Goal: Task Accomplishment & Management: Manage account settings

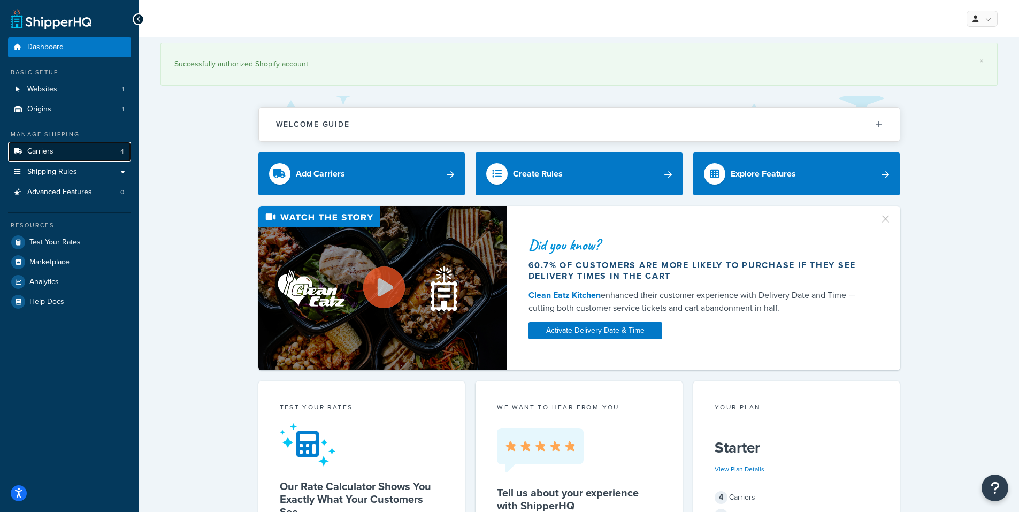
click at [119, 153] on link "Carriers 4" at bounding box center [69, 152] width 123 height 20
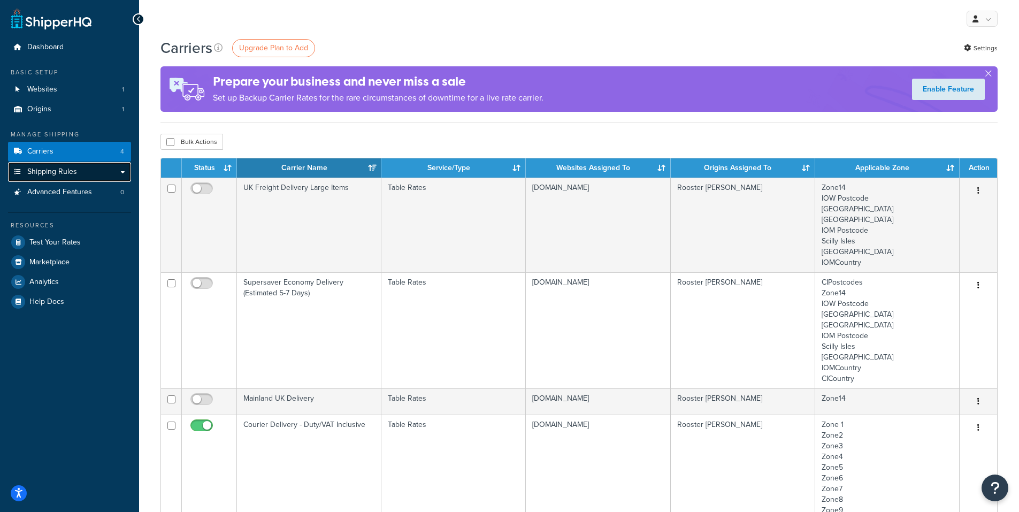
click at [87, 170] on link "Shipping Rules" at bounding box center [69, 172] width 123 height 20
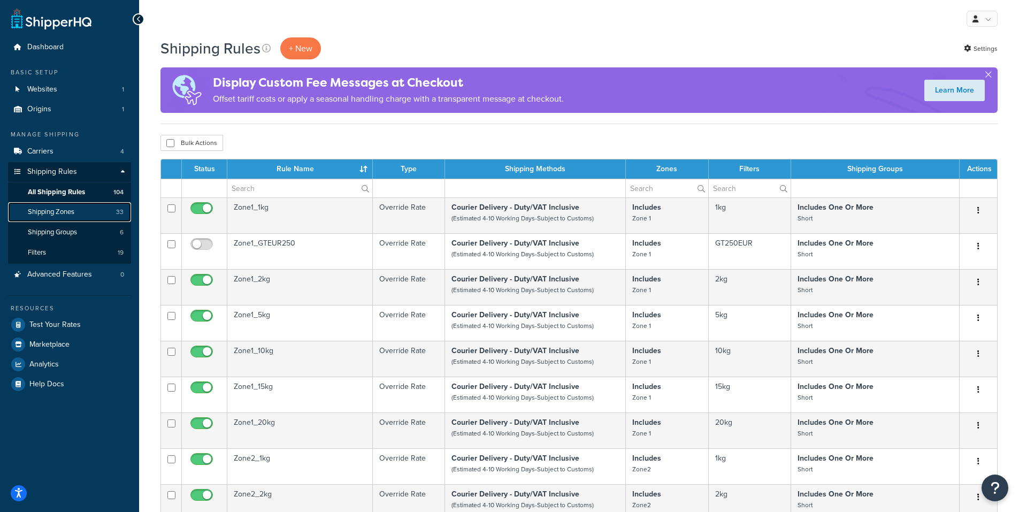
click at [71, 212] on span "Shipping Zones" at bounding box center [51, 211] width 47 height 9
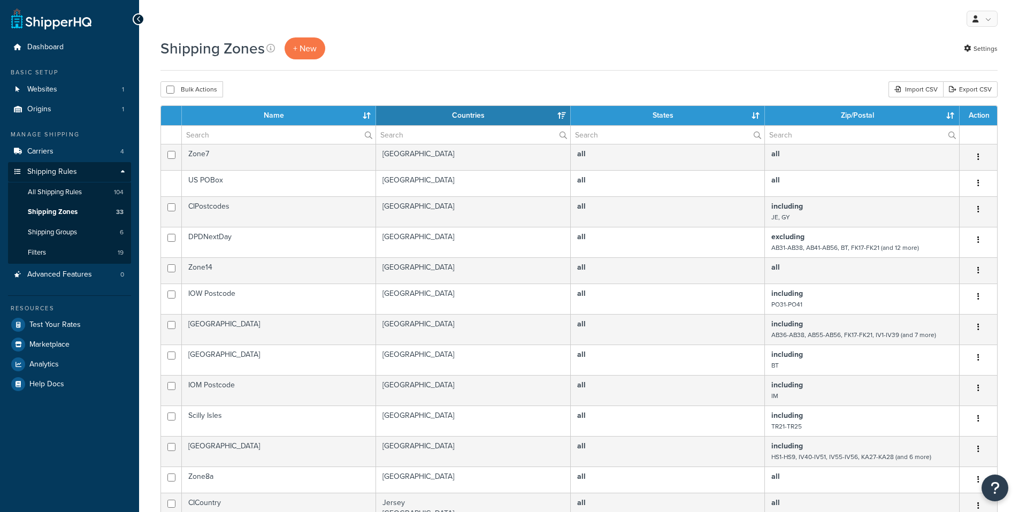
select select "15"
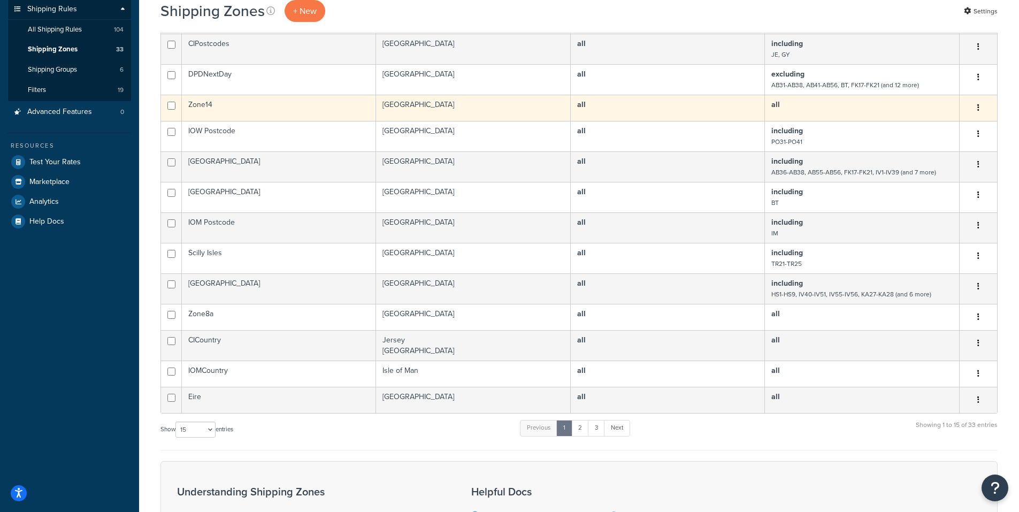
scroll to position [214, 0]
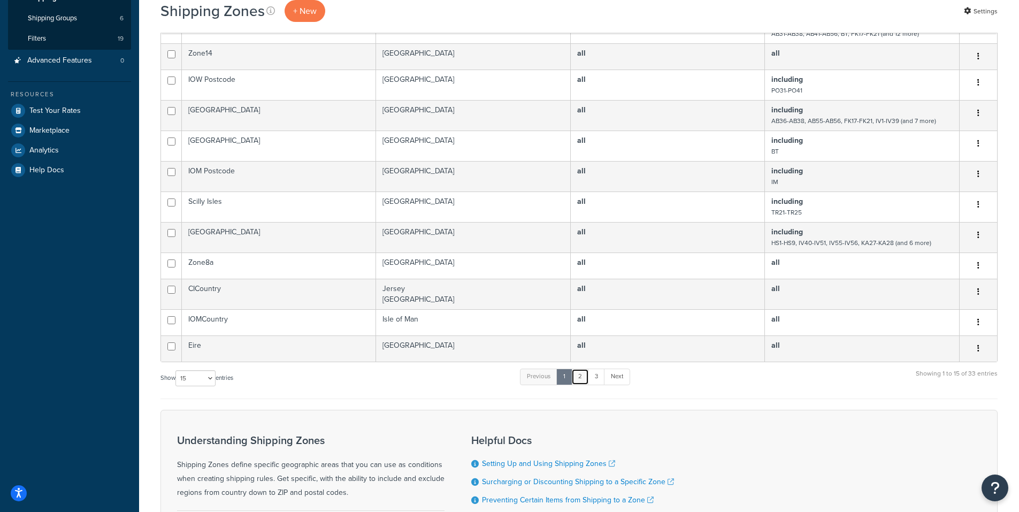
click at [584, 384] on link "2" at bounding box center [580, 376] width 18 height 16
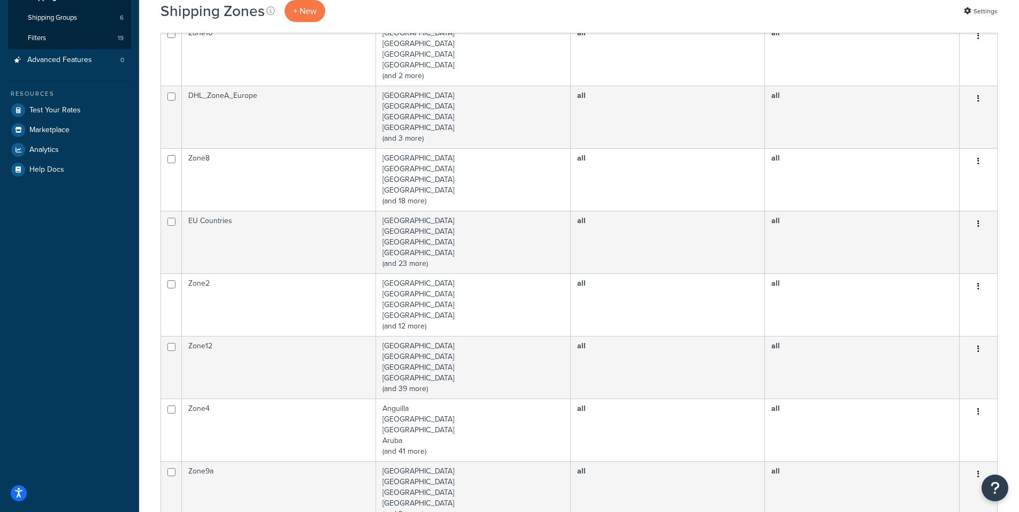
scroll to position [0, 0]
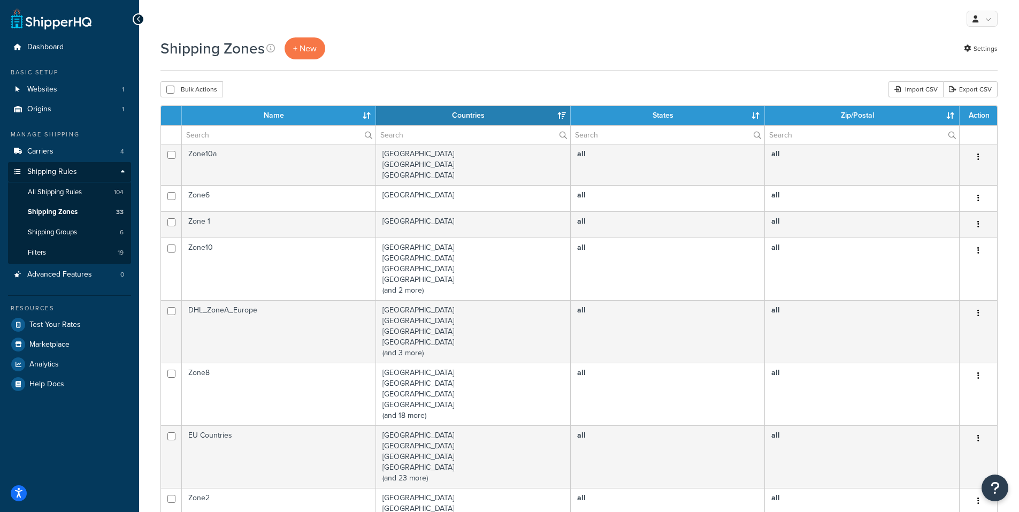
click at [288, 113] on th "Name" at bounding box center [279, 115] width 194 height 19
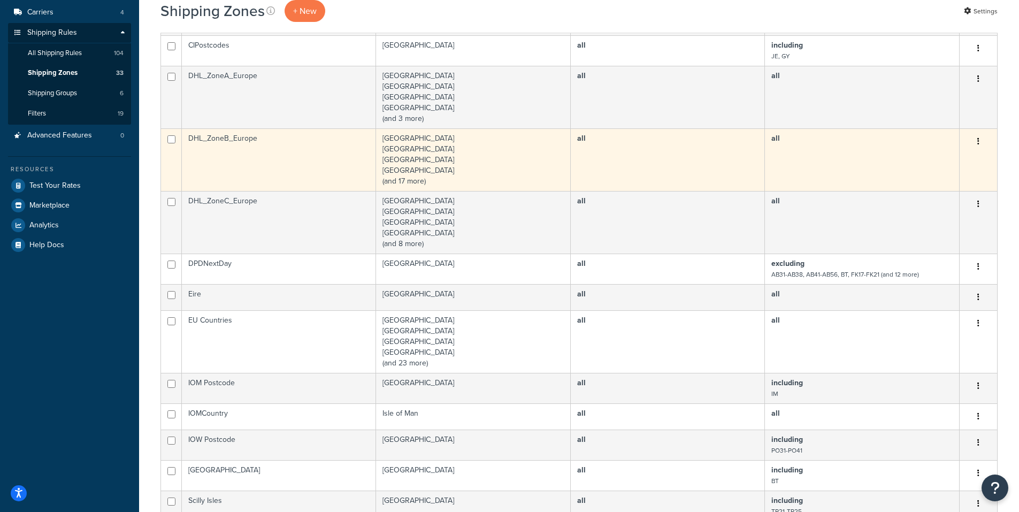
scroll to position [481, 0]
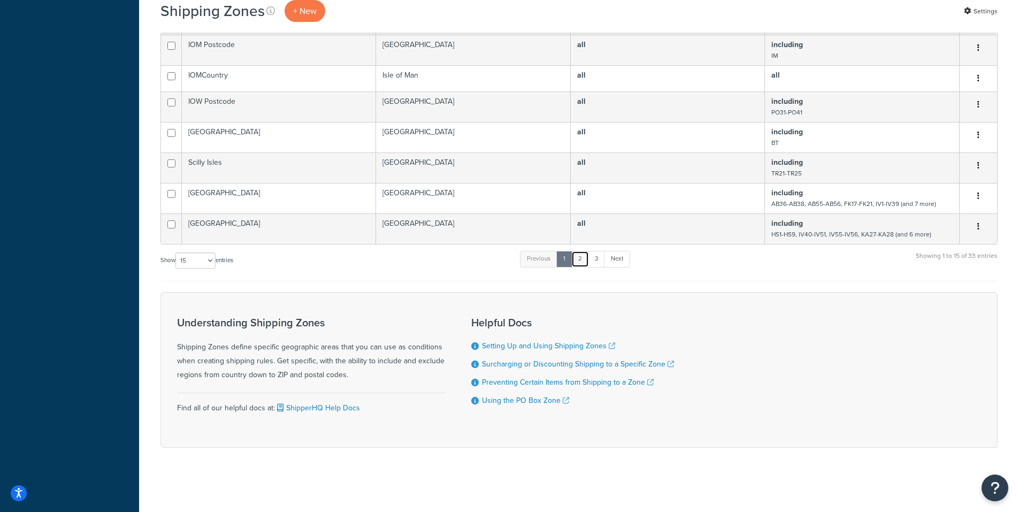
click at [584, 261] on link "2" at bounding box center [580, 259] width 18 height 16
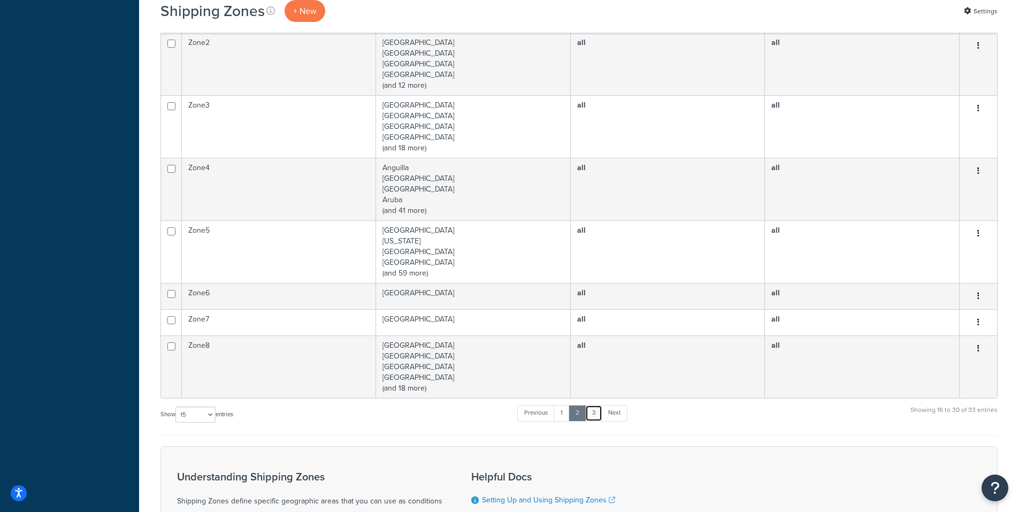
click at [598, 414] on link "3" at bounding box center [593, 413] width 17 height 16
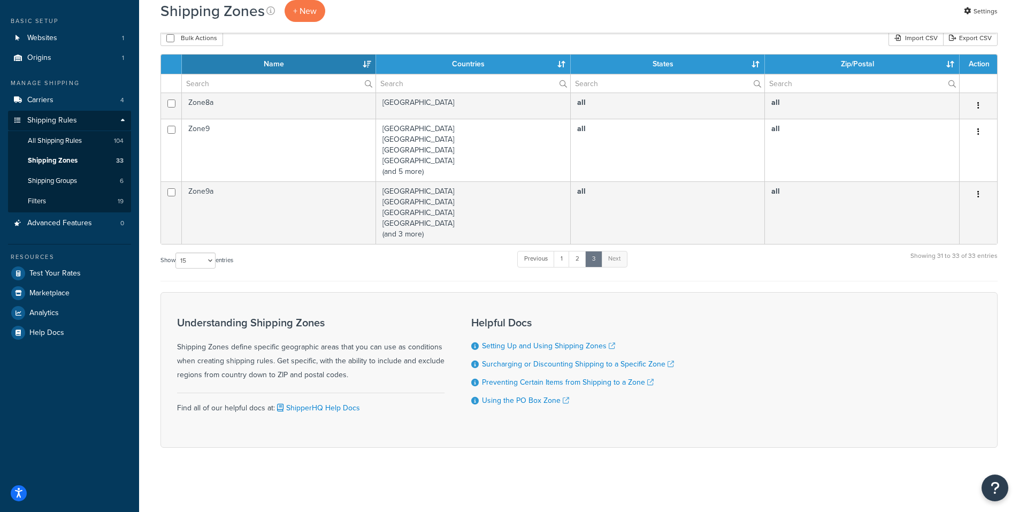
scroll to position [51, 0]
click at [581, 264] on link "2" at bounding box center [577, 259] width 18 height 16
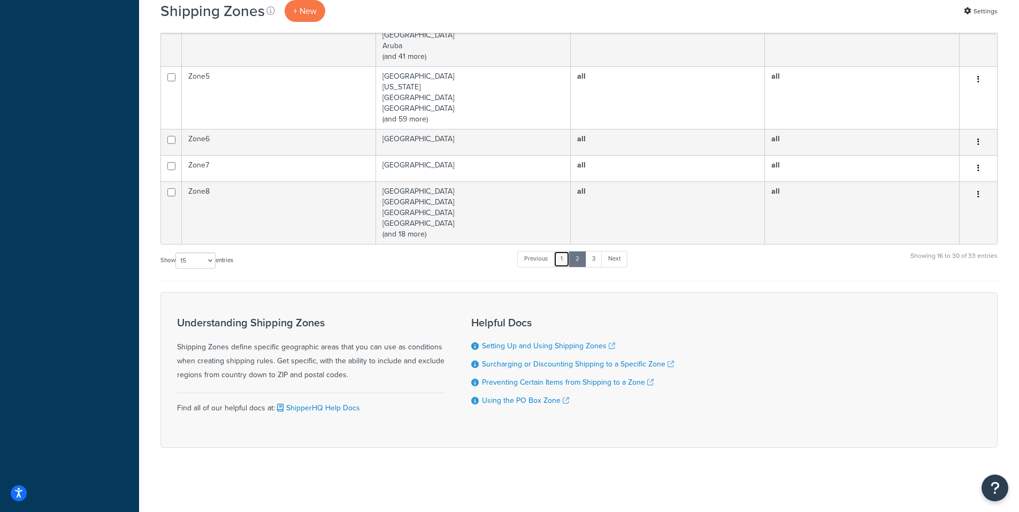
click at [567, 259] on link "1" at bounding box center [561, 259] width 16 height 16
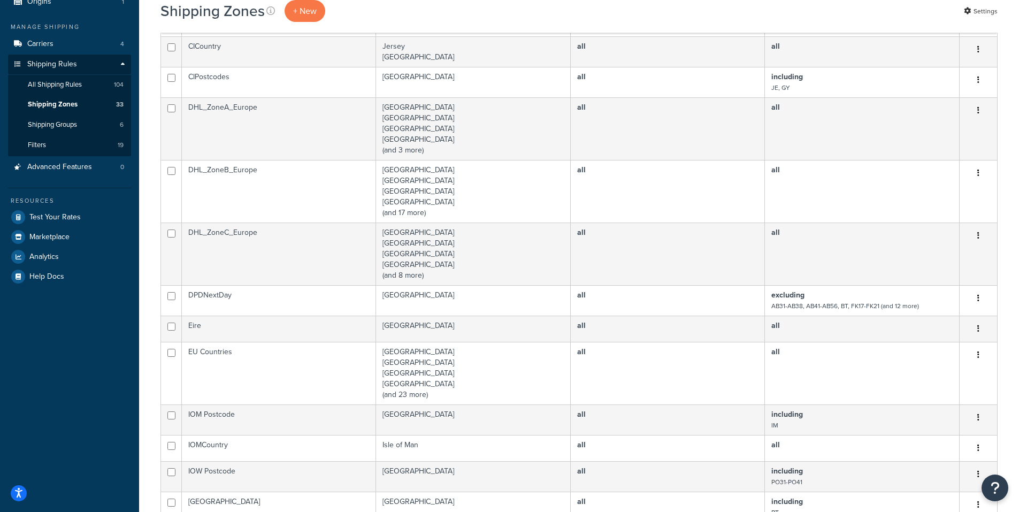
scroll to position [107, 0]
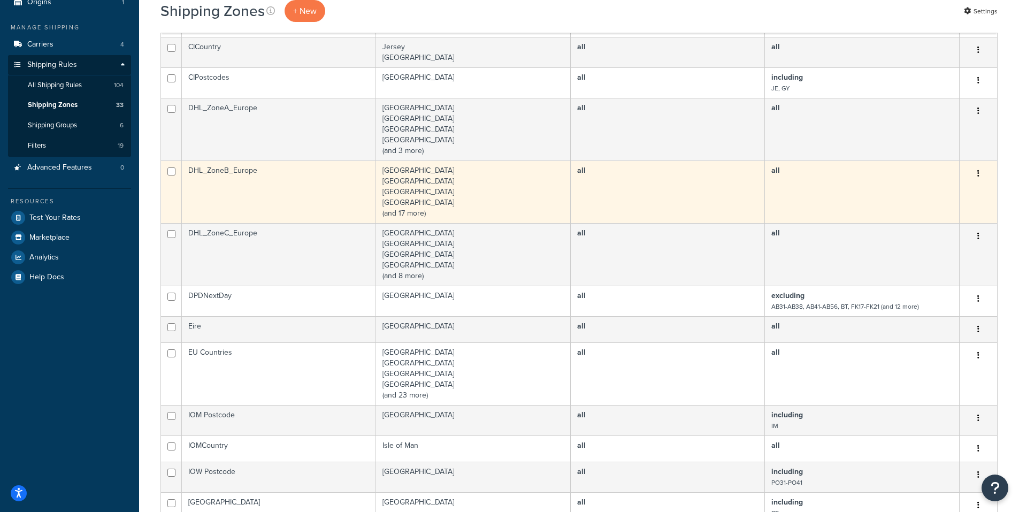
click at [276, 178] on td "DHL_ZoneB_Europe" at bounding box center [279, 191] width 194 height 63
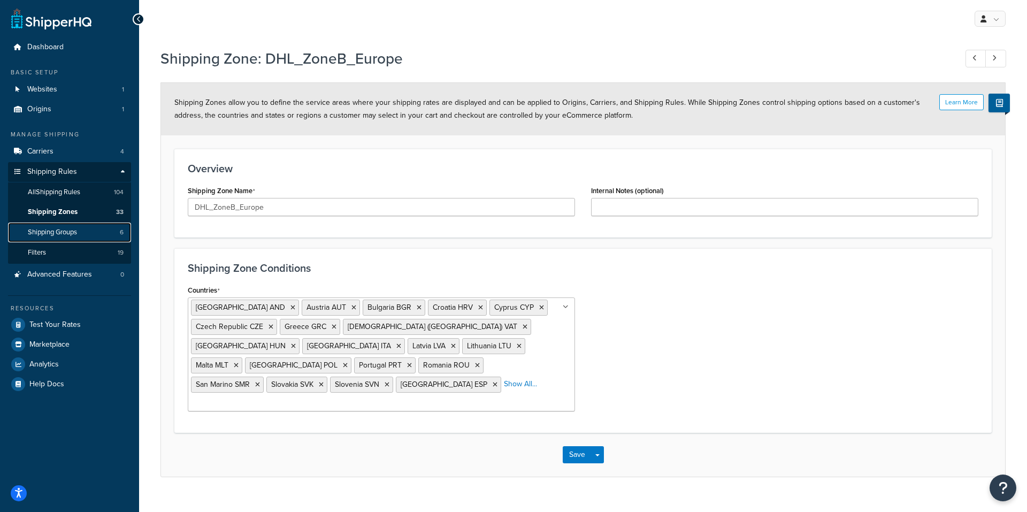
click at [63, 229] on span "Shipping Groups" at bounding box center [52, 232] width 49 height 9
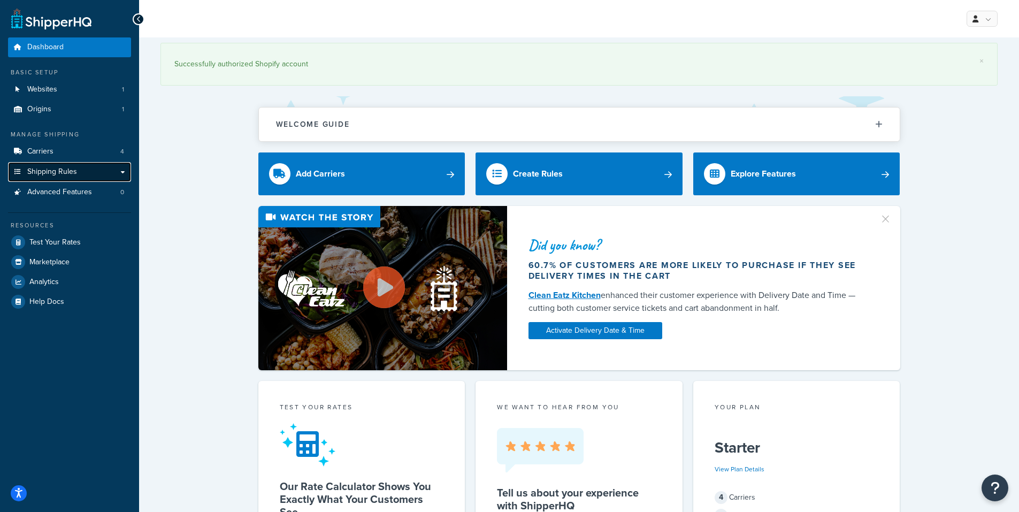
click at [71, 168] on span "Shipping Rules" at bounding box center [52, 171] width 50 height 9
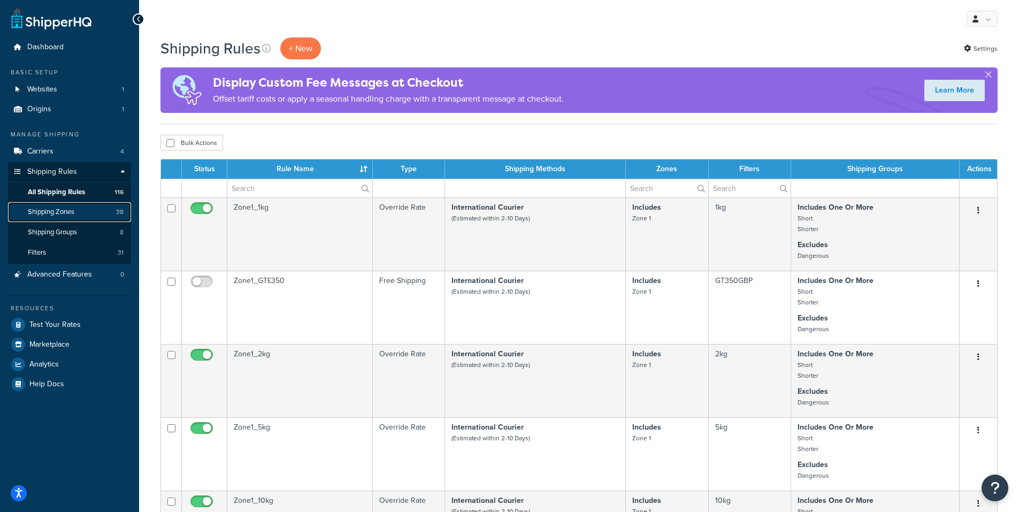
click at [66, 214] on span "Shipping Zones" at bounding box center [51, 211] width 47 height 9
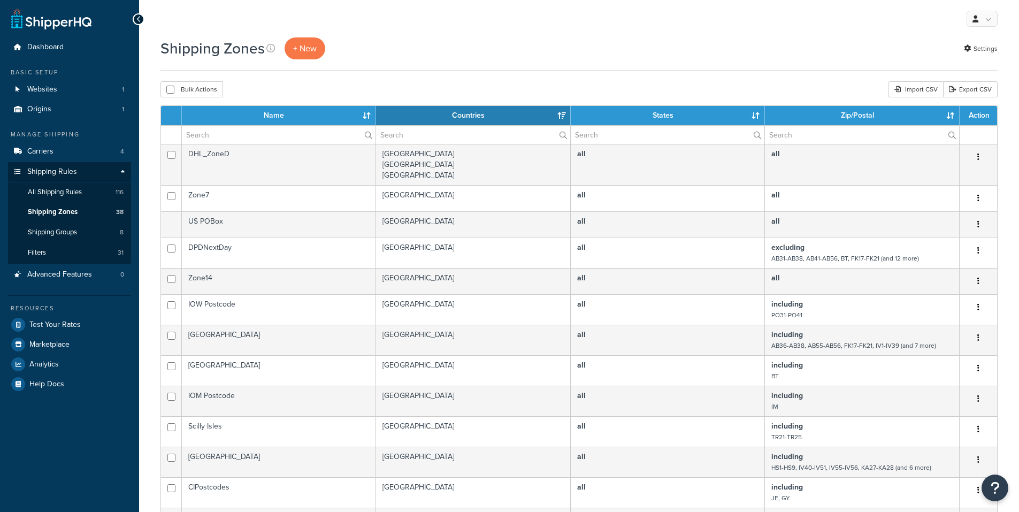
select select "15"
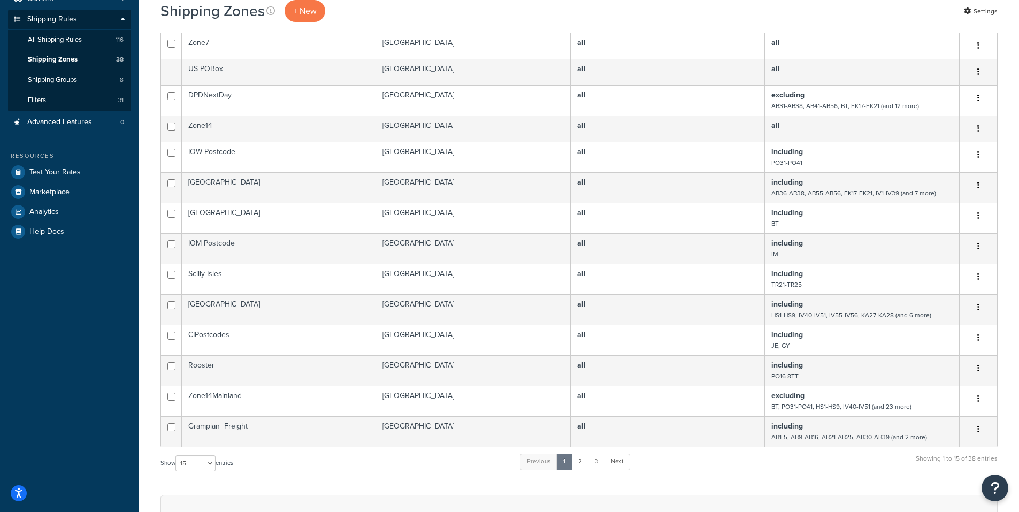
scroll to position [361, 0]
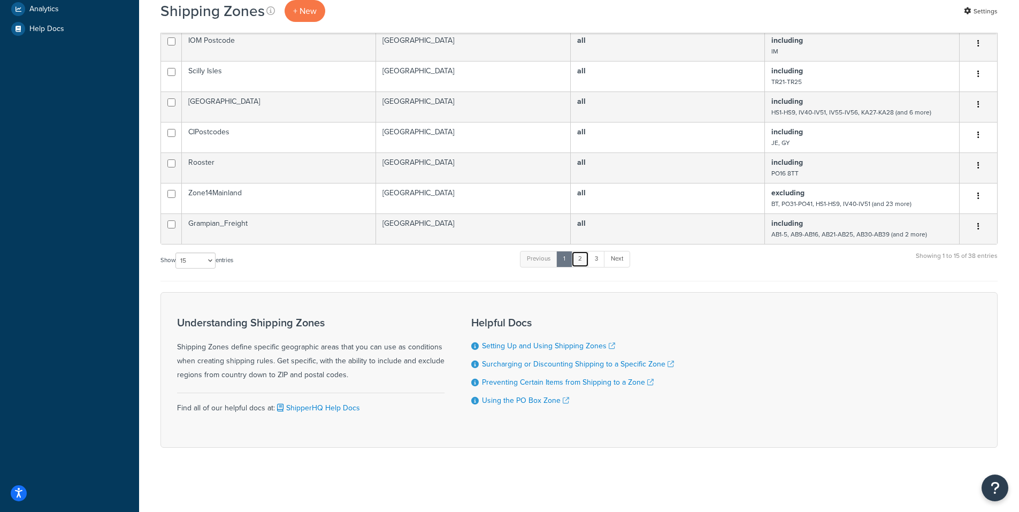
click at [579, 255] on link "2" at bounding box center [580, 259] width 18 height 16
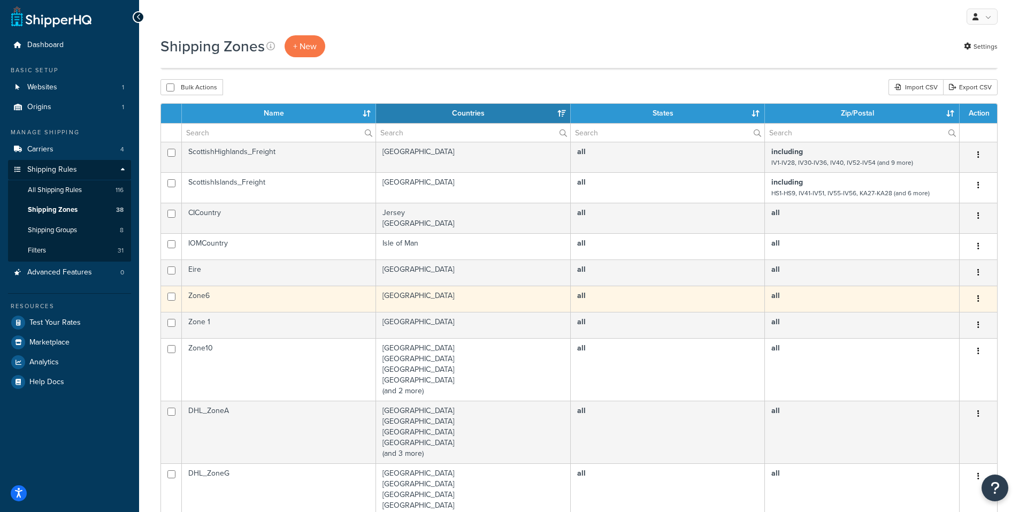
scroll to position [0, 0]
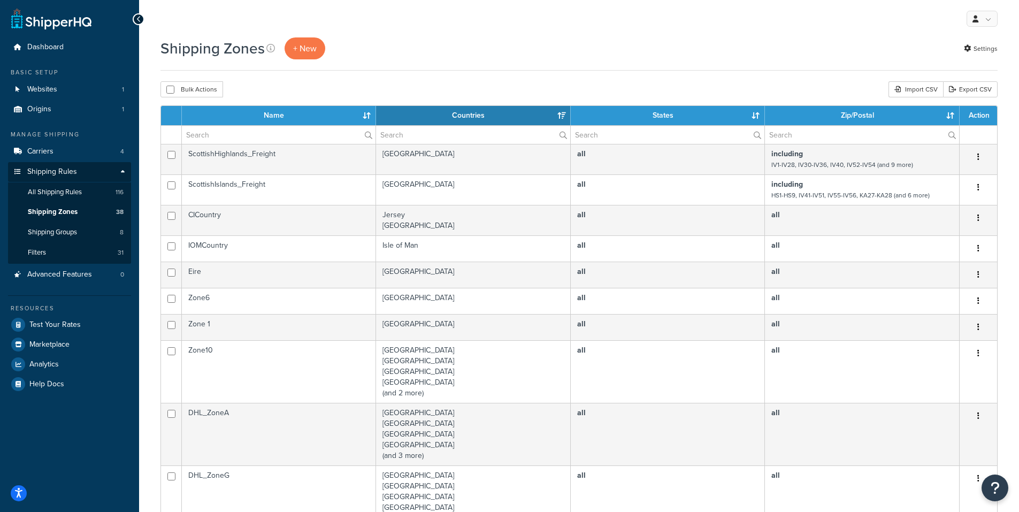
click at [261, 110] on th "Name" at bounding box center [279, 115] width 194 height 19
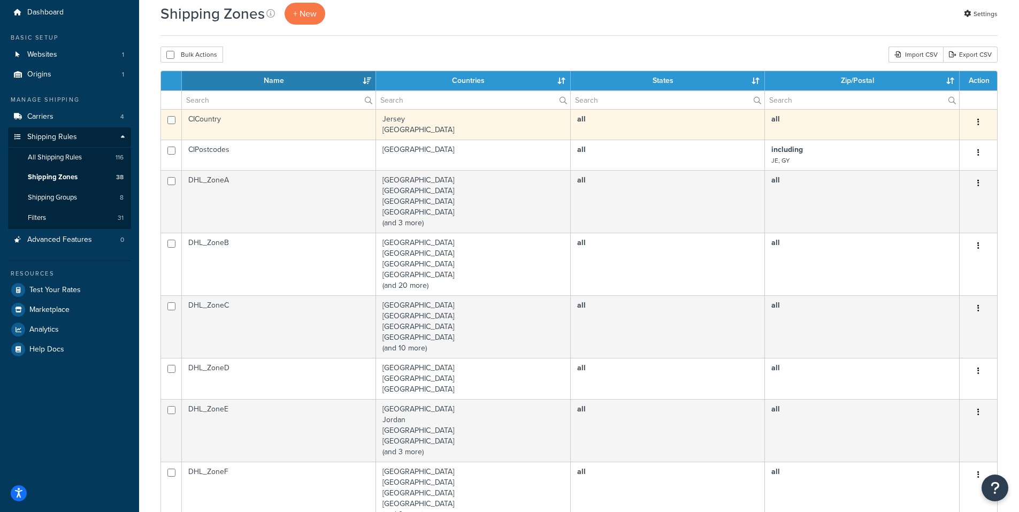
scroll to position [53, 0]
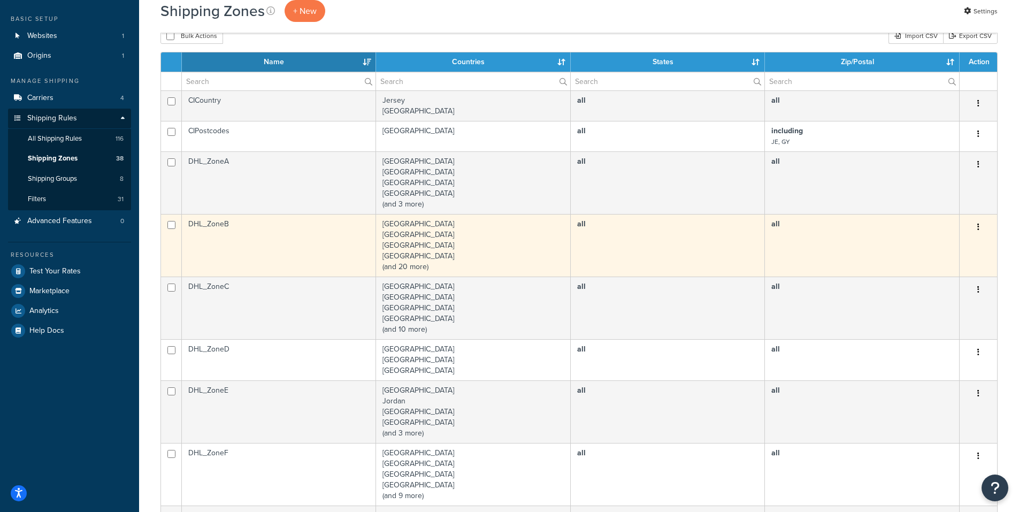
click at [248, 247] on td "DHL_ZoneB" at bounding box center [279, 245] width 194 height 63
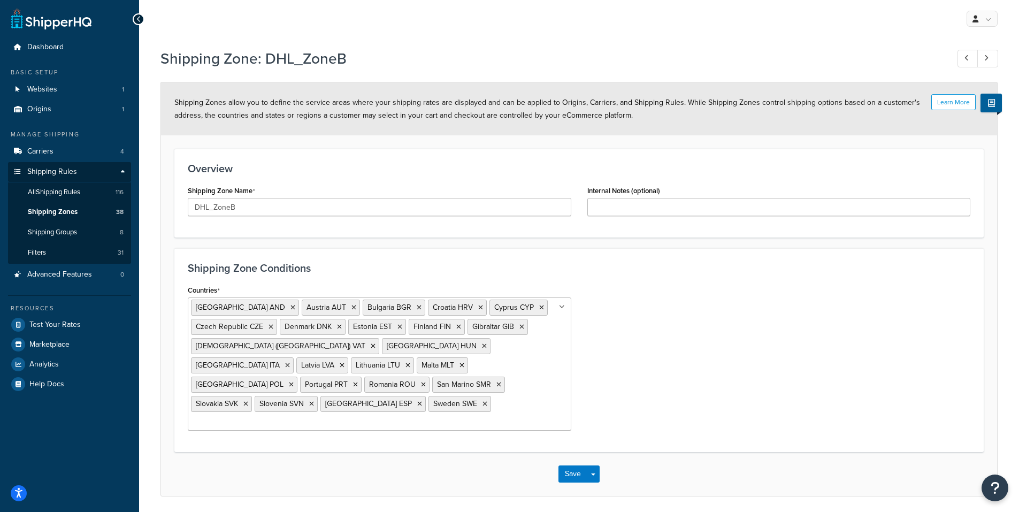
click at [528, 389] on ul "[GEOGRAPHIC_DATA] AND [GEOGRAPHIC_DATA] [GEOGRAPHIC_DATA] [GEOGRAPHIC_DATA] BGR…" at bounding box center [379, 363] width 383 height 133
type input "Greec"
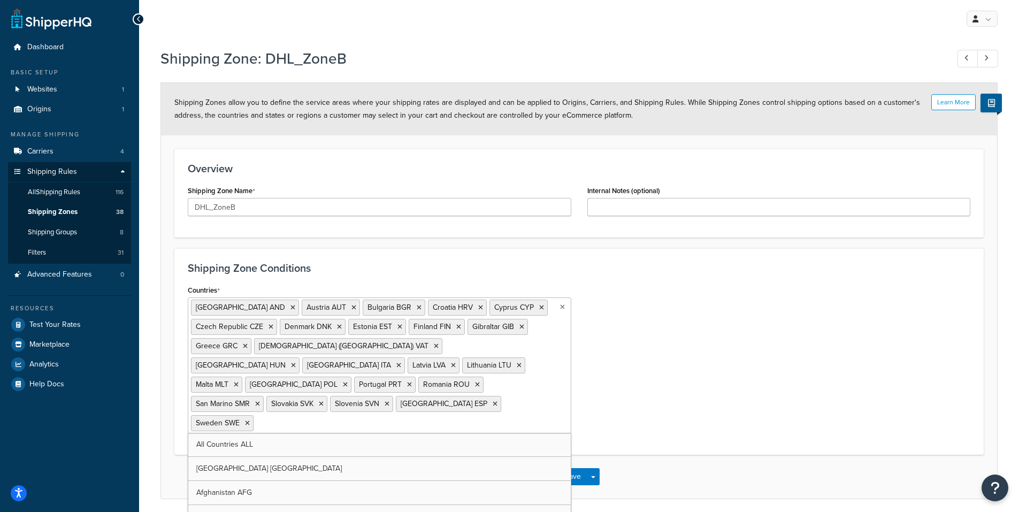
click at [648, 411] on div "Countries [GEOGRAPHIC_DATA] AND [GEOGRAPHIC_DATA] [GEOGRAPHIC_DATA] [GEOGRAPHIC…" at bounding box center [579, 361] width 798 height 159
click at [573, 468] on button "Save" at bounding box center [572, 476] width 29 height 17
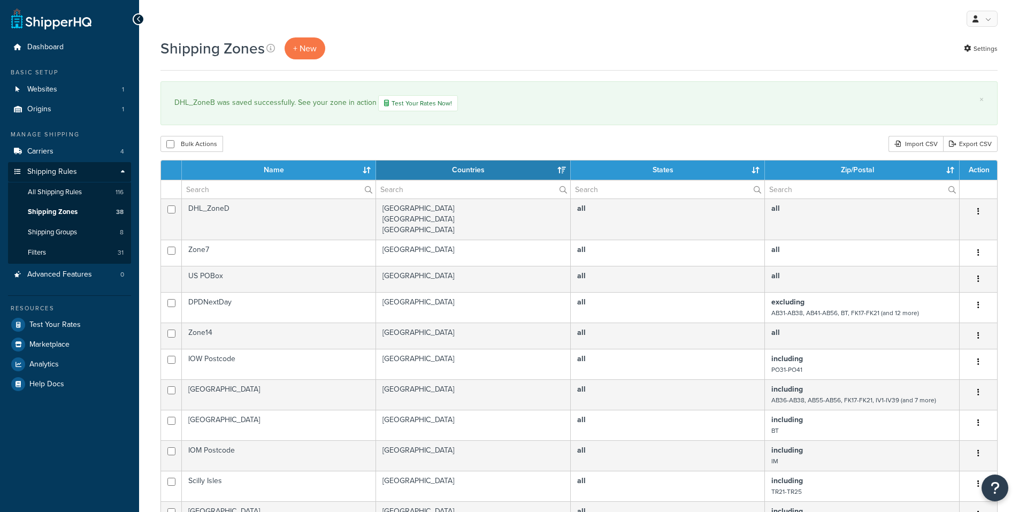
select select "15"
click at [62, 150] on link "Carriers 4" at bounding box center [69, 152] width 123 height 20
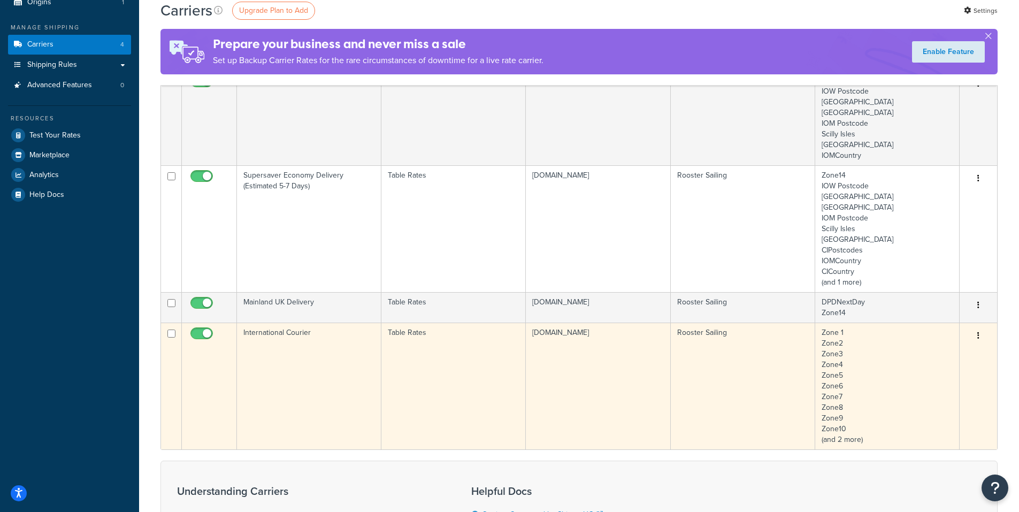
scroll to position [160, 0]
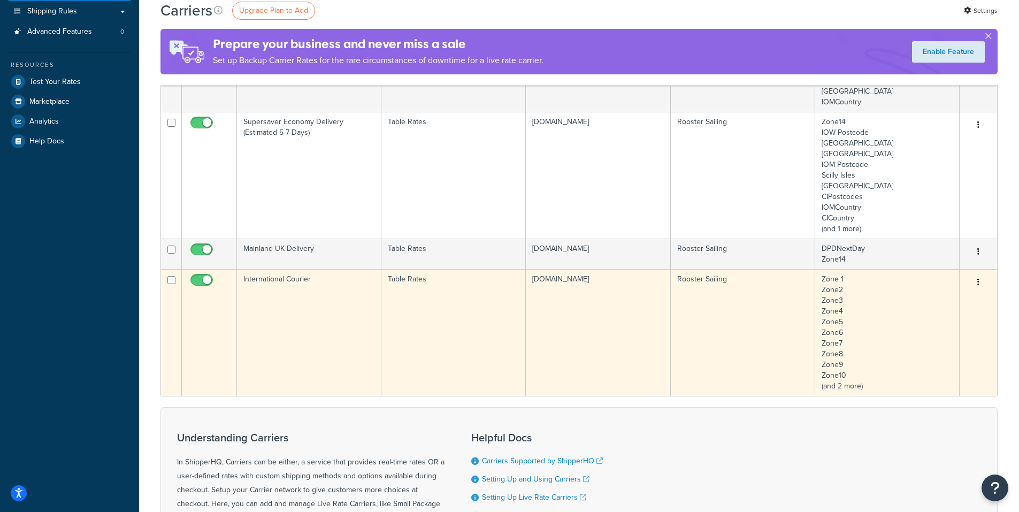
click at [320, 314] on td "International Courier" at bounding box center [309, 332] width 144 height 127
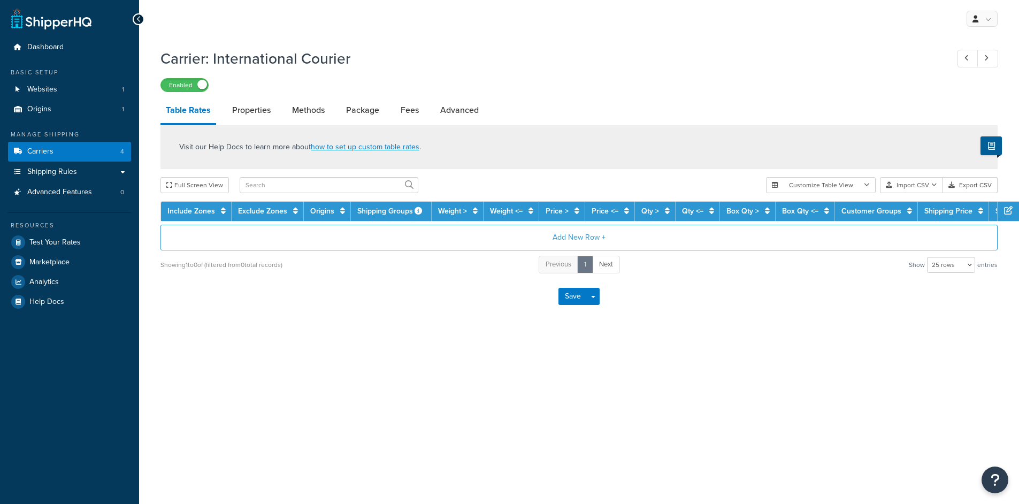
select select "25"
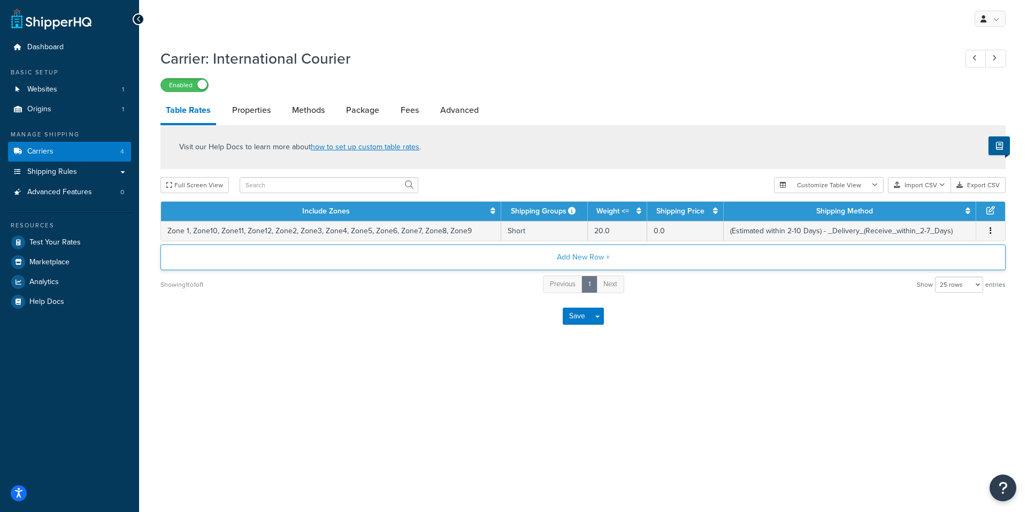
click at [579, 256] on button "Add New Row +" at bounding box center [582, 257] width 845 height 26
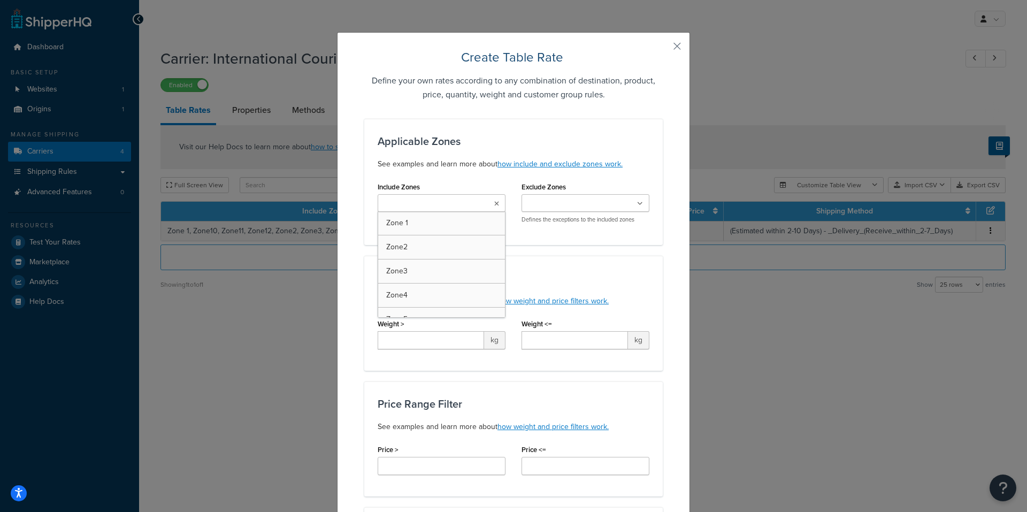
click at [494, 203] on icon at bounding box center [496, 204] width 5 height 6
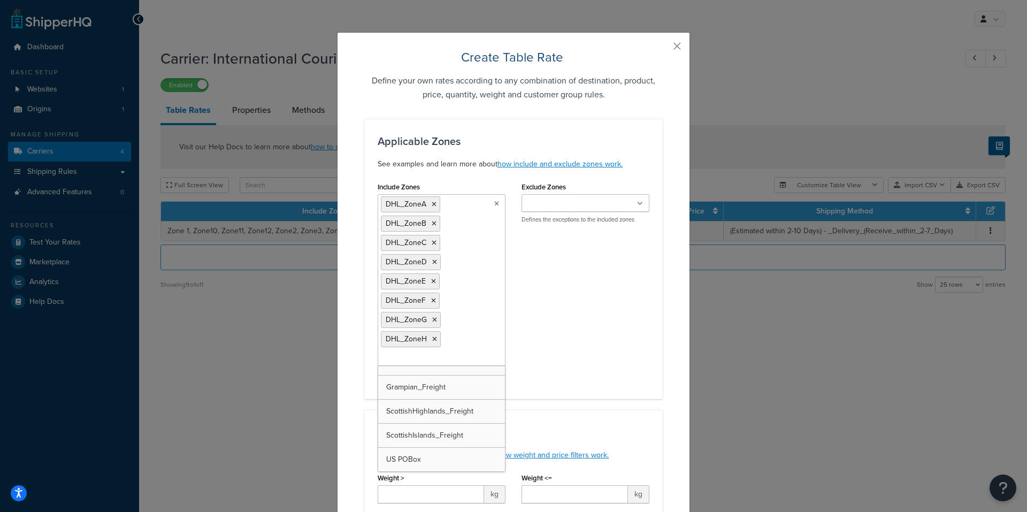
scroll to position [615, 0]
click at [601, 313] on div "Include Zones DHL_ZoneA DHL_ZoneB DHL_ZoneC DHL_ZoneD DHL_ZoneE DHL_ZoneF DHL_Z…" at bounding box center [513, 282] width 288 height 206
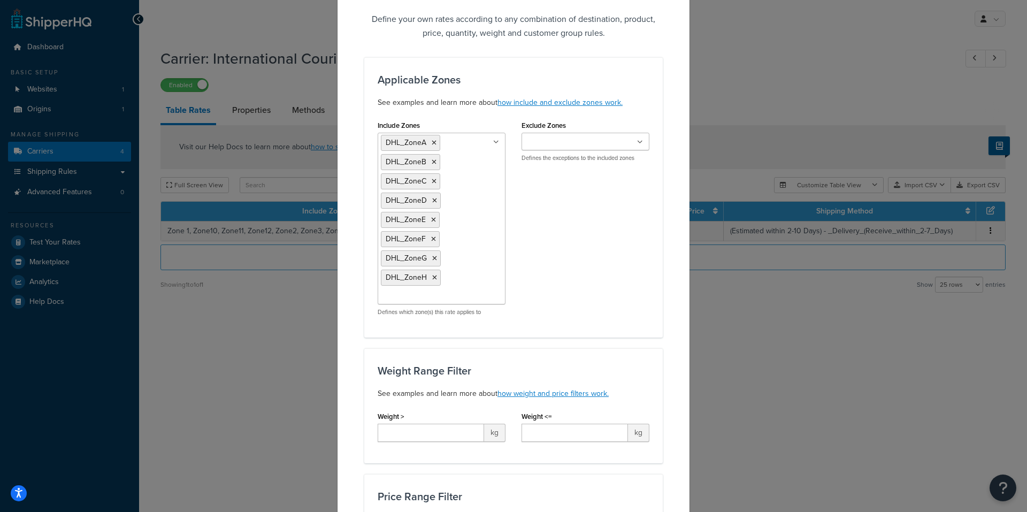
scroll to position [53, 0]
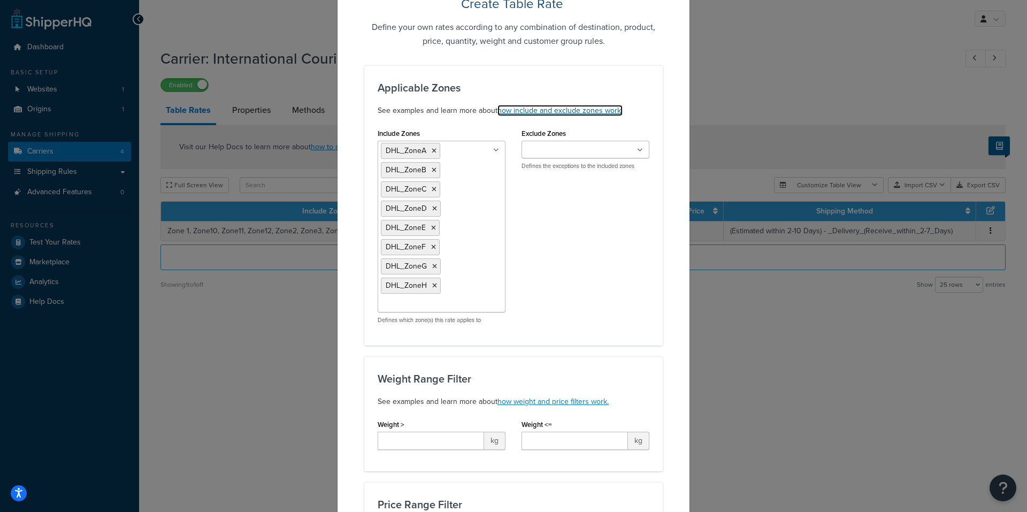
click at [560, 110] on link "how include and exclude zones work." at bounding box center [559, 110] width 125 height 11
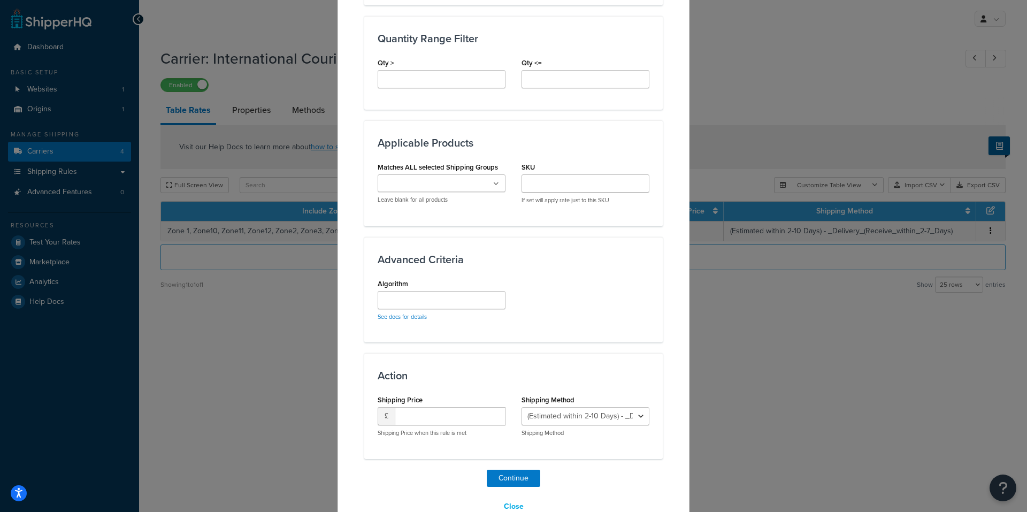
scroll to position [671, 0]
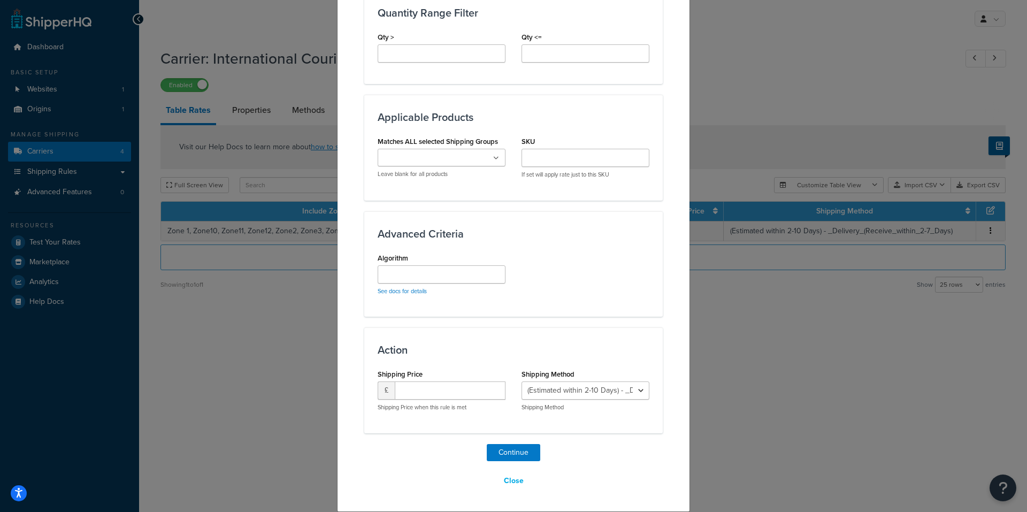
click at [495, 161] on icon at bounding box center [496, 158] width 6 height 6
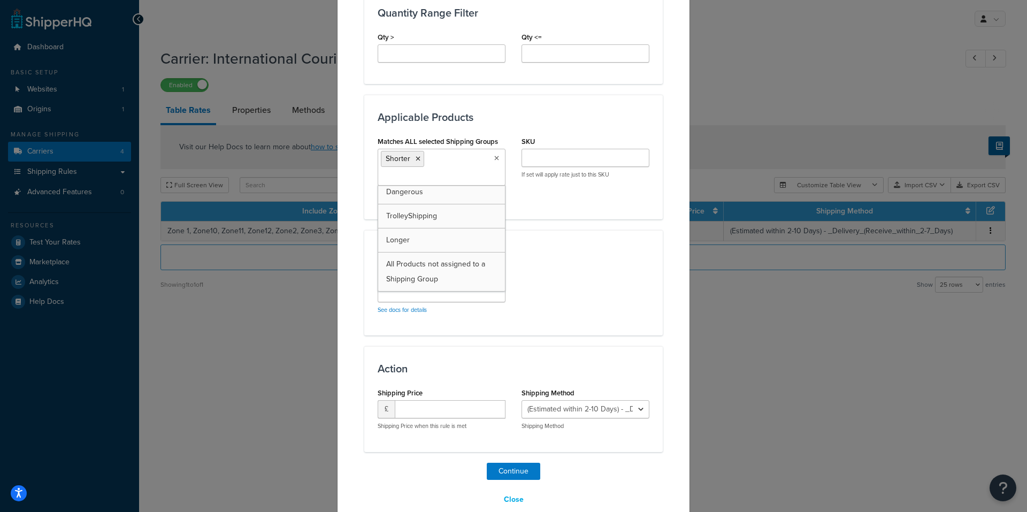
click at [600, 274] on div "Algorithm See docs for details" at bounding box center [513, 295] width 288 height 53
click at [635, 409] on select "(Estimated within 2-10 Days) - _Delivery_(Receive_within_2-7_Days)" at bounding box center [585, 409] width 128 height 18
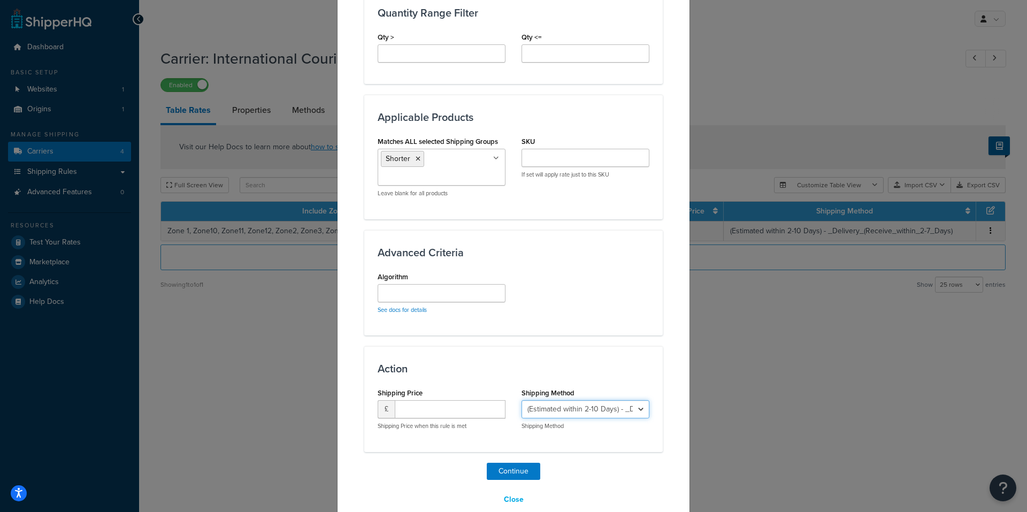
click at [635, 409] on select "(Estimated within 2-10 Days) - _Delivery_(Receive_within_2-7_Days)" at bounding box center [585, 409] width 128 height 18
click at [620, 408] on select "(Estimated within 2-10 Days) - _Delivery_(Receive_within_2-7_Days)" at bounding box center [585, 409] width 128 height 18
click at [638, 408] on select "(Estimated within 2-10 Days) - _Delivery_(Receive_within_2-7_Days)" at bounding box center [585, 409] width 128 height 18
click at [789, 381] on div "Create Table Rate Define your own rates according to any combination of destina…" at bounding box center [513, 256] width 1027 height 512
click at [509, 502] on button "Close" at bounding box center [514, 499] width 34 height 18
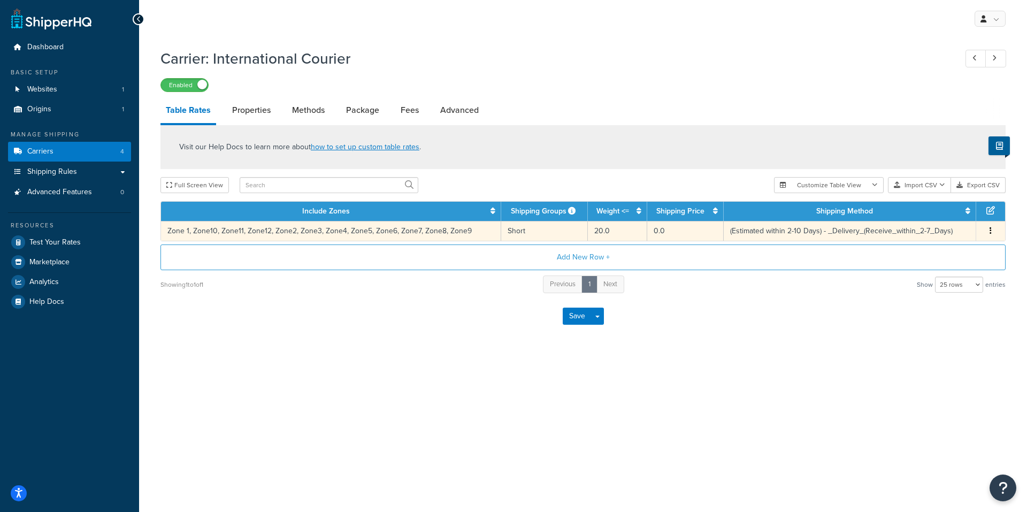
click at [770, 226] on td "(Estimated within 2-10 Days) - _Delivery_(Receive_within_2-7_Days)" at bounding box center [849, 231] width 252 height 20
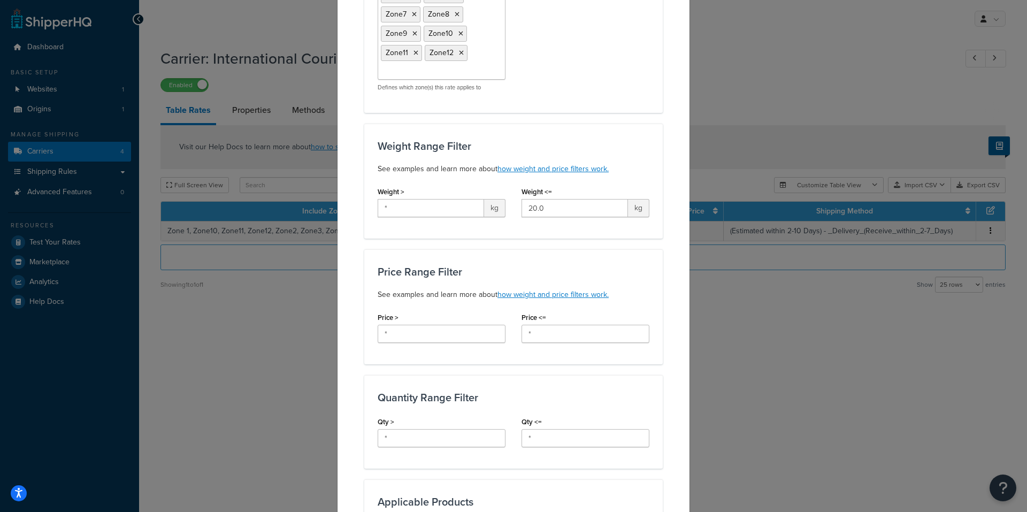
scroll to position [0, 0]
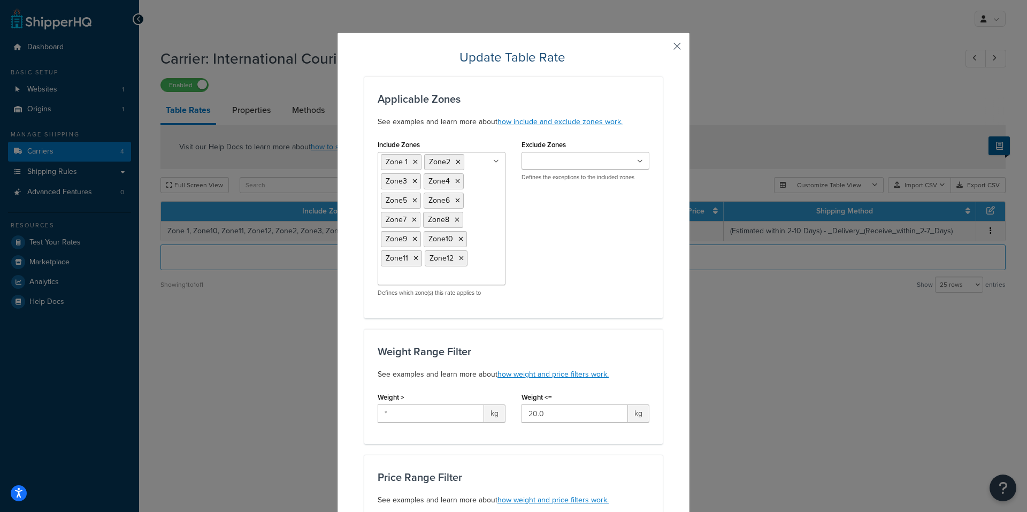
click at [663, 49] on button "button" at bounding box center [661, 50] width 3 height 3
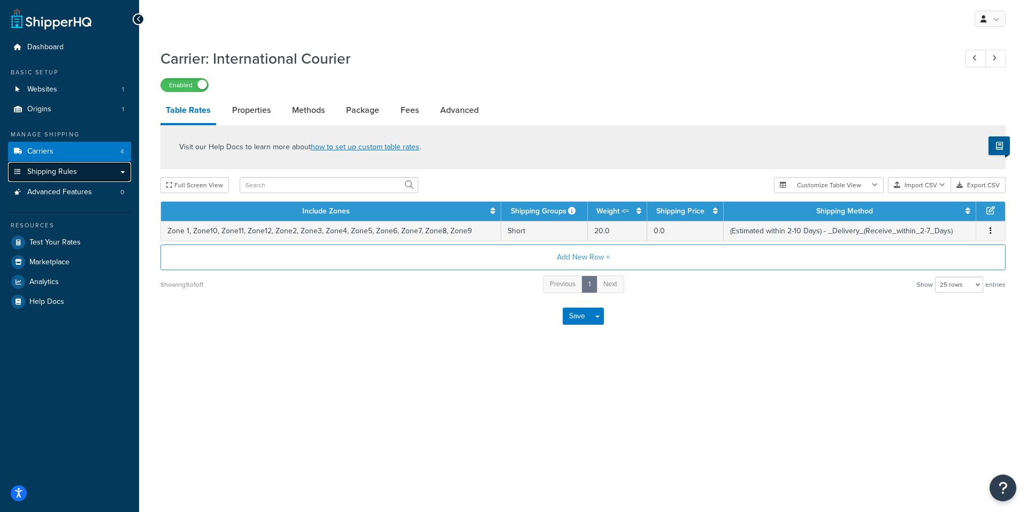
click at [113, 173] on link "Shipping Rules" at bounding box center [69, 172] width 123 height 20
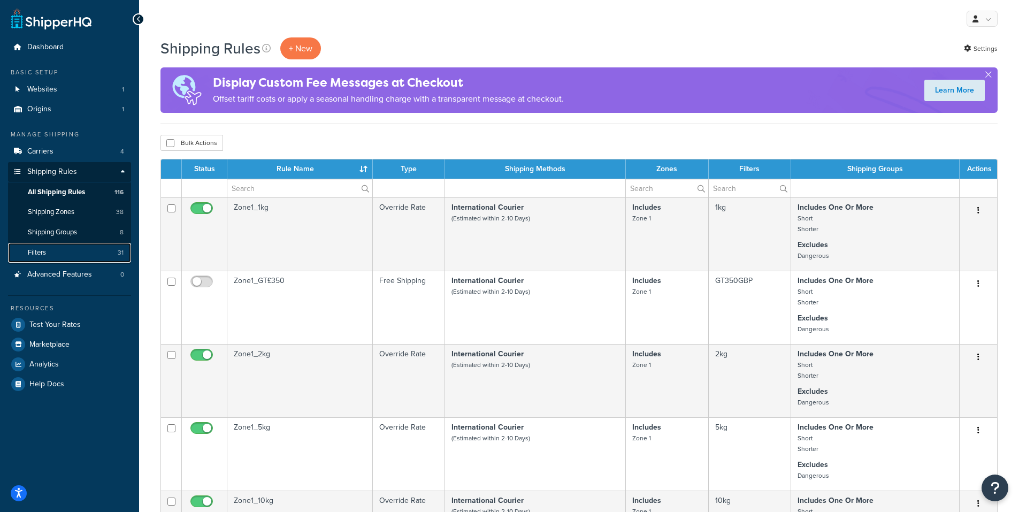
click at [90, 251] on link "Filters 31" at bounding box center [69, 253] width 123 height 20
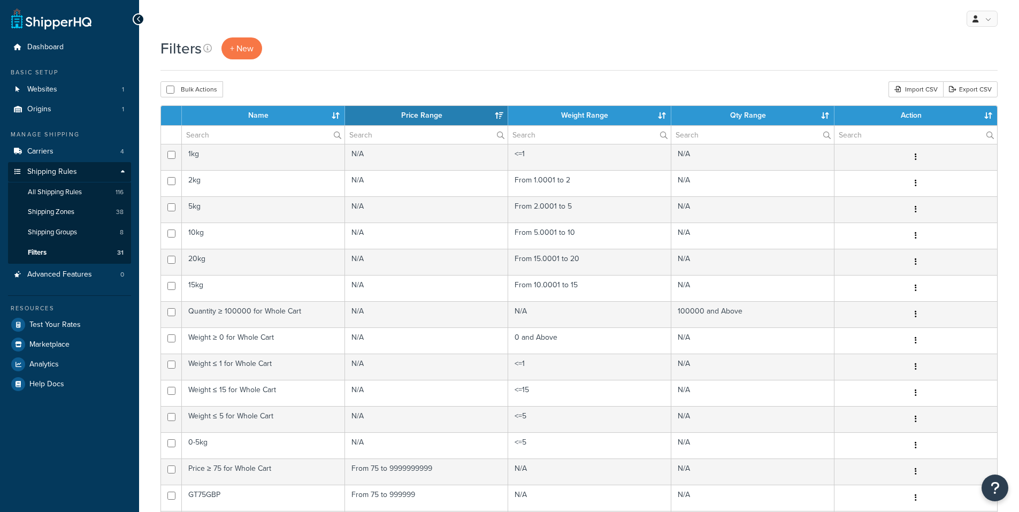
select select "15"
click at [70, 230] on span "Shipping Groups" at bounding box center [52, 232] width 49 height 9
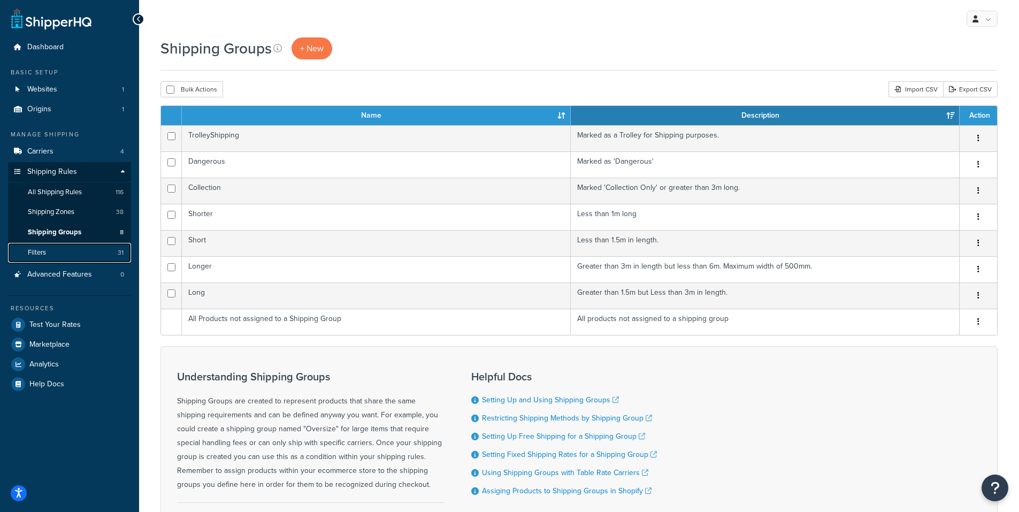
drag, startPoint x: 0, startPoint y: 0, endPoint x: 58, endPoint y: 257, distance: 263.1
click at [58, 257] on link "Filters 31" at bounding box center [69, 253] width 123 height 20
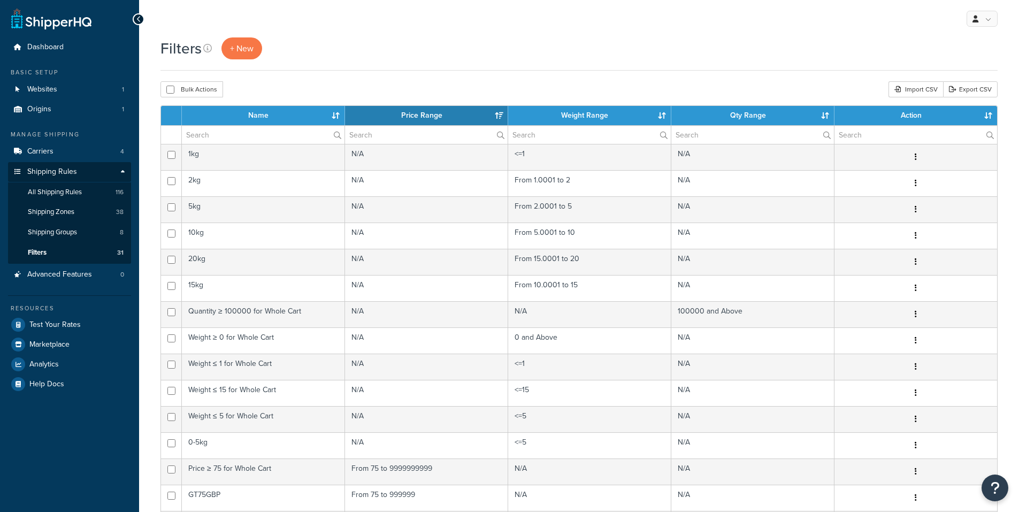
select select "15"
click at [63, 190] on span "All Shipping Rules" at bounding box center [55, 192] width 54 height 9
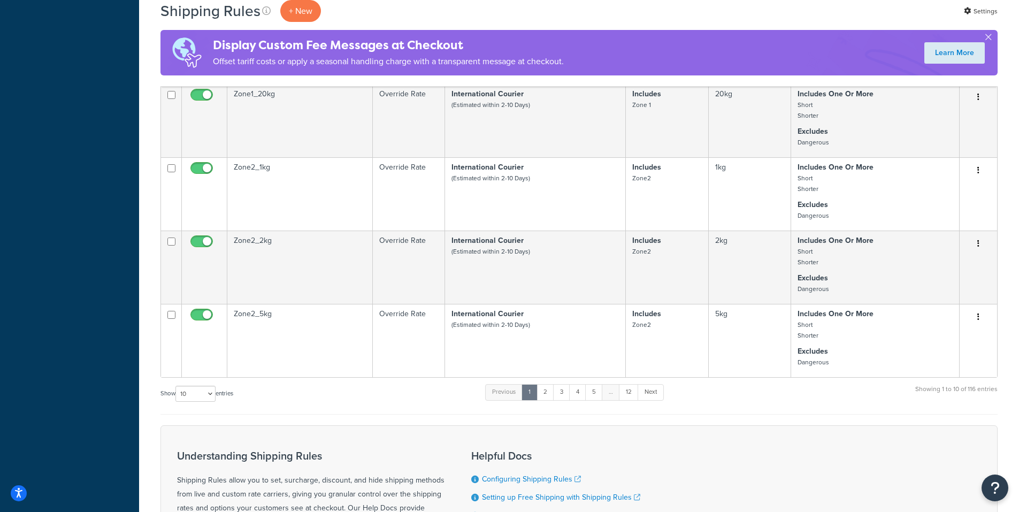
scroll to position [588, 0]
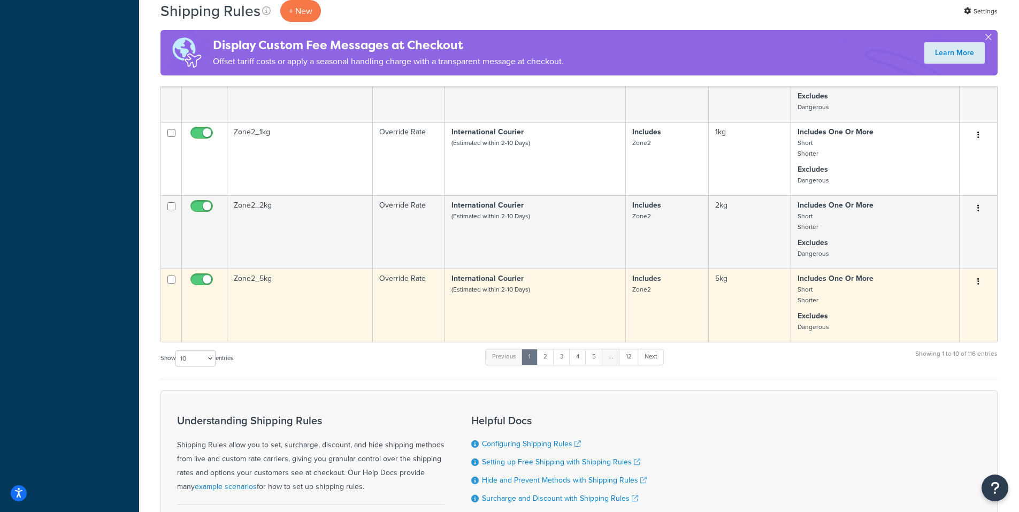
click at [522, 307] on td "International Courier (Estimated within 2-10 Days)" at bounding box center [535, 304] width 181 height 73
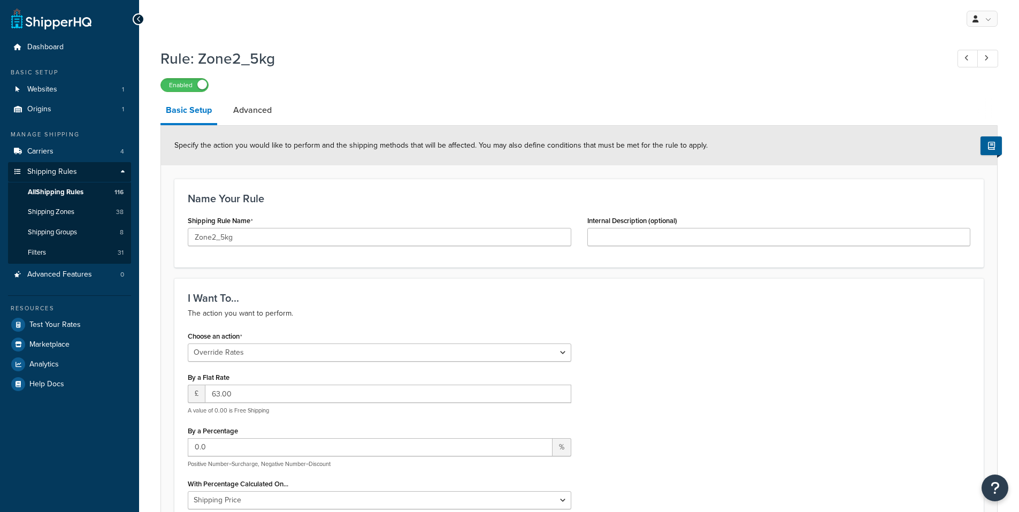
select select "OVERRIDE"
select select "LOCATION"
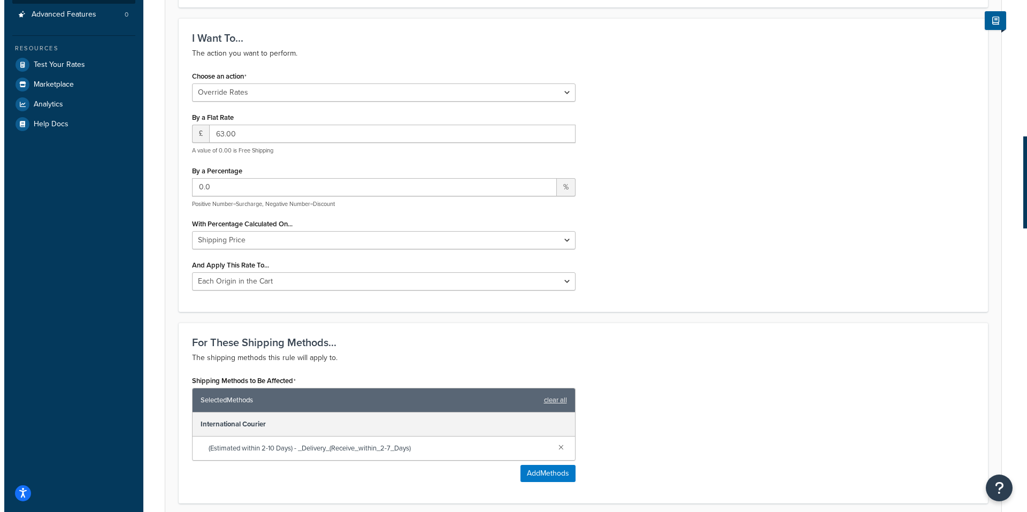
scroll to position [267, 0]
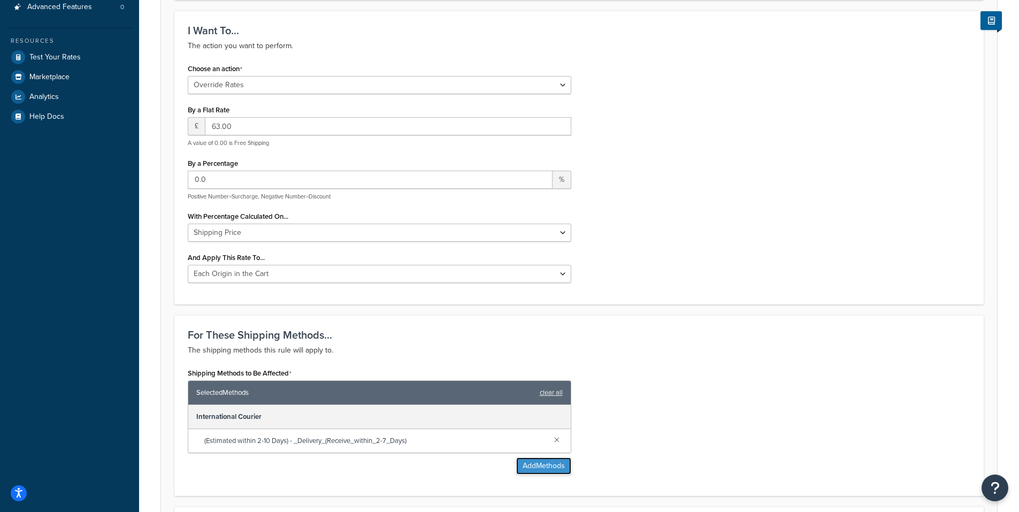
click at [540, 463] on button "Add Methods" at bounding box center [543, 465] width 55 height 17
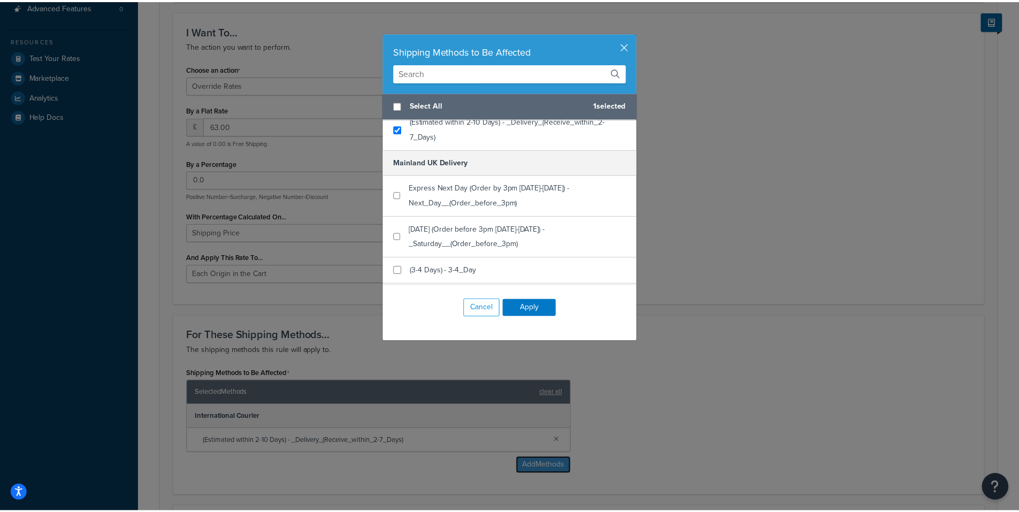
scroll to position [0, 0]
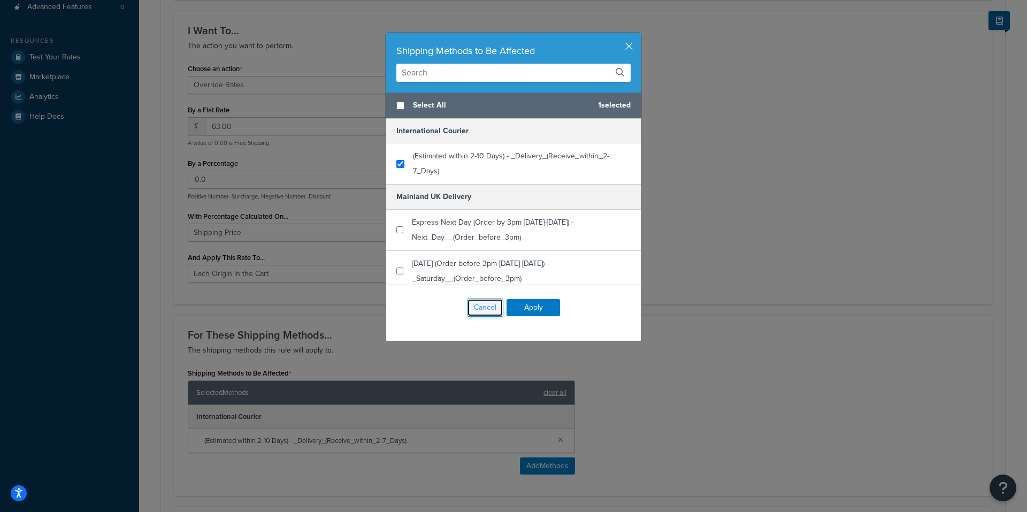
click at [478, 305] on button "Cancel" at bounding box center [485, 307] width 36 height 18
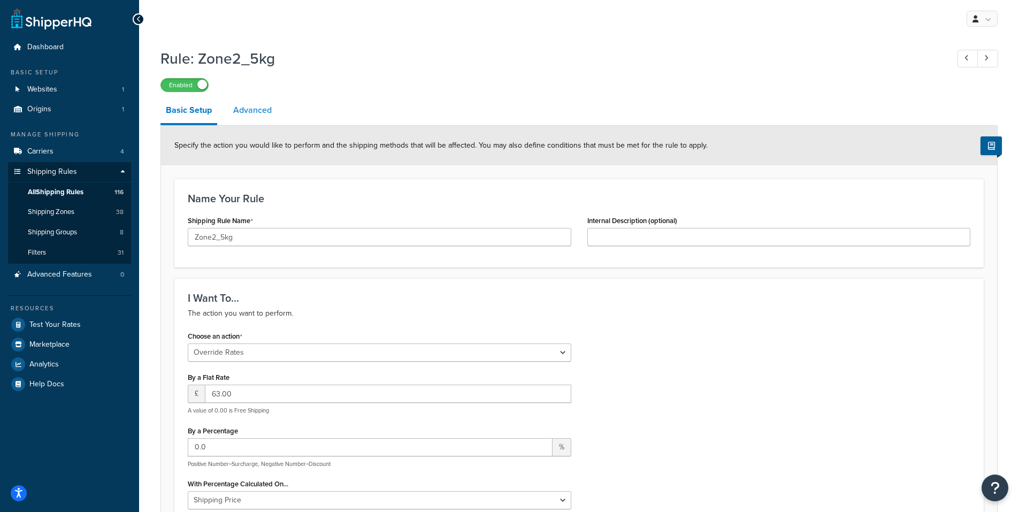
click at [257, 110] on link "Advanced" at bounding box center [252, 110] width 49 height 26
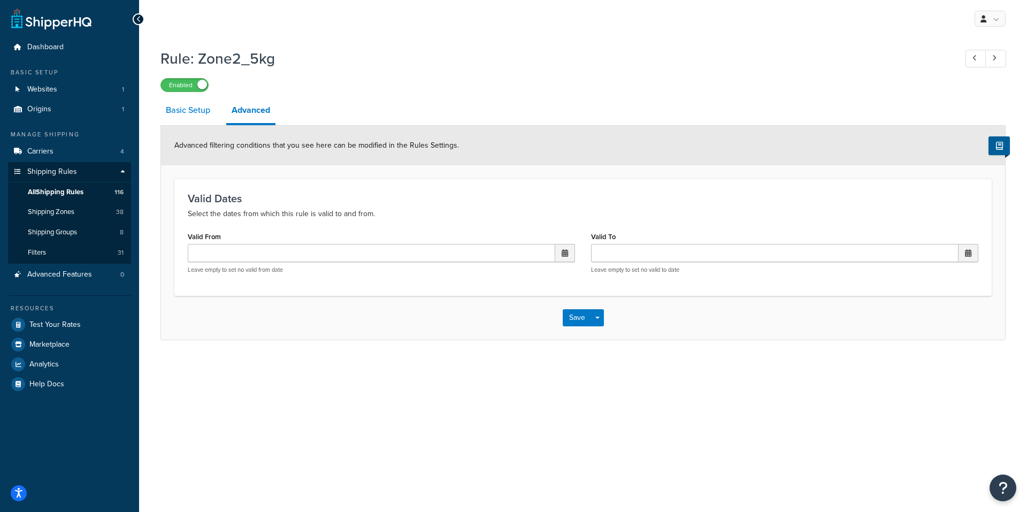
click at [180, 107] on link "Basic Setup" at bounding box center [187, 110] width 55 height 26
select select "OVERRIDE"
select select "LOCATION"
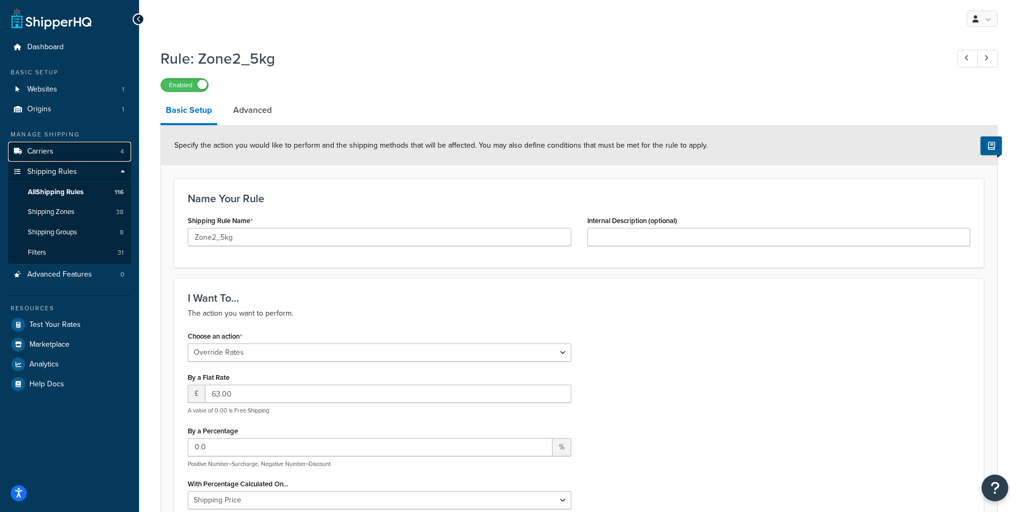
click at [70, 156] on link "Carriers 4" at bounding box center [69, 152] width 123 height 20
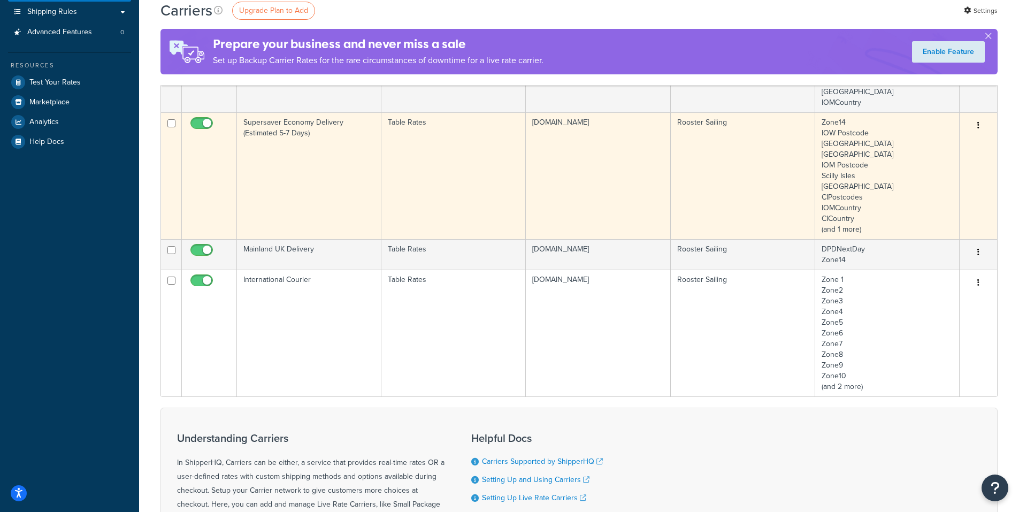
scroll to position [160, 0]
click at [445, 309] on td "Table Rates" at bounding box center [453, 332] width 144 height 127
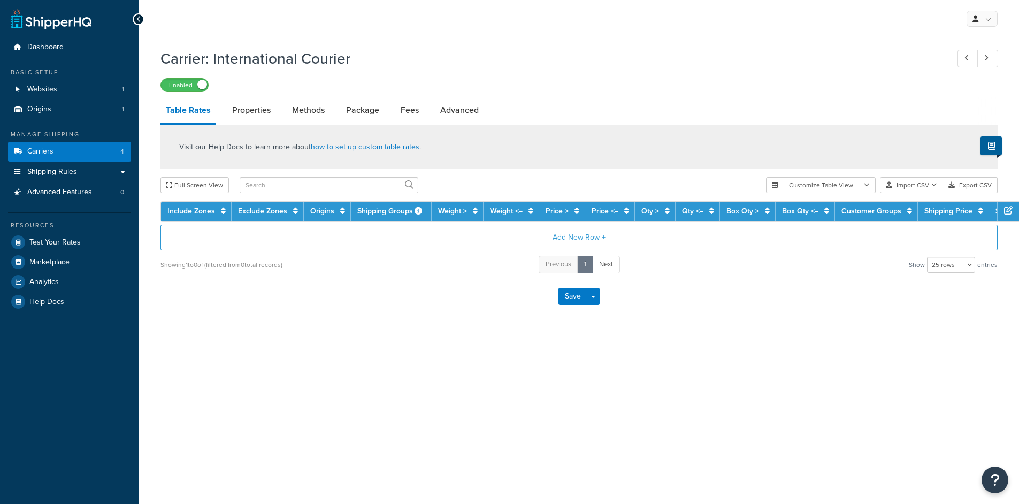
select select "25"
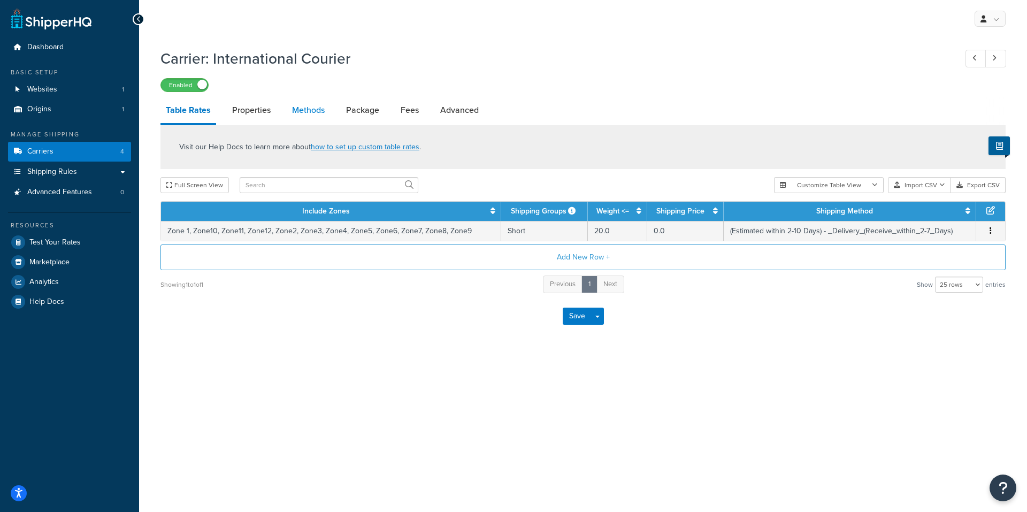
click at [318, 113] on link "Methods" at bounding box center [308, 110] width 43 height 26
select select "25"
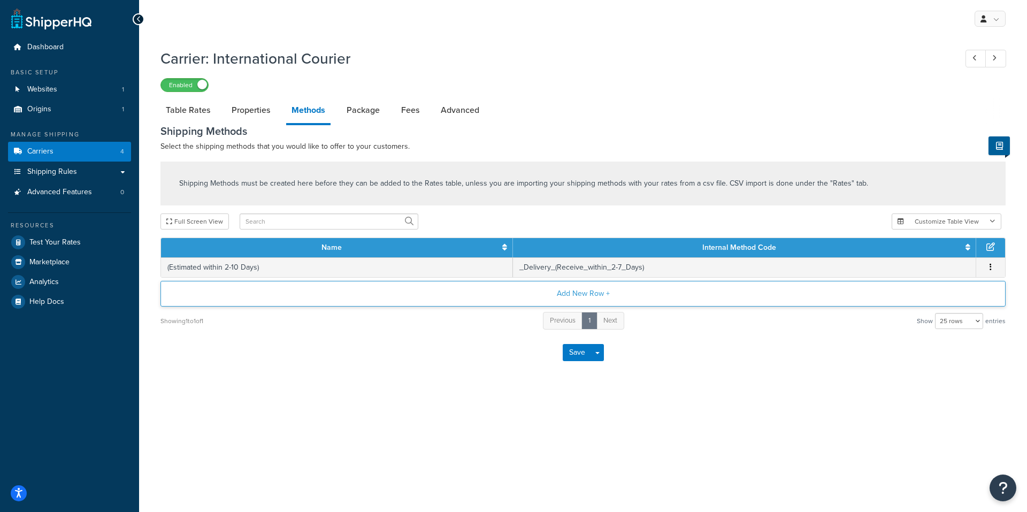
click at [569, 295] on button "Add New Row +" at bounding box center [582, 294] width 845 height 26
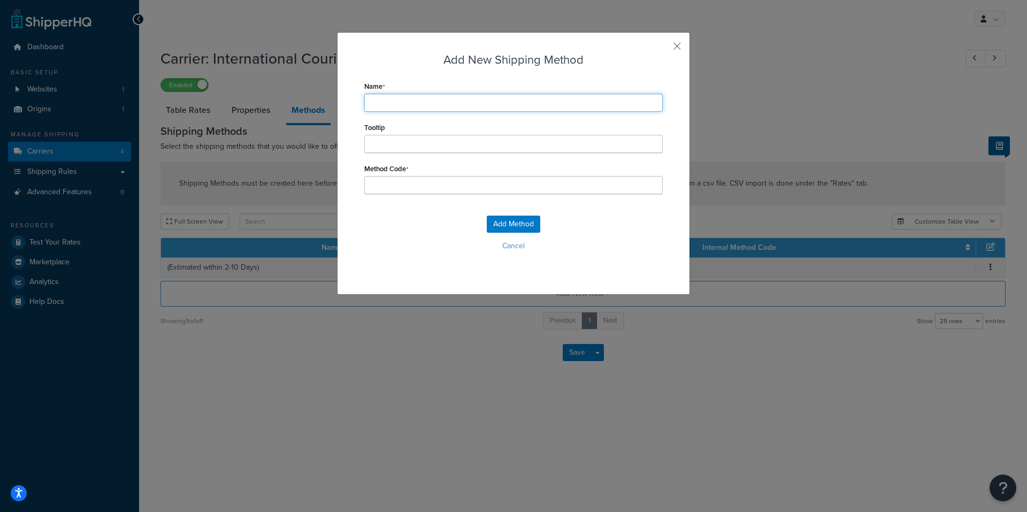
click at [470, 102] on input "Name" at bounding box center [513, 103] width 298 height 18
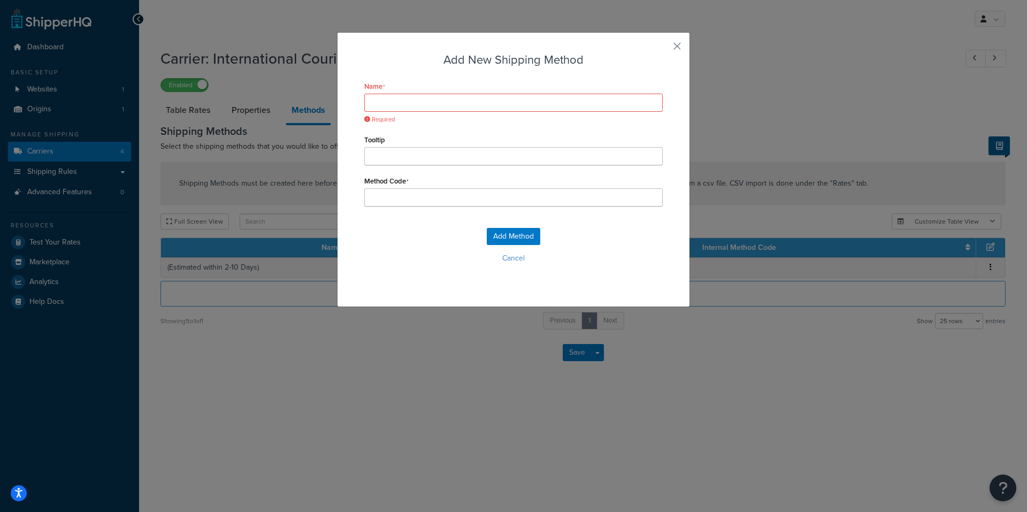
click at [510, 247] on div "Add Method Cancel" at bounding box center [513, 249] width 298 height 71
click at [514, 261] on button "Cancel" at bounding box center [513, 258] width 298 height 16
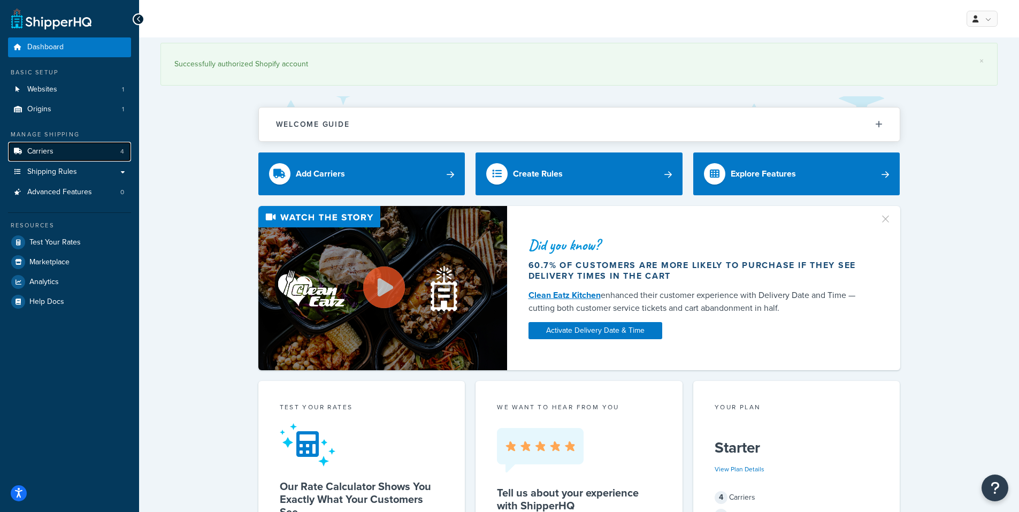
click at [67, 150] on link "Carriers 4" at bounding box center [69, 152] width 123 height 20
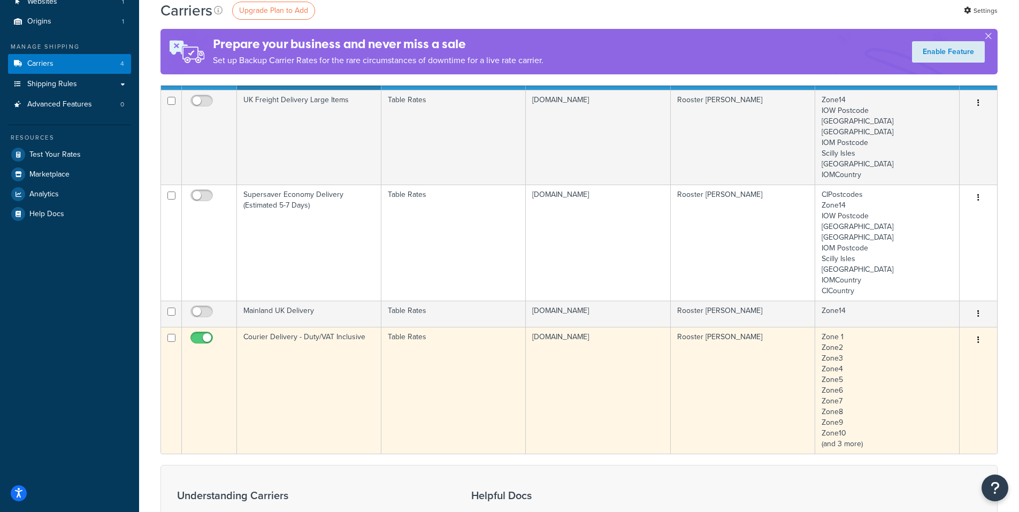
scroll to position [107, 0]
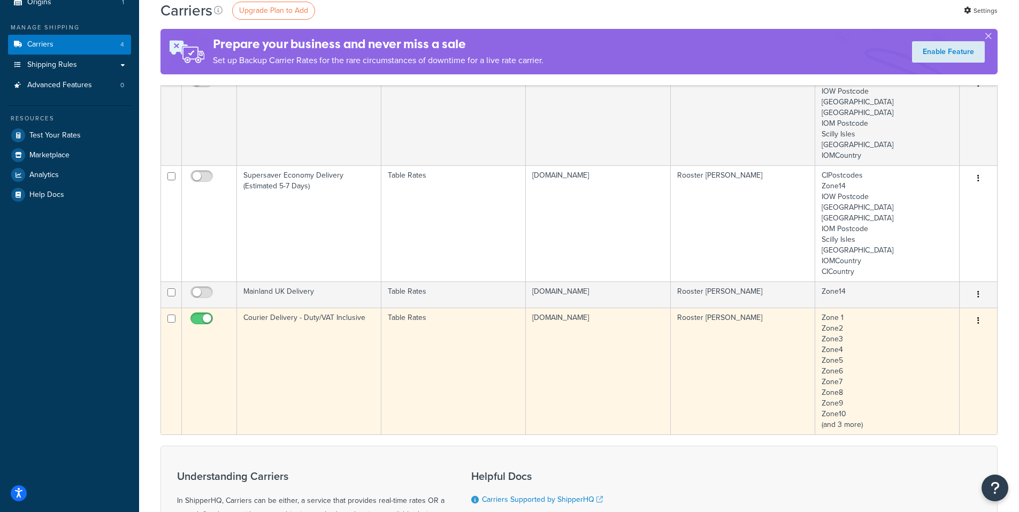
click at [561, 359] on td "[DOMAIN_NAME]" at bounding box center [598, 370] width 144 height 127
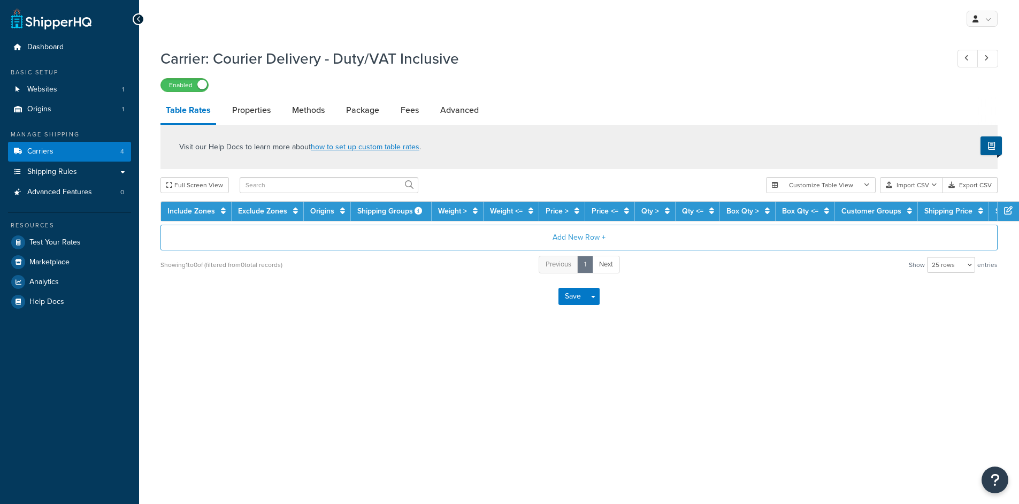
select select "25"
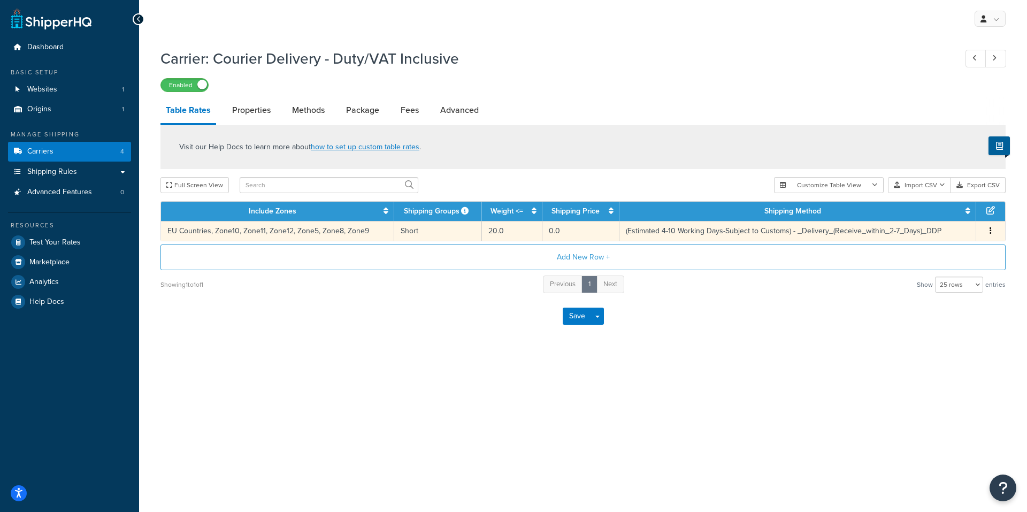
click at [433, 232] on td "Short" at bounding box center [438, 231] width 88 height 20
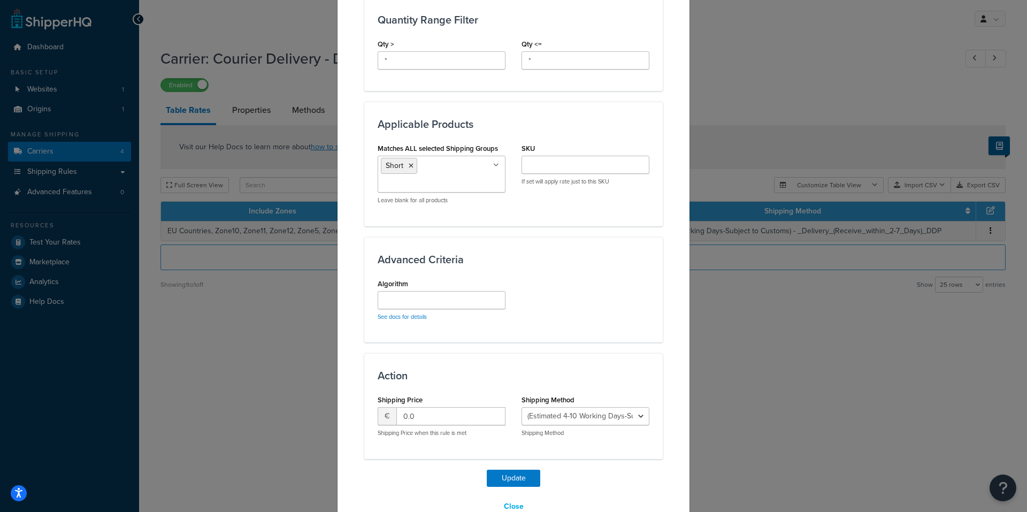
scroll to position [570, 0]
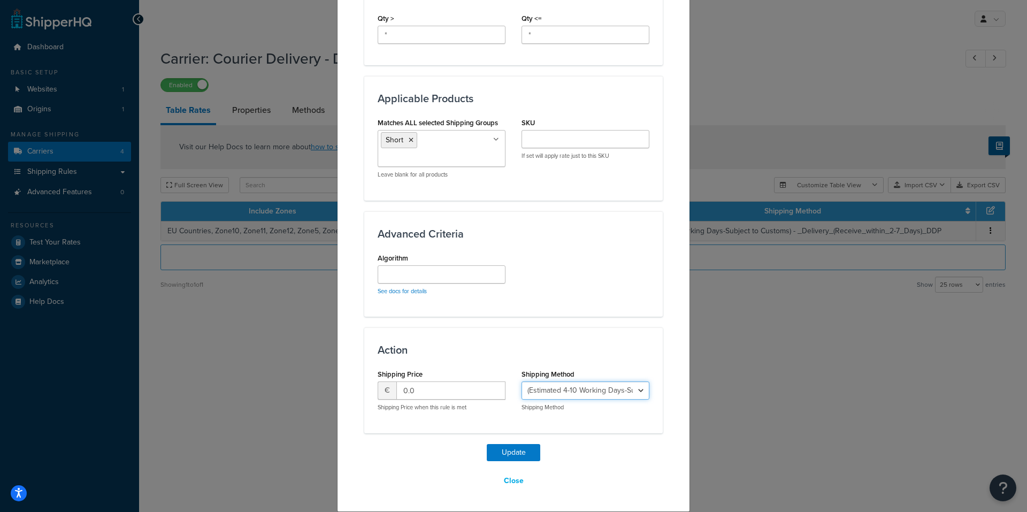
click at [591, 389] on select "(Estimated 4-10 Working Days-Subject to Customs) - _Delivery_(Receive_within_2-…" at bounding box center [585, 390] width 128 height 18
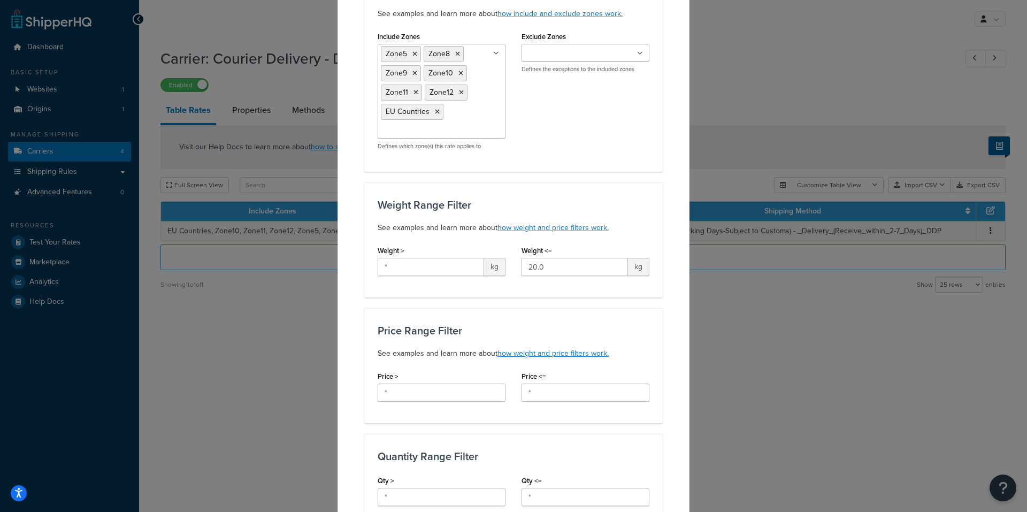
scroll to position [0, 0]
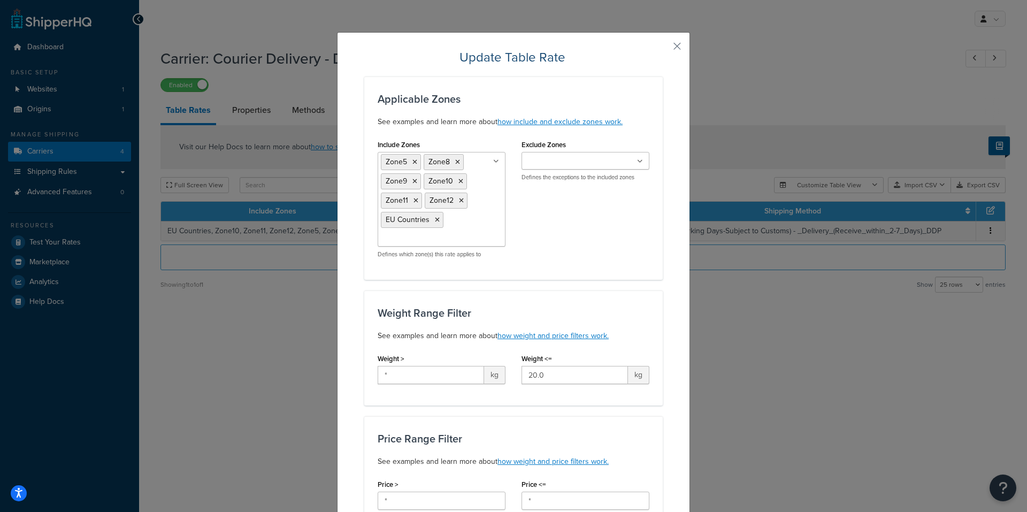
click at [772, 307] on div "Update Table Rate Applicable Zones See examples and learn more about how includ…" at bounding box center [513, 256] width 1027 height 512
click at [663, 49] on button "button" at bounding box center [661, 50] width 3 height 3
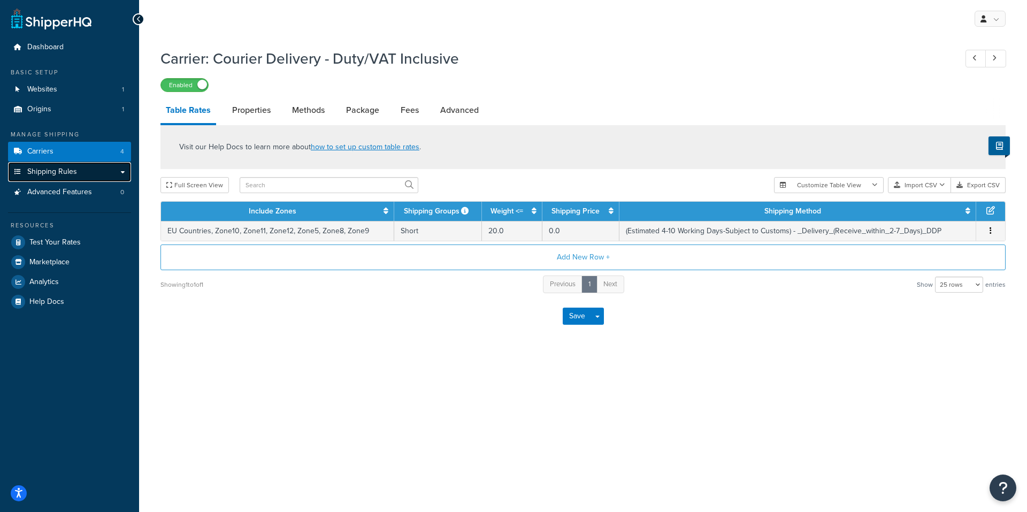
click at [120, 176] on link "Shipping Rules" at bounding box center [69, 172] width 123 height 20
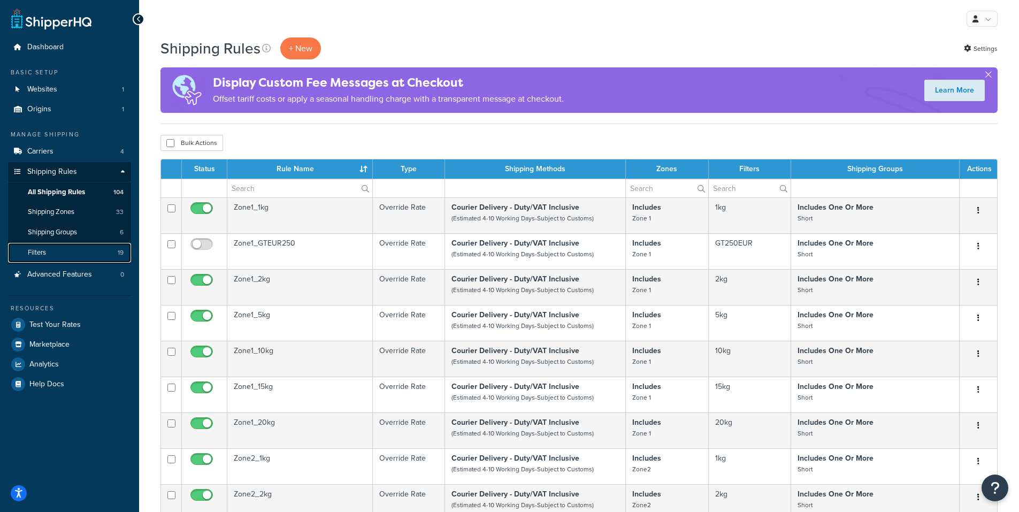
click at [59, 257] on link "Filters 19" at bounding box center [69, 253] width 123 height 20
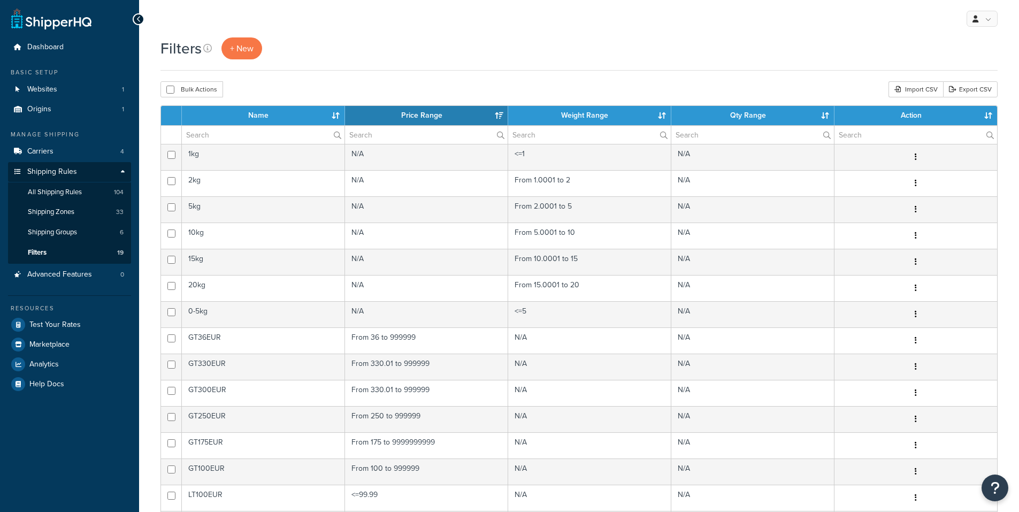
select select "15"
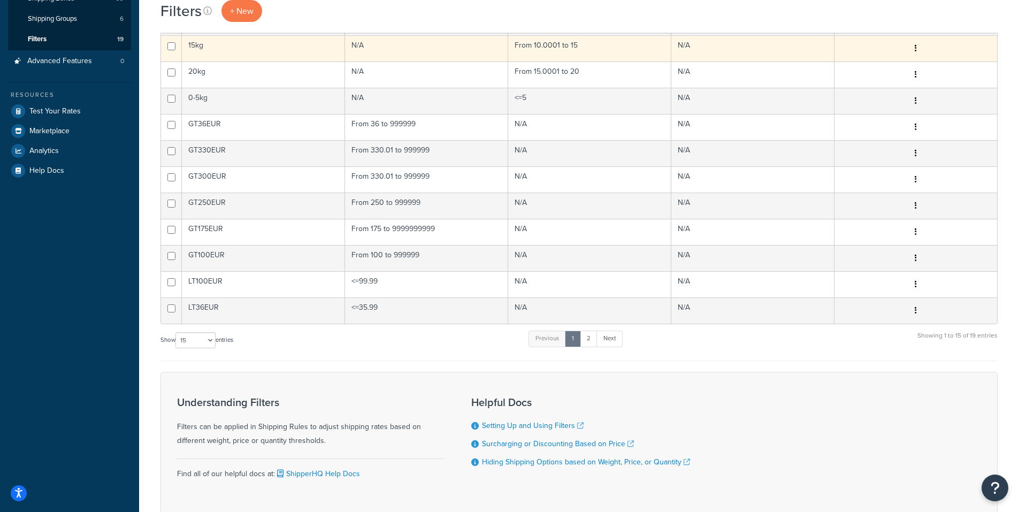
scroll to position [214, 0]
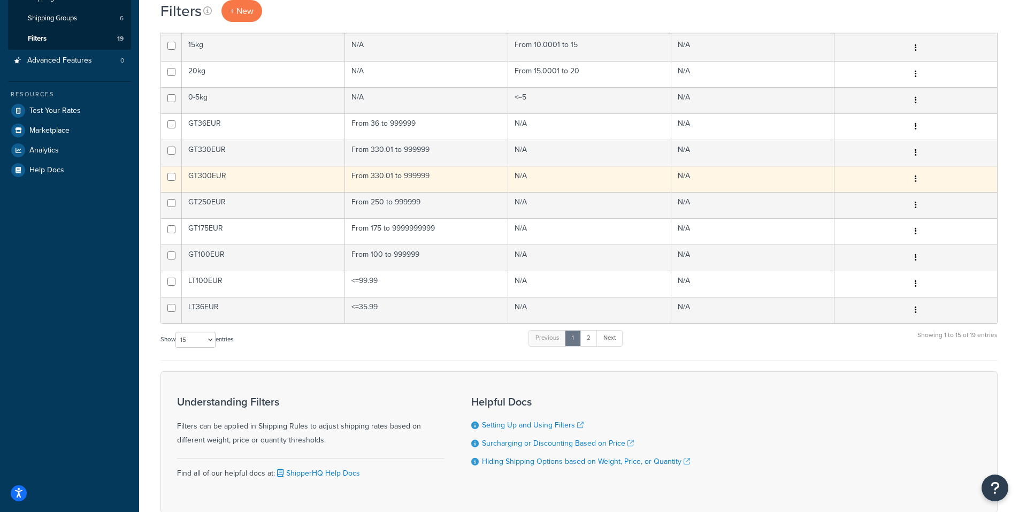
click at [297, 185] on td "GT300EUR" at bounding box center [263, 179] width 163 height 26
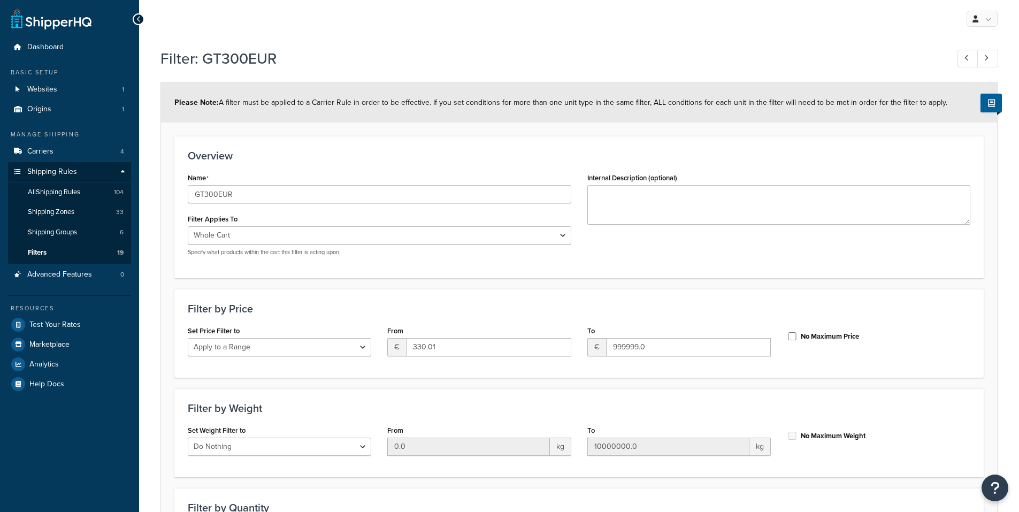
select select "range"
click at [68, 255] on link "Filters 19" at bounding box center [69, 253] width 123 height 20
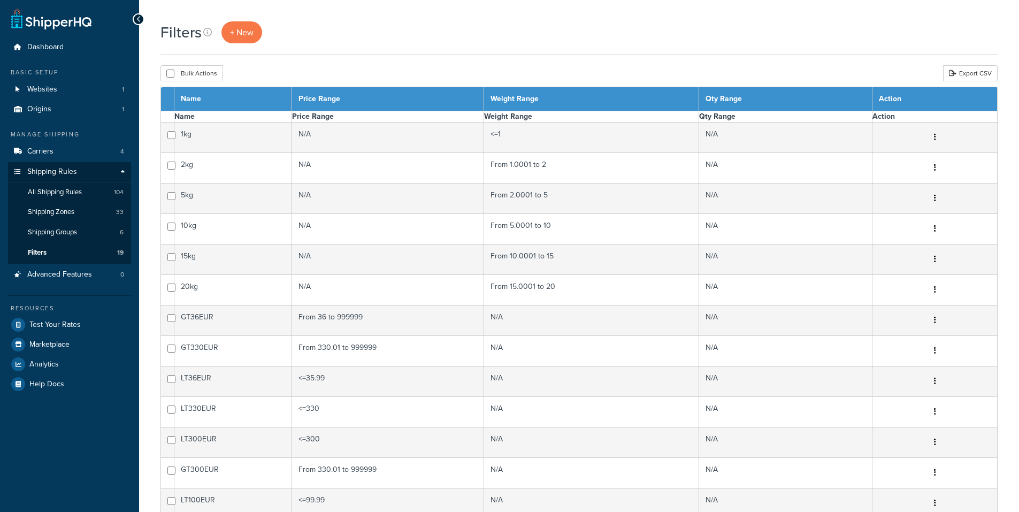
select select "15"
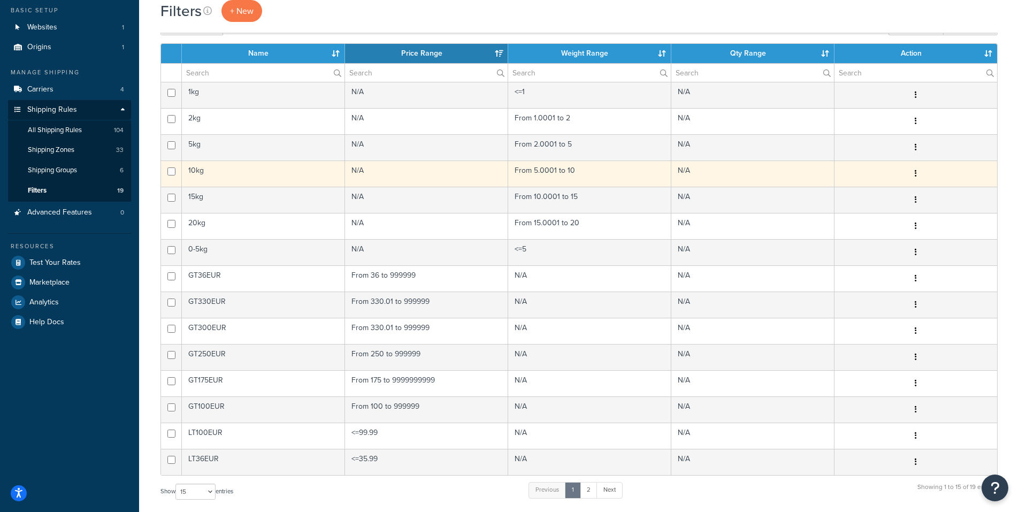
scroll to position [267, 0]
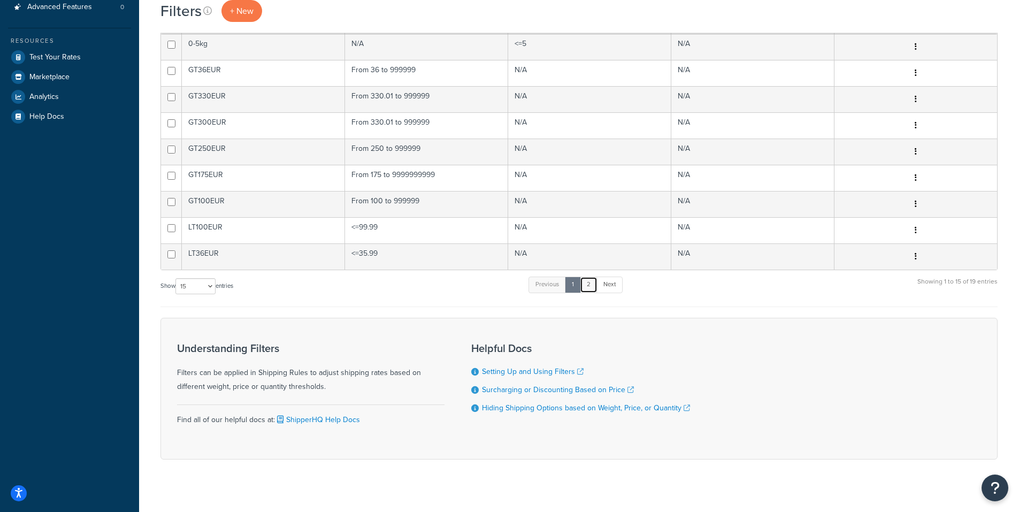
click at [589, 289] on link "2" at bounding box center [589, 284] width 18 height 16
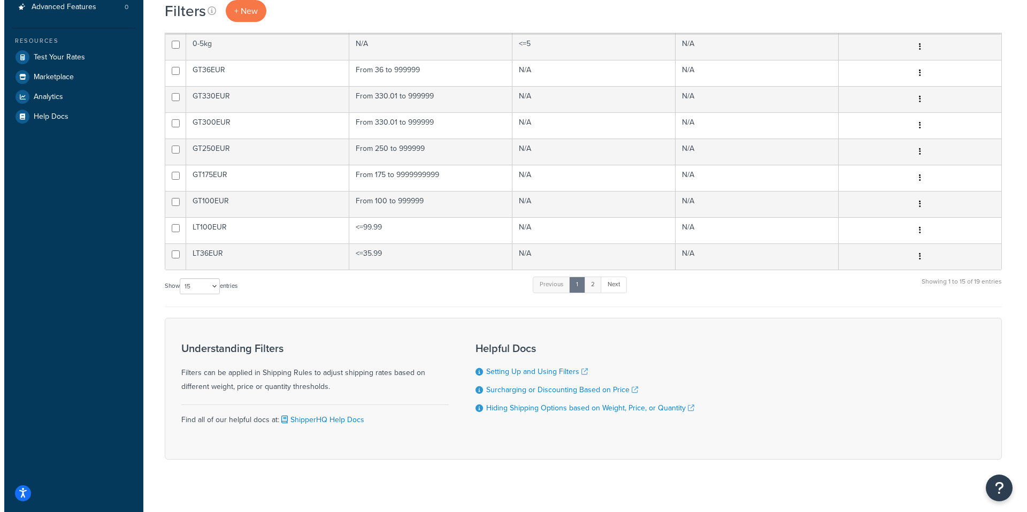
scroll to position [0, 0]
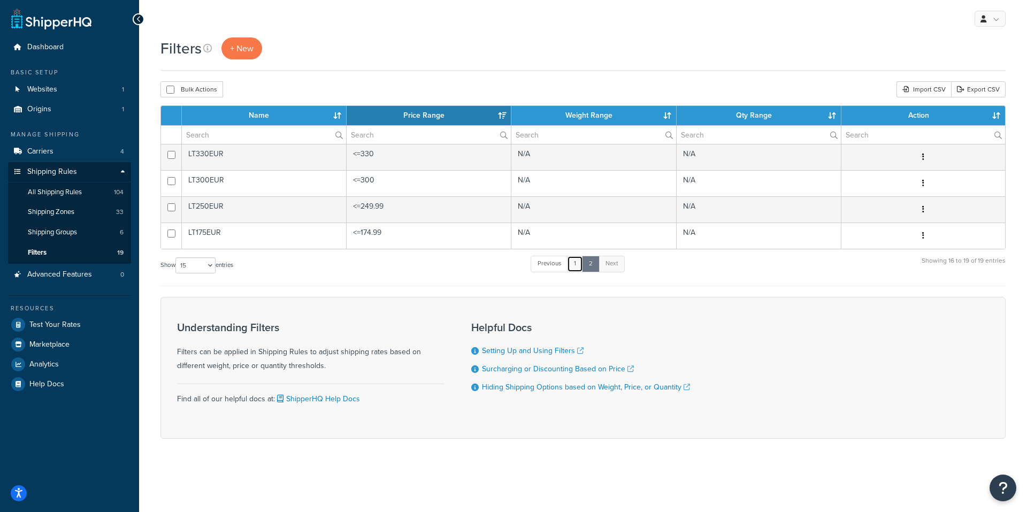
click at [575, 268] on link "1" at bounding box center [575, 264] width 16 height 16
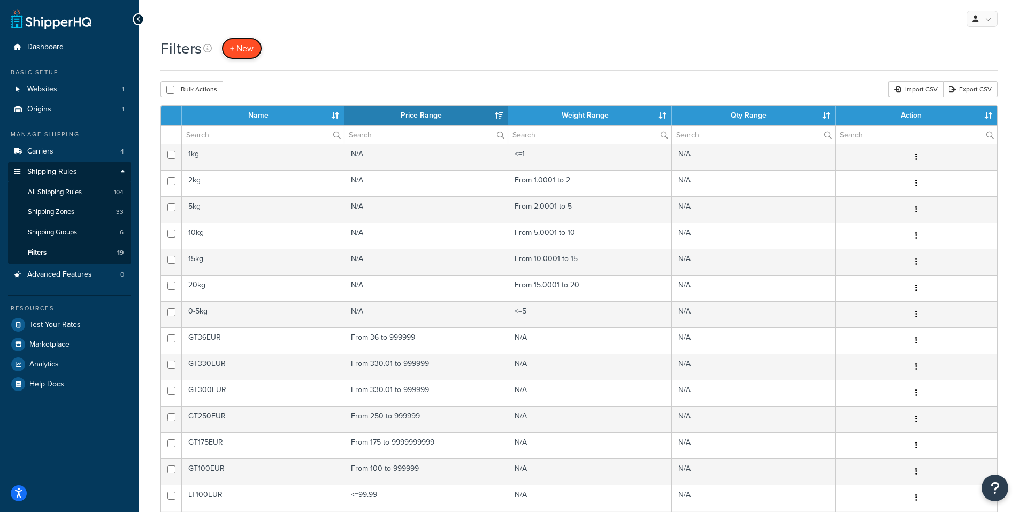
click at [249, 51] on span "+ New" at bounding box center [242, 48] width 24 height 12
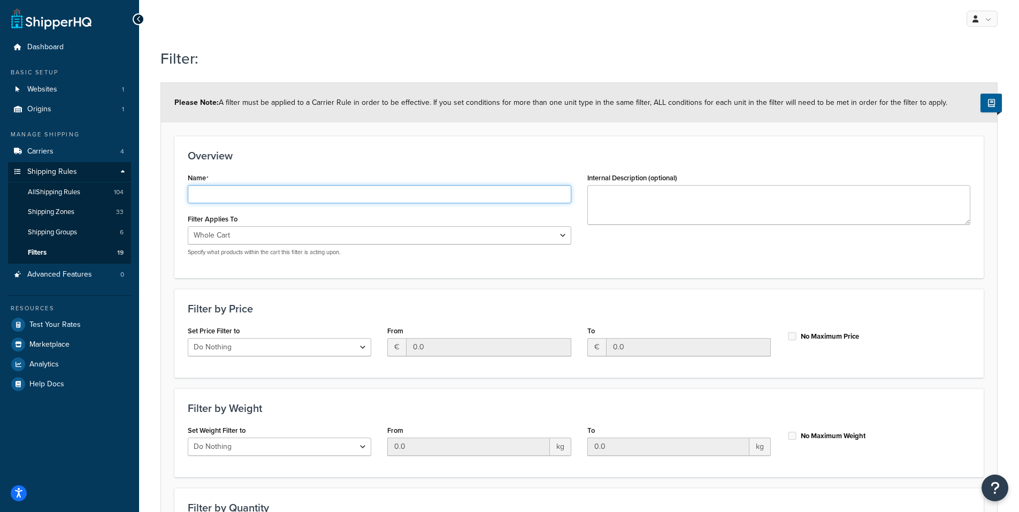
click at [295, 198] on input "Name" at bounding box center [379, 194] width 383 height 18
type input "GT200EUR"
click at [358, 351] on select "Do Nothing Apply to a Range" at bounding box center [279, 347] width 183 height 18
select select "range"
click at [188, 338] on select "Do Nothing Apply to a Range" at bounding box center [279, 347] width 183 height 18
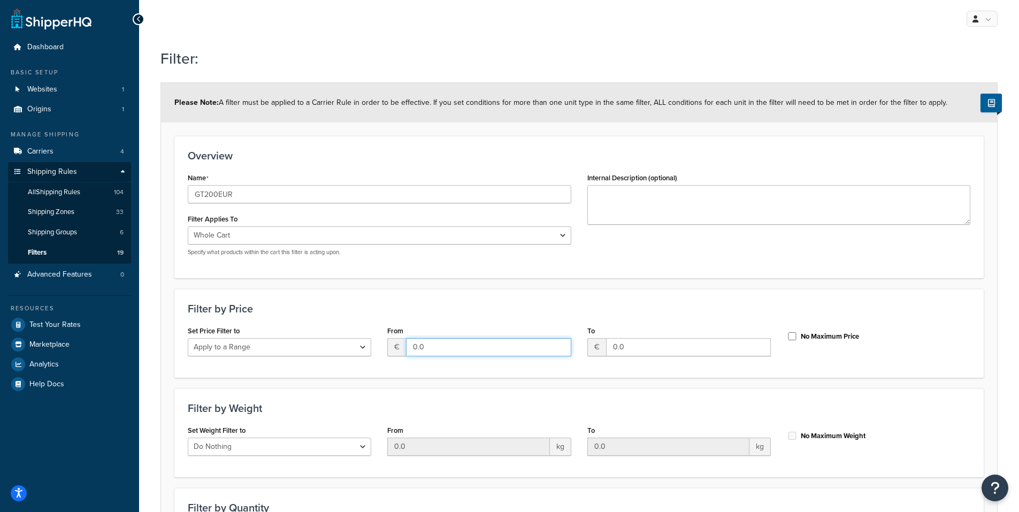
click at [447, 349] on input "0.0" at bounding box center [488, 347] width 165 height 18
drag, startPoint x: 447, startPoint y: 349, endPoint x: 414, endPoint y: 349, distance: 33.2
click at [414, 349] on input "0.0" at bounding box center [488, 347] width 165 height 18
type input "200.00"
click at [632, 352] on input "0.0" at bounding box center [688, 347] width 165 height 18
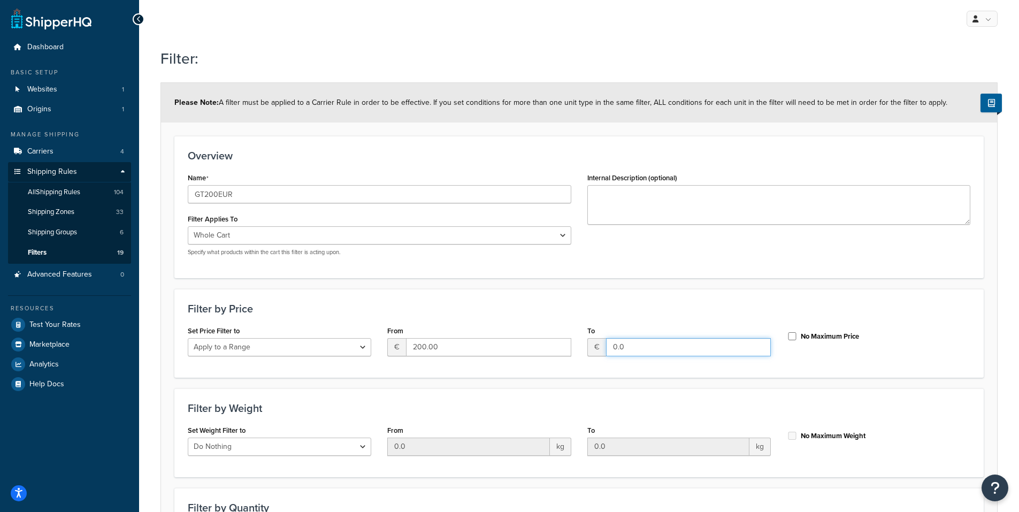
type input "0"
click at [795, 338] on input "No Maximum Price" at bounding box center [792, 336] width 11 height 8
checkbox input "true"
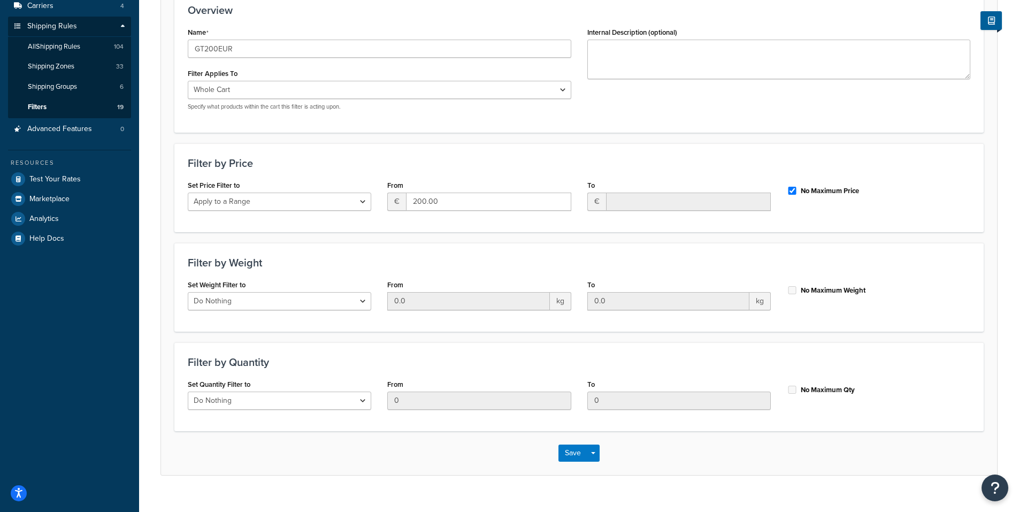
scroll to position [163, 0]
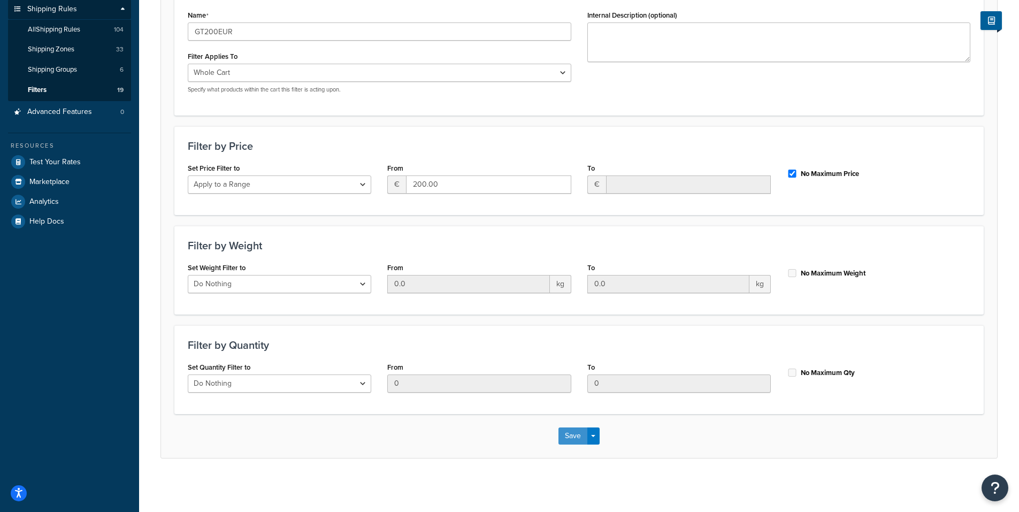
click at [564, 434] on button "Save" at bounding box center [572, 435] width 29 height 17
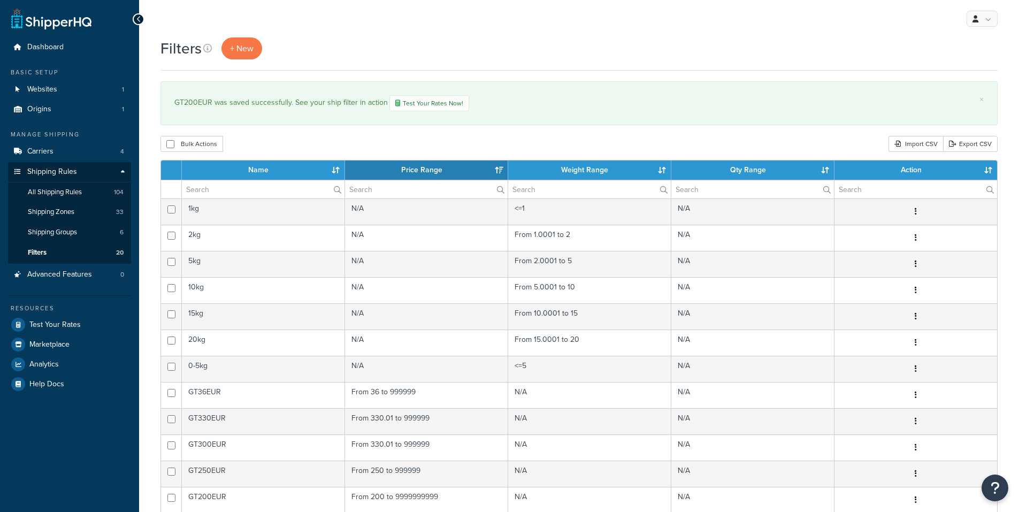
select select "15"
click at [50, 149] on span "Carriers" at bounding box center [40, 151] width 26 height 9
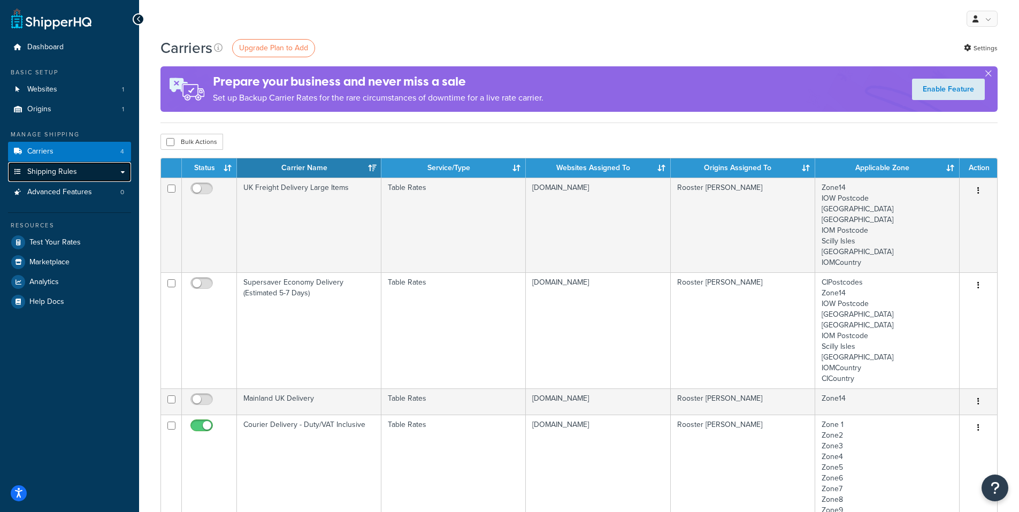
click at [84, 172] on link "Shipping Rules" at bounding box center [69, 172] width 123 height 20
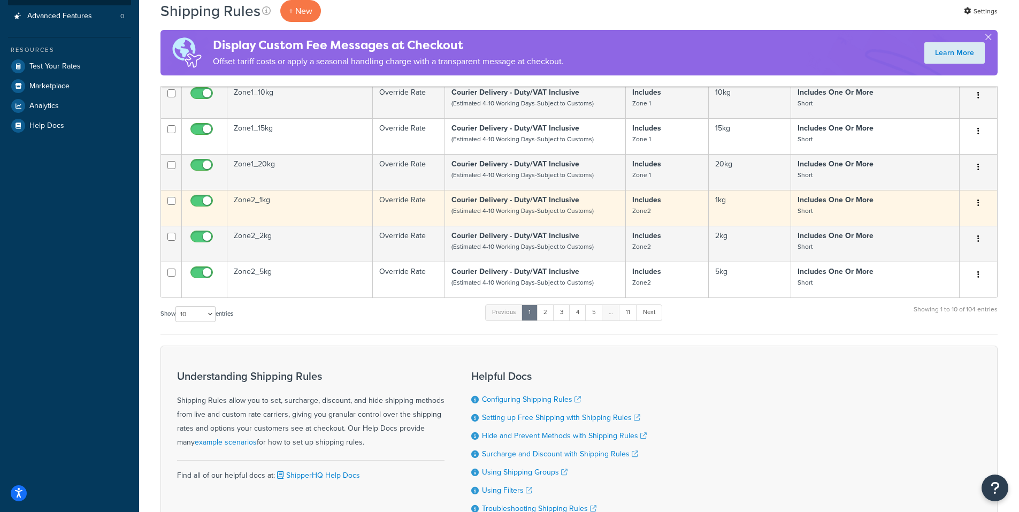
scroll to position [267, 0]
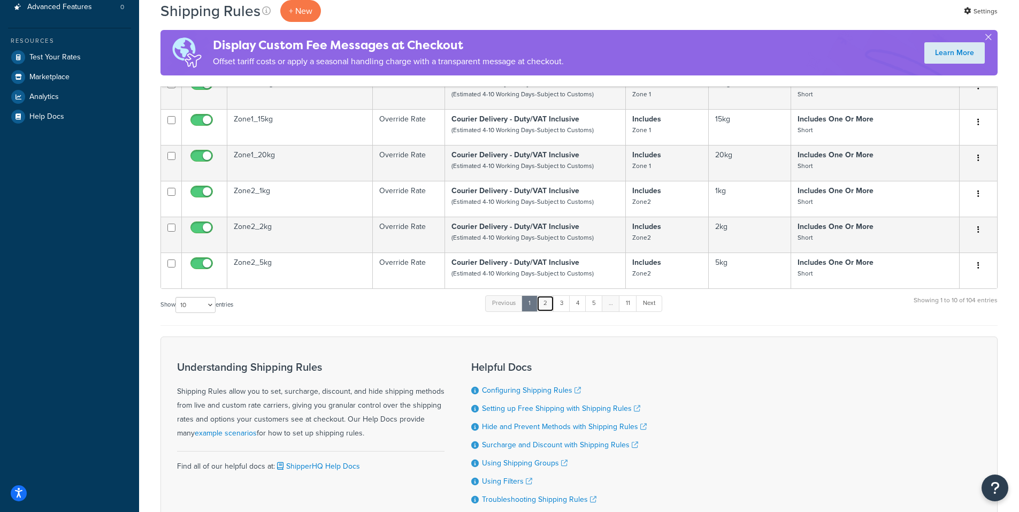
click at [549, 311] on link "2" at bounding box center [545, 303] width 18 height 16
click at [564, 311] on link "3" at bounding box center [559, 303] width 17 height 16
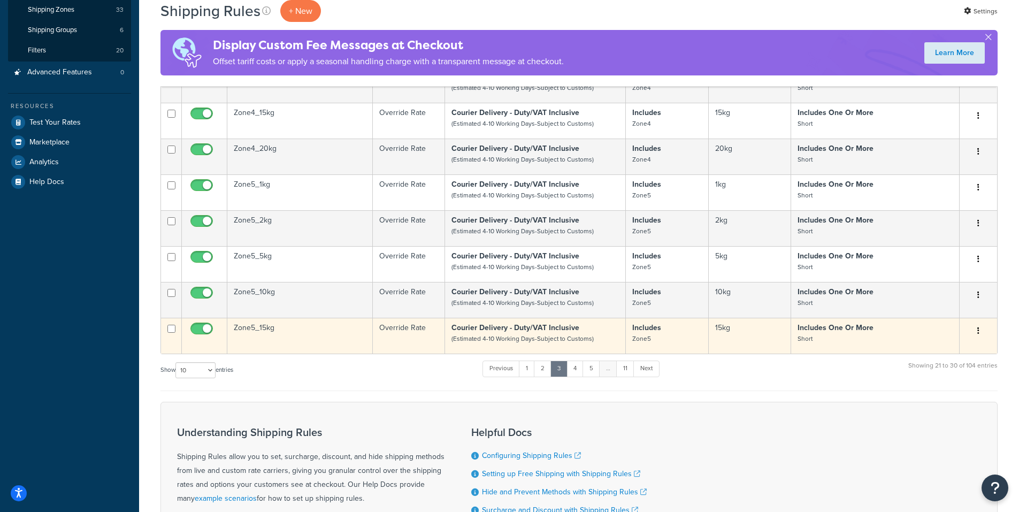
scroll to position [214, 0]
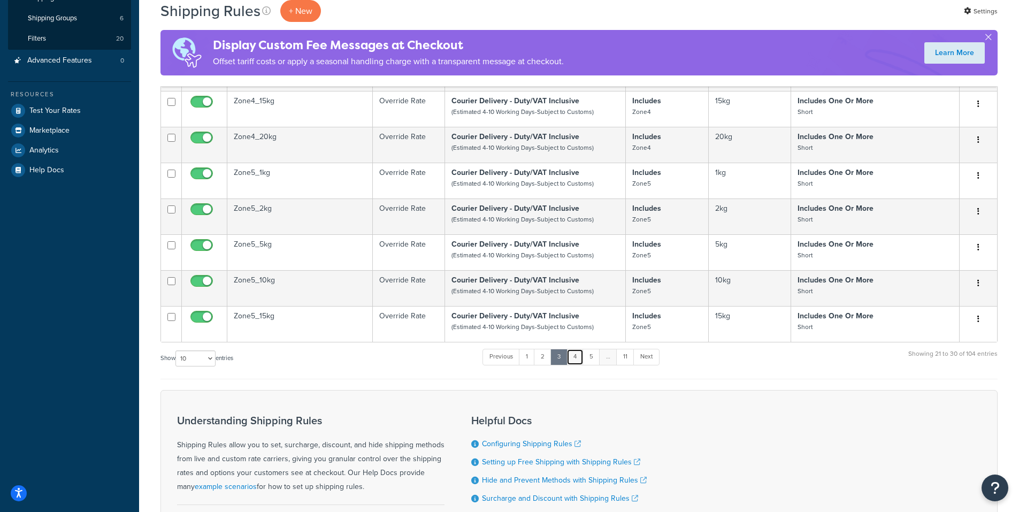
click at [580, 365] on link "4" at bounding box center [574, 357] width 17 height 16
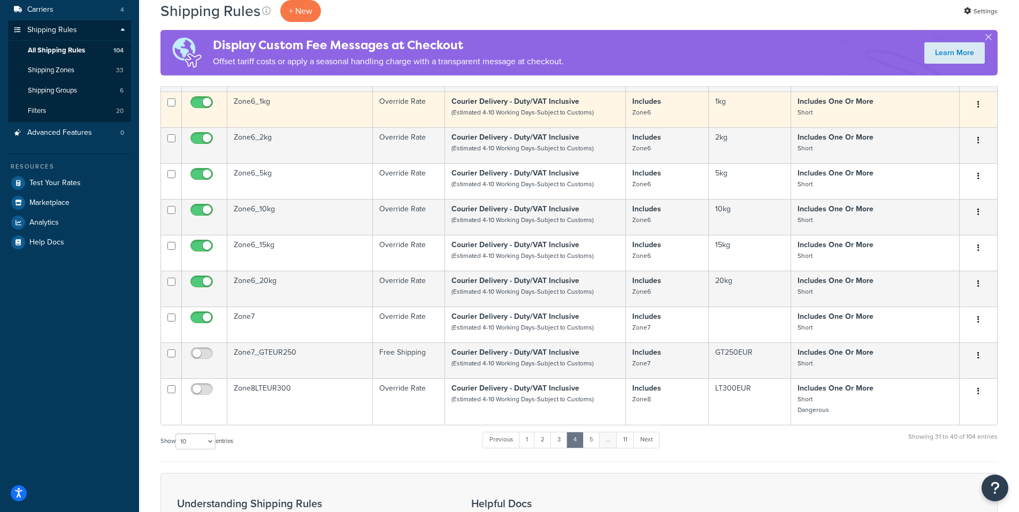
scroll to position [0, 0]
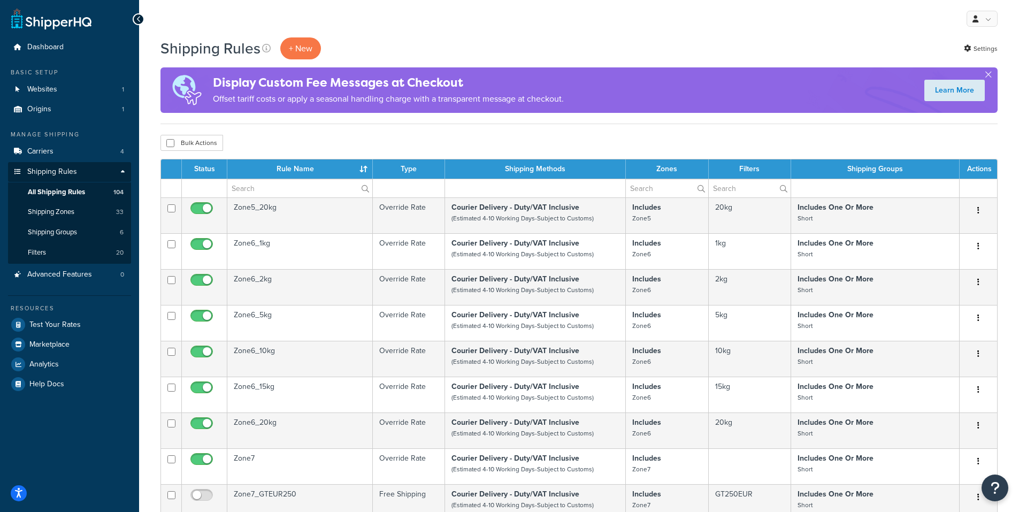
click at [298, 172] on th "Rule Name" at bounding box center [299, 168] width 145 height 19
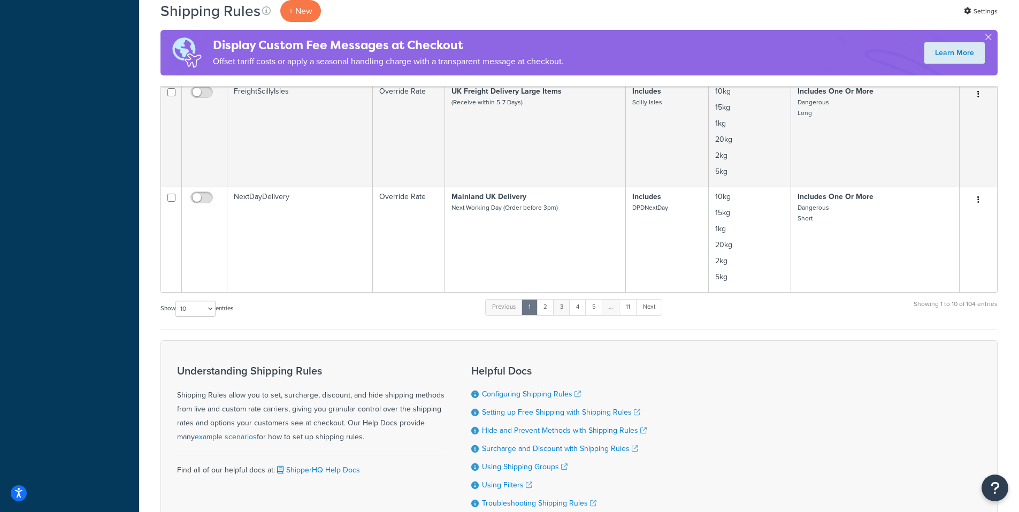
scroll to position [909, 0]
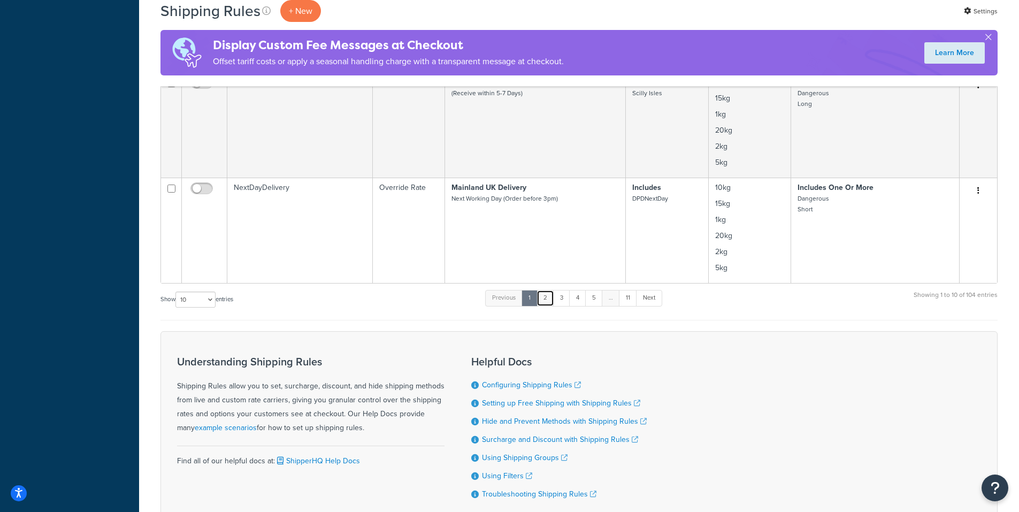
click at [544, 300] on link "2" at bounding box center [545, 298] width 18 height 16
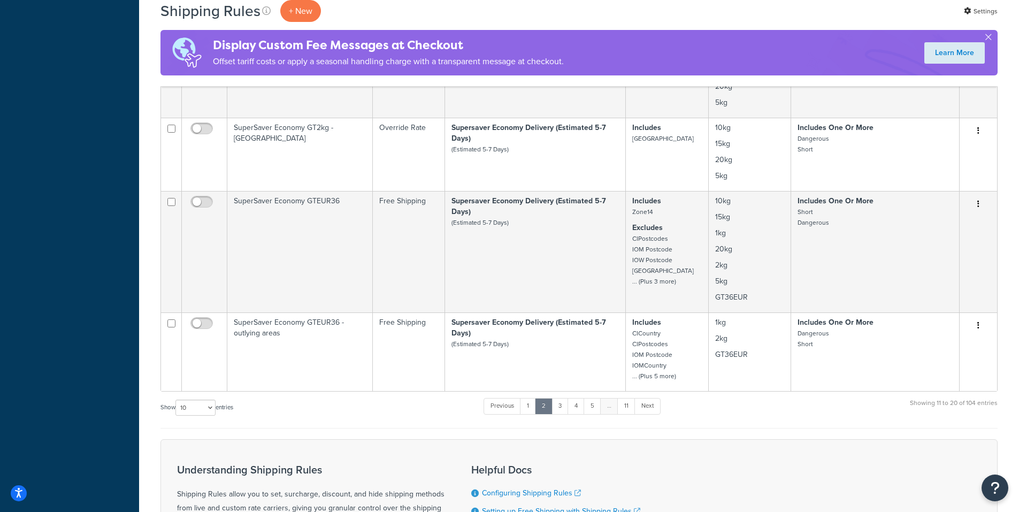
scroll to position [802, 0]
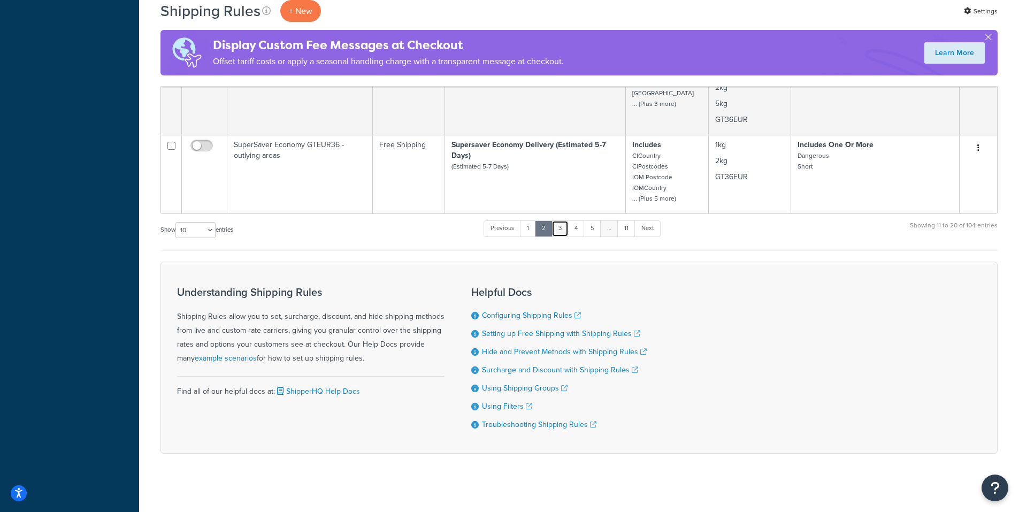
click at [561, 234] on link "3" at bounding box center [559, 228] width 17 height 16
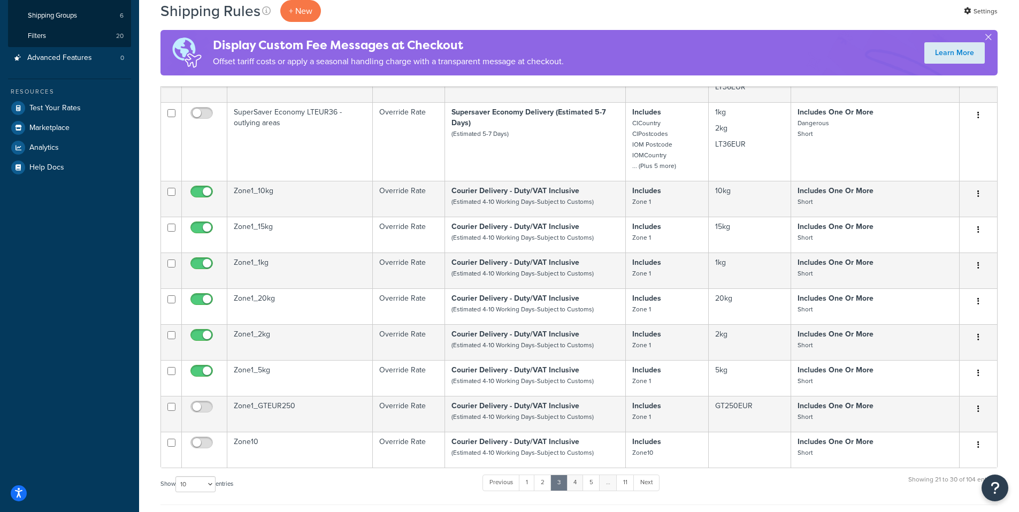
scroll to position [481, 0]
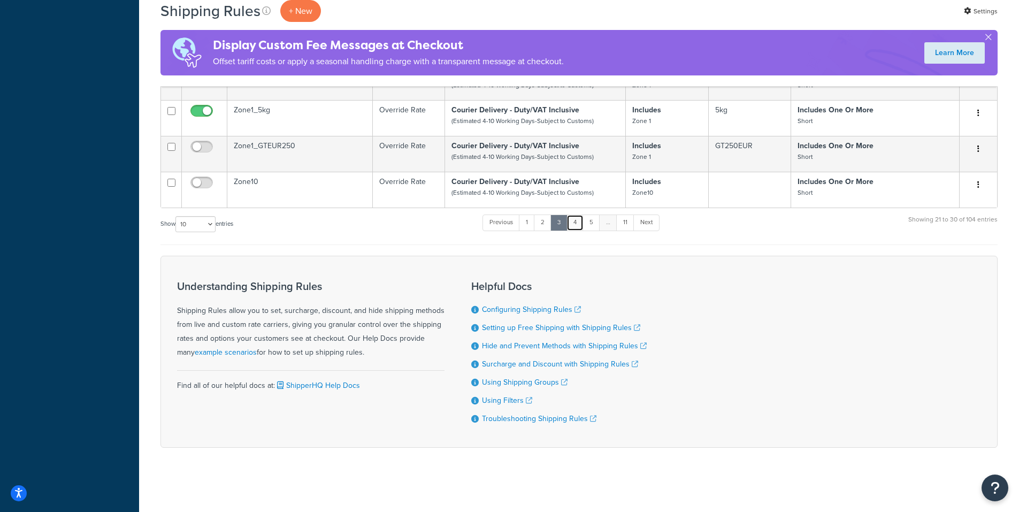
click at [574, 228] on link "4" at bounding box center [574, 222] width 17 height 16
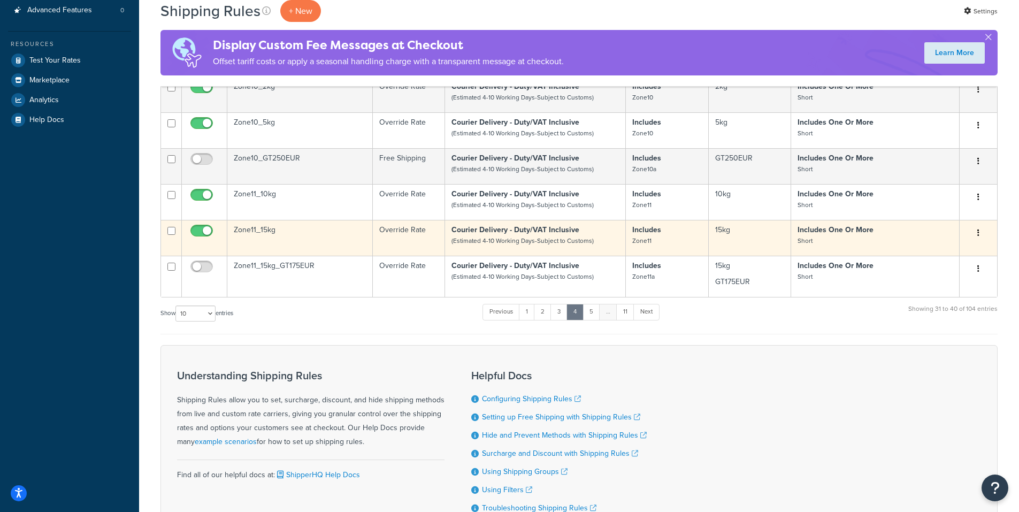
scroll to position [267, 0]
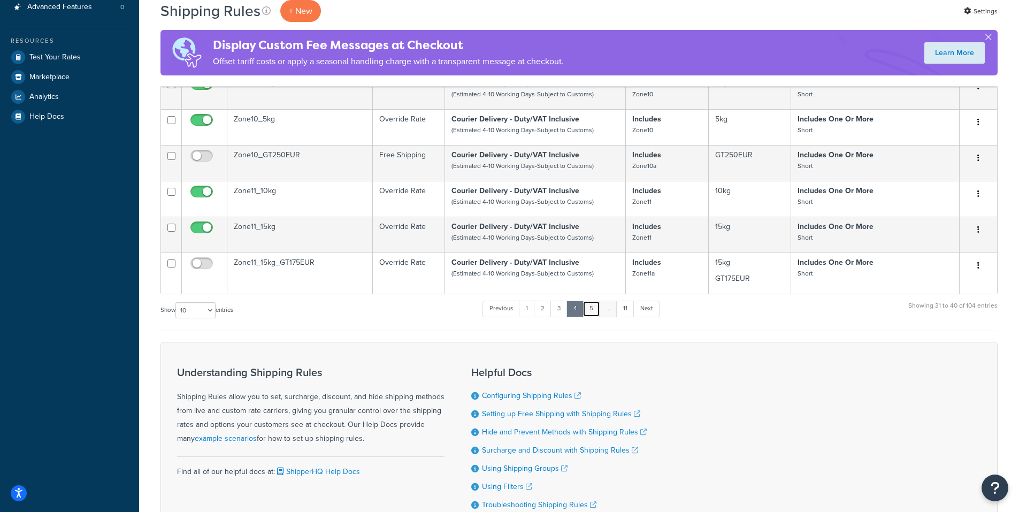
click at [594, 310] on link "5" at bounding box center [591, 309] width 18 height 16
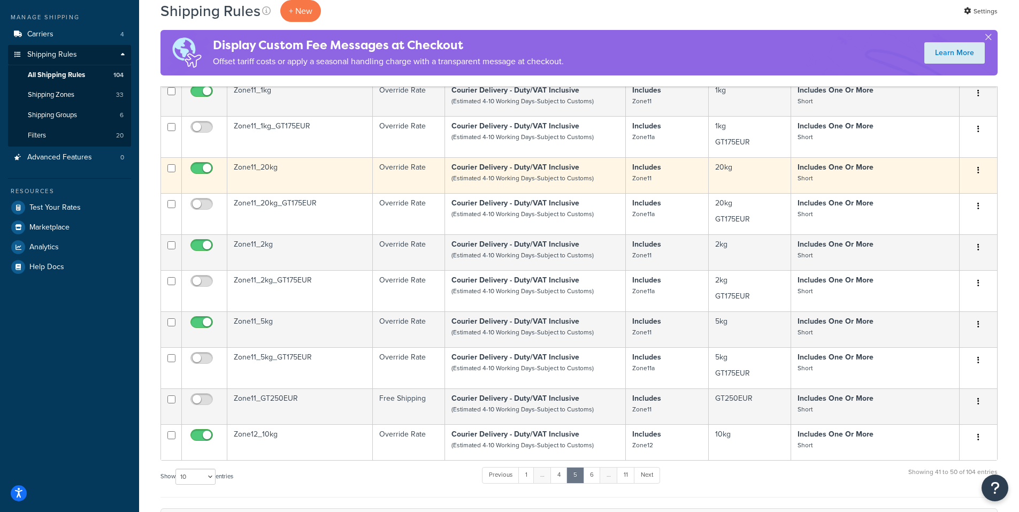
scroll to position [321, 0]
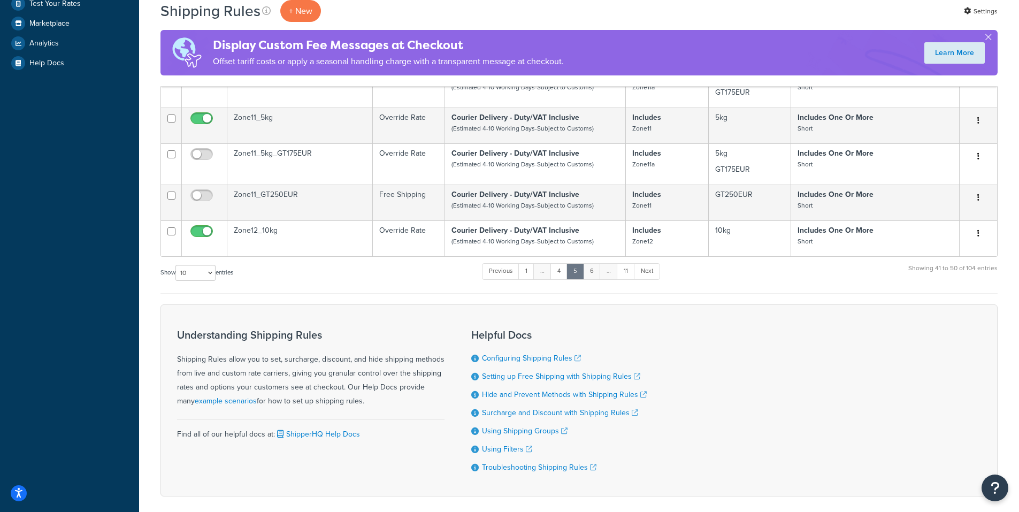
click at [596, 279] on link "6" at bounding box center [592, 271] width 18 height 16
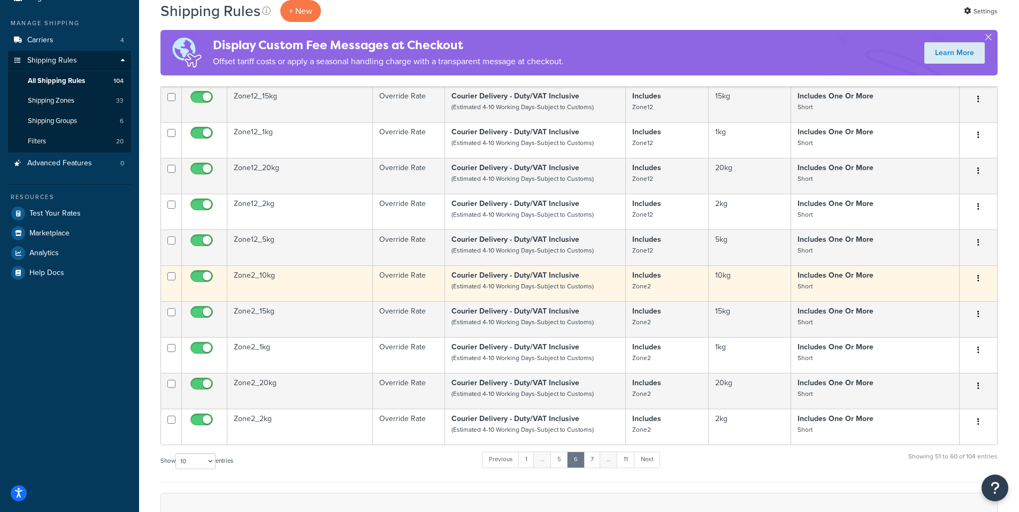
scroll to position [267, 0]
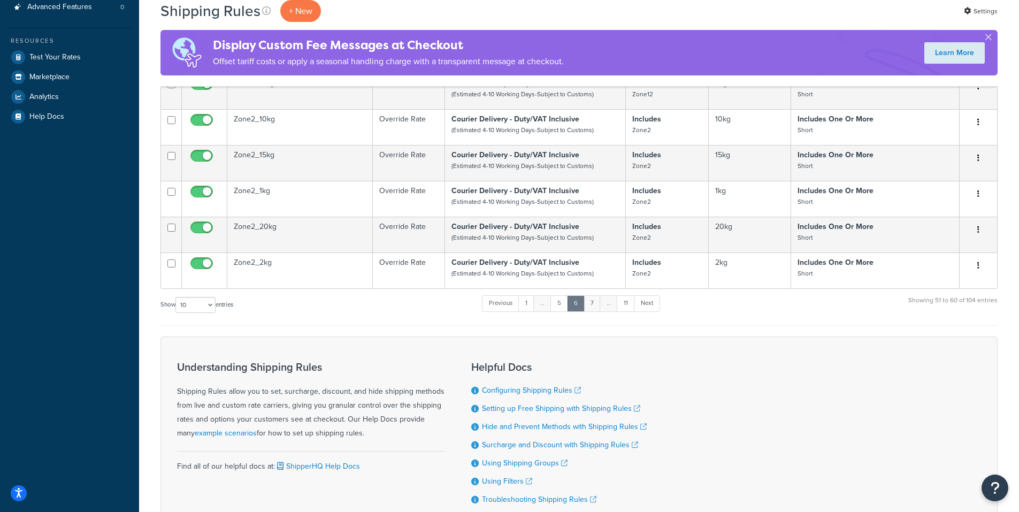
click at [595, 310] on link "7" at bounding box center [591, 303] width 17 height 16
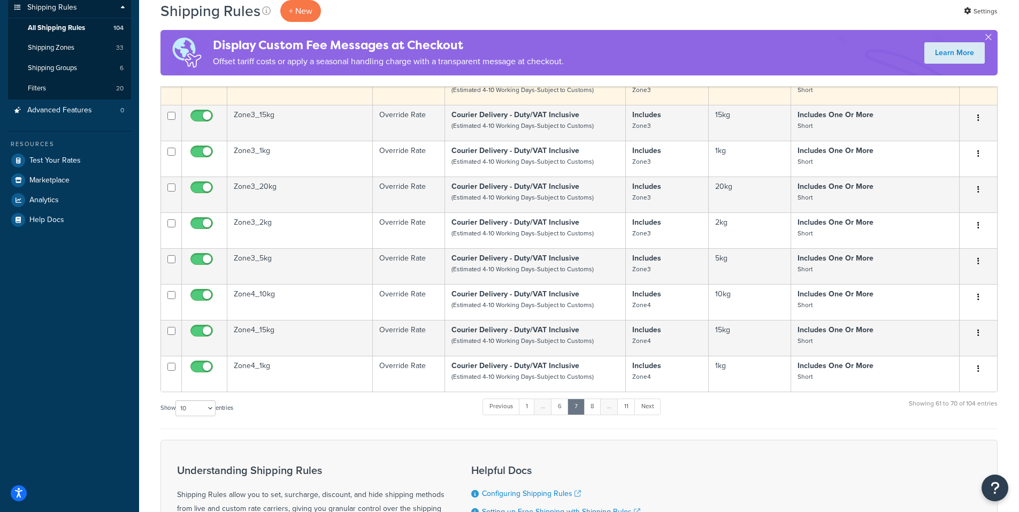
scroll to position [0, 0]
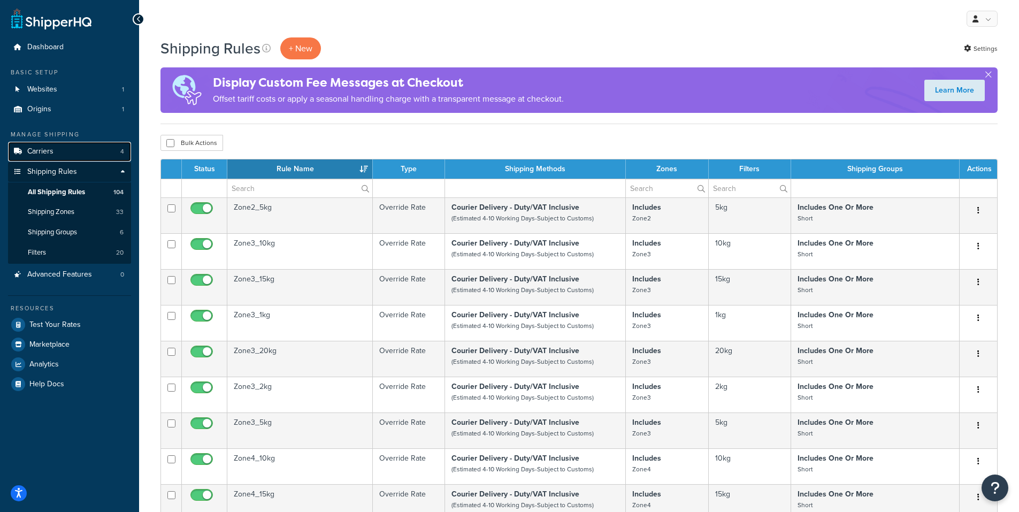
click at [64, 145] on link "Carriers 4" at bounding box center [69, 152] width 123 height 20
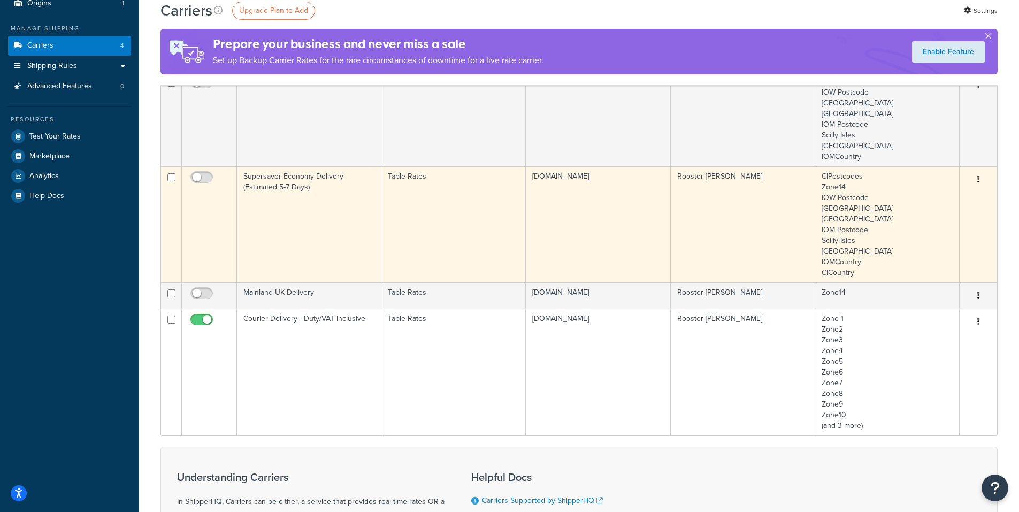
scroll to position [107, 0]
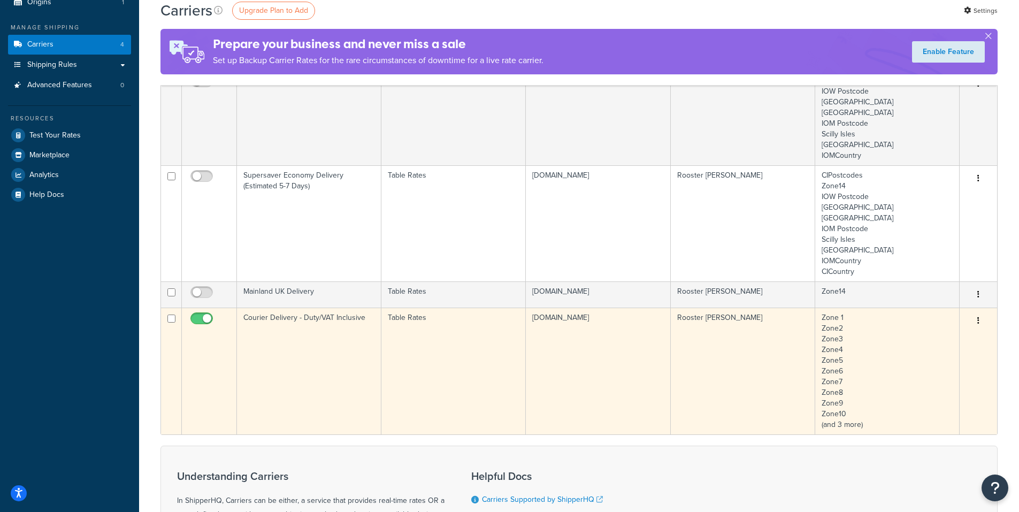
click at [576, 373] on td "[DOMAIN_NAME]" at bounding box center [598, 370] width 144 height 127
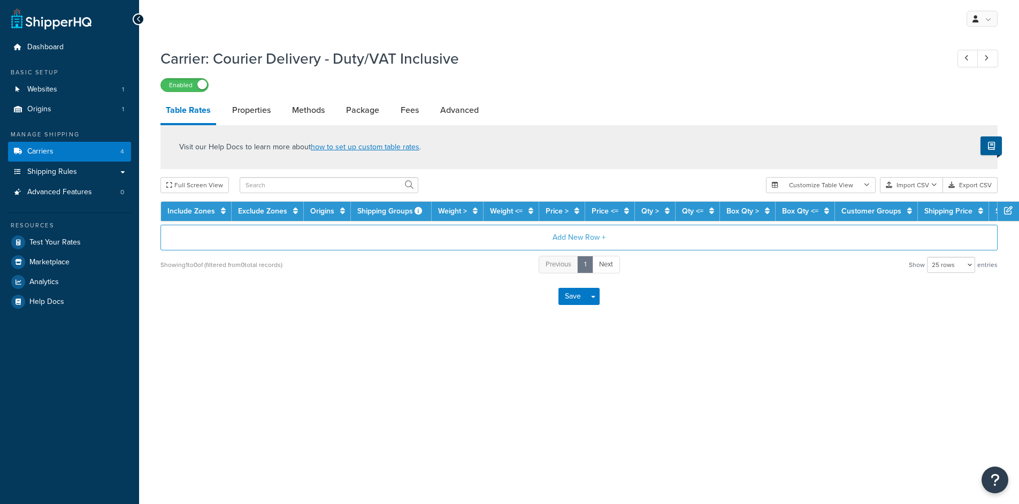
select select "25"
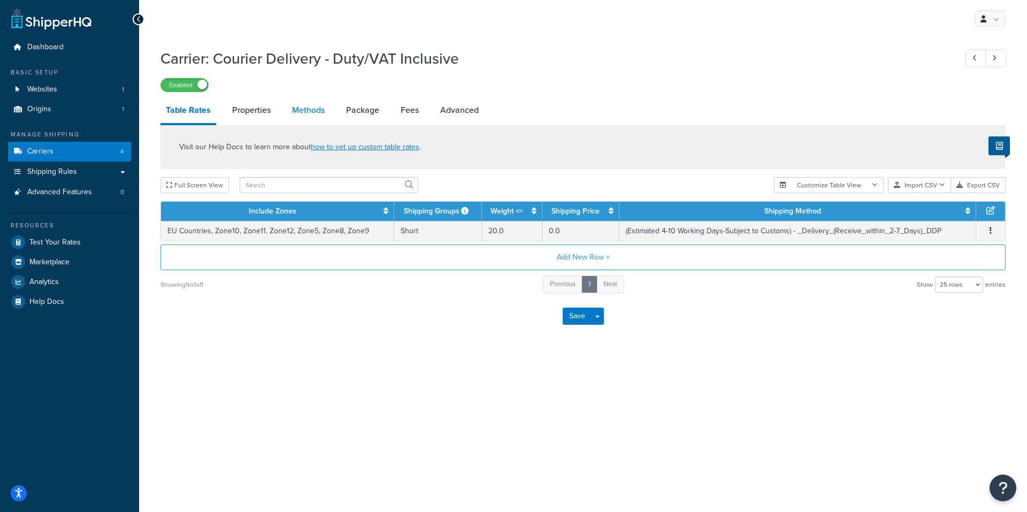
click at [321, 105] on link "Methods" at bounding box center [308, 110] width 43 height 26
select select "25"
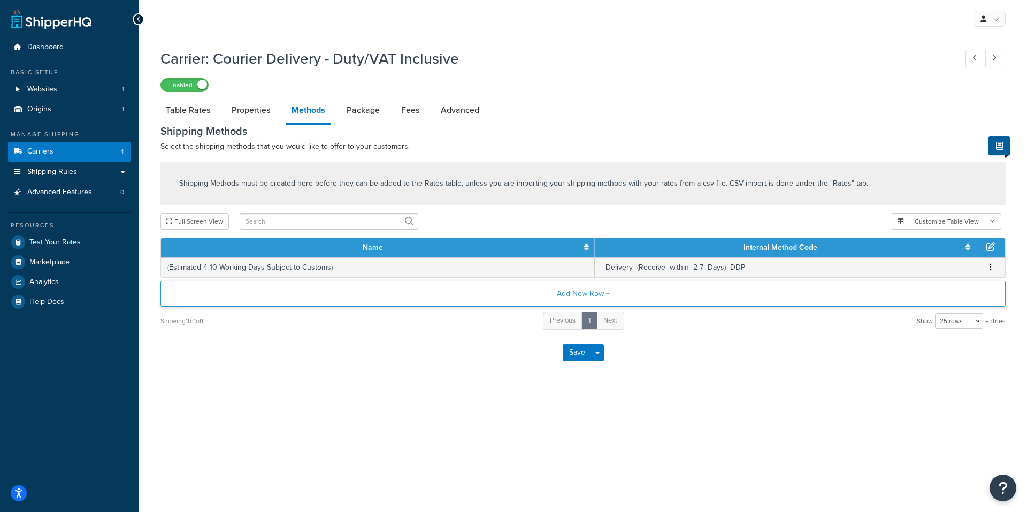
click at [569, 294] on button "Add New Row +" at bounding box center [582, 294] width 845 height 26
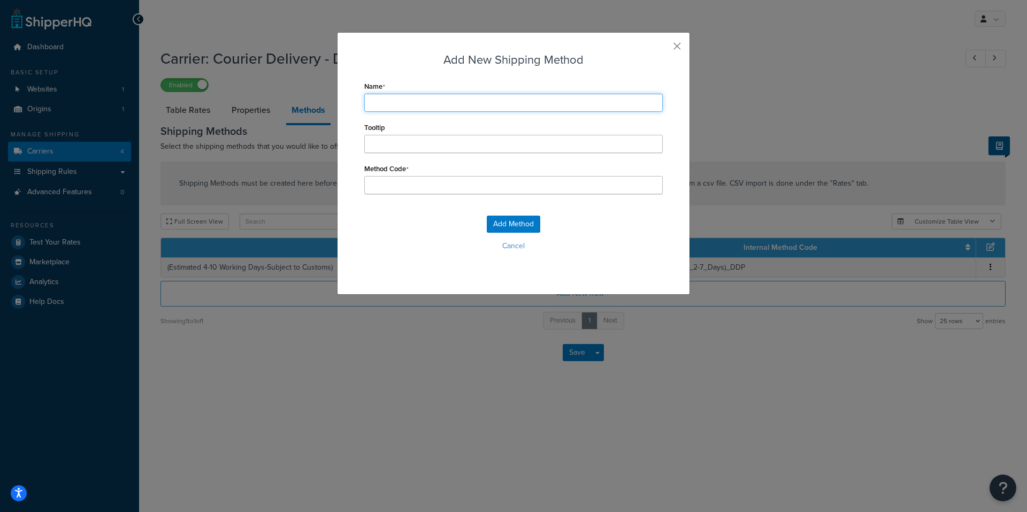
click at [434, 107] on input "Name" at bounding box center [513, 103] width 298 height 18
click at [663, 49] on button "button" at bounding box center [661, 50] width 3 height 3
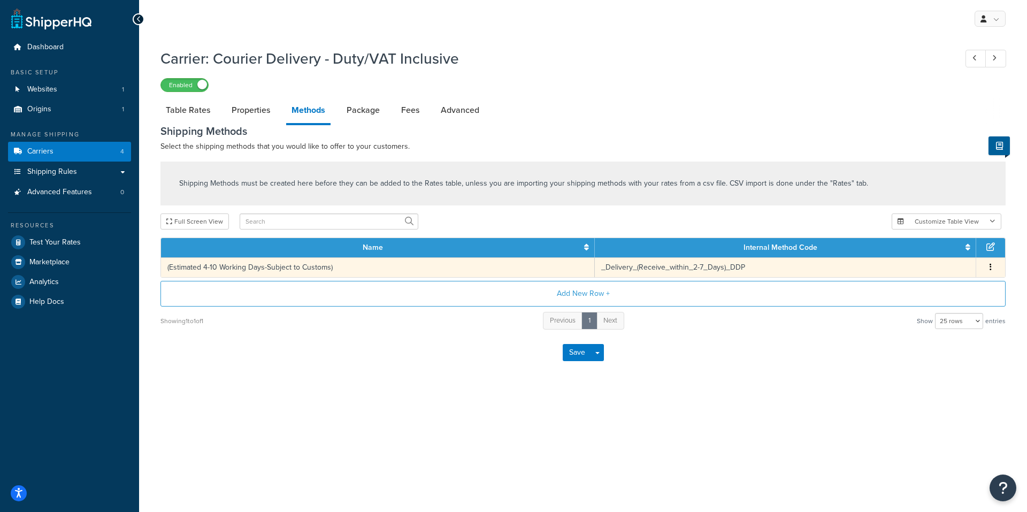
click at [492, 268] on td "(Estimated 4-10 Working Days-Subject to Customs)" at bounding box center [378, 267] width 434 height 20
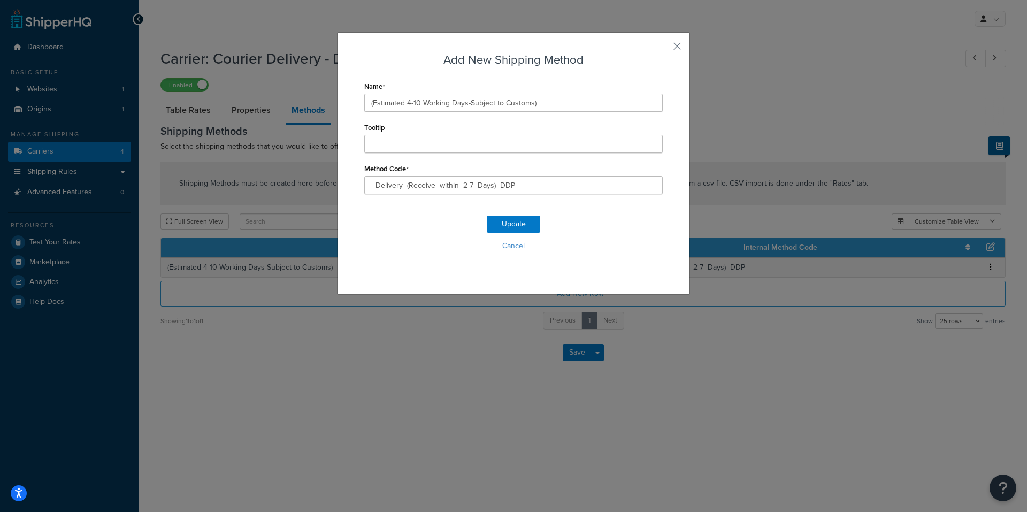
click at [403, 168] on label "Method Code" at bounding box center [386, 169] width 44 height 9
click at [403, 176] on input "_Delivery_(Receive_within_2-7_Days)_DDP" at bounding box center [513, 185] width 298 height 18
click at [510, 243] on button "Cancel" at bounding box center [513, 246] width 298 height 16
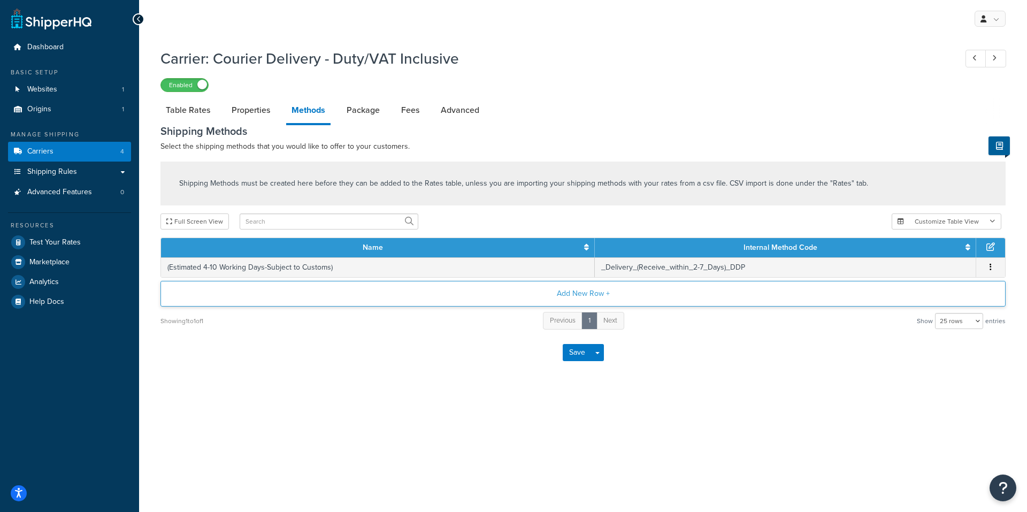
click at [596, 296] on button "Add New Row +" at bounding box center [582, 294] width 845 height 26
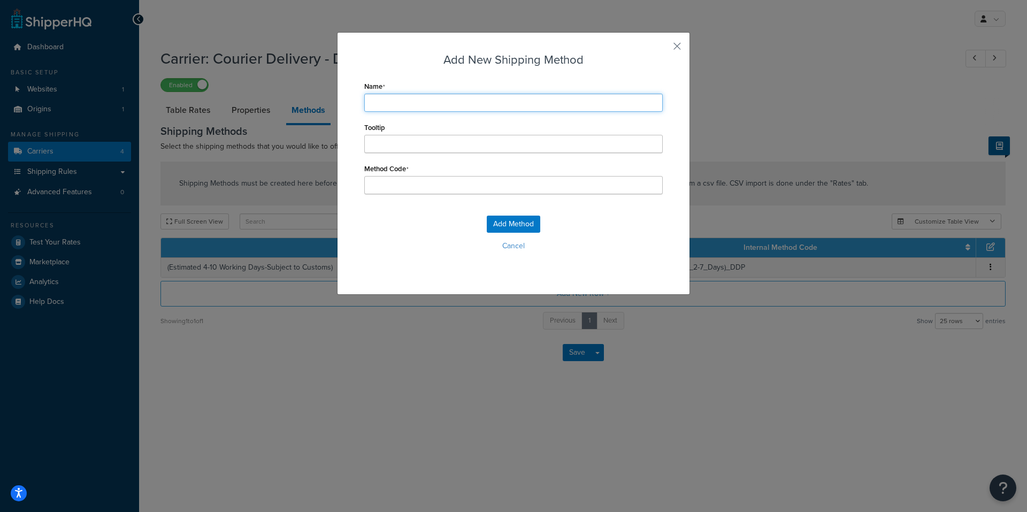
click at [421, 103] on input "Name" at bounding box center [513, 103] width 298 height 18
type input "("
type input "(E"
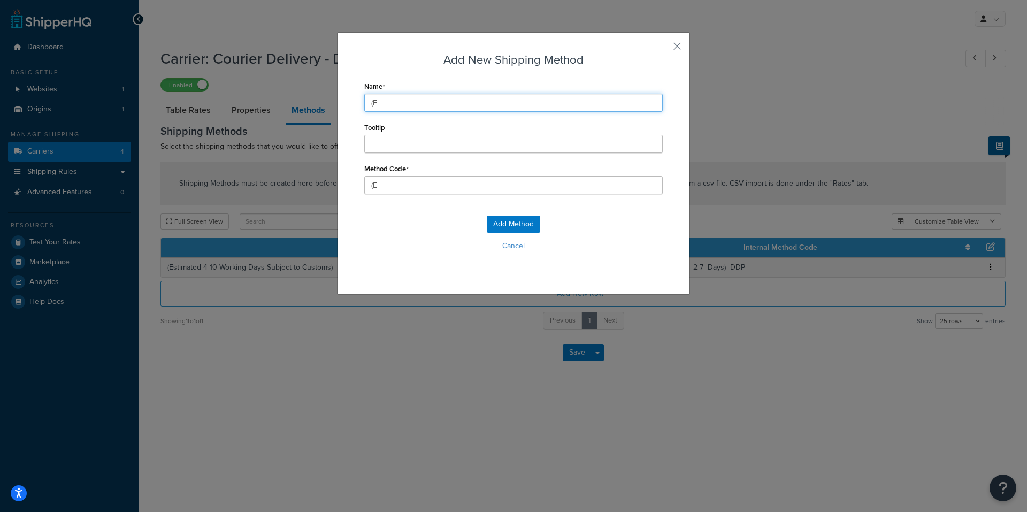
type input "(Ex"
type input "(Exp"
type input "(Expr"
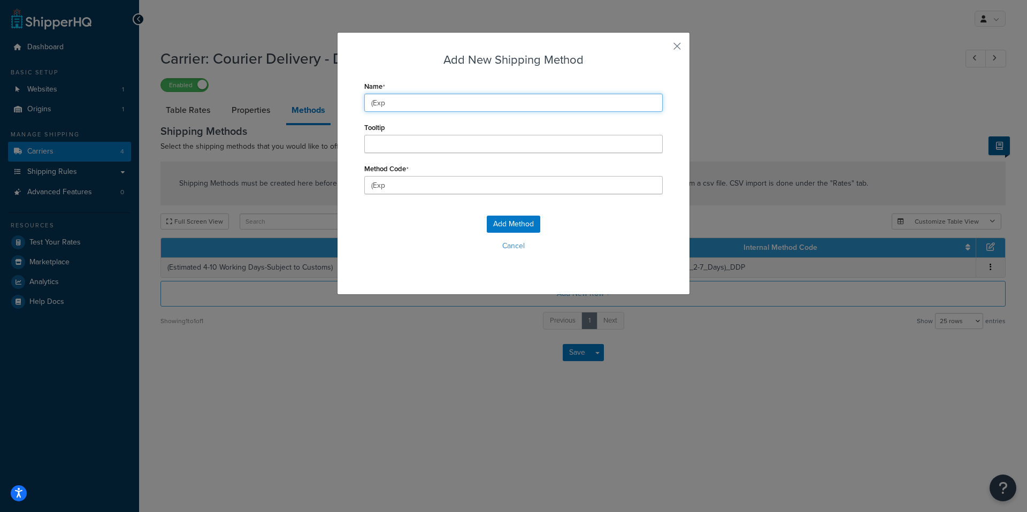
type input "(Expr"
type input "(Expre"
type input "(Expres"
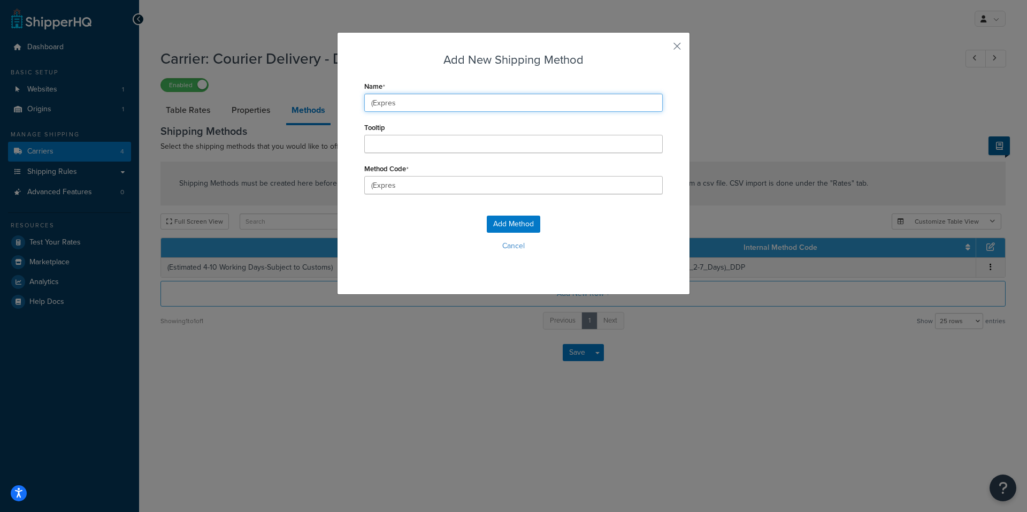
type input "(Express"
type input "(Express_"
type input "(Express 1"
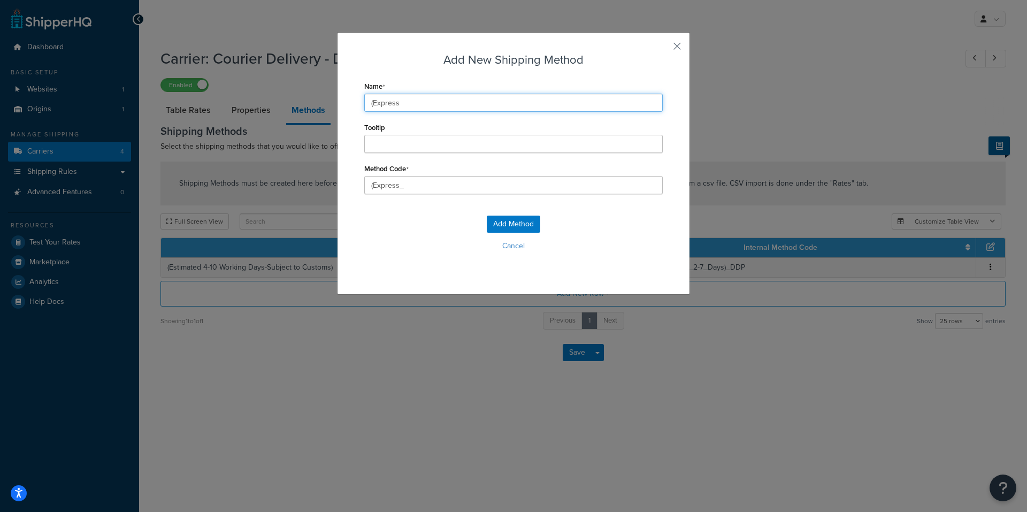
type input "(Express_1"
type input "(Express 1-"
type input "(Express_1-"
type input "(Express 1-4"
type input "(Express_1-4"
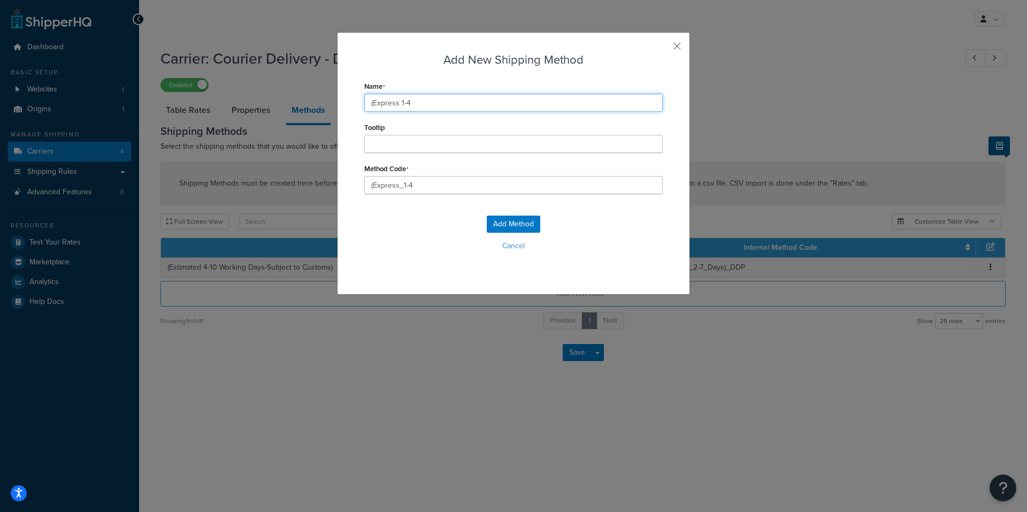
type input "(Express 1-4"
type input "(Express_1-4_"
type input "(Express 1-4 W"
type input "(Express_1-4_W"
type input "(Express 1-4 Wo"
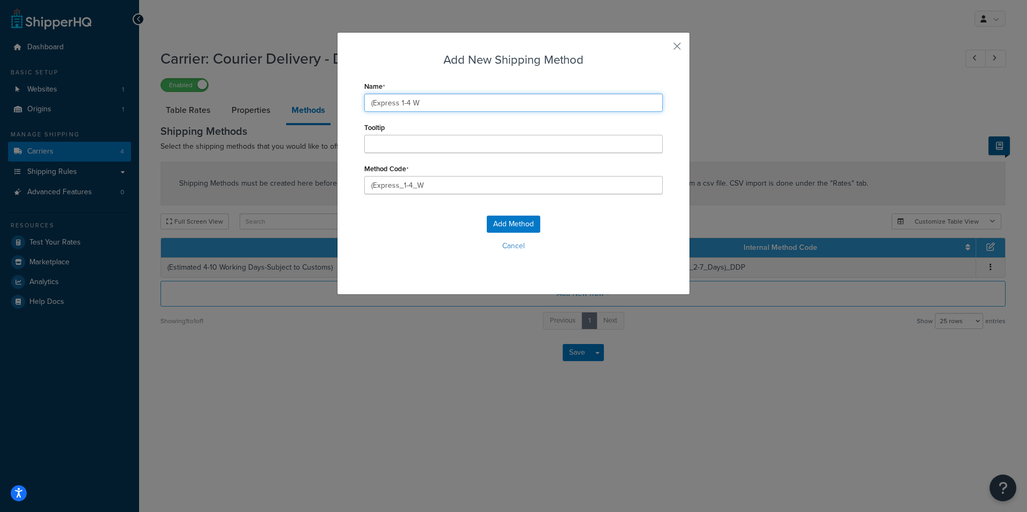
type input "(Express_1-4_Wo"
type input "(Express 1-4 Wor"
type input "(Express_1-4_Wor"
type input "(Express 1-4 Work"
type input "(Express_1-4_Work"
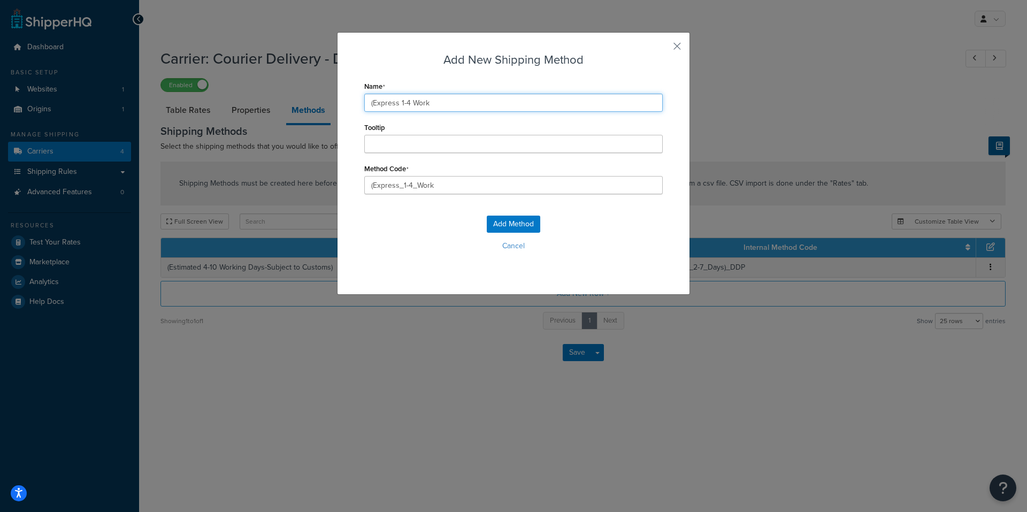
type input "(Express 1-4 Worki"
type input "(Express_1-4_Worki"
type input "(Express 1-4 Workin"
type input "(Express_1-4_Workin"
type input "(Express 1-4 Working"
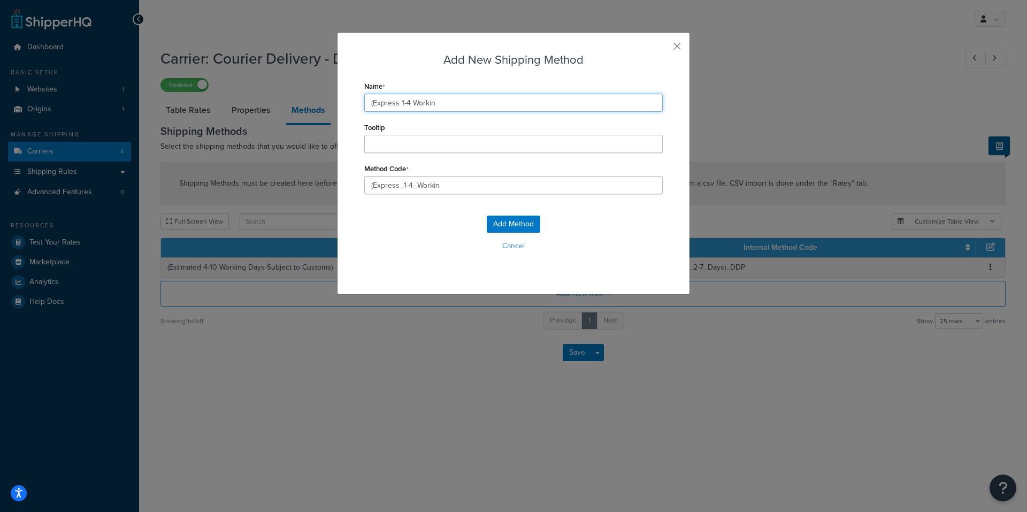
type input "(Express_1-4_Working"
type input "(Express 1-4 Working"
type input "(Express_1-4_Working_"
type input "(Express 1-4 Working D"
type input "(Express_1-4_Working_D"
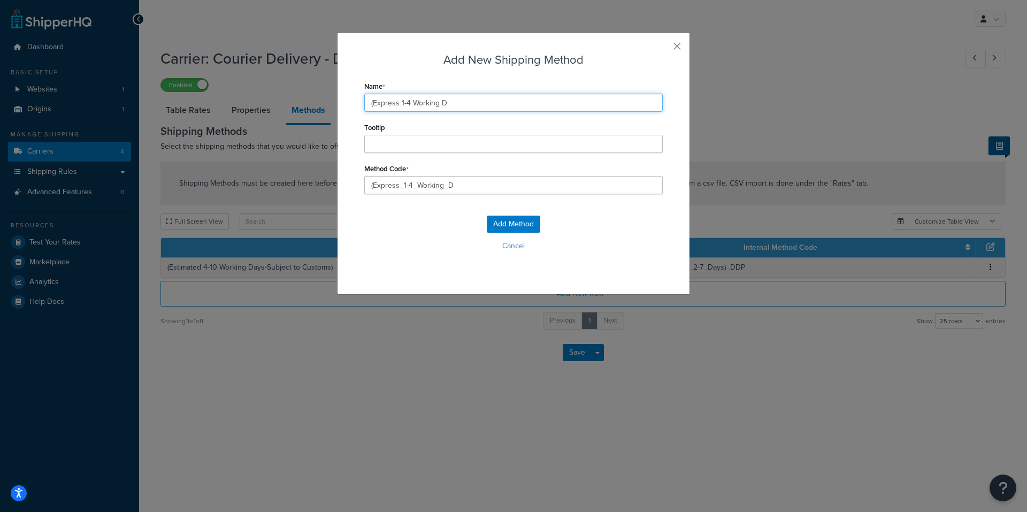
type input "(Express 1-4 Working Da"
type input "(Express_1-4_Working_Da"
type input "(Express 1-4 Working Day"
type input "(Express_1-4_Working_Day"
type input "(Express 1-4 Working Days"
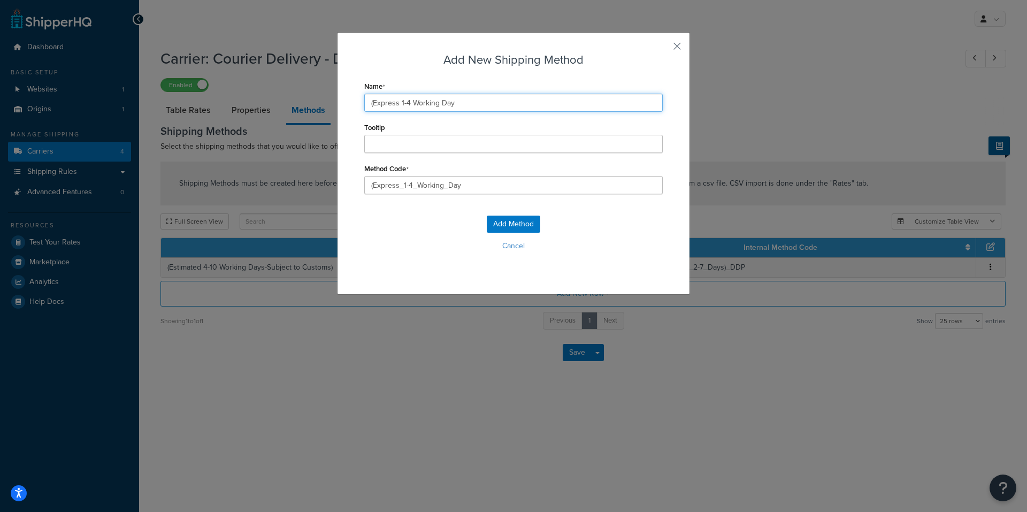
type input "(Express_1-4_Working_Days"
click at [460, 106] on input "(Express 1-4 Working Days" at bounding box center [513, 103] width 298 height 18
type input "(Express 1-4 Working Days-"
type input "(Express_1-4_Working_Days-"
type input "(Express 1-4 Working Days-S"
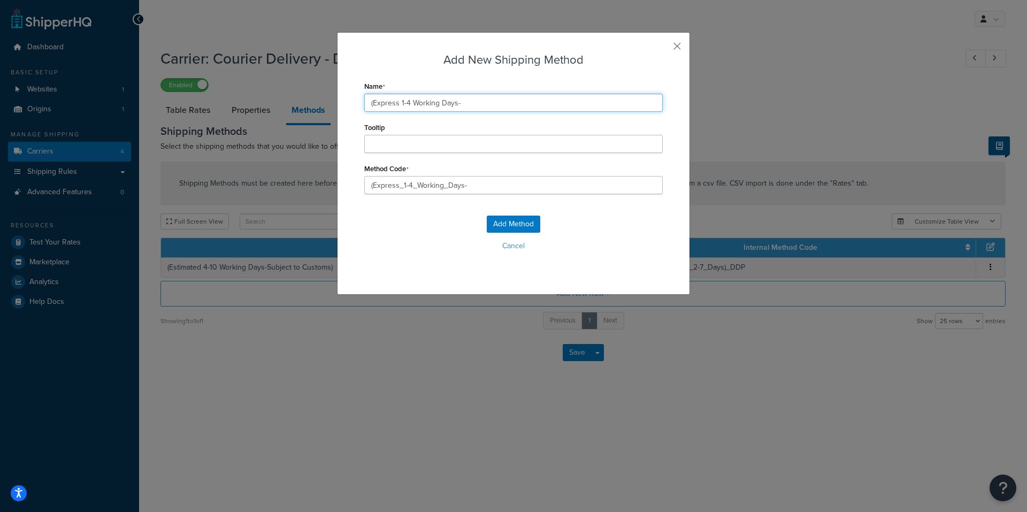
type input "(Express_1-4_Working_Days-S"
type input "(Express 1-4 Working Days-Su"
type input "(Express_1-4_Working_Days-Su"
type input "(Express 1-4 Working Days-Sub"
type input "(Express_1-4_Working_Days-Sub"
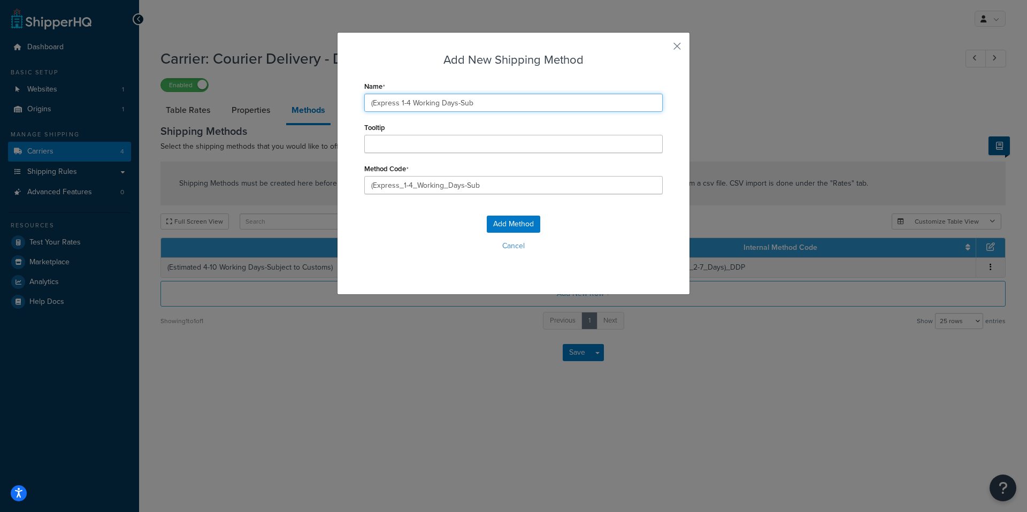
type input "(Express 1-4 Working Days-Subj"
type input "(Express_1-4_Working_Days-Subj"
type input "(Express 1-4 Working Days-Subje"
type input "(Express_1-4_Working_Days-Subje"
type input "(Express 1-4 Working Days-Subjec"
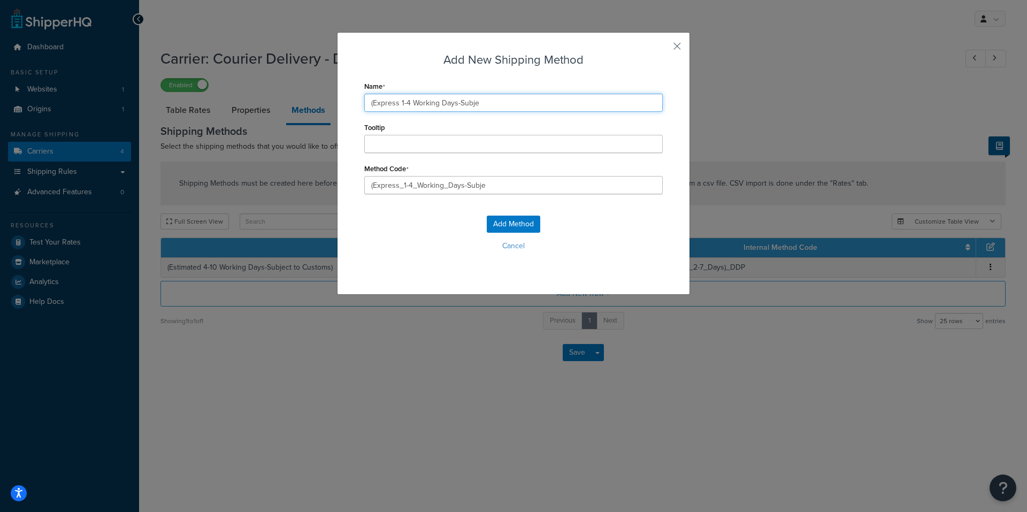
type input "(Express_1-4_Working_Days-Subjec"
type input "(Express 1-4 Working Days-Subject"
type input "(Express_1-4_Working_Days-Subject"
type input "(Express 1-4 Working Days-Subject"
type input "(Express_1-4_Working_Days-Subject_"
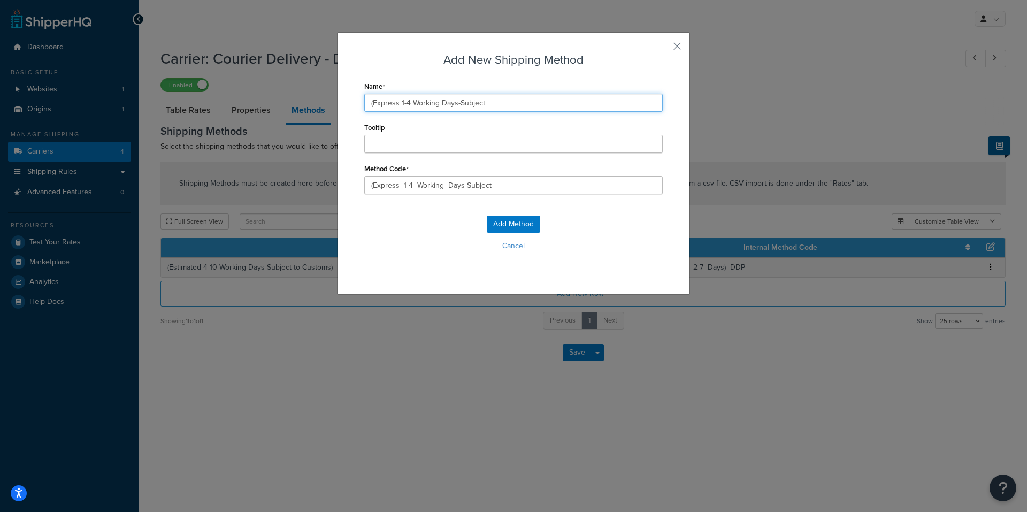
type input "(Express 1-4 Working Days-Subject t"
type input "(Express_1-4_Working_Days-Subject_t"
type input "(Express 1-4 Working Days-Subject to"
type input "(Express_1-4_Working_Days-Subject_to"
type input "(Express 1-4 Working Days-Subject to"
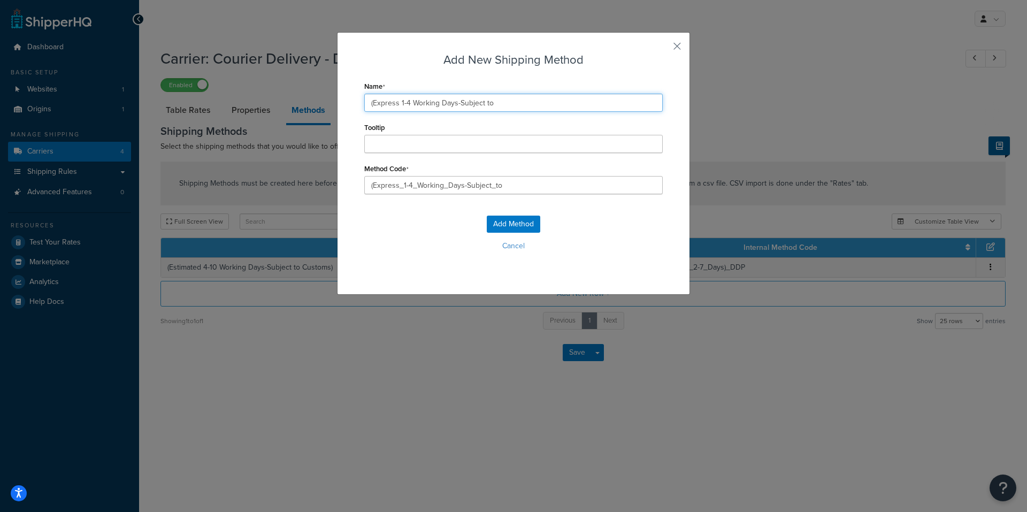
type input "(Express_1-4_Working_Days-Subject_to_"
type input "(Express 1-4 Working Days-Subject to C"
type input "(Express_1-4_Working_Days-Subject_to_C"
type input "(Express 1-4 Working Days-Subject to Cu"
type input "(Express_1-4_Working_Days-Subject_to_Cu"
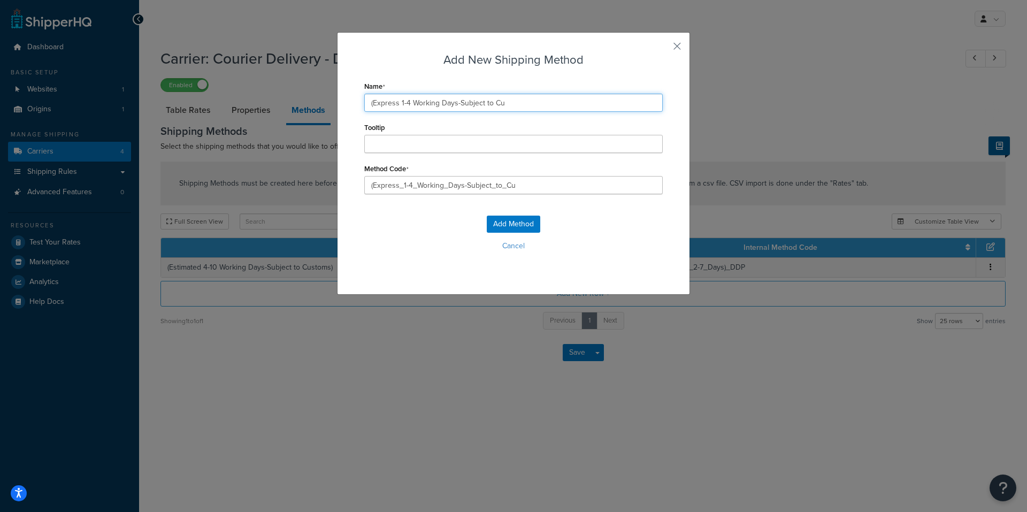
type input "(Express 1-4 Working Days-Subject to Cus"
type input "(Express_1-4_Working_Days-Subject_to_Cus"
type input "(Express 1-4 Working Days-Subject to Cust"
type input "(Express_1-4_Working_Days-Subject_to_Cust"
type input "(Express 1-4 Working Days-Subject to Custo"
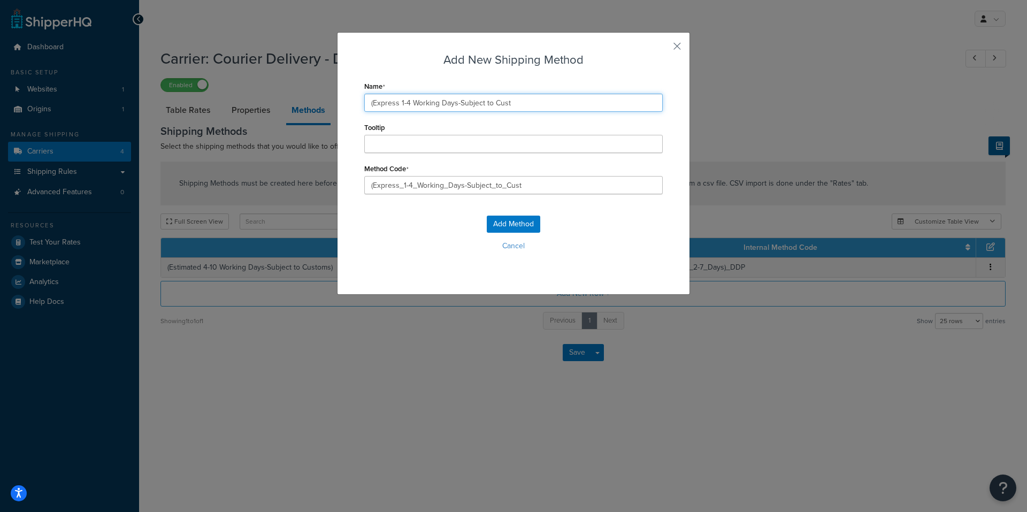
type input "(Express_1-4_Working_Days-Subject_to_Custo"
type input "(Express 1-4 Working Days-Subject to Custom"
type input "(Express_1-4_Working_Days-Subject_to_Custom"
type input "(Express 1-4 Working Days-Subject to Customs"
type input "(Express_1-4_Working_Days-Subject_to_Customs"
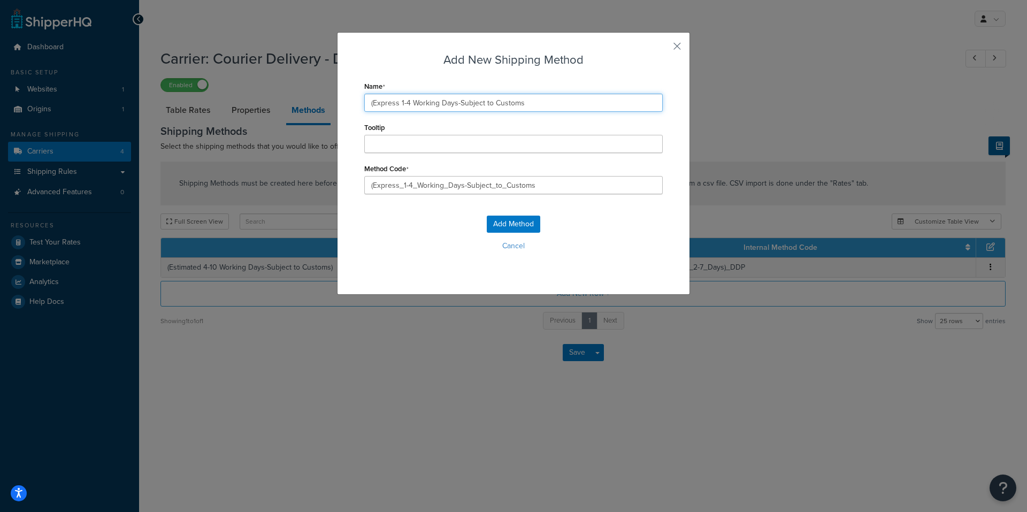
type input "(Express 1-4 Working Days-Subject to Customs)"
type input "(Express_1-4_Working_Days-Subject_to_Customs)"
type input "(Express 1-4 Working Days-Subject to Customs)"
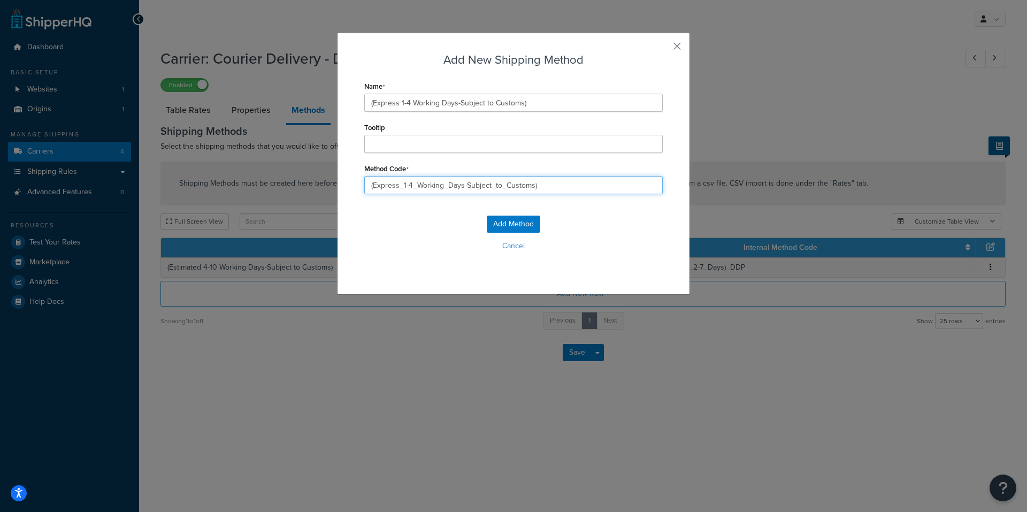
drag, startPoint x: 543, startPoint y: 187, endPoint x: 278, endPoint y: 197, distance: 264.9
click at [278, 197] on div "Add New Shipping Method Name (Express 1-4 Working Days-Subject to Customs) Tool…" at bounding box center [513, 256] width 1027 height 512
type input "_Delivery_(receive_within_1-4_Days)_DDP"
click at [491, 227] on button "Add Method" at bounding box center [513, 223] width 53 height 17
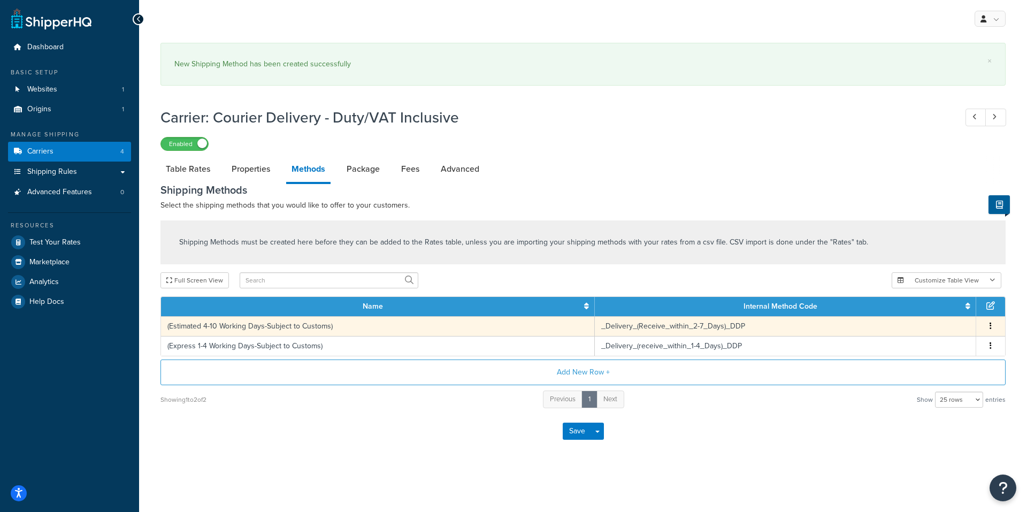
click at [298, 321] on td "(Estimated 4-10 Working Days-Subject to Customs)" at bounding box center [378, 326] width 434 height 20
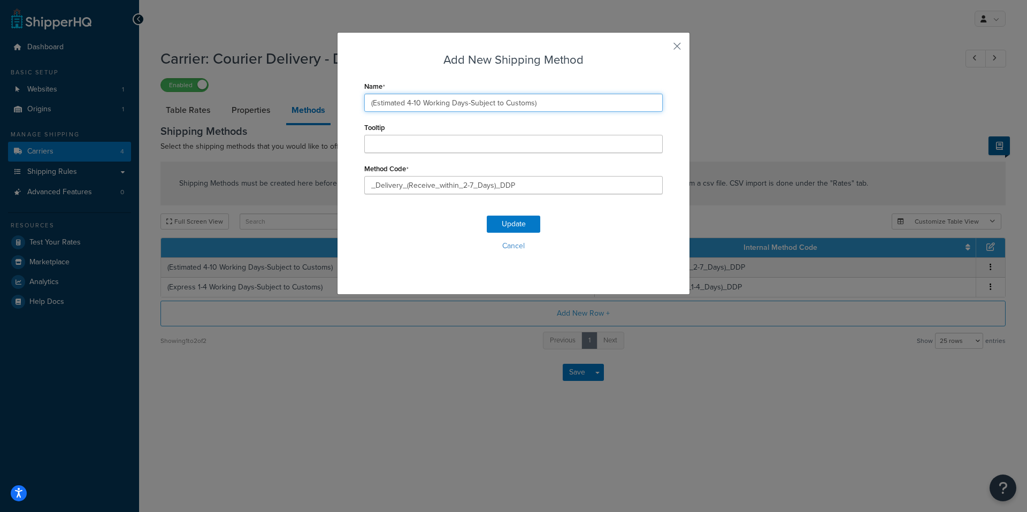
drag, startPoint x: 401, startPoint y: 104, endPoint x: 371, endPoint y: 102, distance: 30.6
click at [371, 102] on input "(Estimated 4-10 Working Days-Subject to Customs)" at bounding box center [513, 103] width 298 height 18
type input "(Standard 4-8 Working Days-Subject to Customs)"
click at [525, 224] on button "Update" at bounding box center [513, 223] width 53 height 17
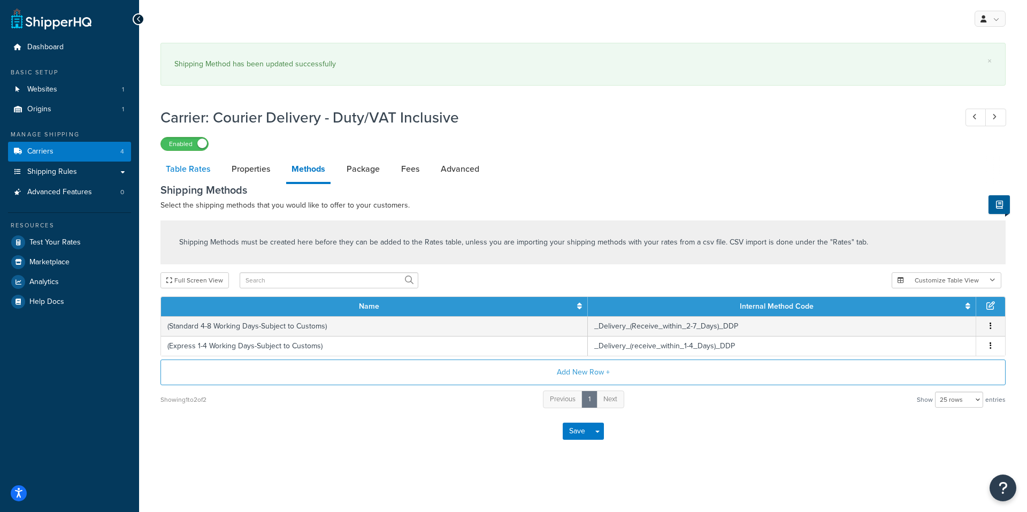
click at [174, 170] on link "Table Rates" at bounding box center [187, 169] width 55 height 26
select select "25"
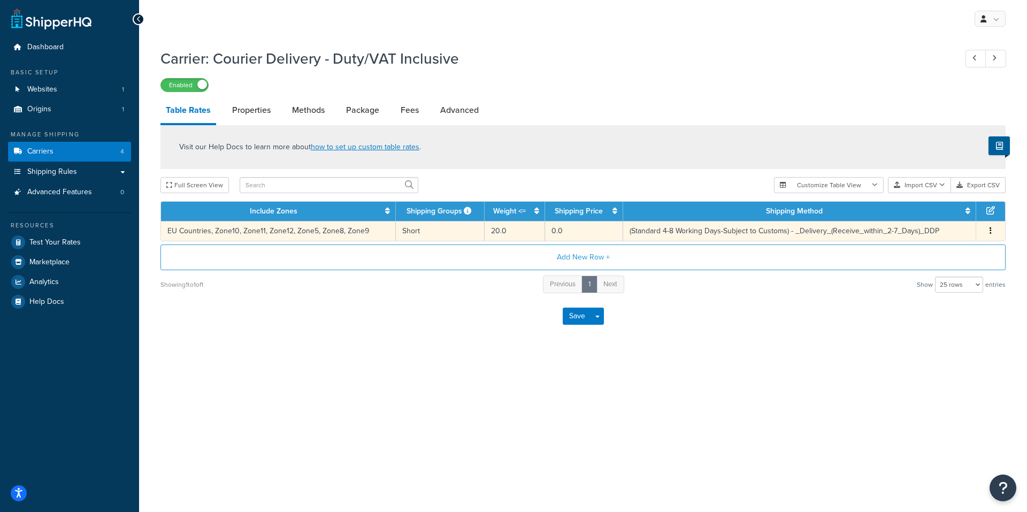
click at [305, 234] on td "EU Countries, Zone10, Zone11, Zone12, Zone5, Zone8, Zone9" at bounding box center [278, 231] width 235 height 20
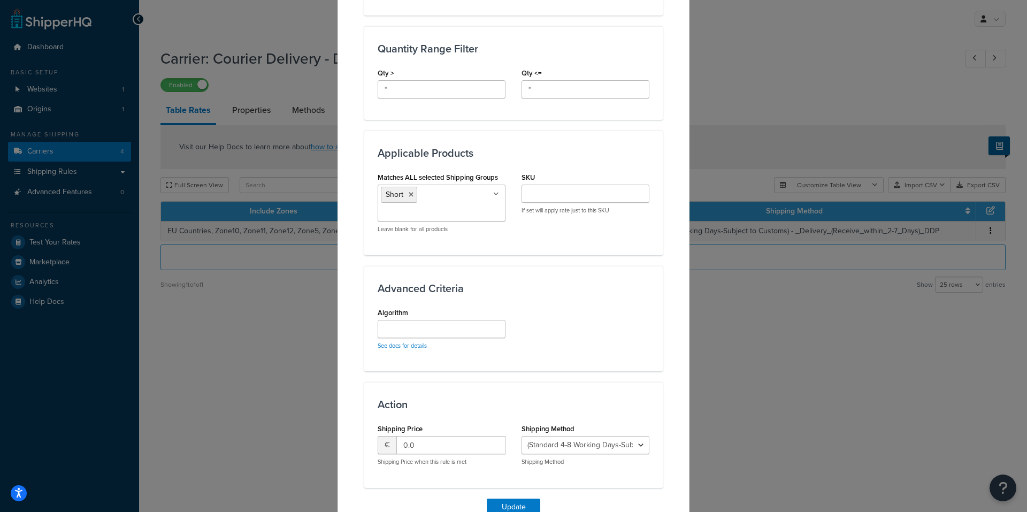
scroll to position [535, 0]
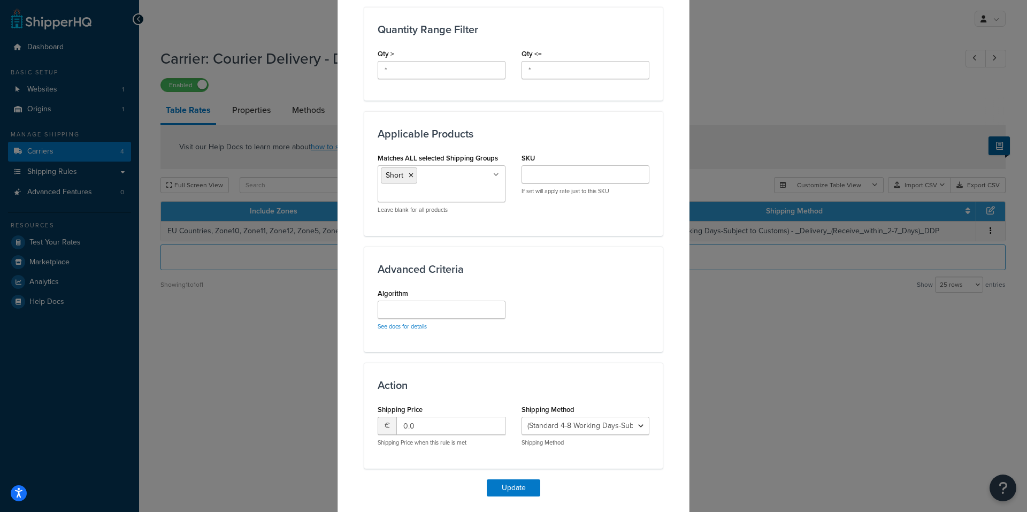
click at [816, 352] on div "Update Table Rate Applicable Zones See examples and learn more about how includ…" at bounding box center [513, 256] width 1027 height 512
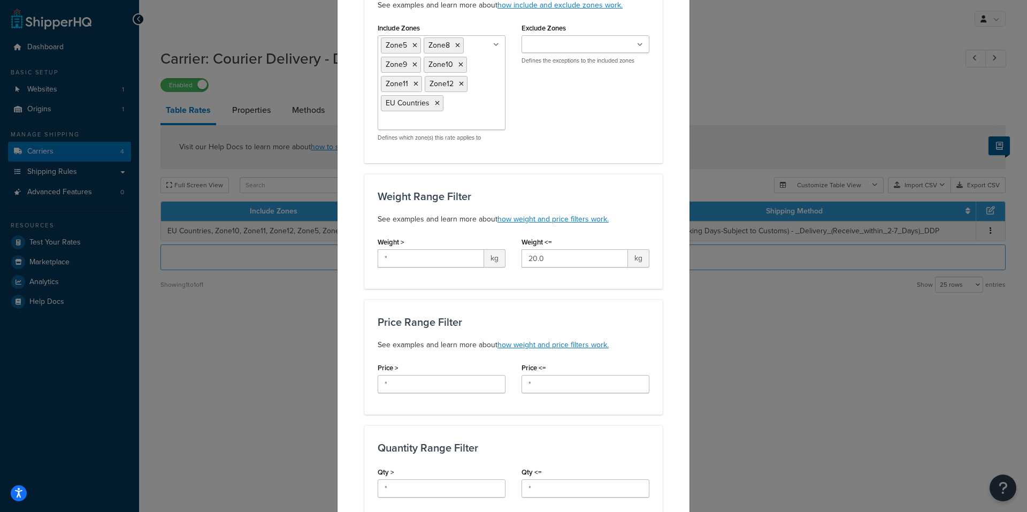
scroll to position [0, 0]
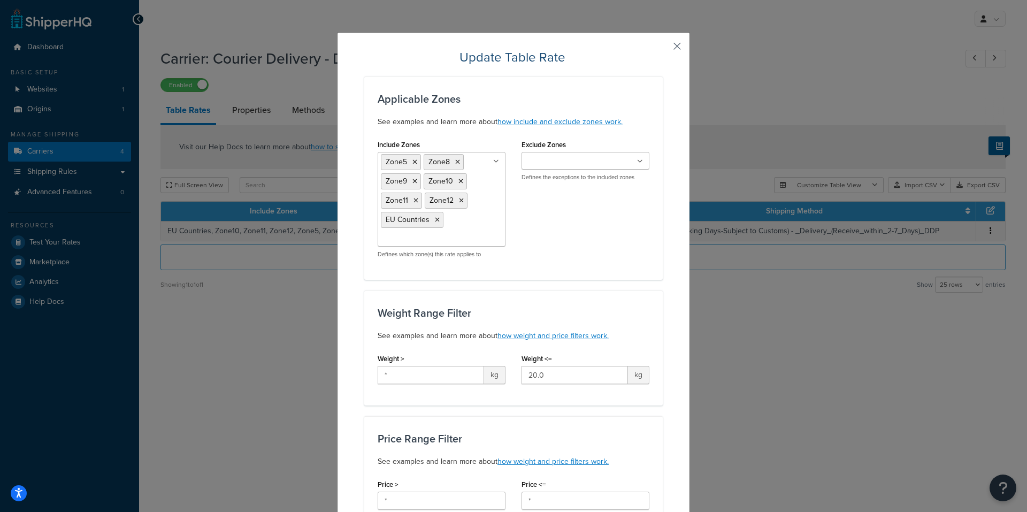
click at [663, 49] on button "button" at bounding box center [661, 50] width 3 height 3
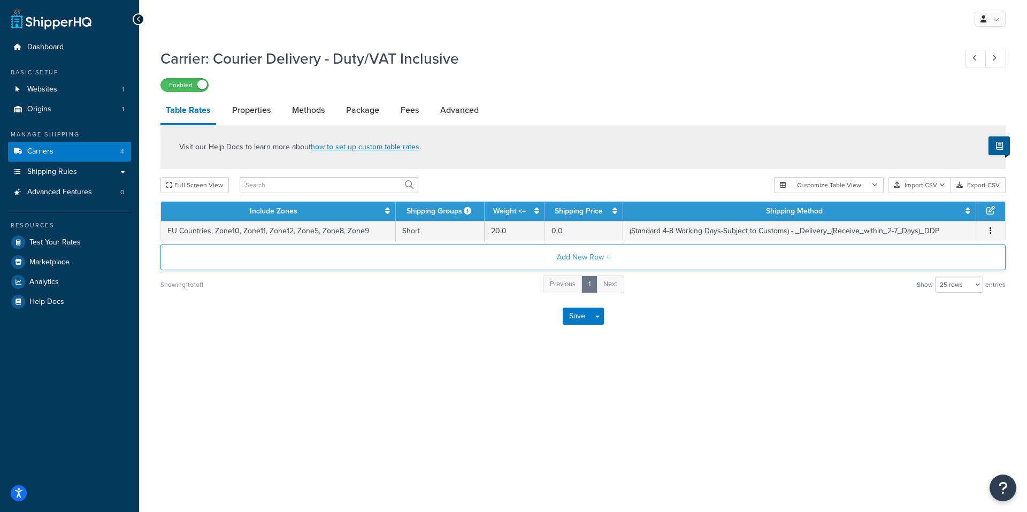
click at [592, 255] on button "Add New Row +" at bounding box center [582, 257] width 845 height 26
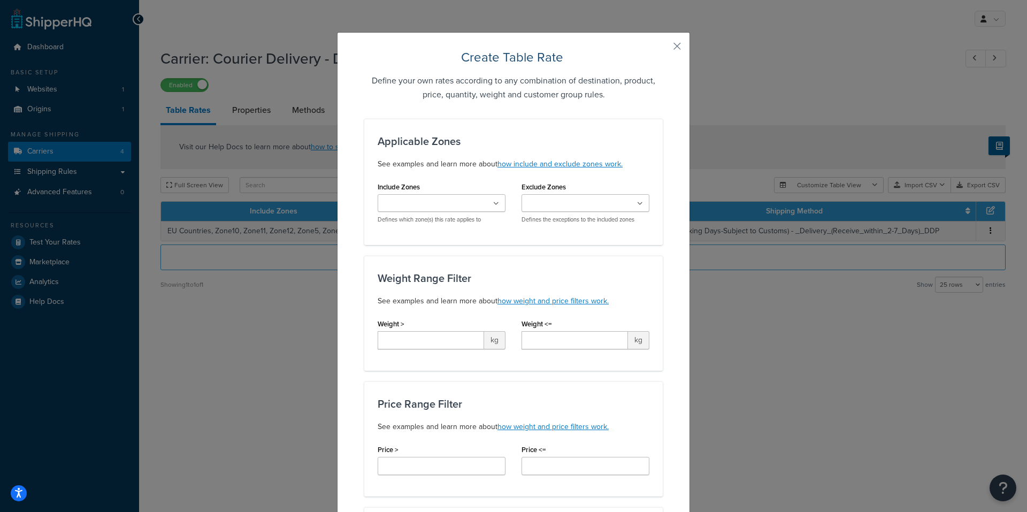
click at [493, 201] on icon at bounding box center [496, 204] width 6 height 6
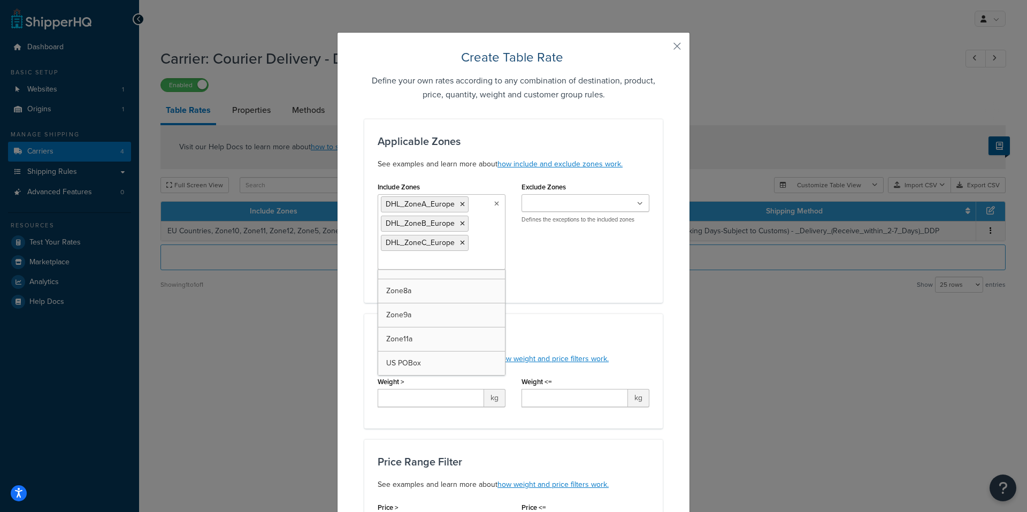
scroll to position [615, 0]
click at [611, 268] on div "Include Zones DHL_ZoneA_Europe DHL_ZoneB_Europe DHL_ZoneC_Europe CIPostcodes Zo…" at bounding box center [513, 234] width 288 height 110
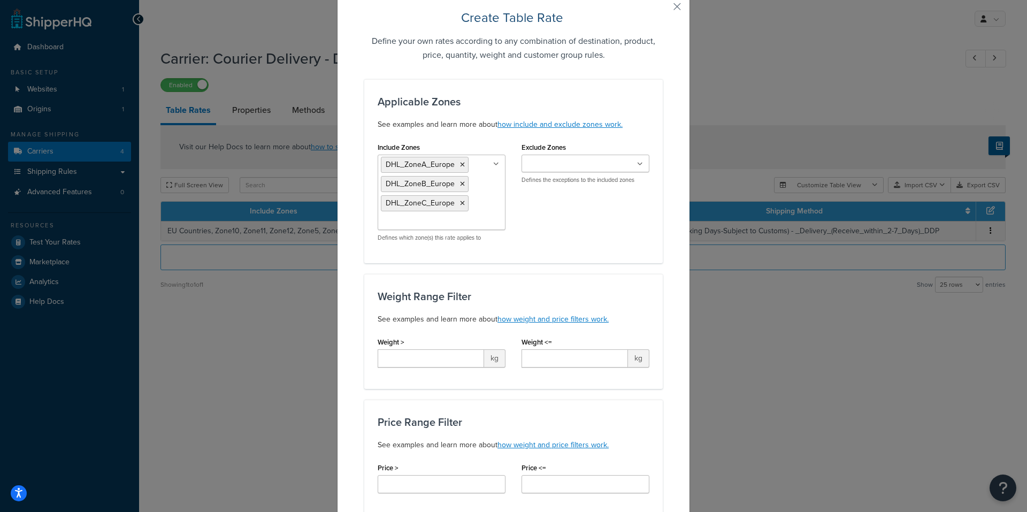
scroll to position [53, 0]
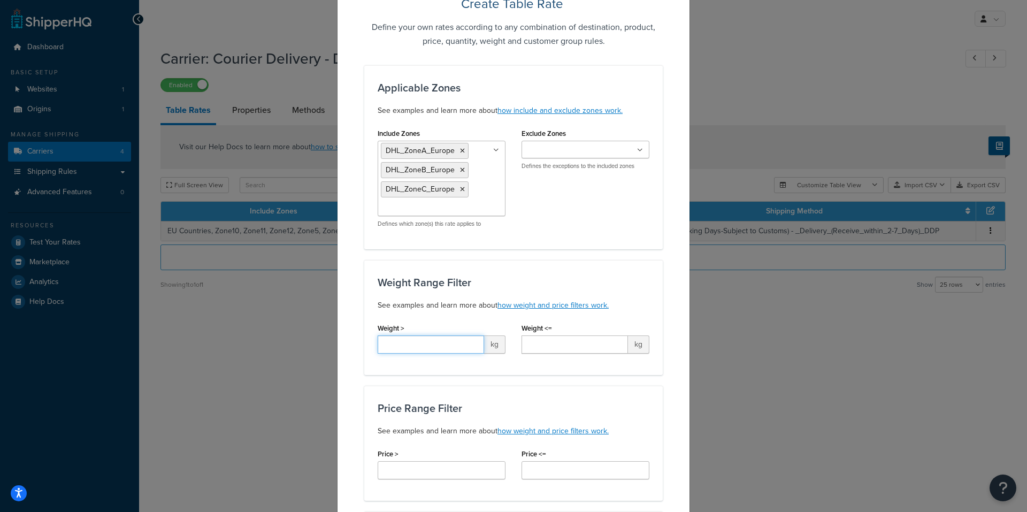
click at [454, 348] on input "Weight >" at bounding box center [431, 344] width 106 height 18
type input "*"
click at [582, 346] on input "Weight <=" at bounding box center [574, 344] width 106 height 18
type input "20.0"
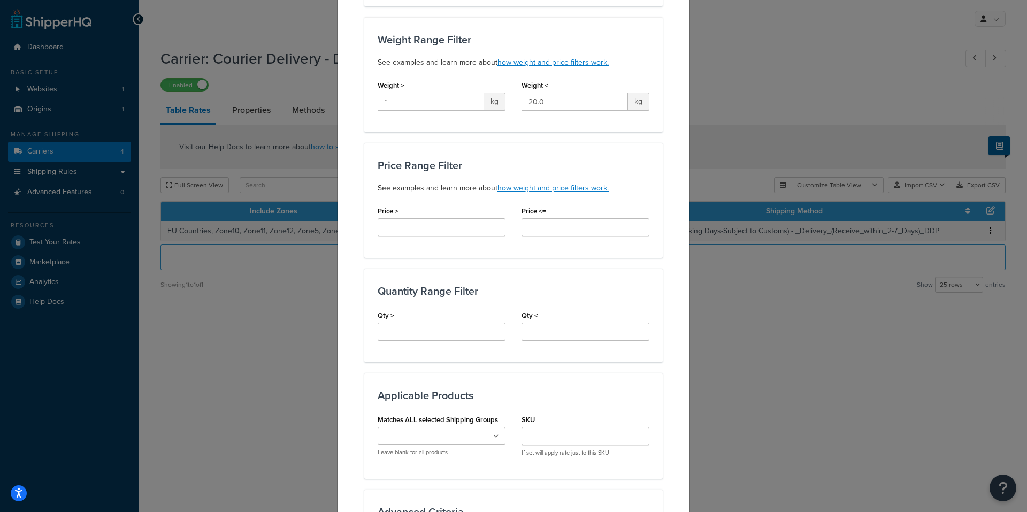
scroll to position [321, 0]
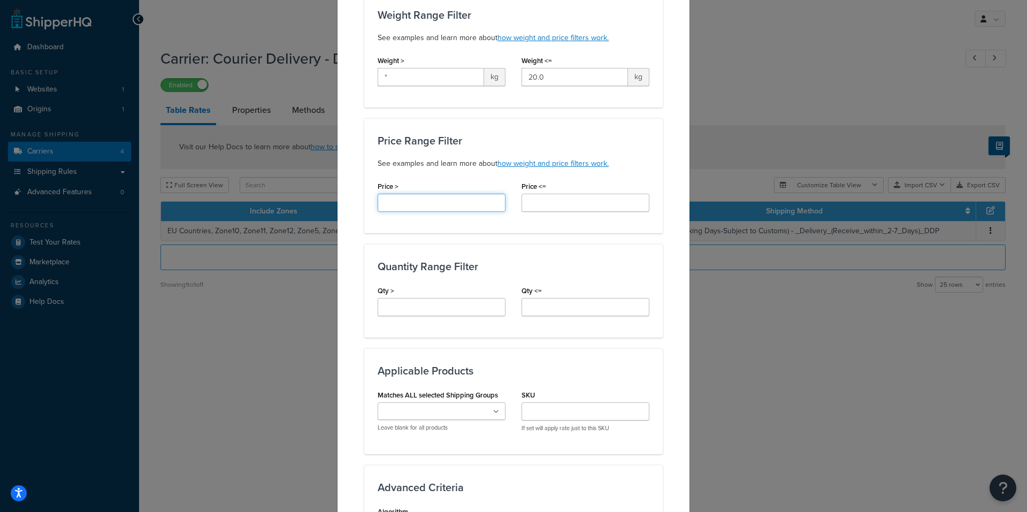
click at [419, 201] on input "Price >" at bounding box center [442, 203] width 128 height 18
type input "*"
click at [525, 203] on input "Price <=" at bounding box center [585, 203] width 128 height 18
type input "*"
click at [421, 312] on input "Qty >" at bounding box center [442, 307] width 128 height 18
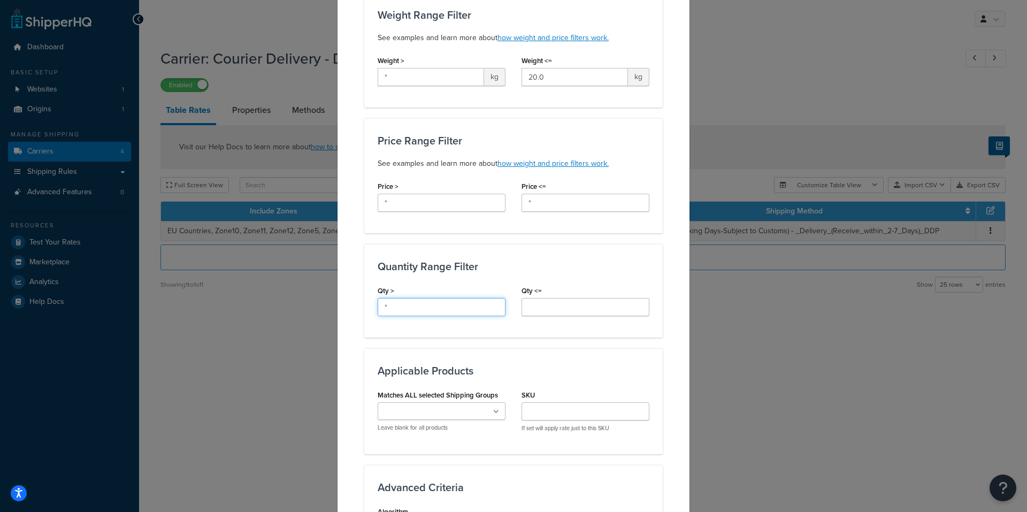
type input "*"
click at [495, 414] on ul at bounding box center [442, 411] width 128 height 18
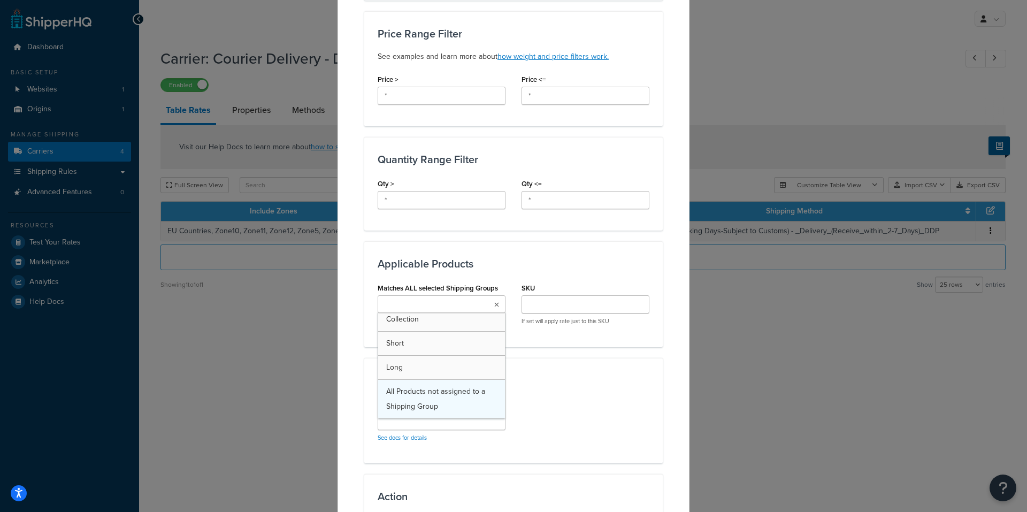
scroll to position [0, 0]
click at [553, 397] on div "Algorithm See docs for details" at bounding box center [513, 423] width 288 height 53
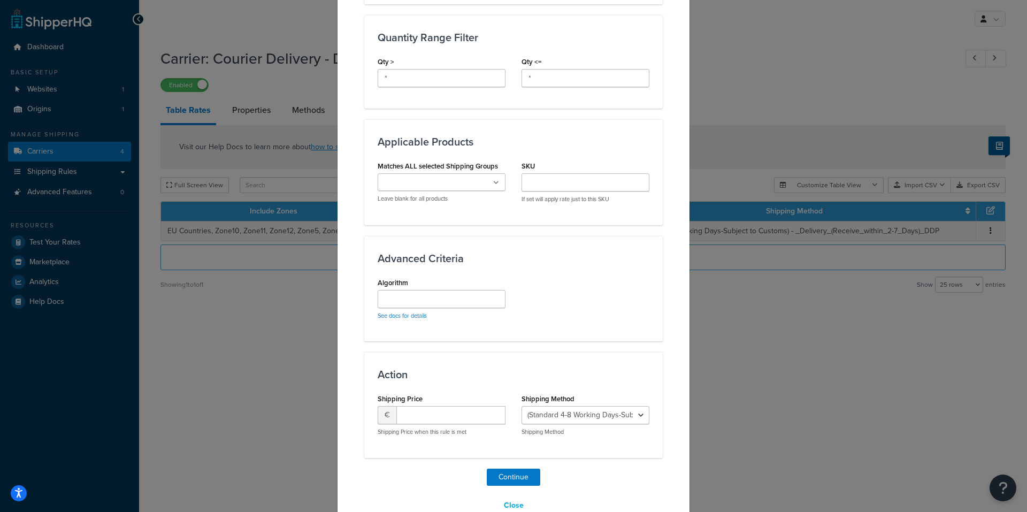
scroll to position [574, 0]
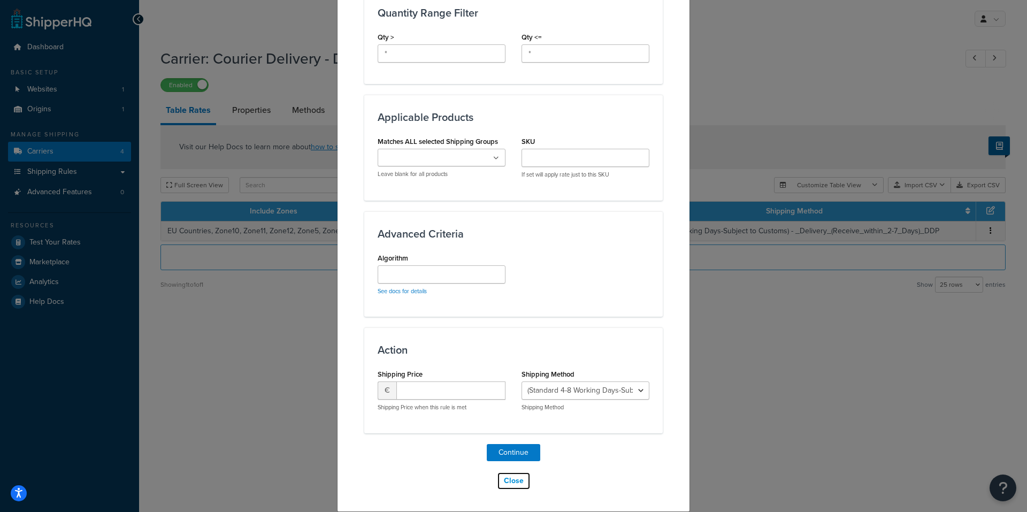
click at [512, 481] on button "Close" at bounding box center [514, 481] width 34 height 18
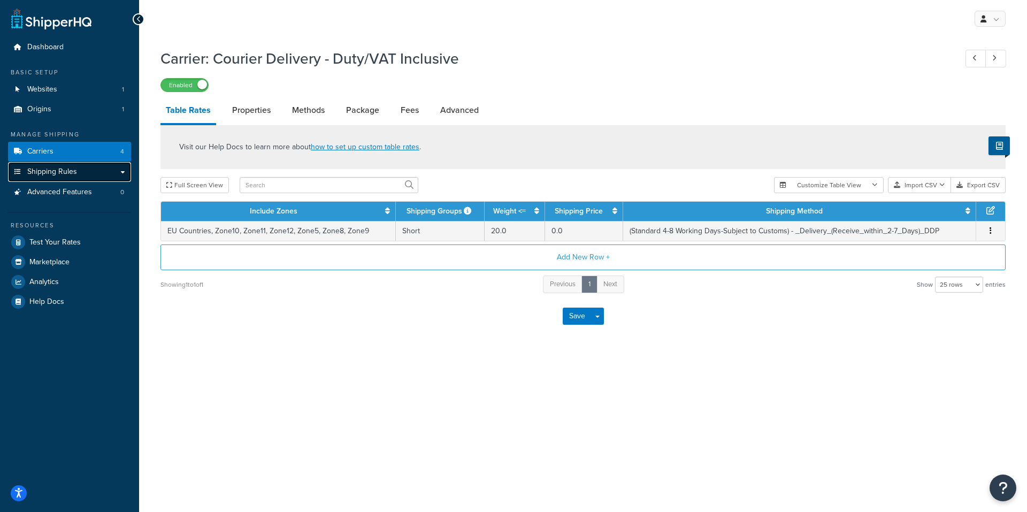
click at [124, 173] on link "Shipping Rules" at bounding box center [69, 172] width 123 height 20
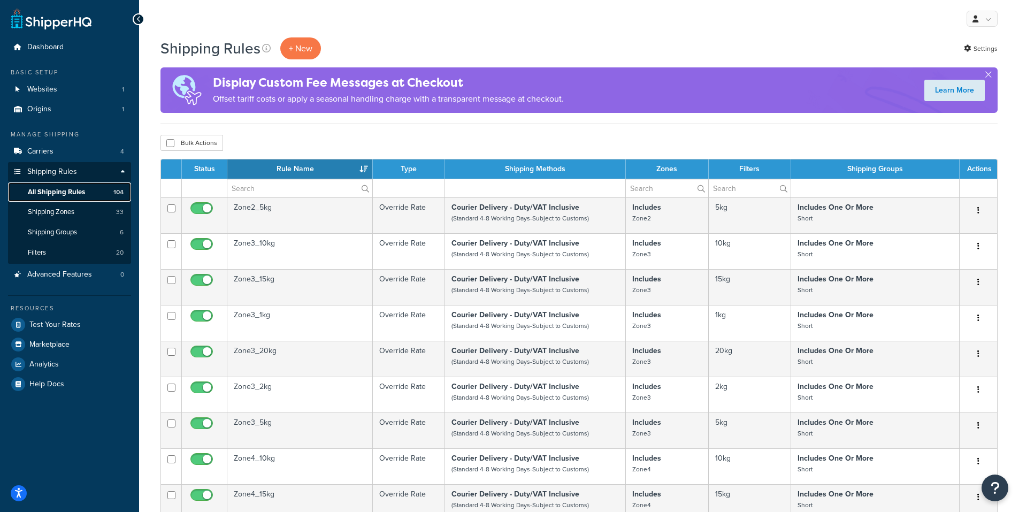
click at [86, 196] on link "All Shipping Rules 104" at bounding box center [69, 192] width 123 height 20
click at [76, 234] on span "Shipping Groups" at bounding box center [52, 232] width 49 height 9
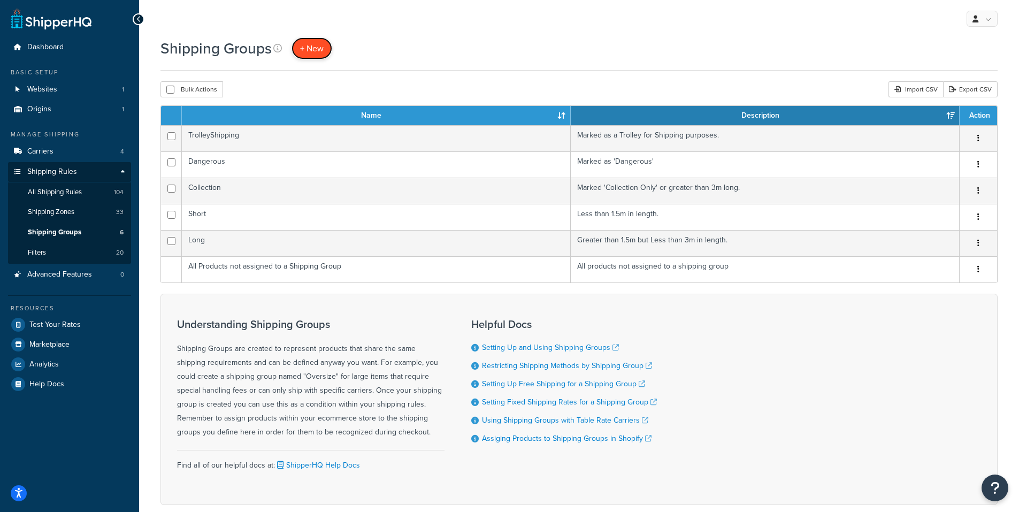
click at [319, 49] on span "+ New" at bounding box center [312, 48] width 24 height 12
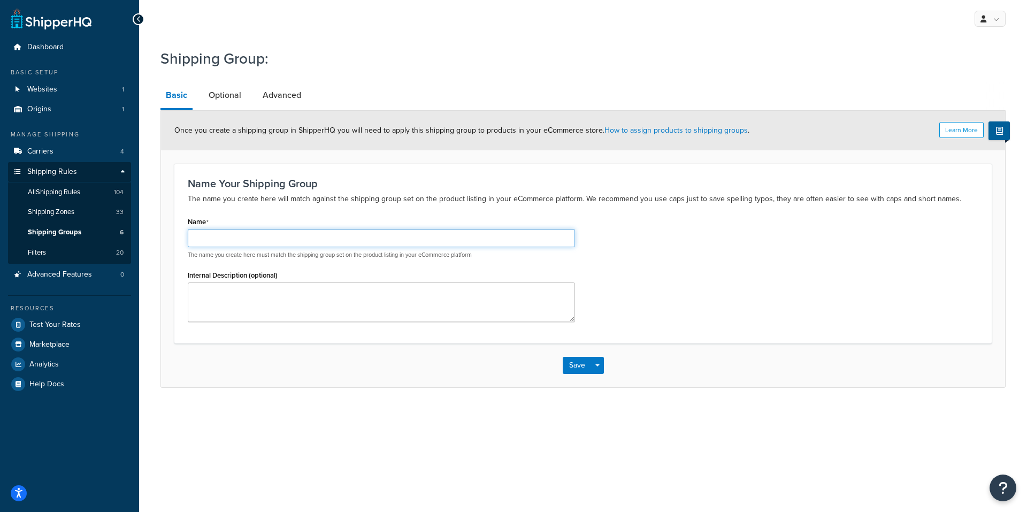
click at [248, 240] on input "Name" at bounding box center [381, 238] width 387 height 18
type input "Shorter"
click at [230, 97] on link "Optional" at bounding box center [224, 95] width 43 height 26
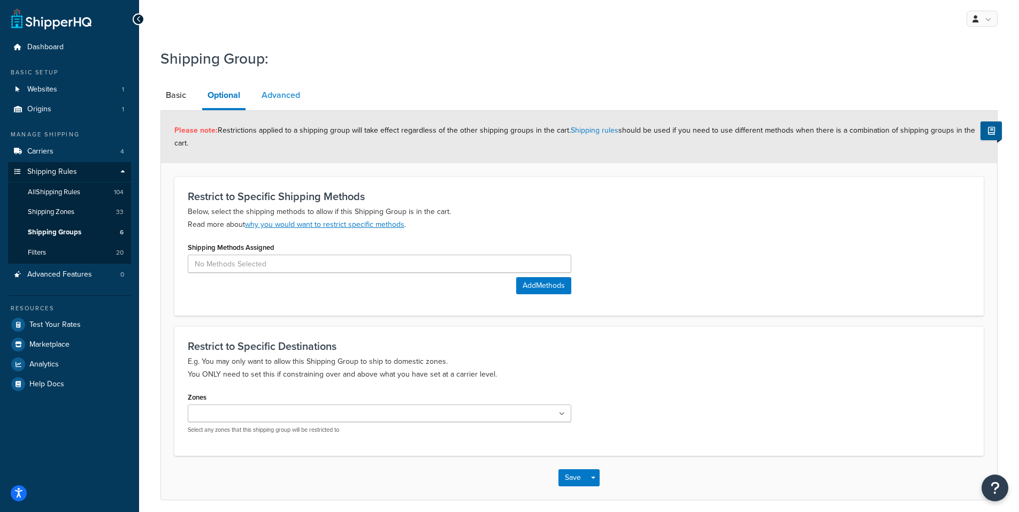
click at [291, 89] on link "Advanced" at bounding box center [280, 95] width 49 height 26
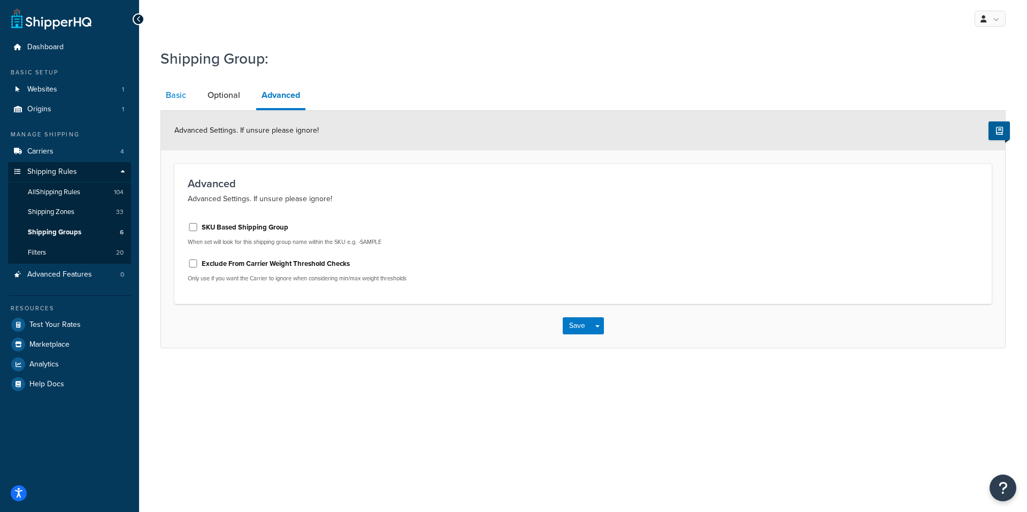
click at [173, 97] on link "Basic" at bounding box center [175, 95] width 31 height 26
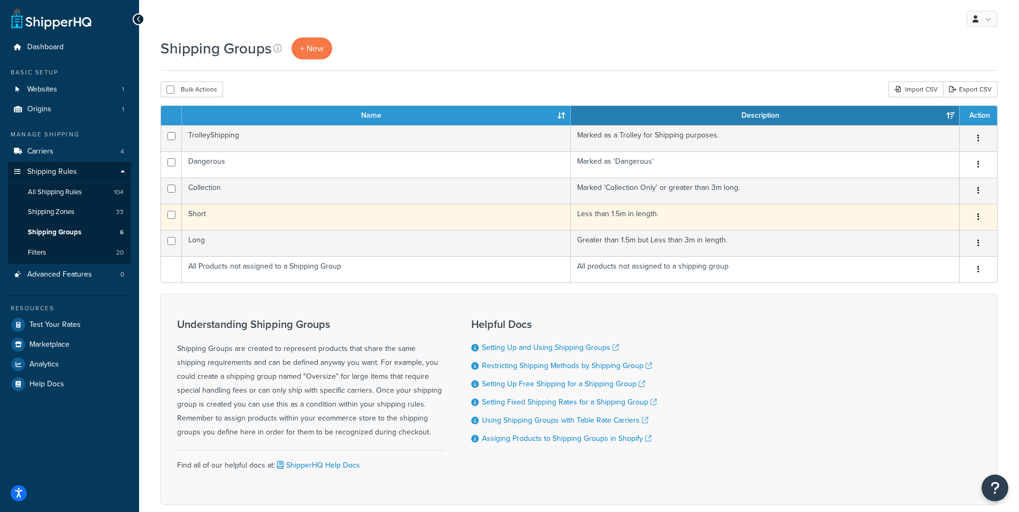
click at [298, 217] on td "Short" at bounding box center [376, 217] width 389 height 26
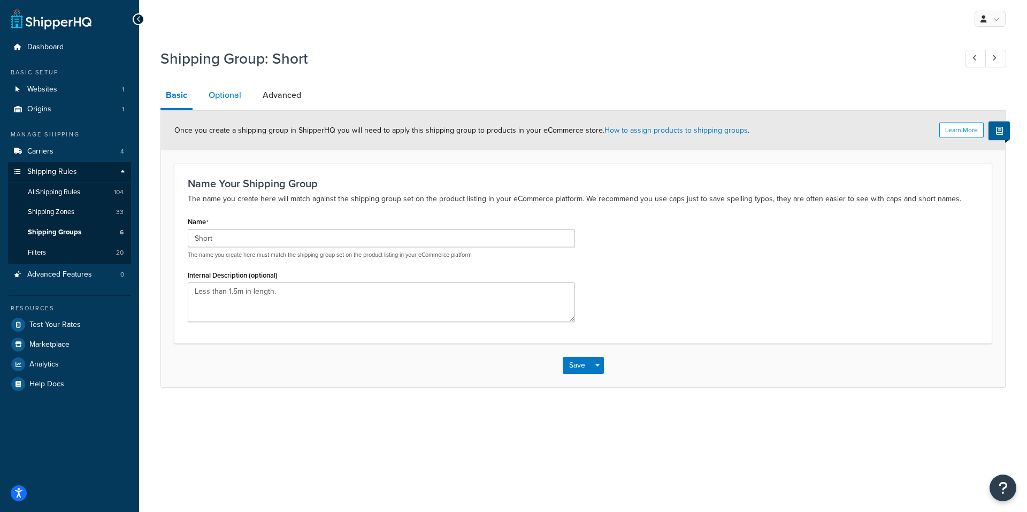
click at [228, 95] on link "Optional" at bounding box center [224, 95] width 43 height 26
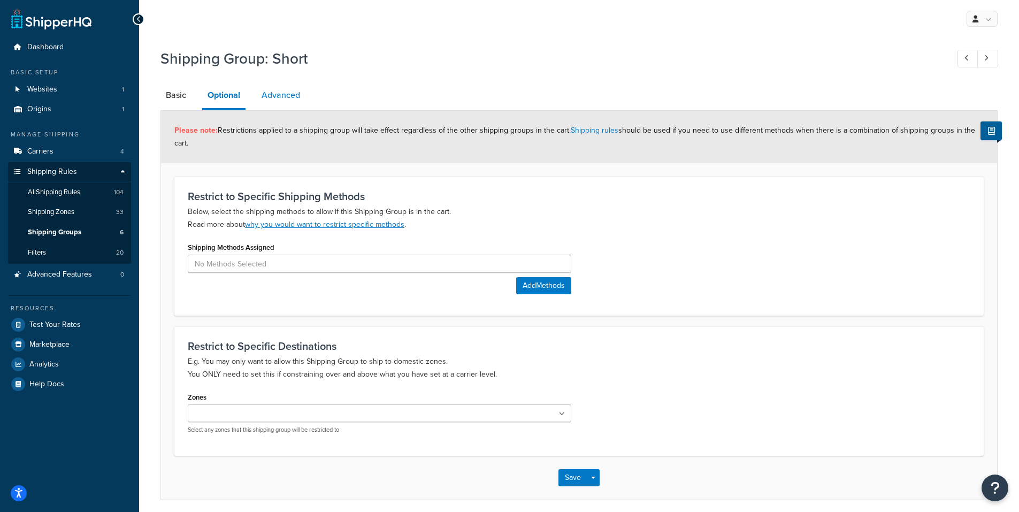
click at [286, 95] on link "Advanced" at bounding box center [280, 95] width 49 height 26
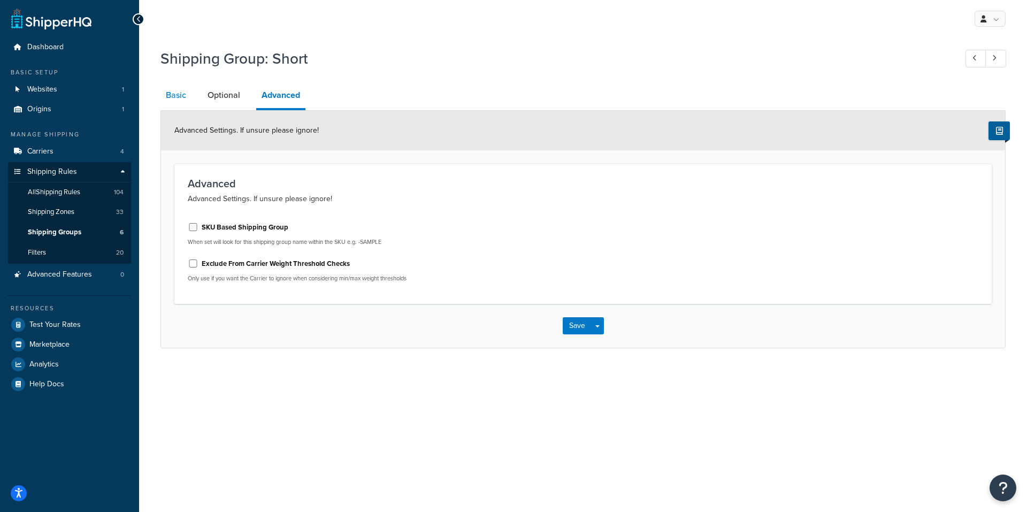
click at [168, 96] on link "Basic" at bounding box center [175, 95] width 31 height 26
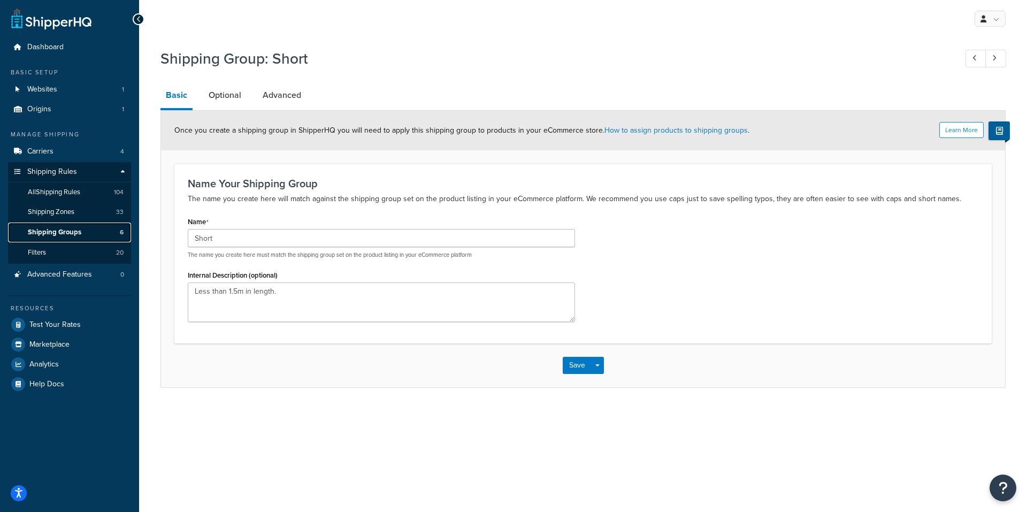
click at [67, 233] on span "Shipping Groups" at bounding box center [54, 232] width 53 height 9
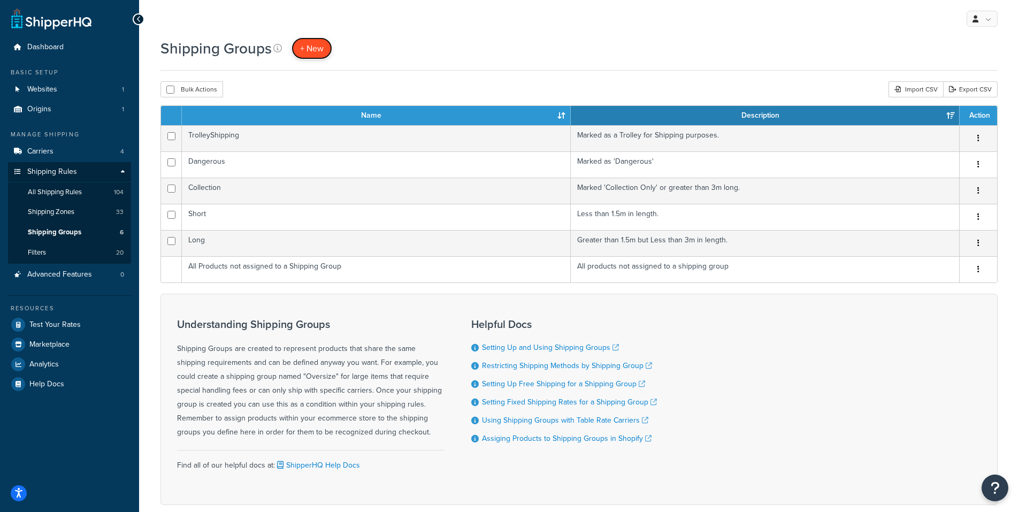
click at [321, 51] on span "+ New" at bounding box center [312, 48] width 24 height 12
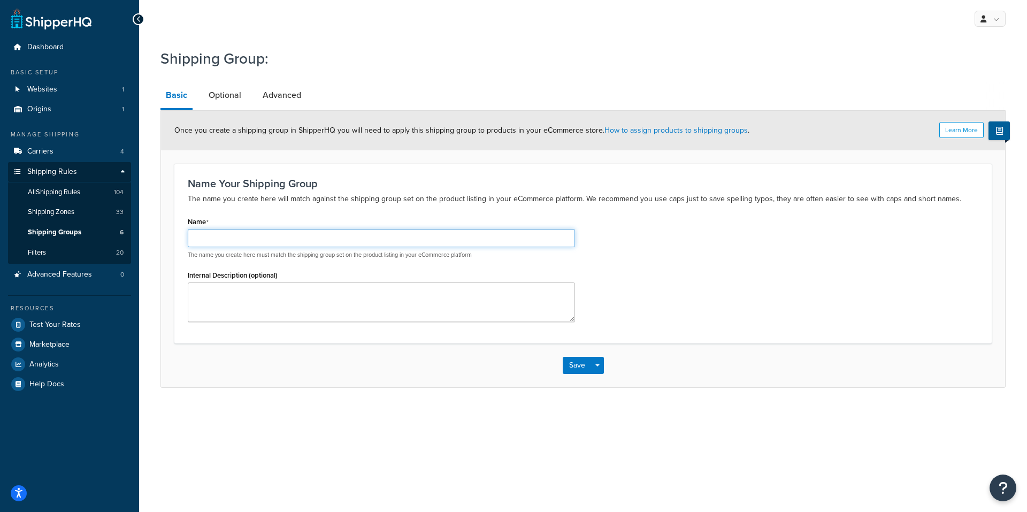
click at [260, 244] on input "Name" at bounding box center [381, 238] width 387 height 18
type input "Shorter"
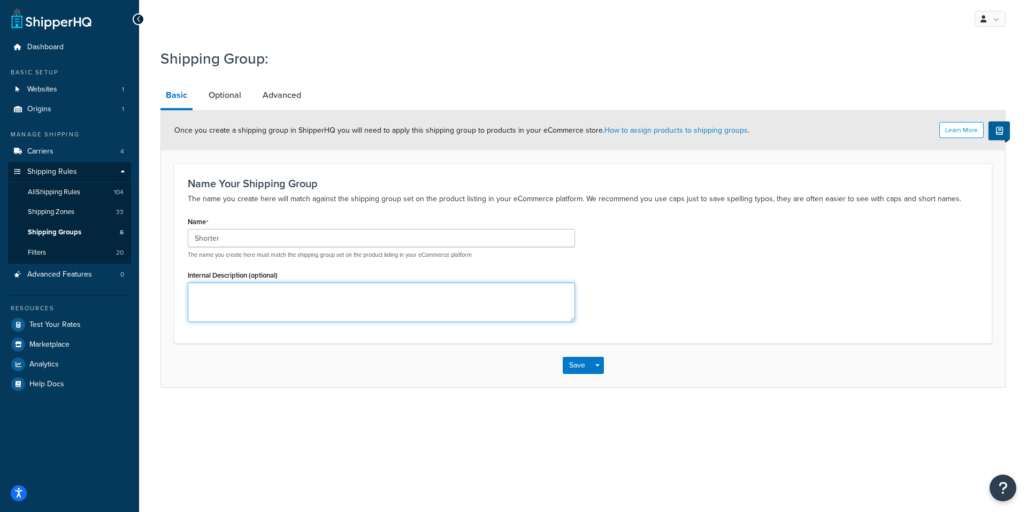
click at [239, 306] on textarea "Internal Description (optional)" at bounding box center [381, 302] width 387 height 40
click at [231, 292] on textarea "Less than 1m" at bounding box center [381, 302] width 387 height 40
click at [259, 294] on textarea "Less than 1 m" at bounding box center [381, 302] width 387 height 40
type textarea "Less than 1 metre"
click at [604, 366] on div "Save Save Dropdown Save and Edit Save and Duplicate Save and Create New" at bounding box center [583, 365] width 844 height 44
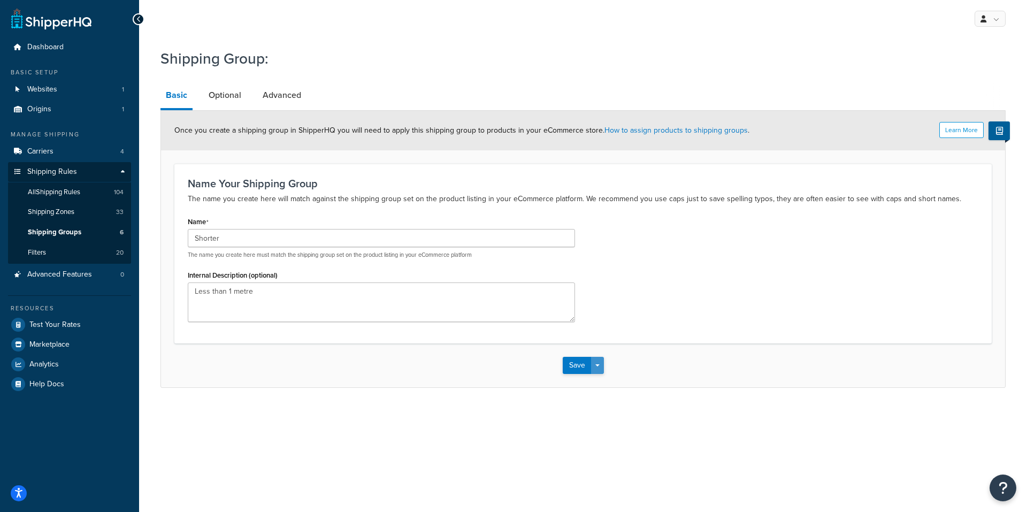
click at [600, 367] on button "Save Dropdown" at bounding box center [597, 365] width 13 height 17
click at [573, 365] on button "Save" at bounding box center [577, 365] width 29 height 17
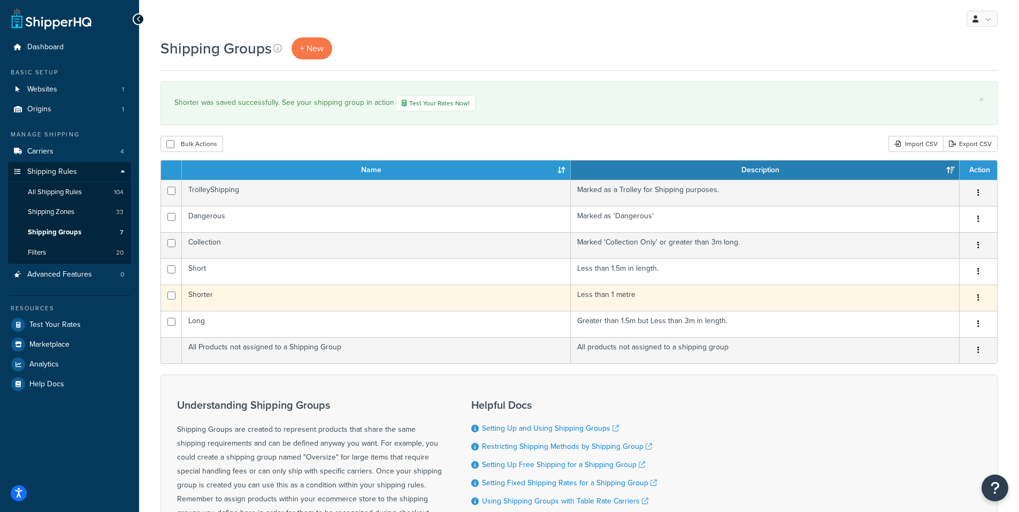
click at [336, 291] on td "Shorter" at bounding box center [376, 297] width 389 height 26
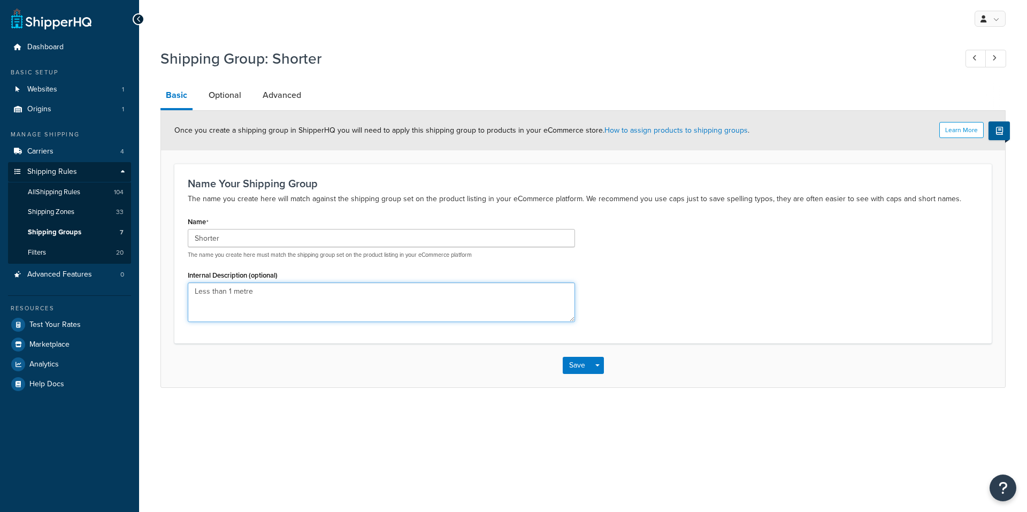
click at [297, 291] on textarea "Less than 1 metre" at bounding box center [381, 302] width 387 height 40
type textarea "Less than 1 metre in length"
click at [572, 372] on button "Save" at bounding box center [577, 365] width 29 height 17
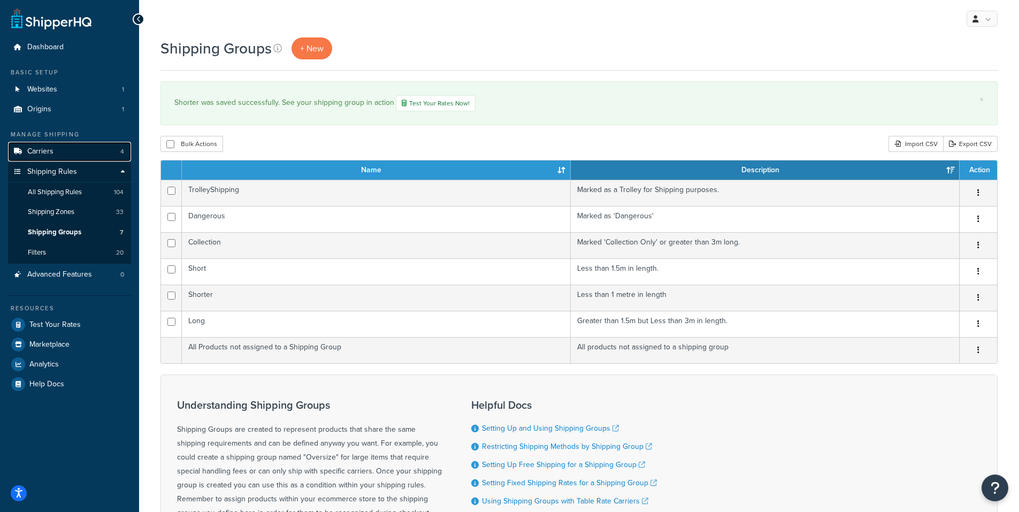
click at [67, 150] on link "Carriers 4" at bounding box center [69, 152] width 123 height 20
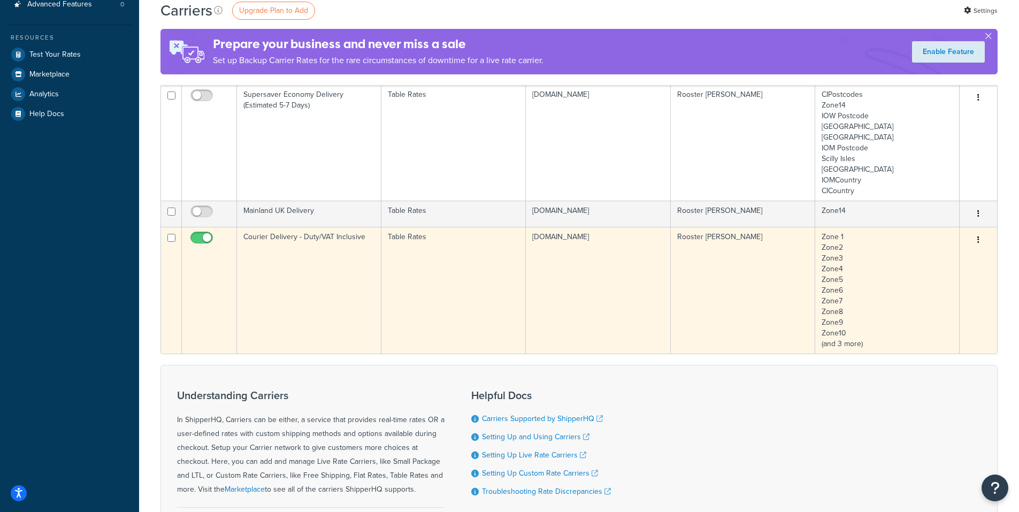
scroll to position [267, 0]
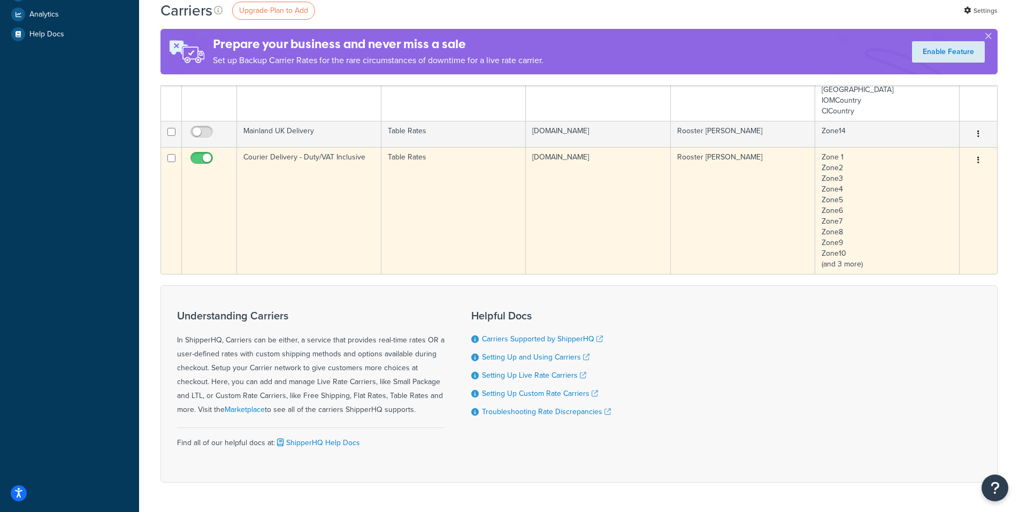
click at [349, 213] on td "Courier Delivery - Duty/VAT Inclusive" at bounding box center [309, 210] width 144 height 127
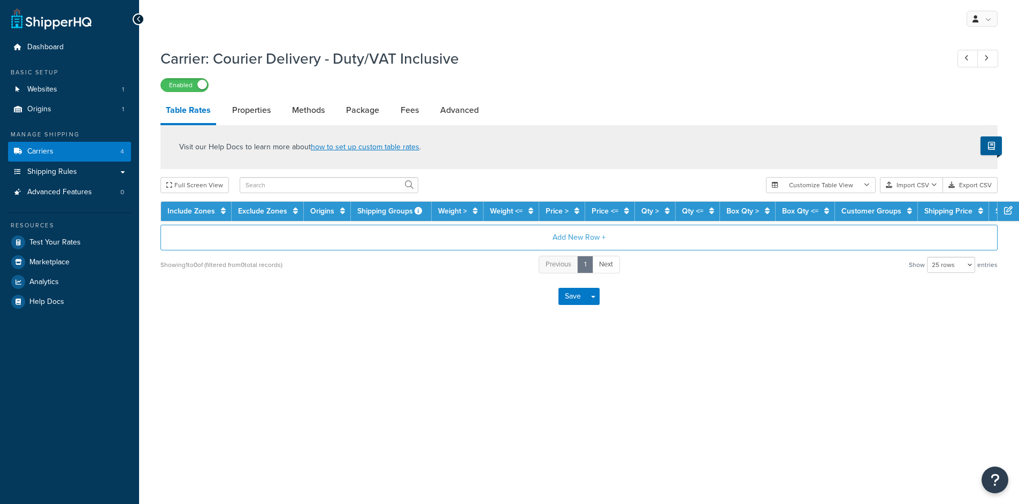
select select "25"
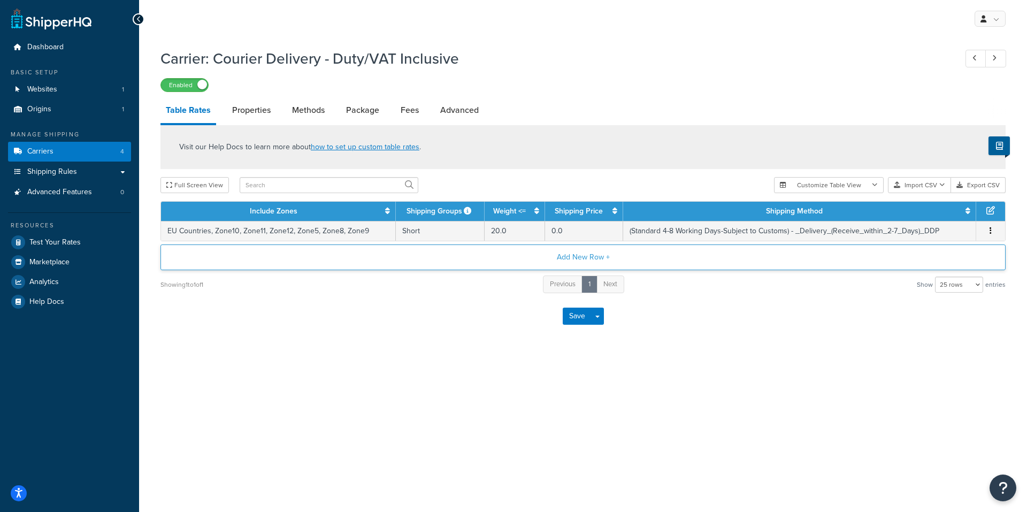
click at [596, 260] on button "Add New Row +" at bounding box center [582, 257] width 845 height 26
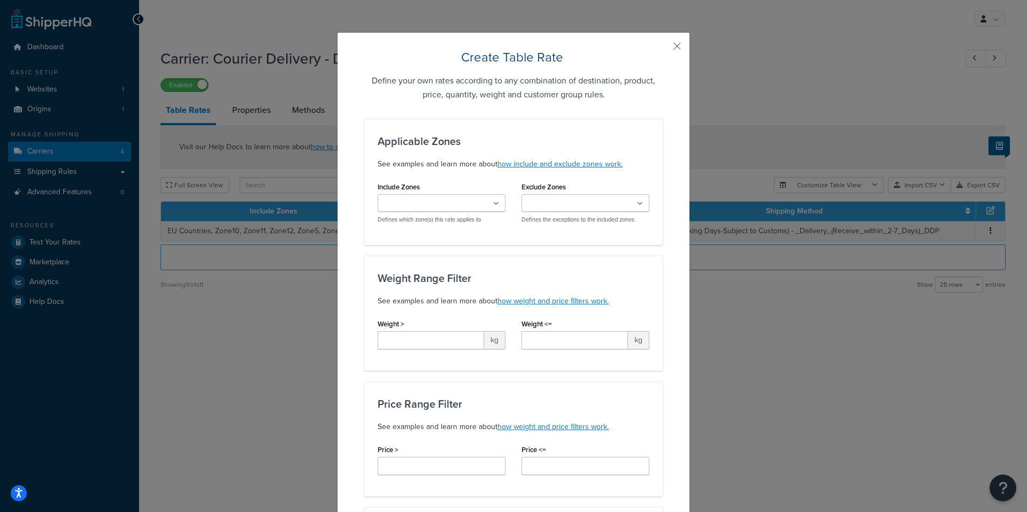
click at [493, 203] on icon at bounding box center [496, 204] width 6 height 6
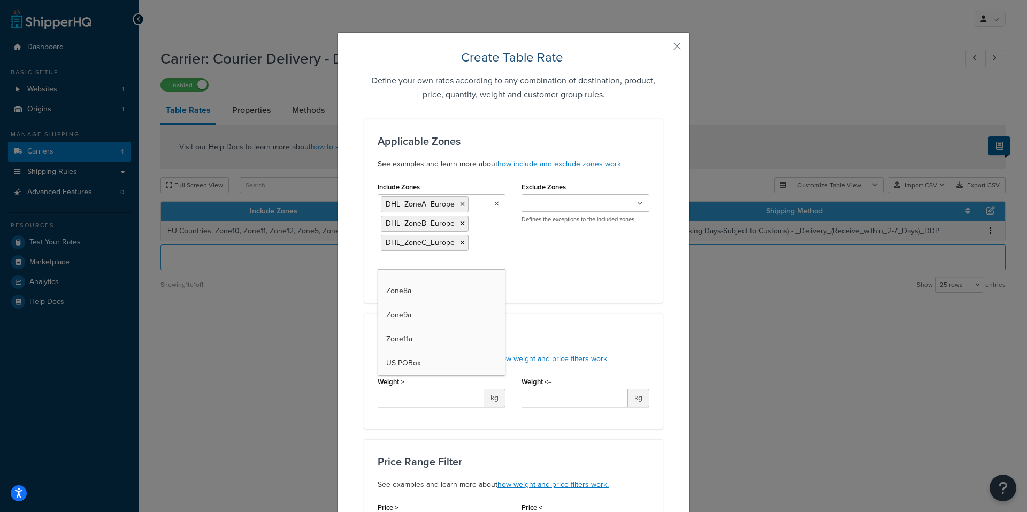
scroll to position [615, 0]
click at [560, 274] on div "Include Zones DHL_ZoneA_Europe DHL_ZoneB_Europe DHL_ZoneC_Europe CIPostcodes Zo…" at bounding box center [513, 234] width 288 height 110
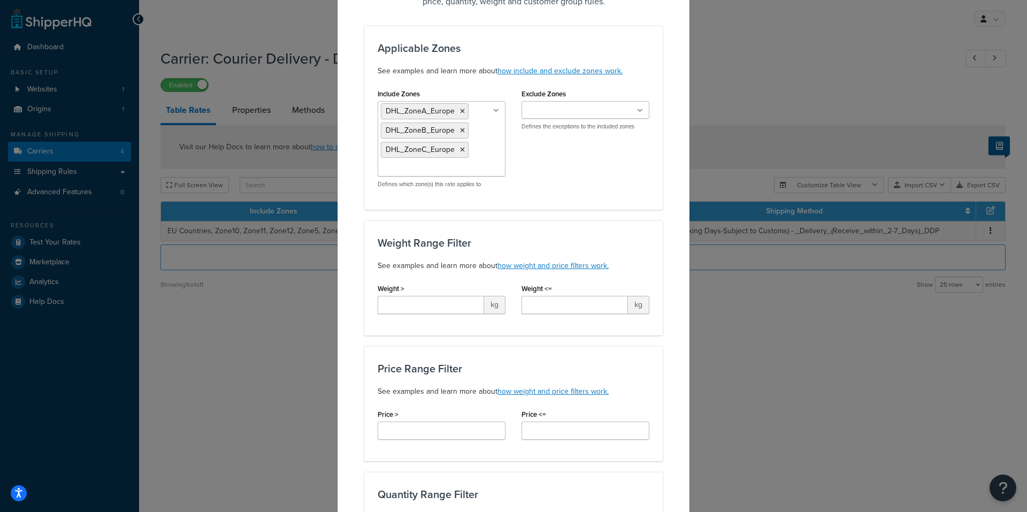
scroll to position [53, 0]
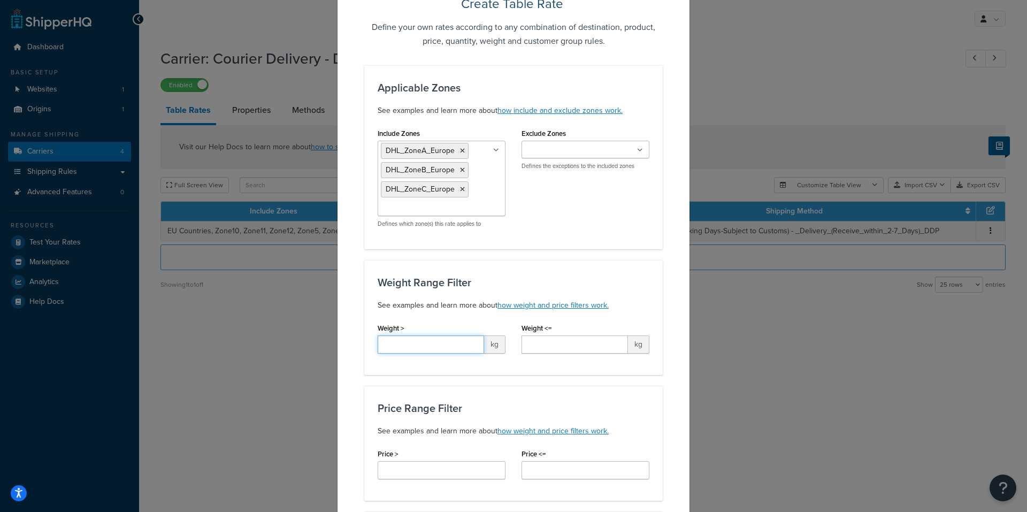
click at [472, 346] on input "Weight >" at bounding box center [431, 344] width 106 height 18
type input "*"
click at [552, 347] on input "Weight <=" at bounding box center [574, 344] width 106 height 18
type input "20.0"
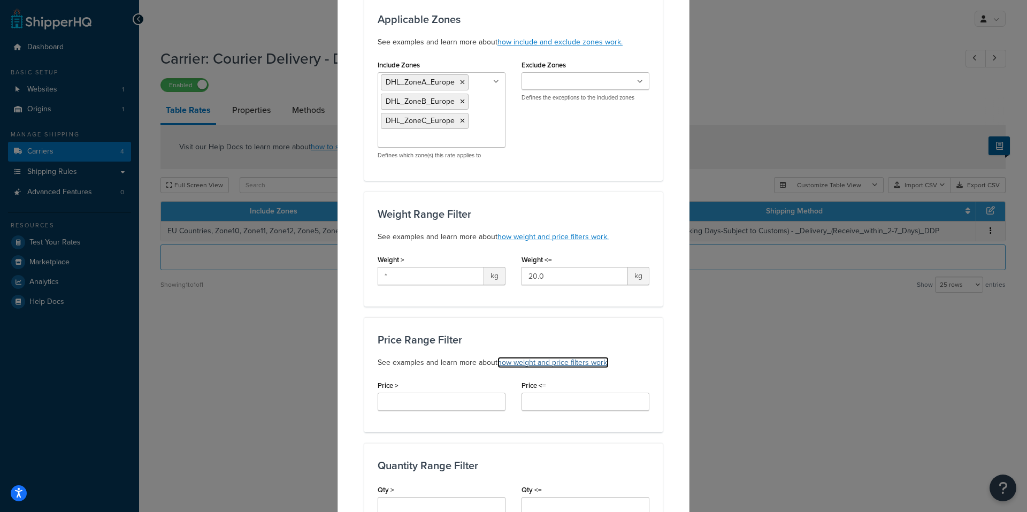
scroll to position [160, 0]
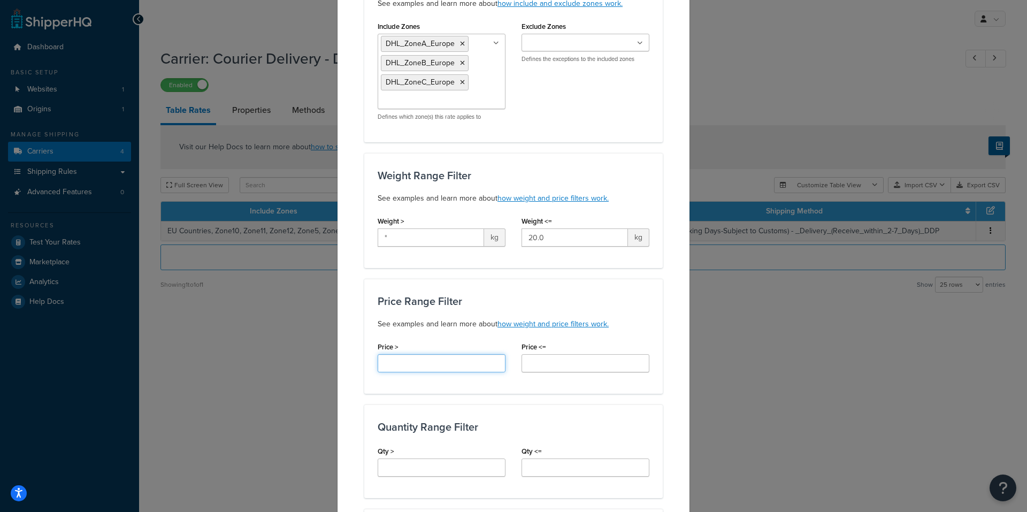
click at [405, 363] on input "Price >" at bounding box center [442, 363] width 128 height 18
type input "*"
click at [422, 467] on input "Qty >" at bounding box center [442, 467] width 128 height 18
type input "*"
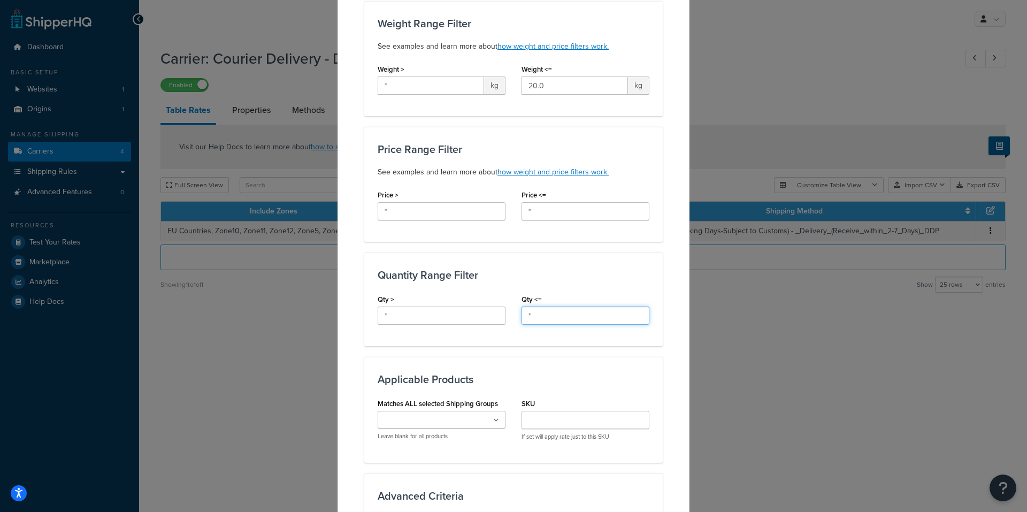
scroll to position [374, 0]
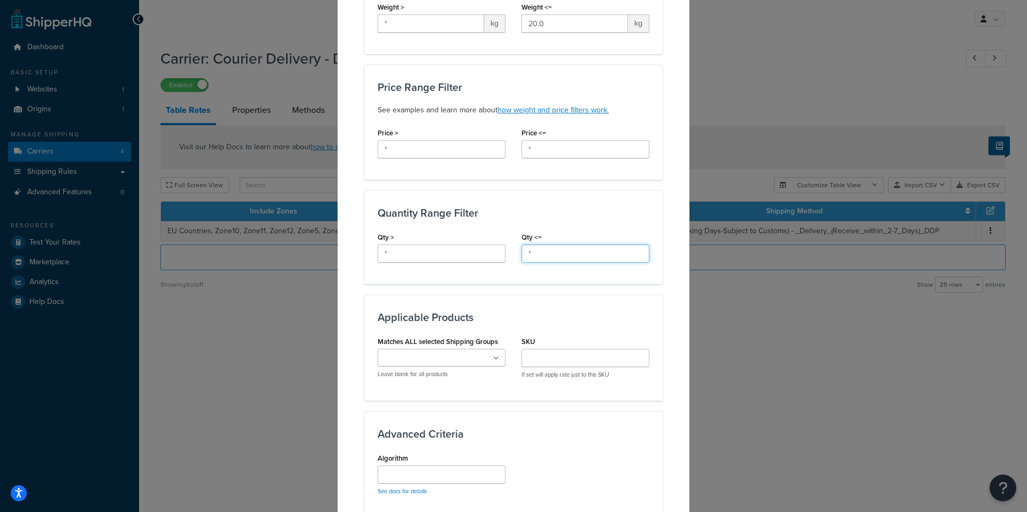
type input "*"
click at [494, 359] on icon at bounding box center [496, 358] width 5 height 6
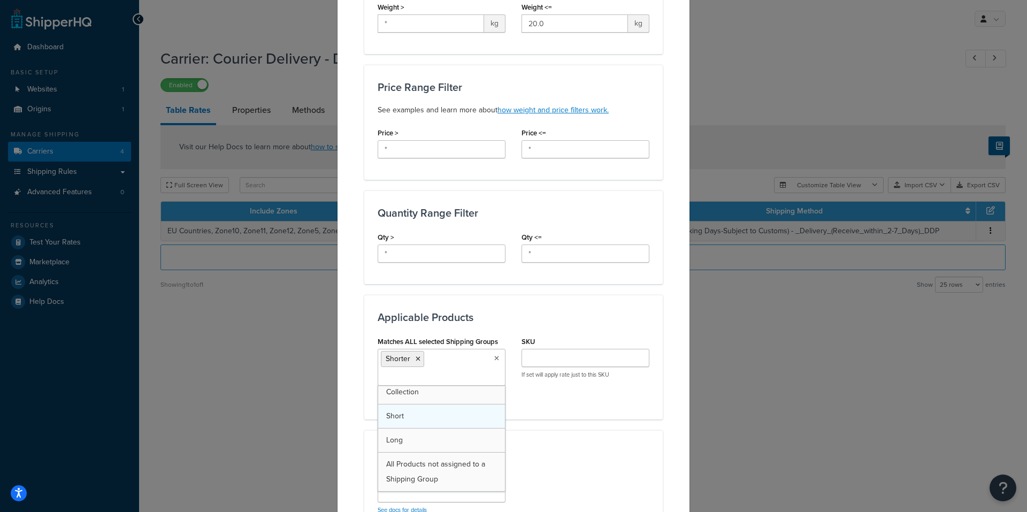
scroll to position [53, 0]
click at [586, 388] on div "Matches ALL selected Shipping Groups Shorter TrolleyShipping Dangerous Collecti…" at bounding box center [513, 370] width 288 height 72
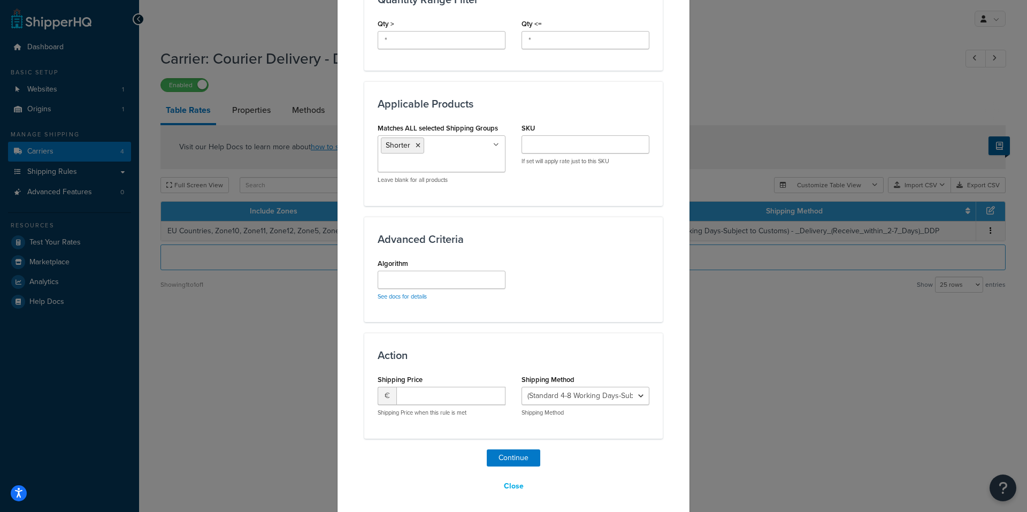
scroll to position [588, 0]
click at [444, 394] on input "number" at bounding box center [450, 395] width 109 height 18
type input "0.0"
click at [560, 392] on select "(Standard 4-8 Working Days-Subject to Customs) - _Delivery_(Receive_within_2-7_…" at bounding box center [585, 395] width 128 height 18
select select "182425"
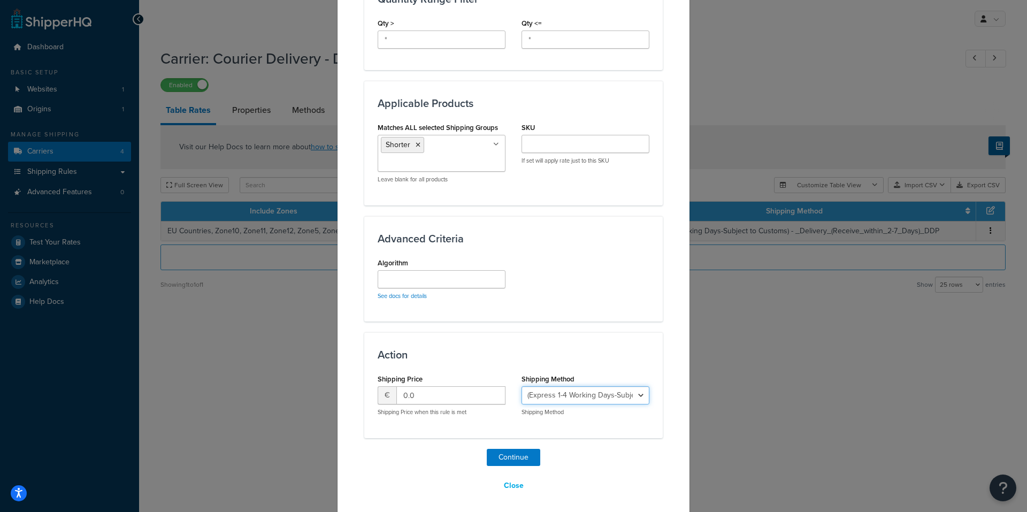
click at [521, 386] on select "(Standard 4-8 Working Days-Subject to Customs) - _Delivery_(Receive_within_2-7_…" at bounding box center [585, 395] width 128 height 18
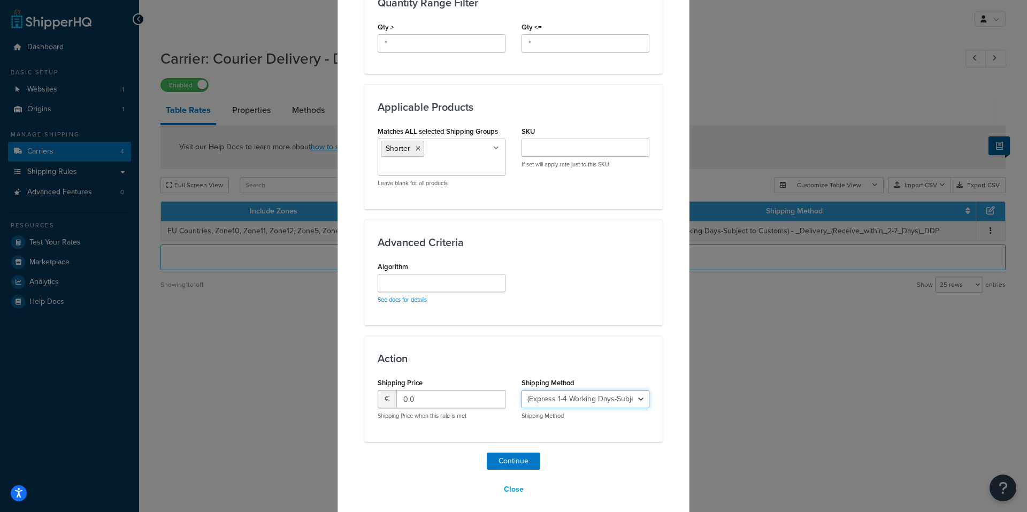
scroll to position [593, 0]
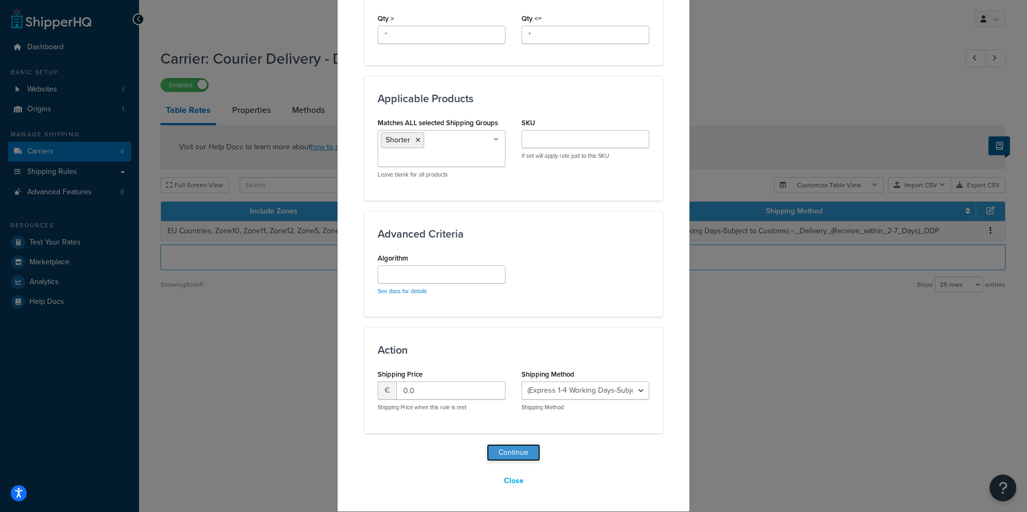
click at [512, 456] on button "Continue" at bounding box center [513, 452] width 53 height 17
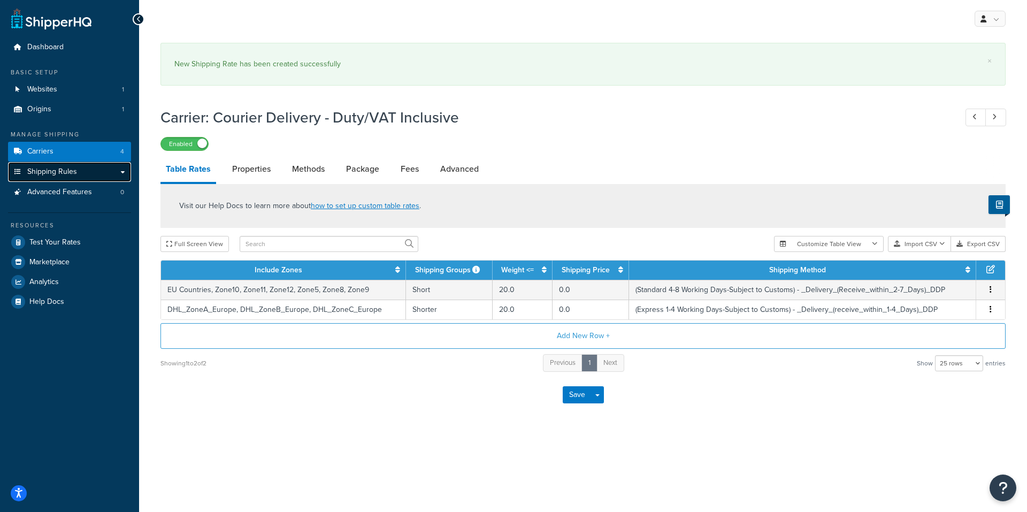
click at [59, 170] on span "Shipping Rules" at bounding box center [52, 171] width 50 height 9
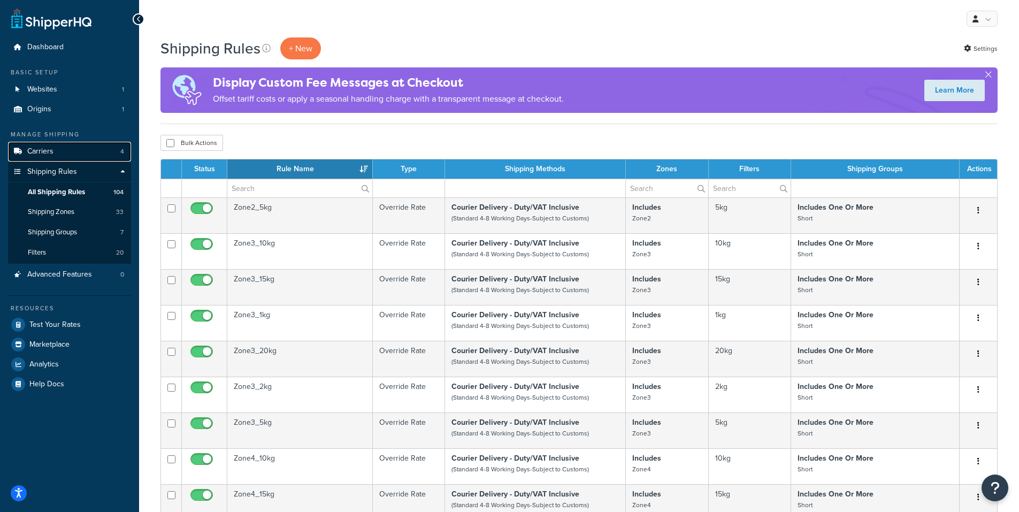
click at [73, 147] on link "Carriers 4" at bounding box center [69, 152] width 123 height 20
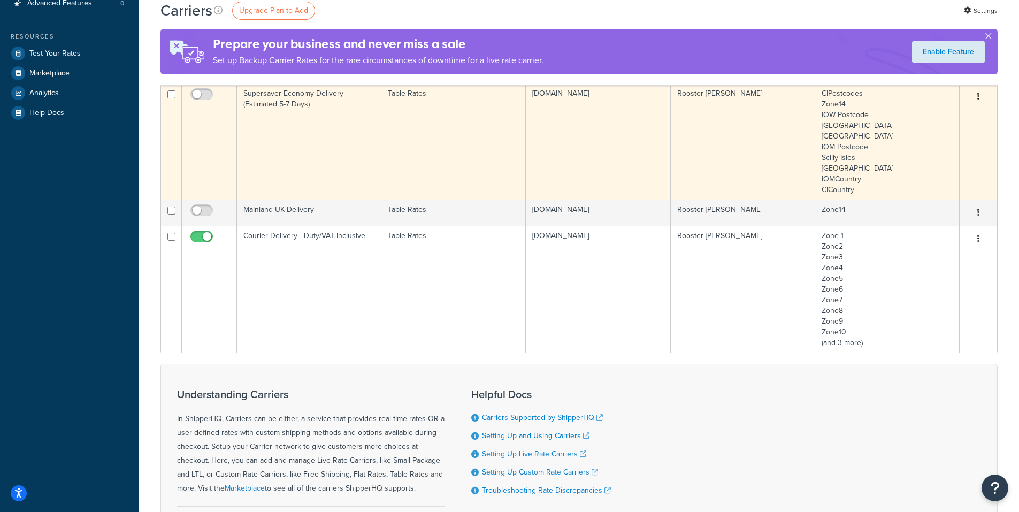
scroll to position [214, 0]
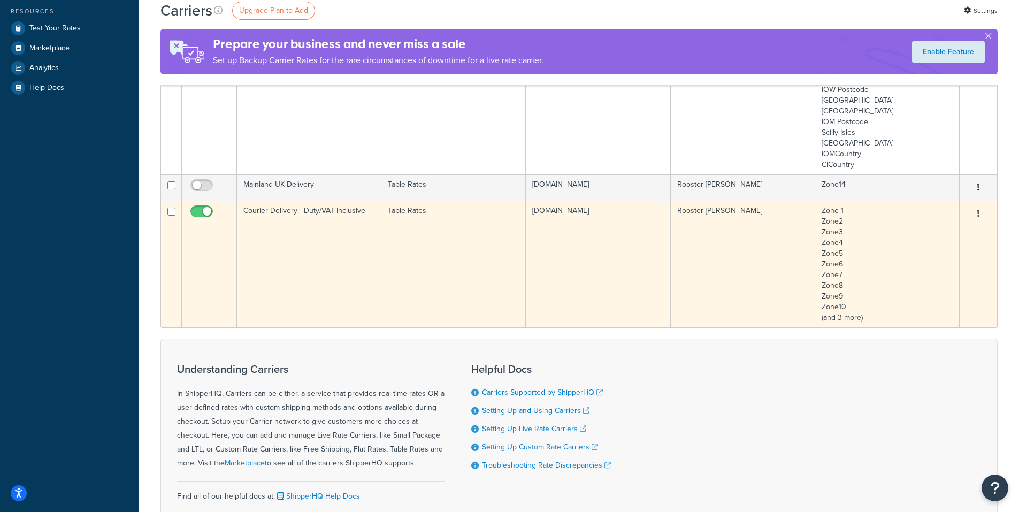
click at [351, 277] on td "Courier Delivery - Duty/VAT Inclusive" at bounding box center [309, 264] width 144 height 127
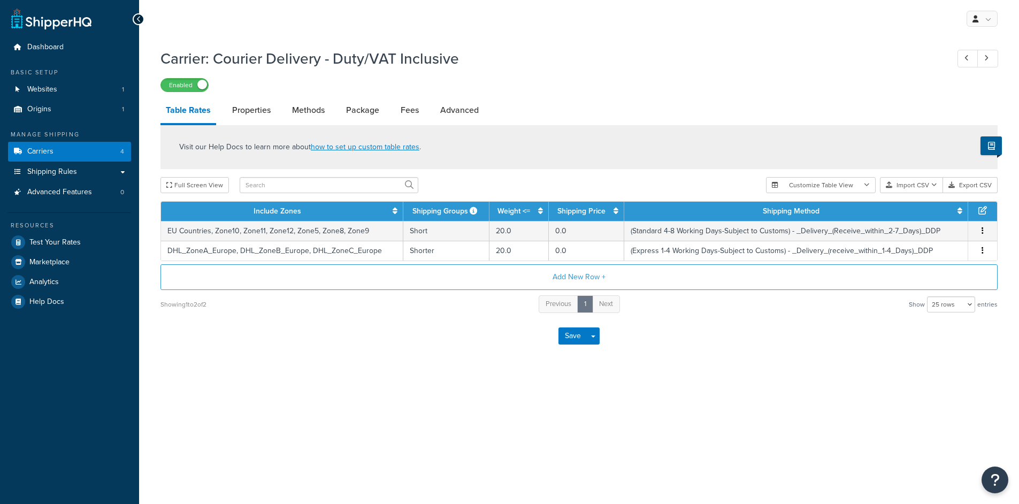
select select "25"
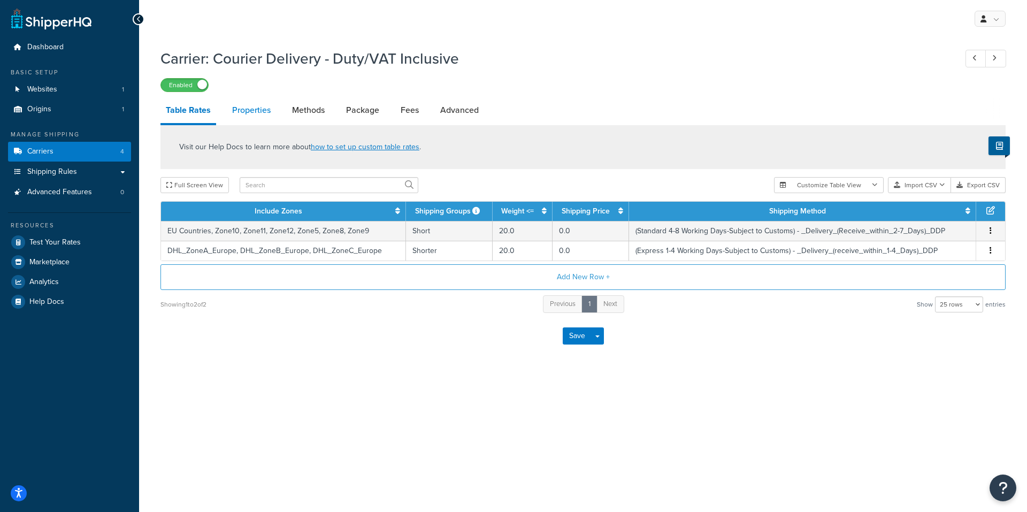
click at [258, 110] on link "Properties" at bounding box center [251, 110] width 49 height 26
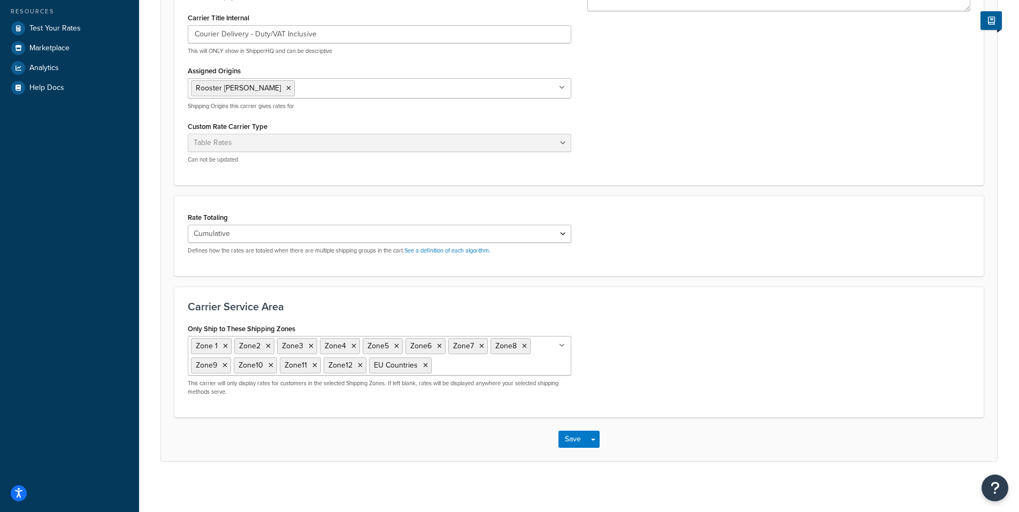
scroll to position [217, 0]
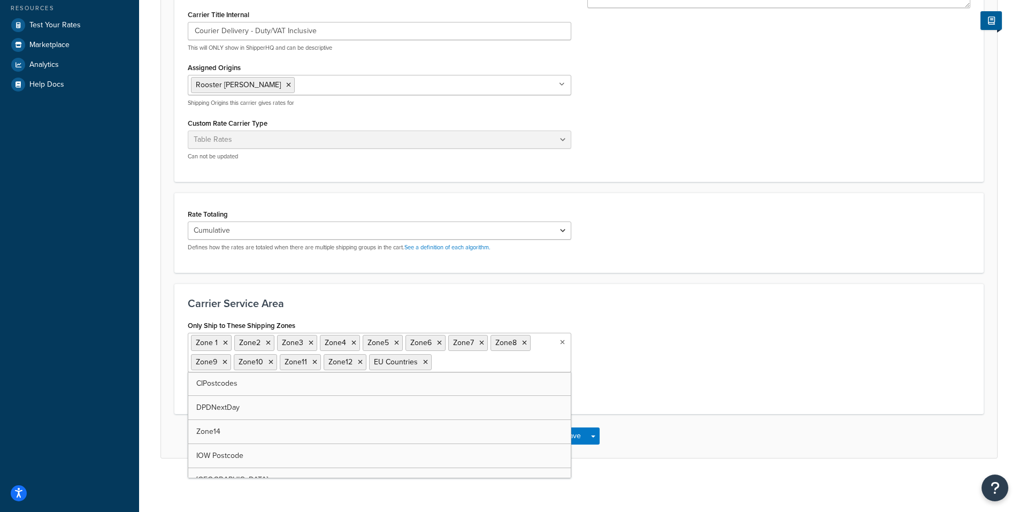
click at [519, 365] on ul "Zone 1 Zone2 Zone3 Zone4 Zone5 Zone6 Zone7 Zone8 Zone9 Zone10 Zone11 Zone12 EU …" at bounding box center [379, 353] width 383 height 40
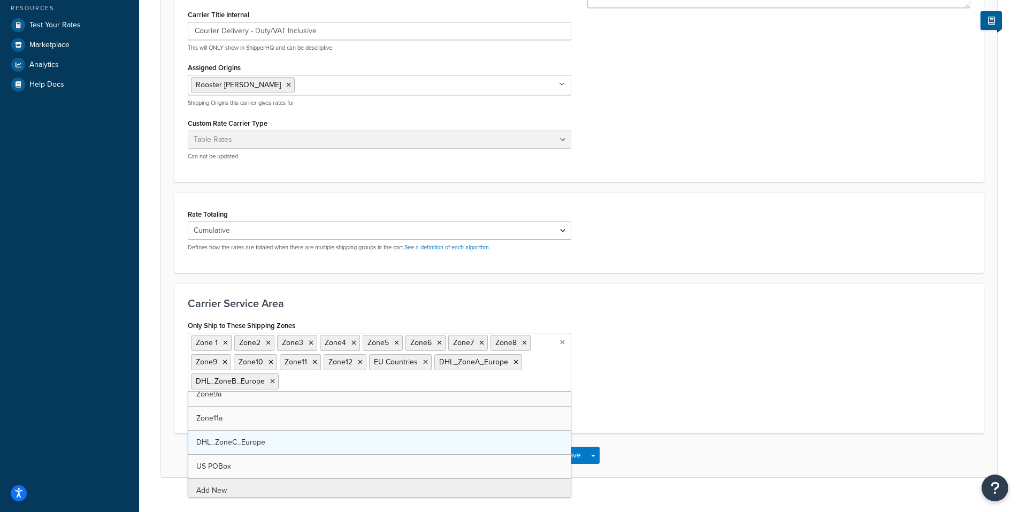
scroll to position [327, 0]
click at [658, 361] on div "Only Ship to These Shipping Zones Zone 1 Zone2 Zone3 Zone4 Zone5 Zone6 Zone7 Zo…" at bounding box center [579, 369] width 798 height 102
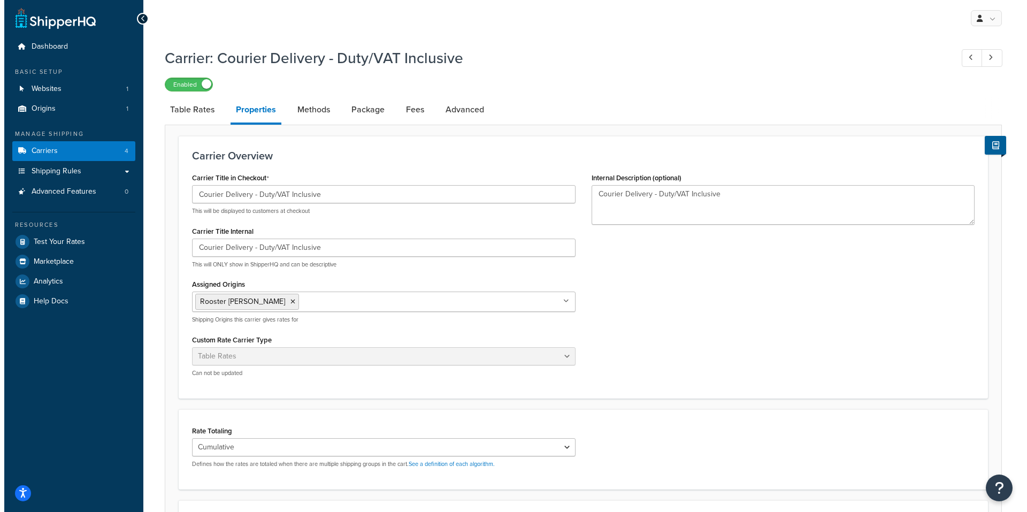
scroll to position [0, 0]
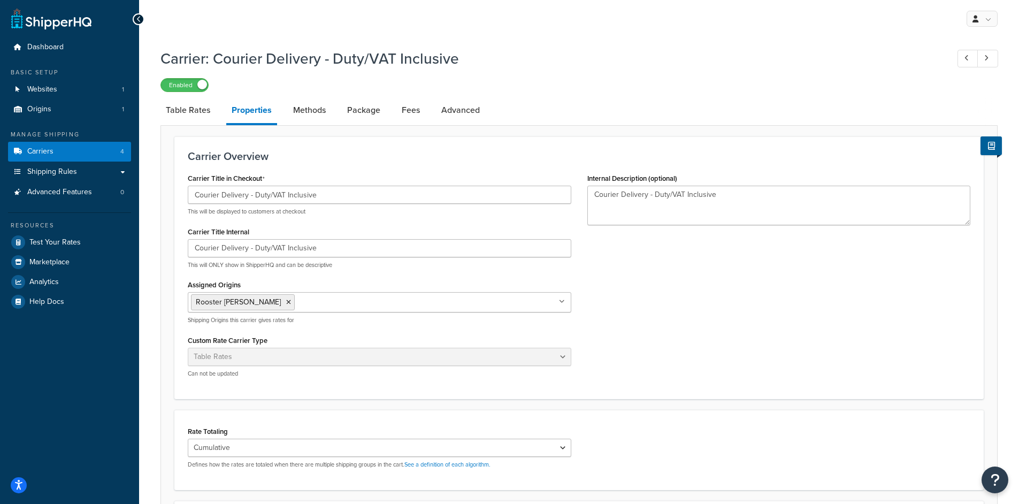
select select "25"
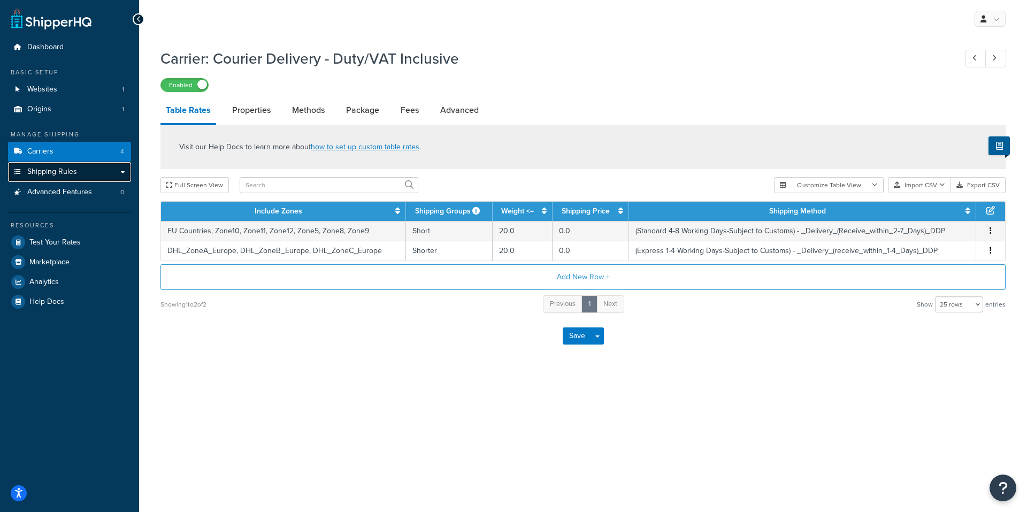
click at [125, 169] on link "Shipping Rules" at bounding box center [69, 172] width 123 height 20
click at [121, 172] on link "Shipping Rules" at bounding box center [69, 172] width 123 height 20
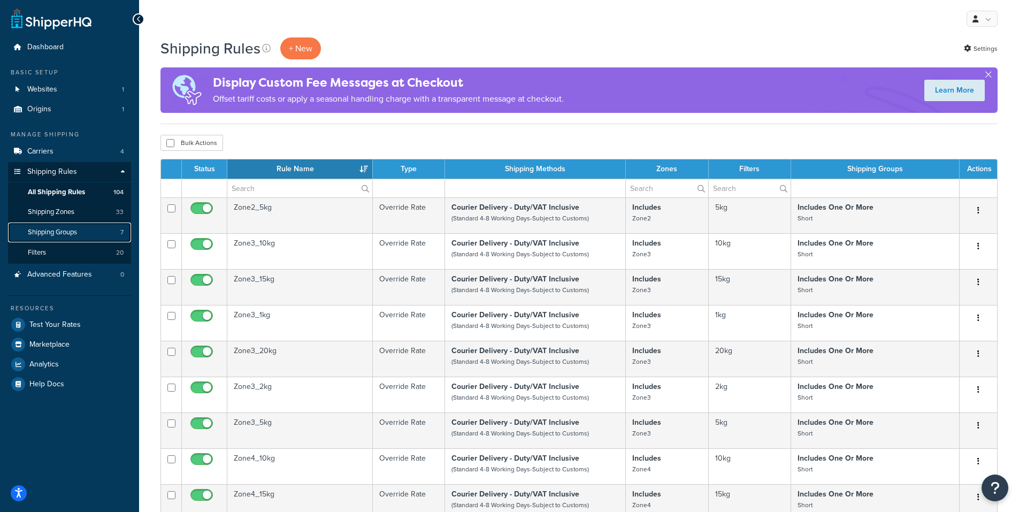
click at [89, 231] on link "Shipping Groups 7" at bounding box center [69, 232] width 123 height 20
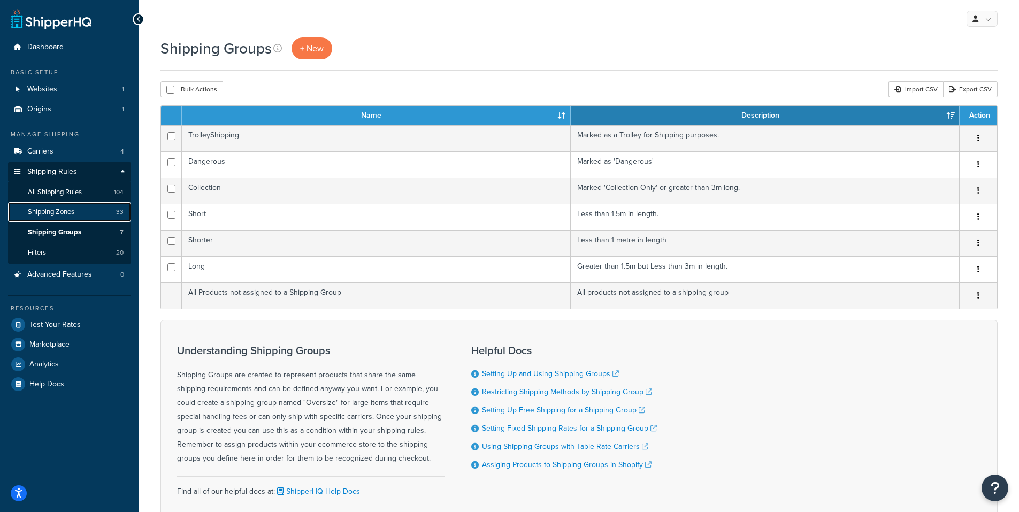
click at [86, 212] on link "Shipping Zones 33" at bounding box center [69, 212] width 123 height 20
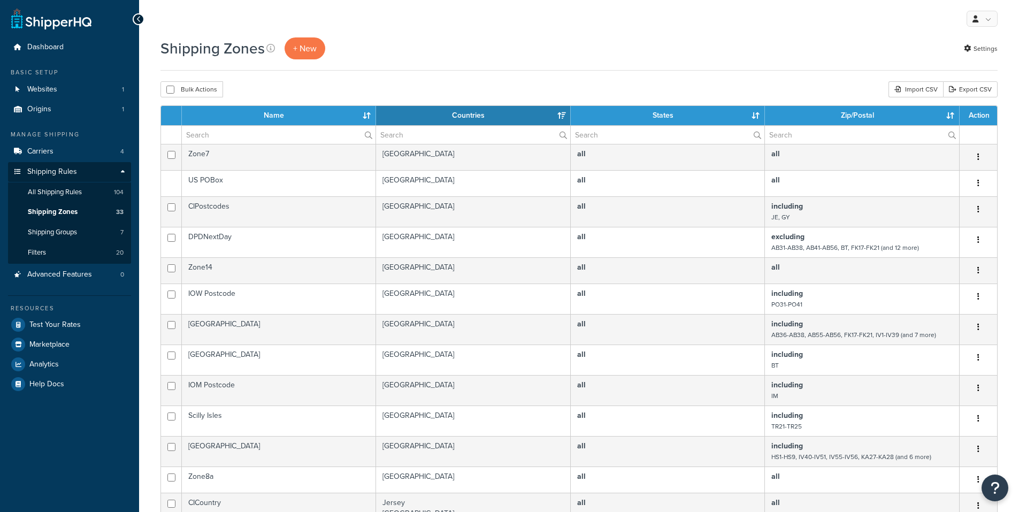
select select "15"
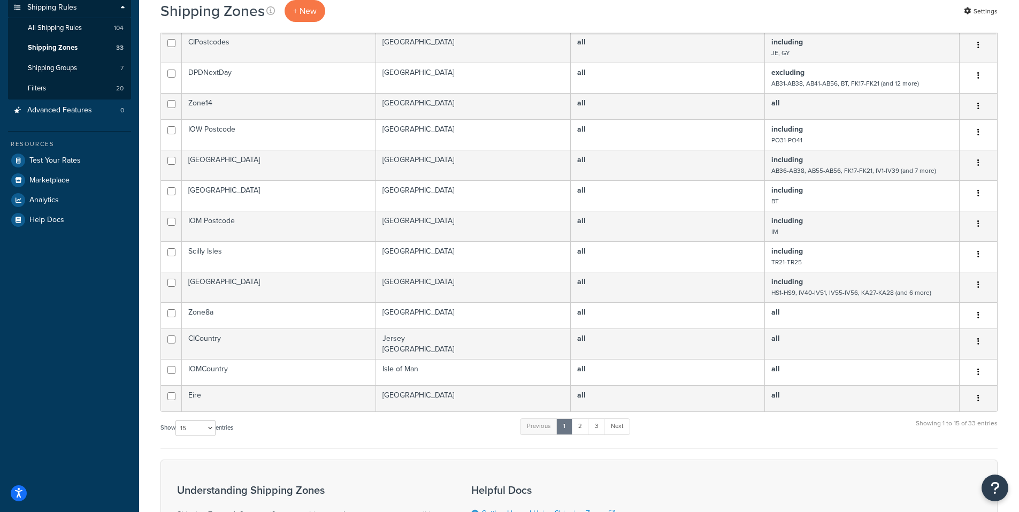
scroll to position [336, 0]
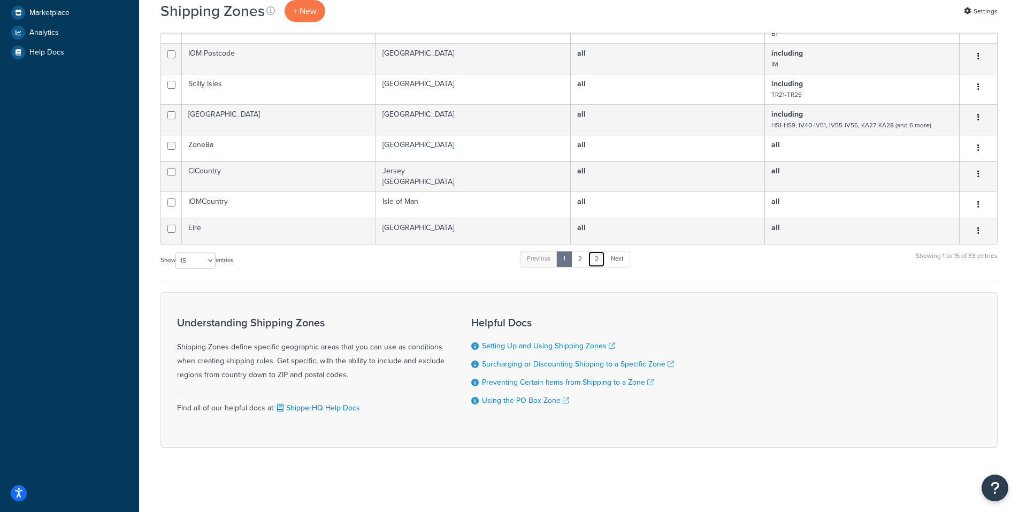
click at [597, 262] on link "3" at bounding box center [596, 259] width 17 height 16
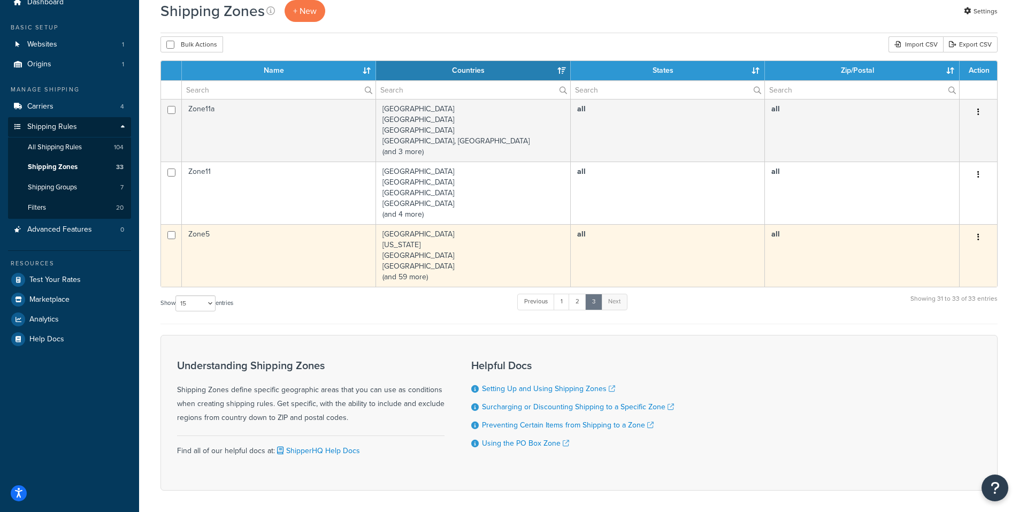
scroll to position [0, 0]
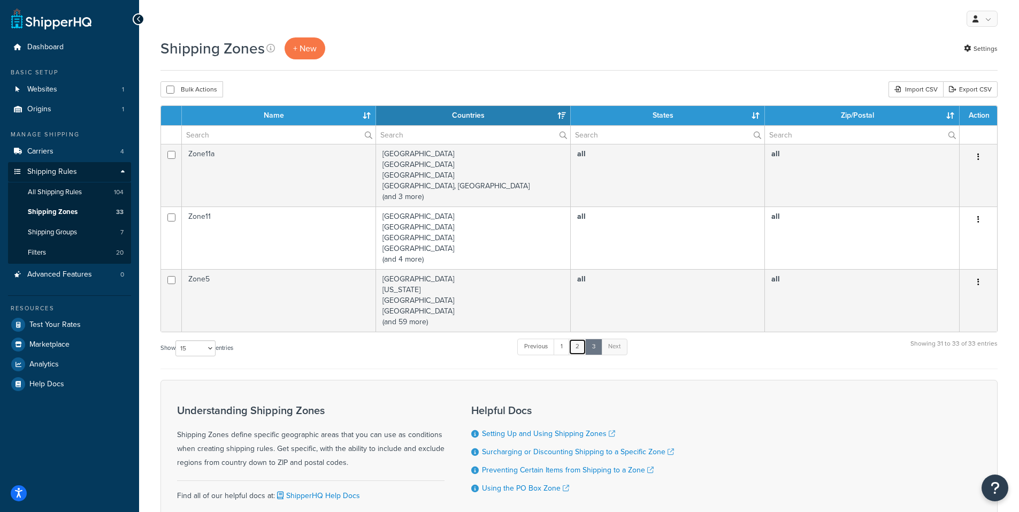
click at [577, 345] on link "2" at bounding box center [577, 346] width 18 height 16
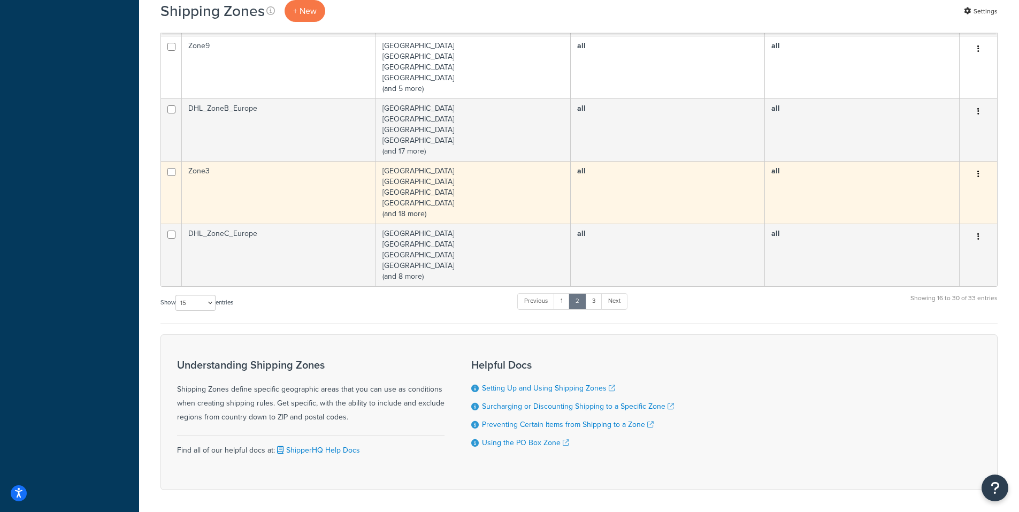
scroll to position [637, 0]
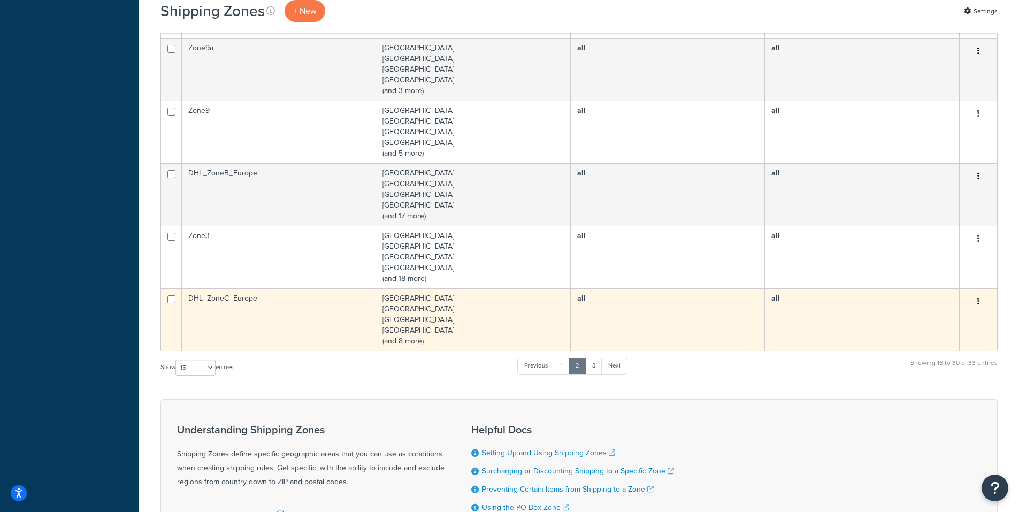
click at [332, 315] on td "DHL_ZoneC_Europe" at bounding box center [279, 319] width 194 height 63
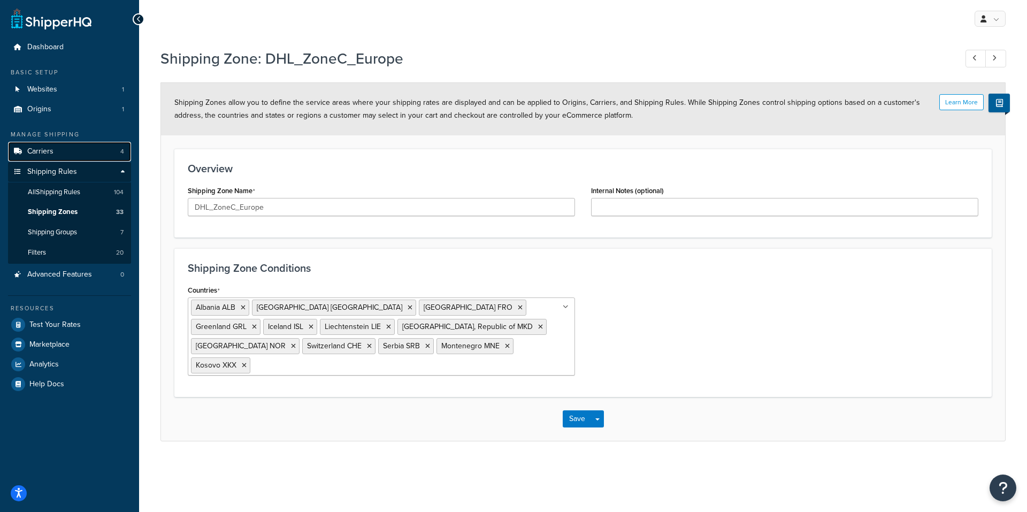
click at [42, 153] on span "Carriers" at bounding box center [40, 151] width 26 height 9
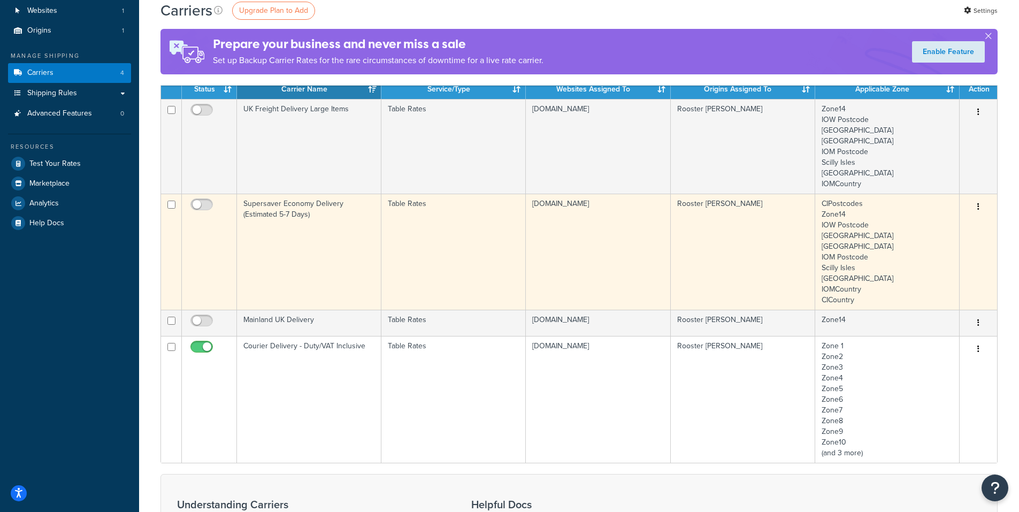
scroll to position [107, 0]
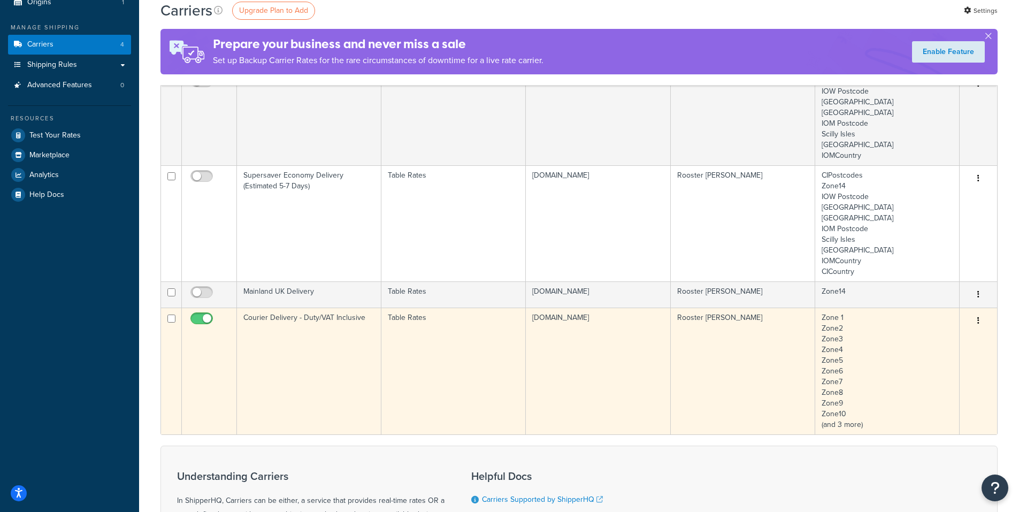
click at [342, 379] on td "Courier Delivery - Duty/VAT Inclusive" at bounding box center [309, 370] width 144 height 127
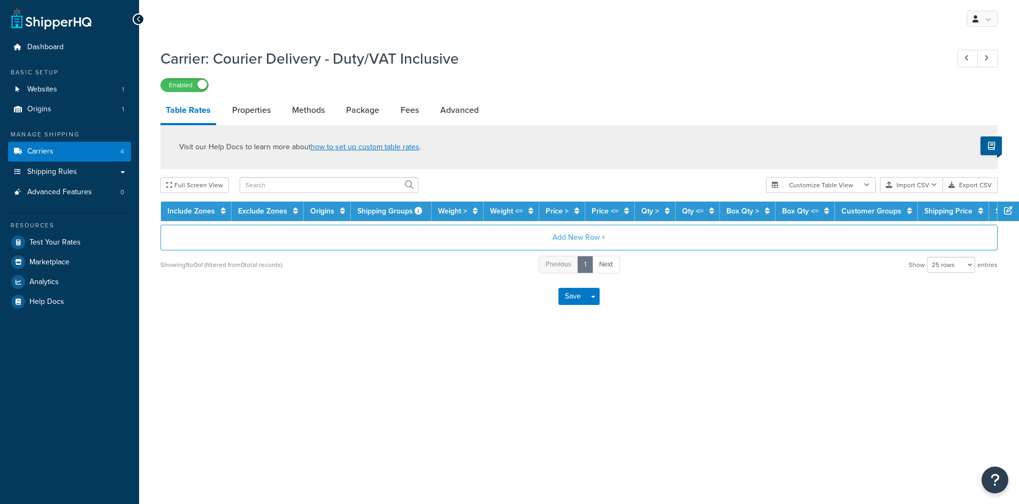
select select "25"
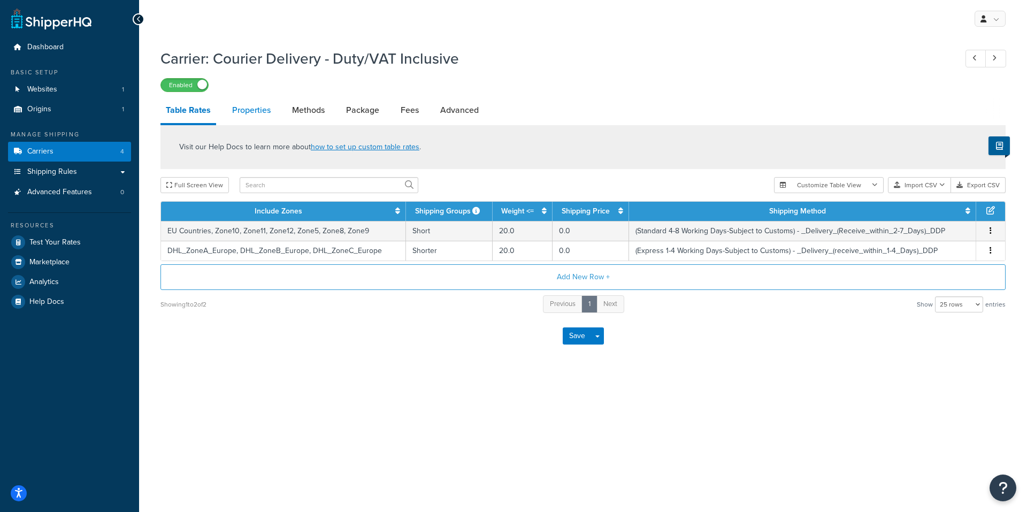
click at [256, 107] on link "Properties" at bounding box center [251, 110] width 49 height 26
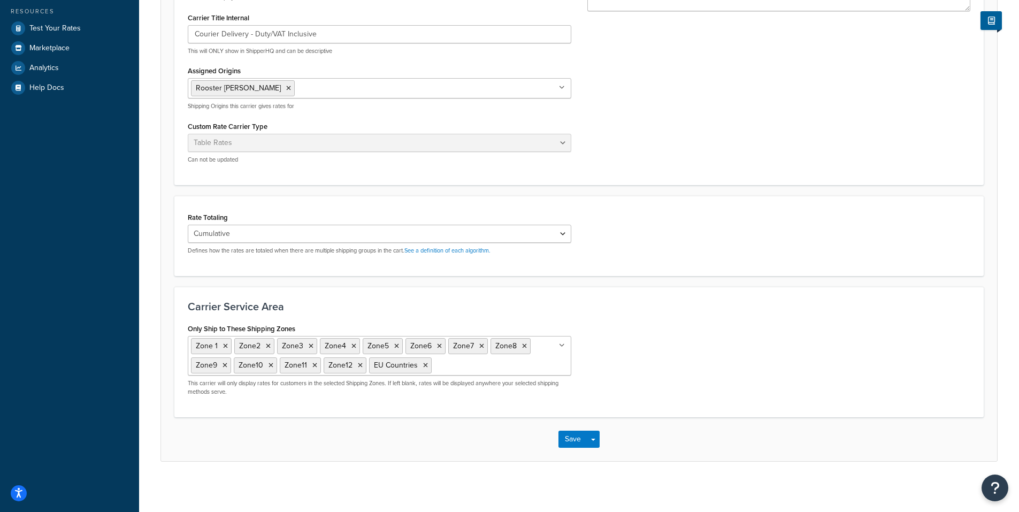
scroll to position [217, 0]
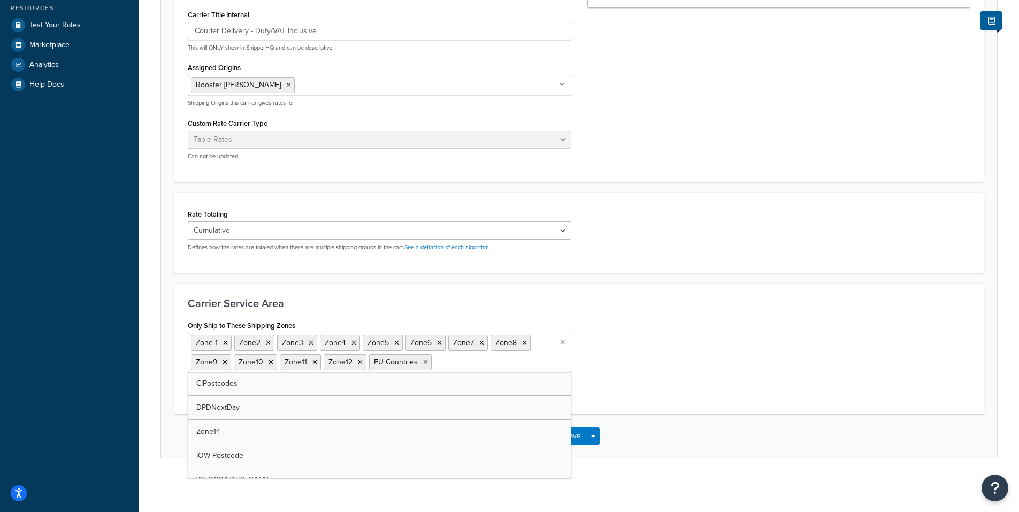
click at [486, 364] on input "Only Ship to These Shipping Zones" at bounding box center [481, 362] width 95 height 12
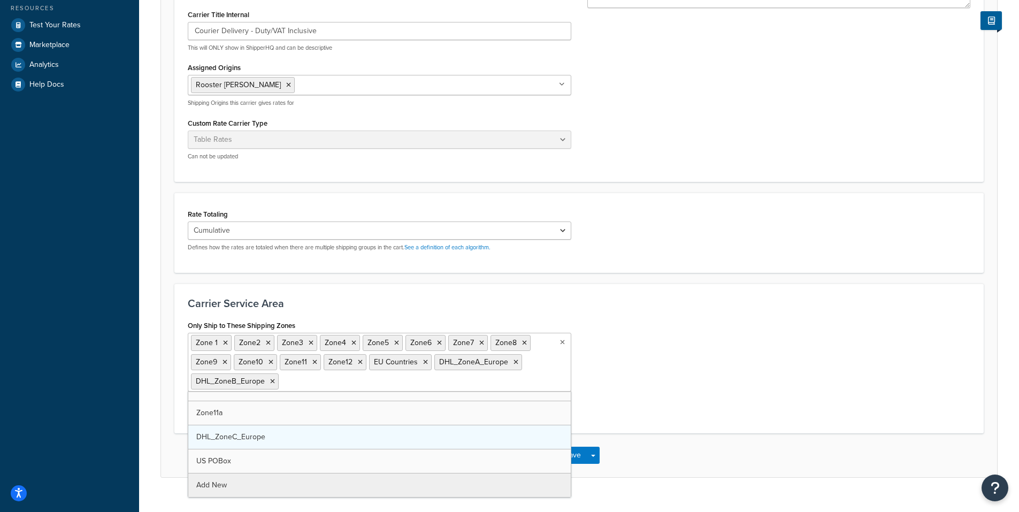
scroll to position [327, 0]
click at [683, 379] on div "Only Ship to These Shipping Zones Zone 1 Zone2 Zone3 Zone4 Zone5 Zone6 Zone7 Zo…" at bounding box center [579, 369] width 798 height 102
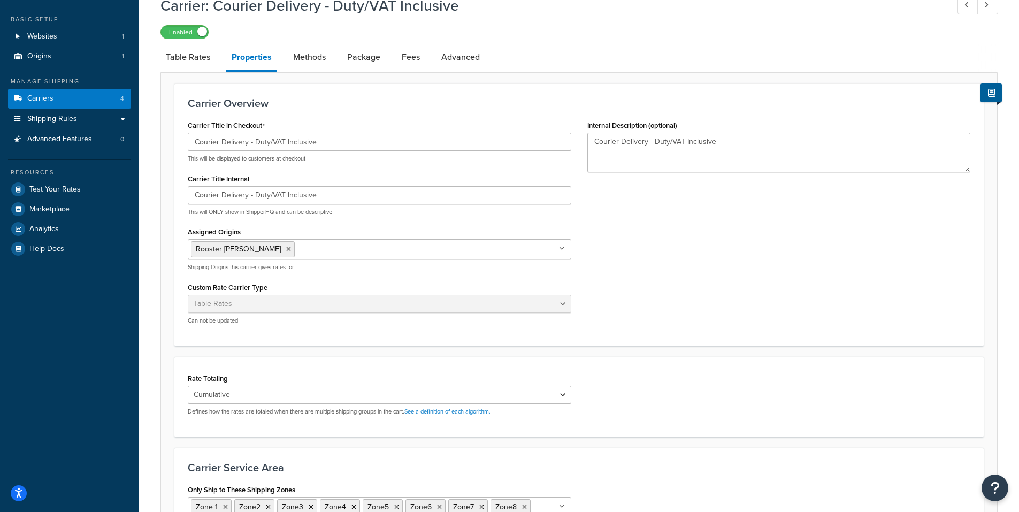
scroll to position [0, 0]
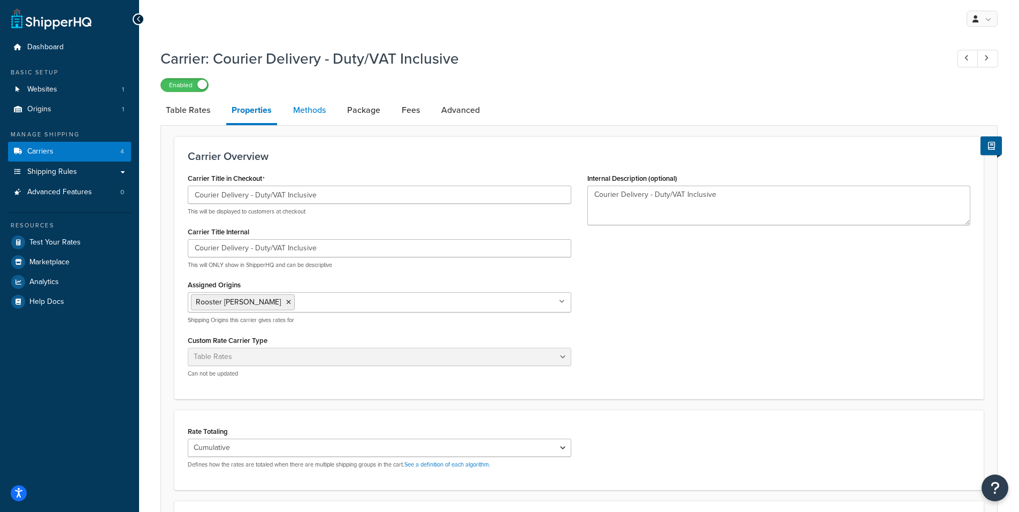
click at [309, 112] on link "Methods" at bounding box center [309, 110] width 43 height 26
select select "25"
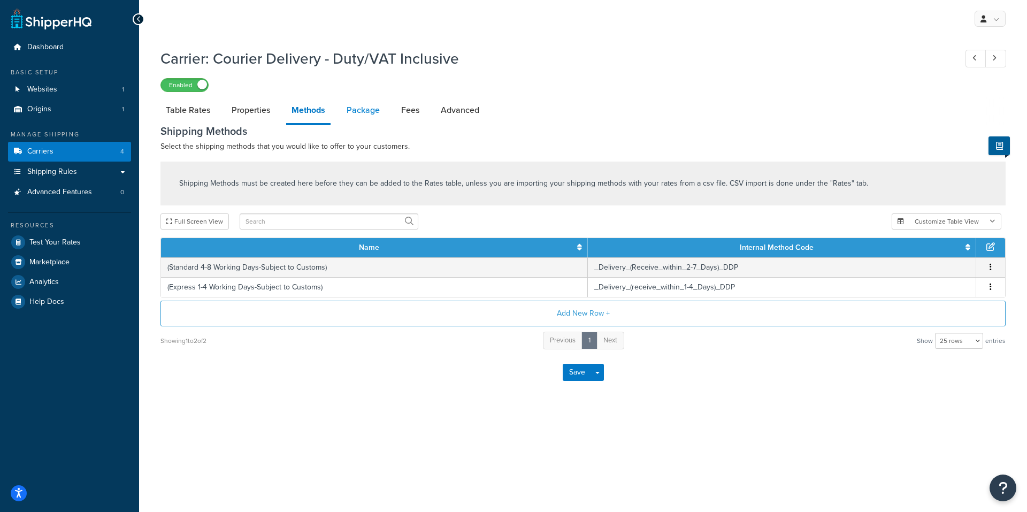
click at [356, 106] on link "Package" at bounding box center [363, 110] width 44 height 26
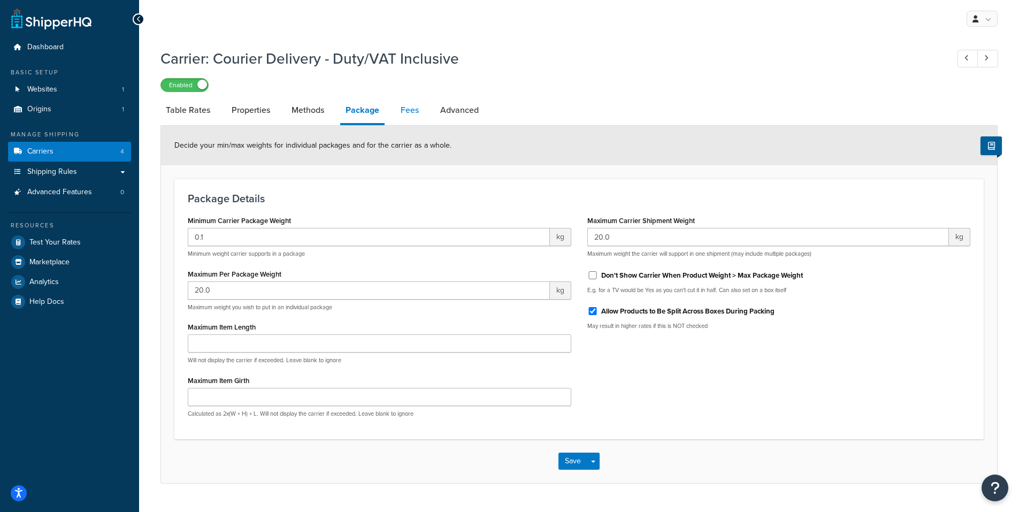
click at [402, 111] on link "Fees" at bounding box center [409, 110] width 29 height 26
select select "AFTER"
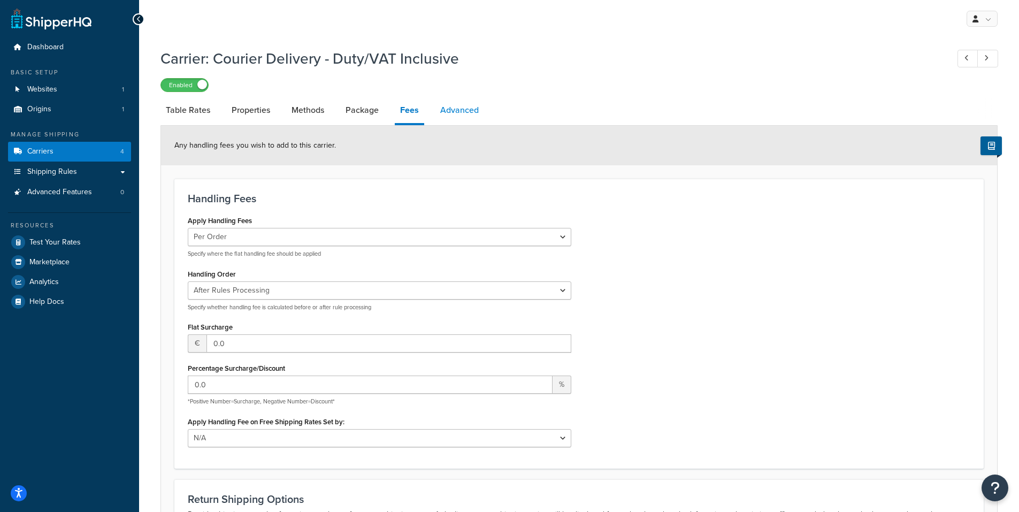
click at [473, 112] on link "Advanced" at bounding box center [459, 110] width 49 height 26
select select "false"
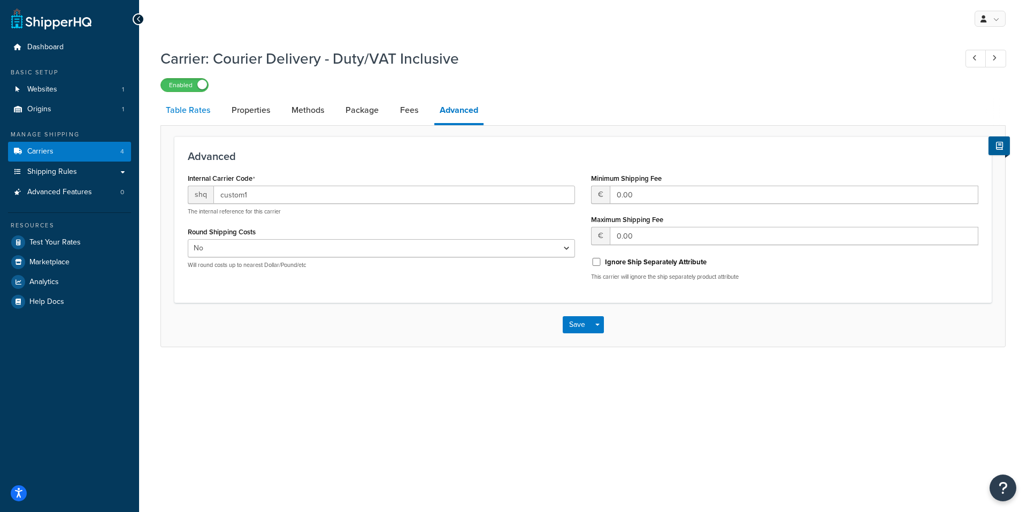
click at [208, 111] on link "Table Rates" at bounding box center [187, 110] width 55 height 26
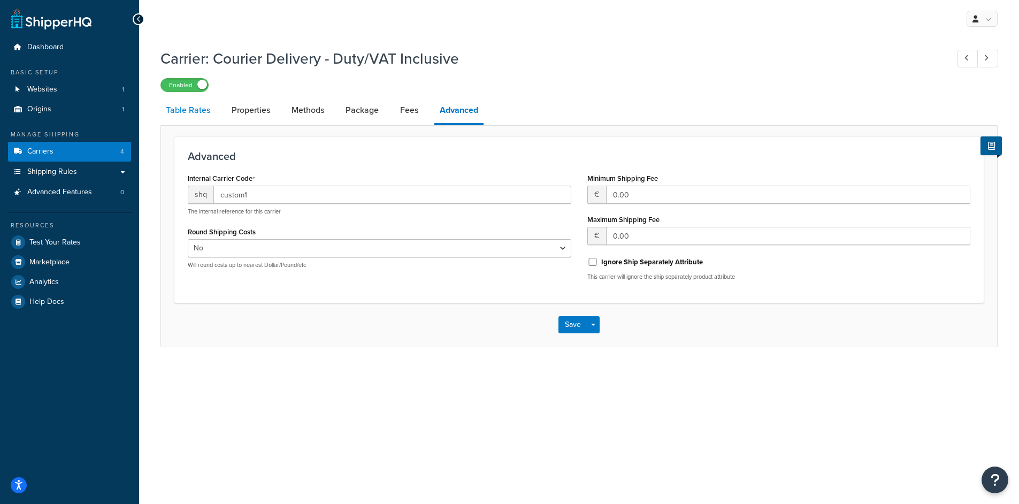
select select "25"
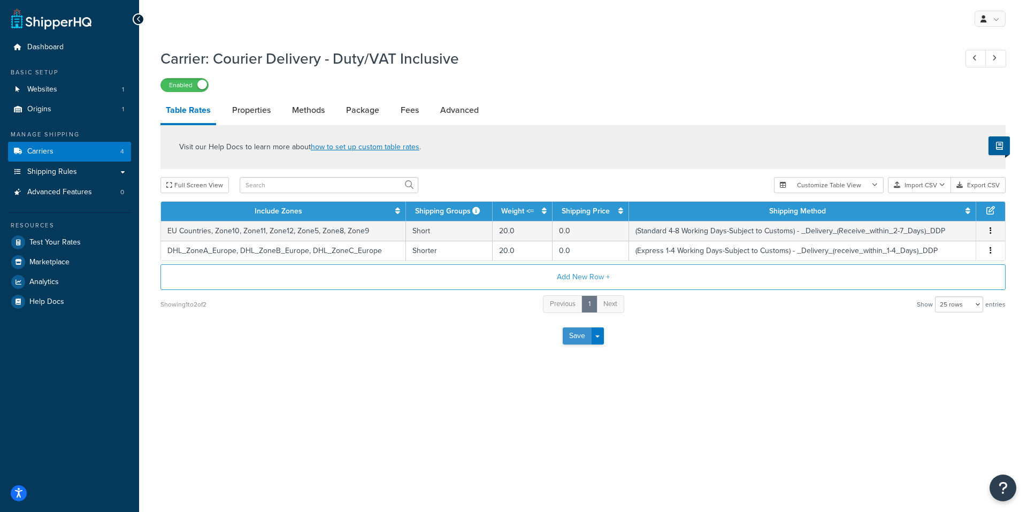
click at [574, 340] on button "Save" at bounding box center [577, 335] width 29 height 17
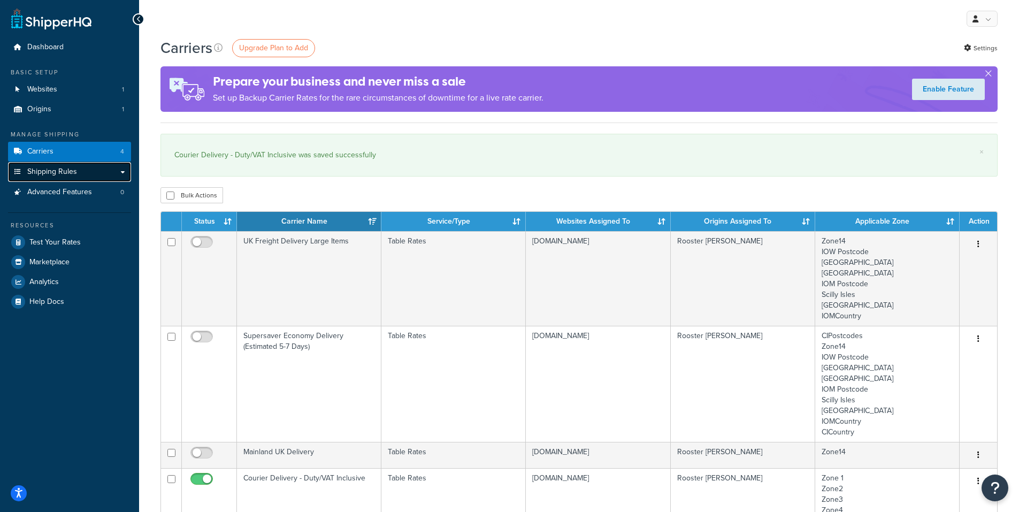
click at [123, 172] on link "Shipping Rules" at bounding box center [69, 172] width 123 height 20
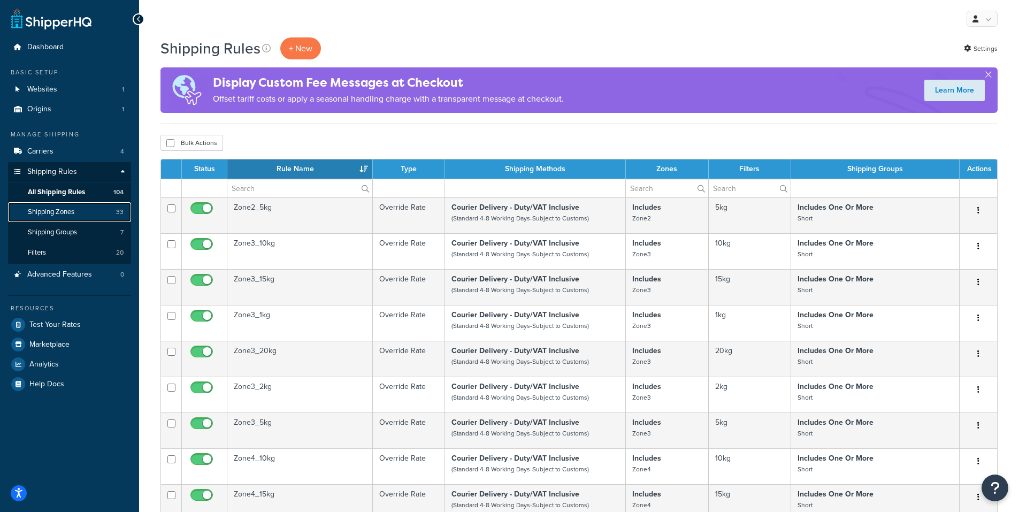
click at [89, 211] on link "Shipping Zones 33" at bounding box center [69, 212] width 123 height 20
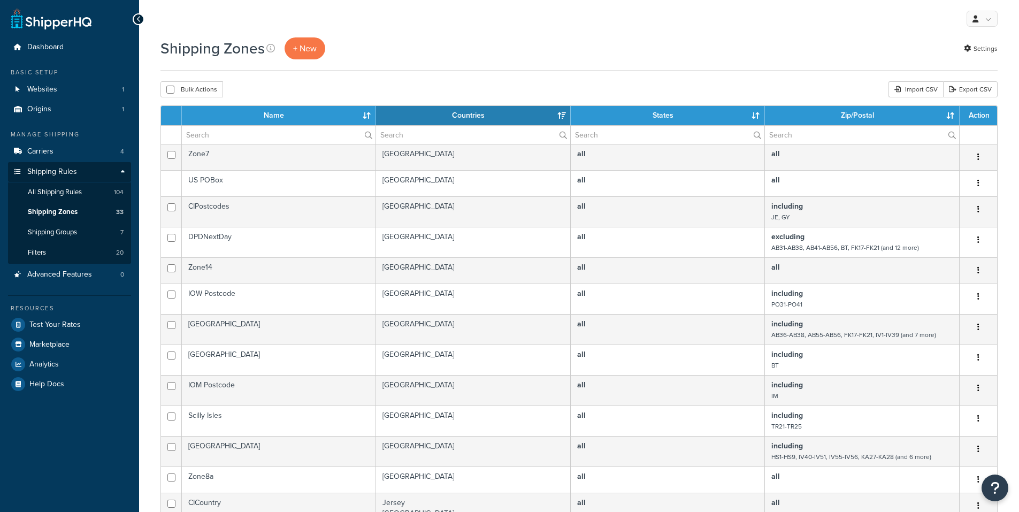
select select "15"
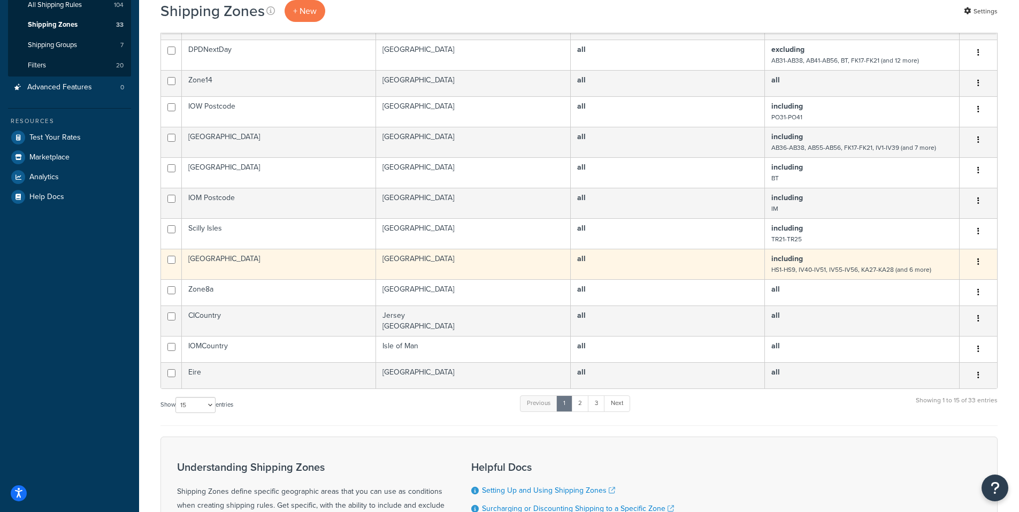
scroll to position [214, 0]
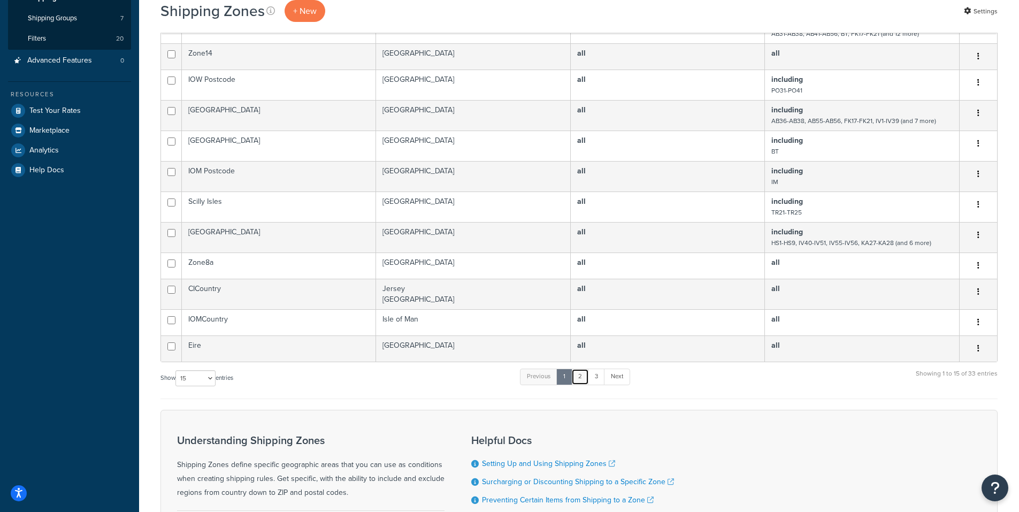
click at [580, 382] on link "2" at bounding box center [580, 376] width 18 height 16
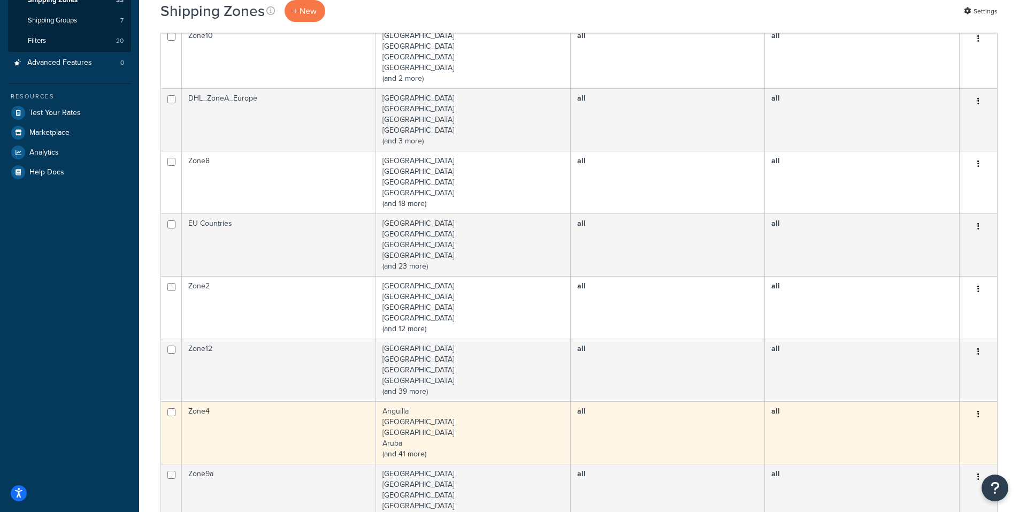
scroll to position [210, 0]
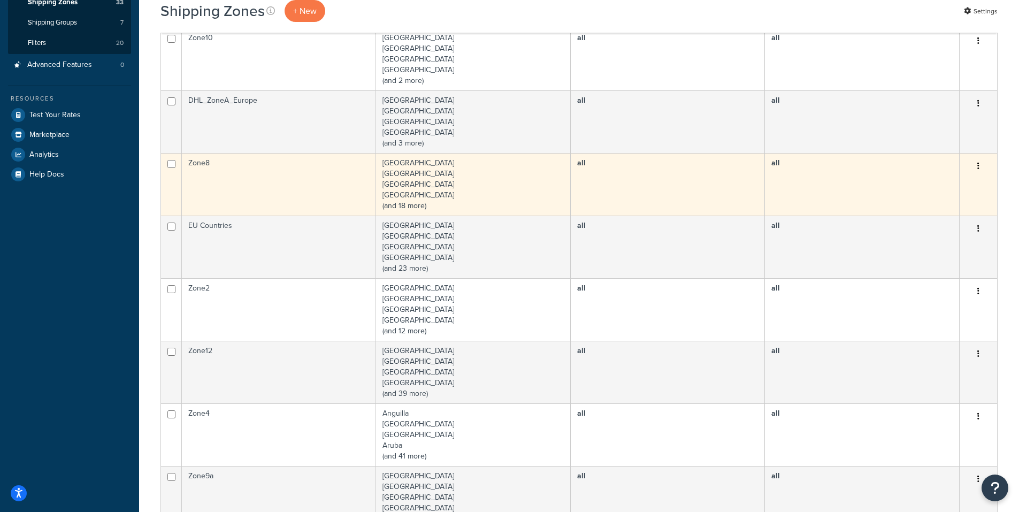
click at [284, 184] on td "Zone8" at bounding box center [279, 184] width 194 height 63
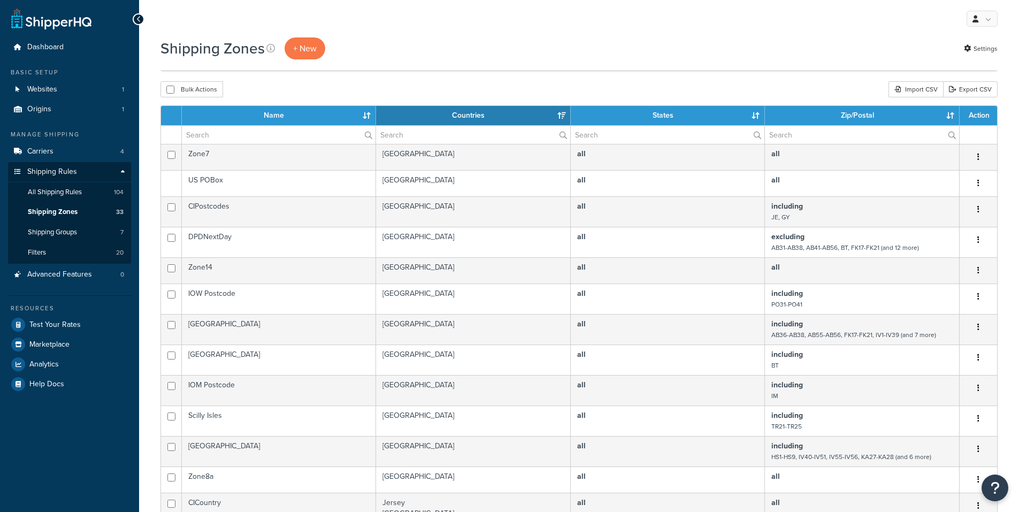
select select "15"
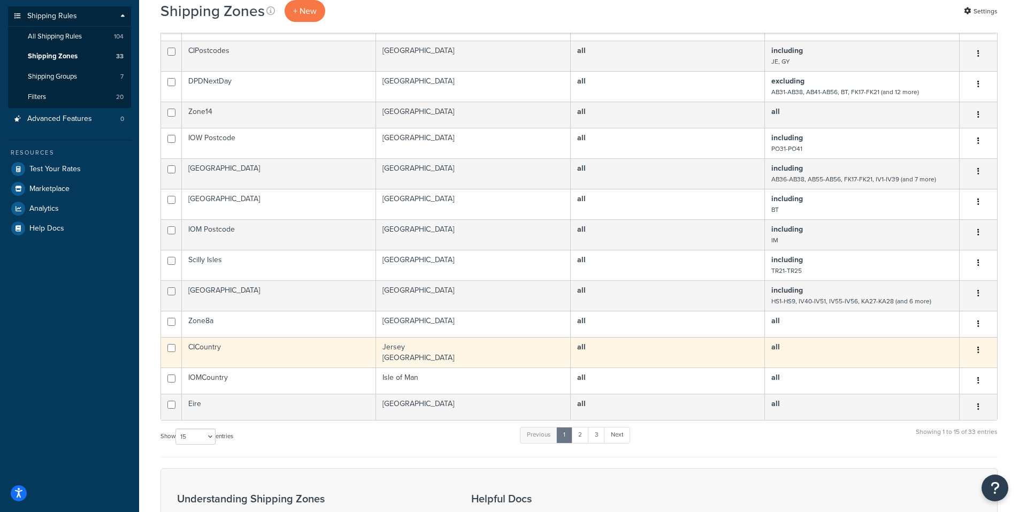
scroll to position [160, 0]
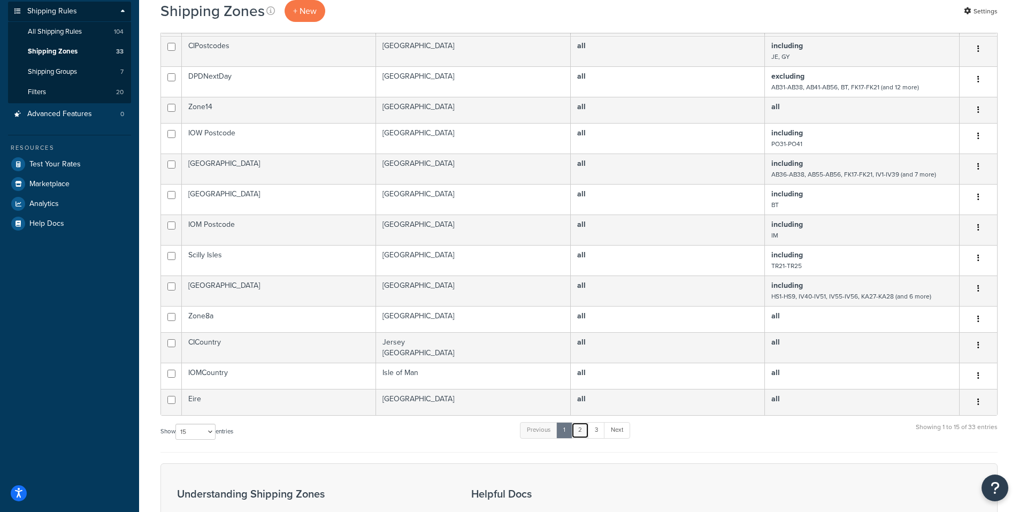
click at [578, 437] on link "2" at bounding box center [580, 430] width 18 height 16
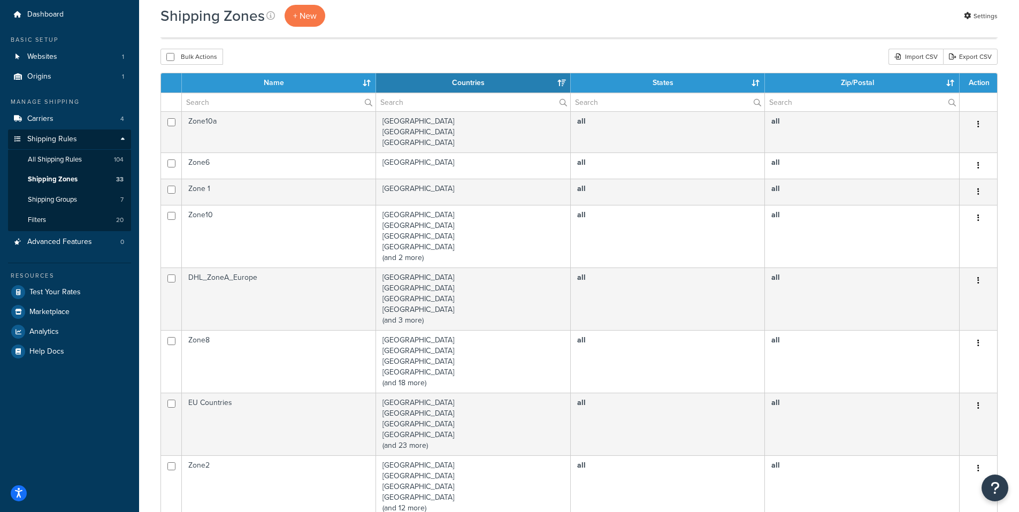
scroll to position [0, 0]
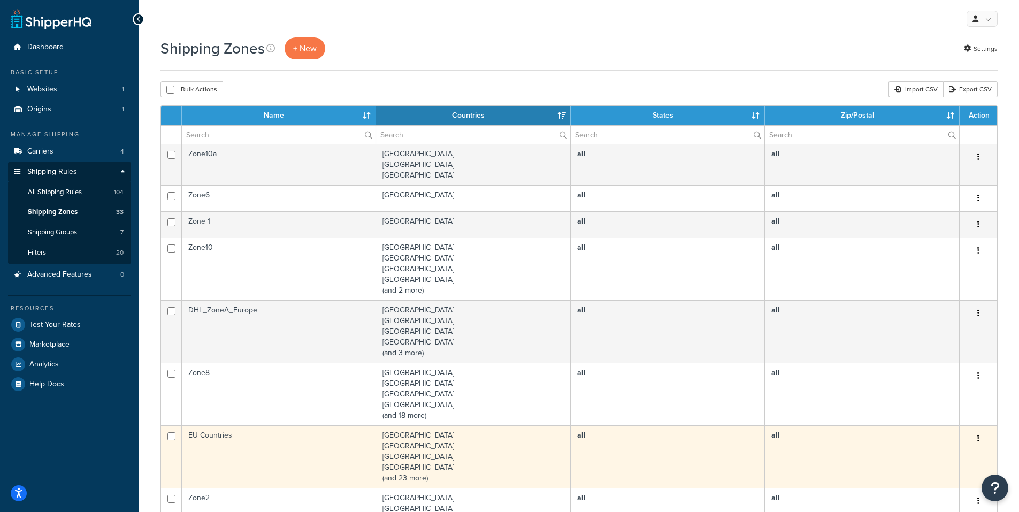
click at [257, 456] on td "EU Countries" at bounding box center [279, 456] width 194 height 63
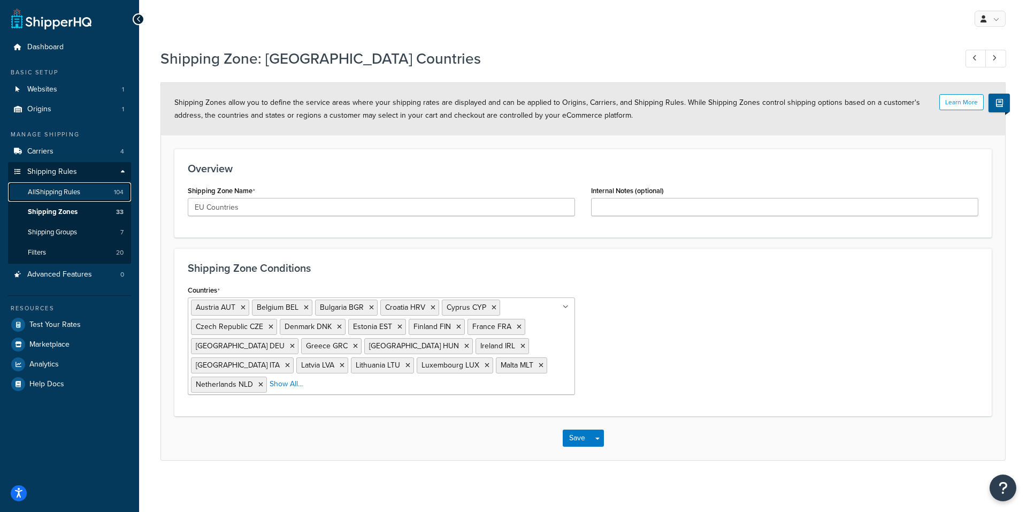
click at [117, 191] on span "104" at bounding box center [119, 192] width 10 height 9
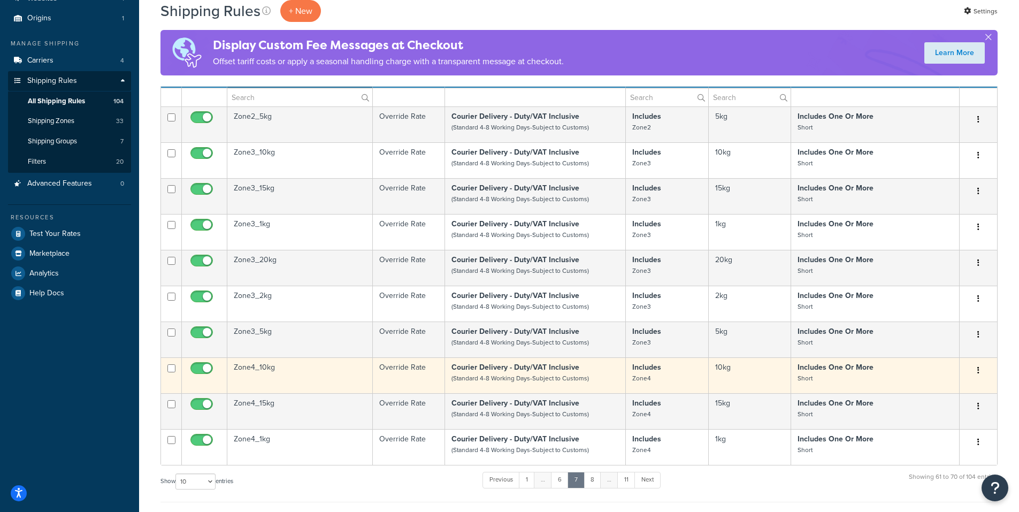
scroll to position [160, 0]
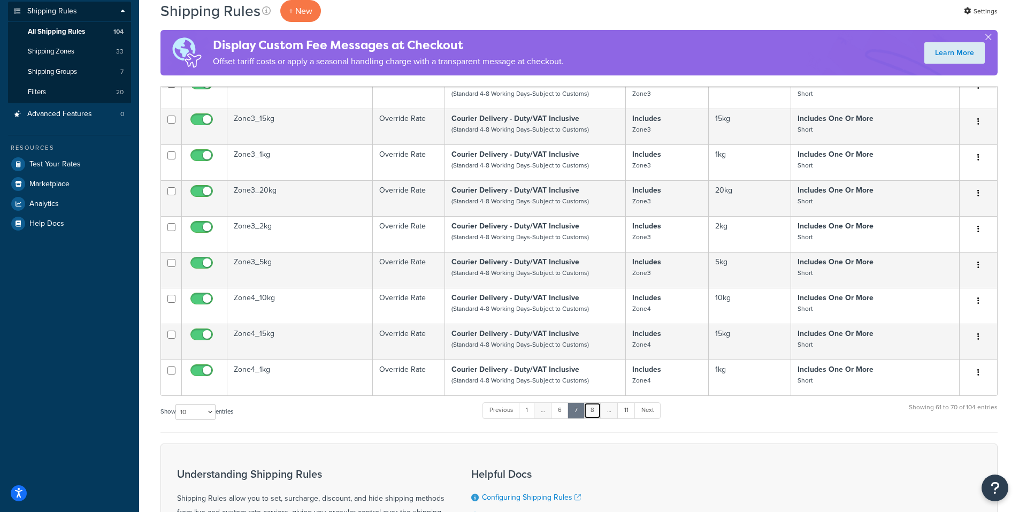
click at [595, 418] on link "8" at bounding box center [592, 410] width 18 height 16
click at [610, 418] on link "10" at bounding box center [609, 410] width 20 height 16
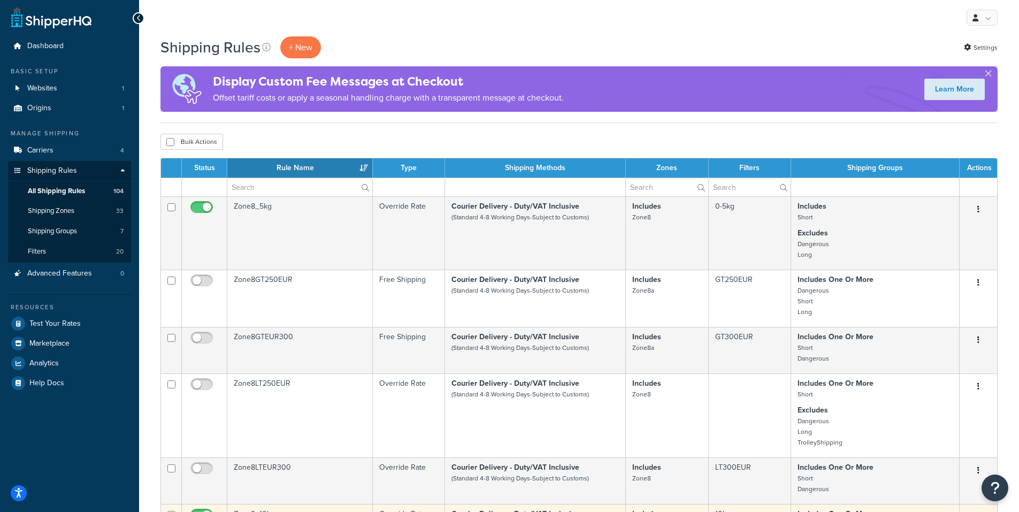
scroll to position [0, 0]
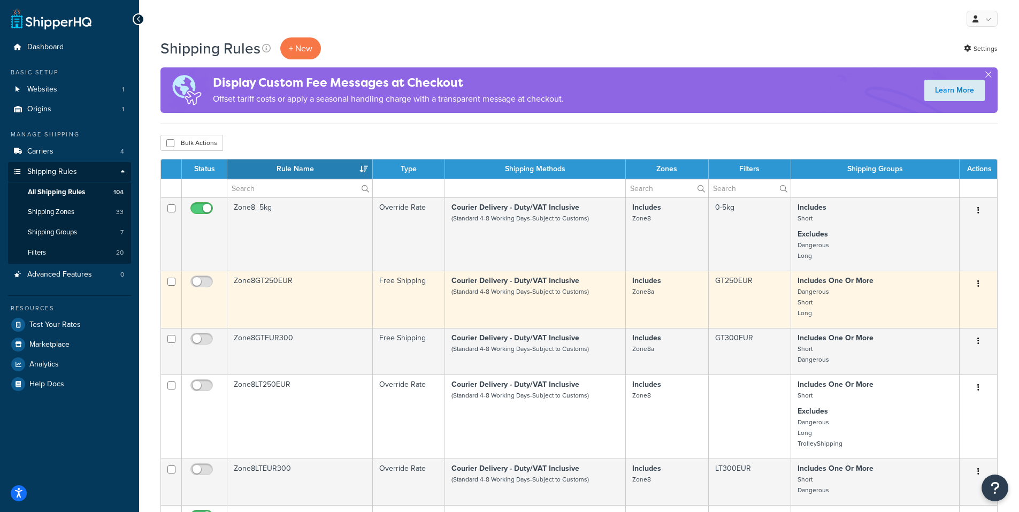
click at [348, 299] on td "Zone8GT250EUR" at bounding box center [299, 299] width 145 height 57
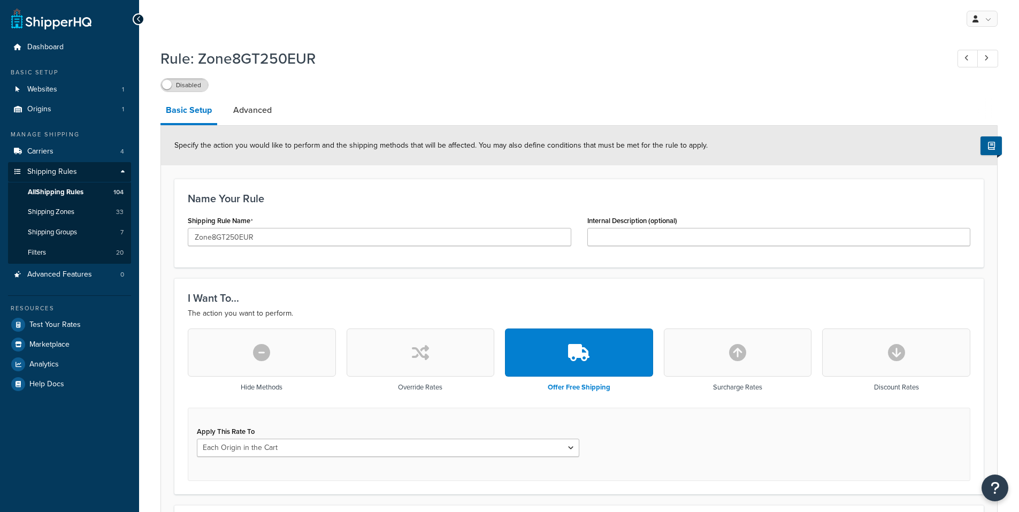
select select "LOCATION"
click at [265, 112] on link "Advanced" at bounding box center [252, 110] width 49 height 26
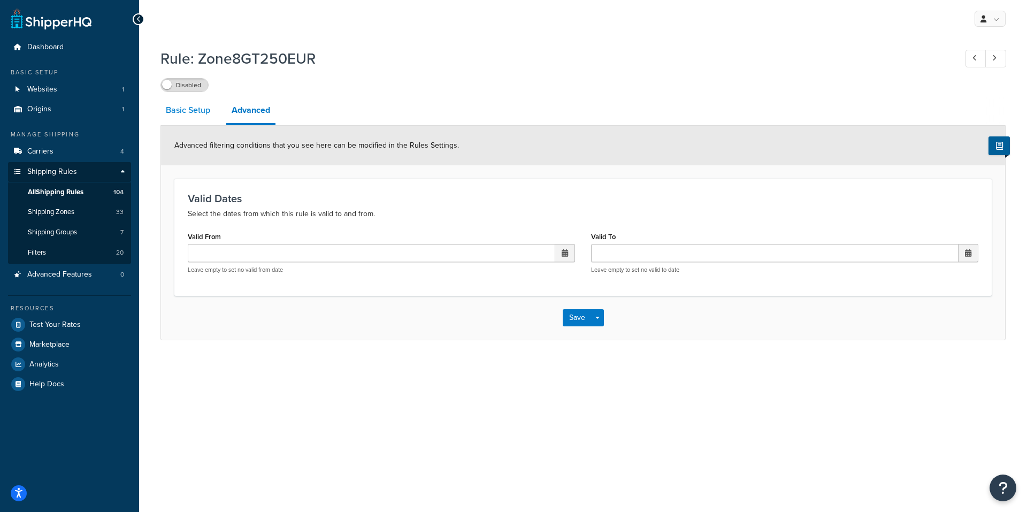
click at [189, 109] on link "Basic Setup" at bounding box center [187, 110] width 55 height 26
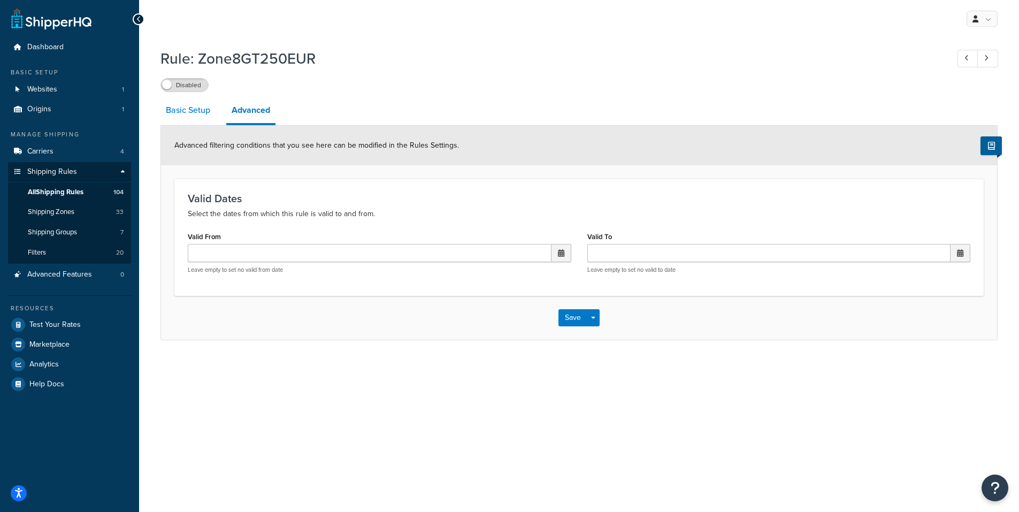
select select "LOCATION"
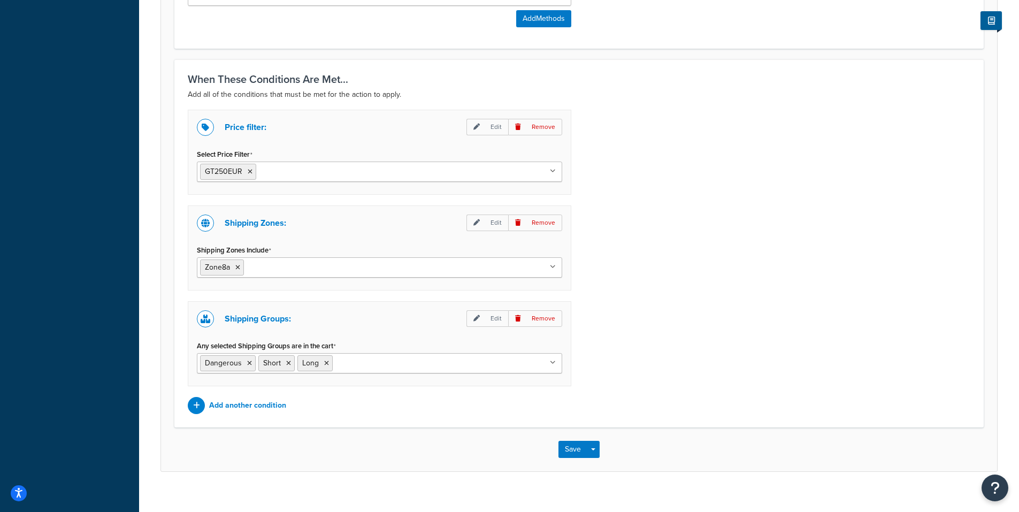
scroll to position [650, 0]
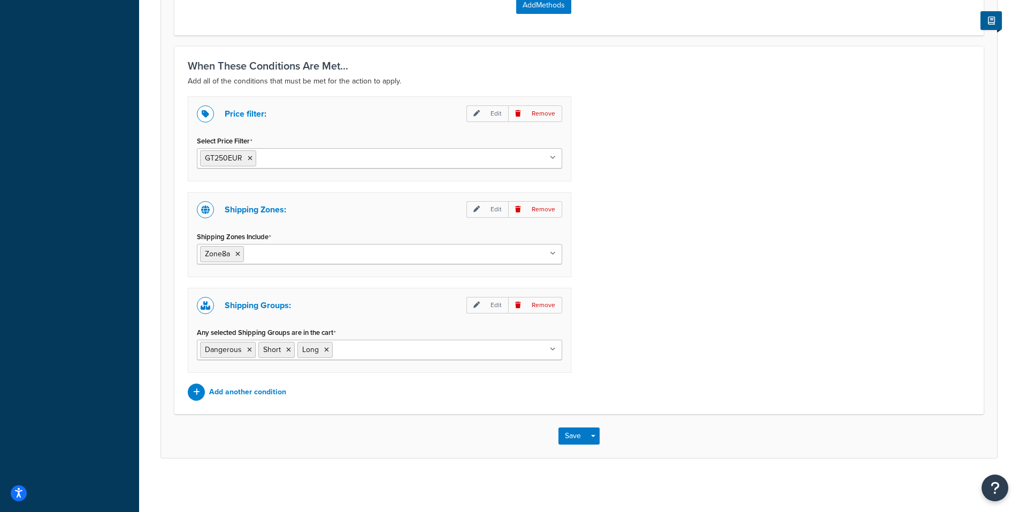
click at [830, 258] on div "Price filter: Edit Remove Select Price Filter GT250EUR GT36EUR GT330EUR LT36EUR…" at bounding box center [579, 248] width 798 height 304
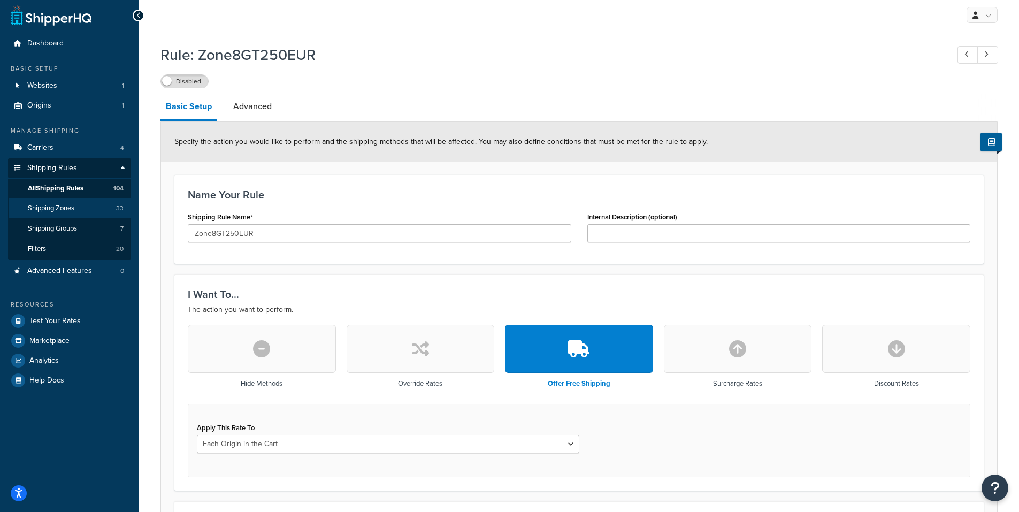
scroll to position [0, 0]
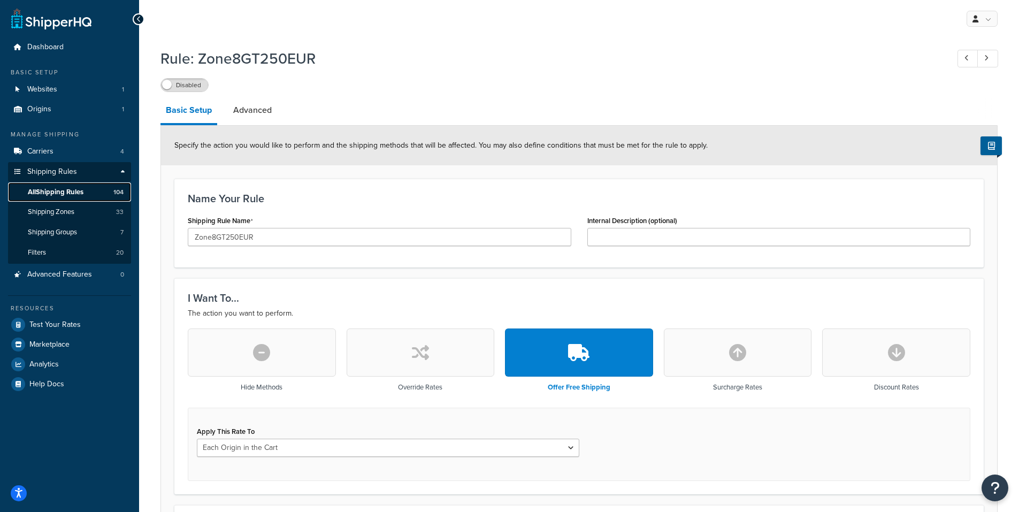
click at [103, 197] on link "All Shipping Rules 104" at bounding box center [69, 192] width 123 height 20
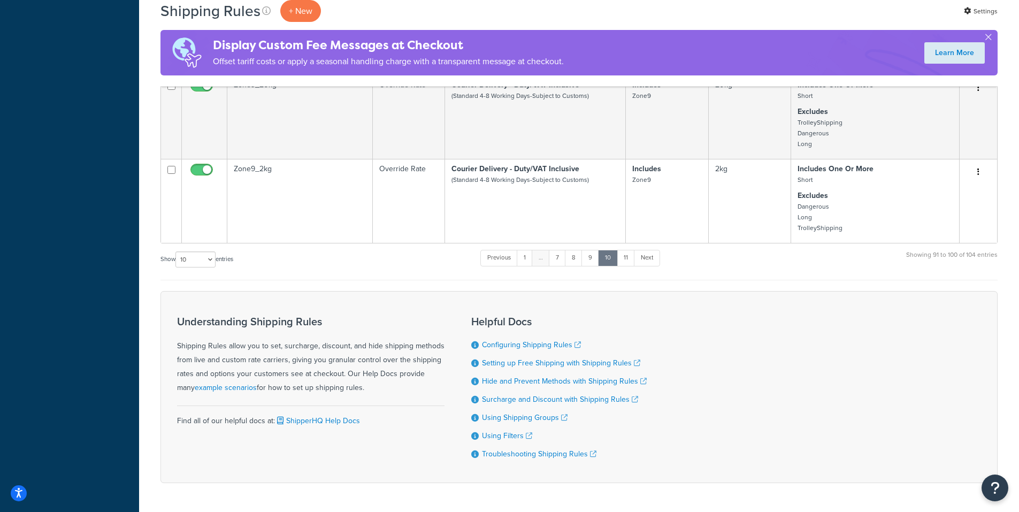
scroll to position [695, 0]
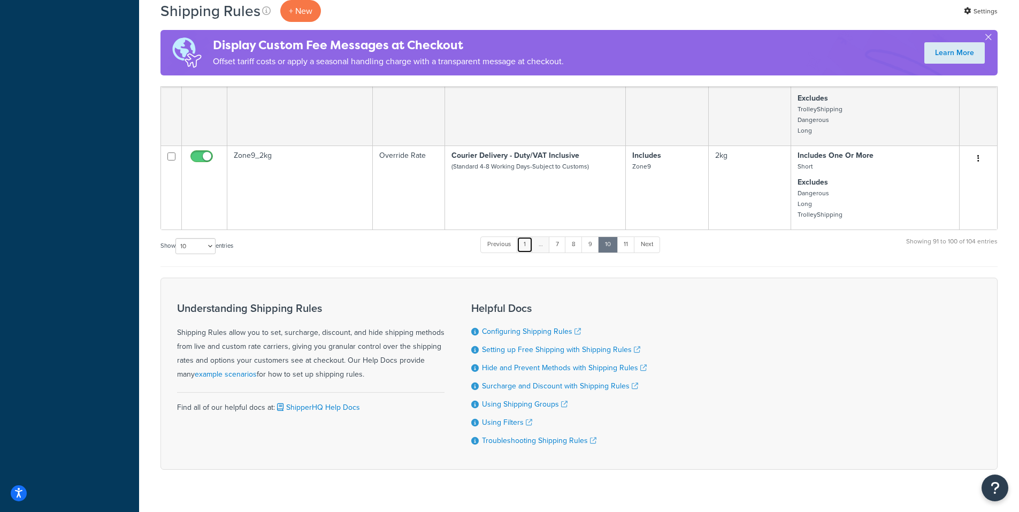
click at [526, 252] on link "1" at bounding box center [525, 244] width 16 height 16
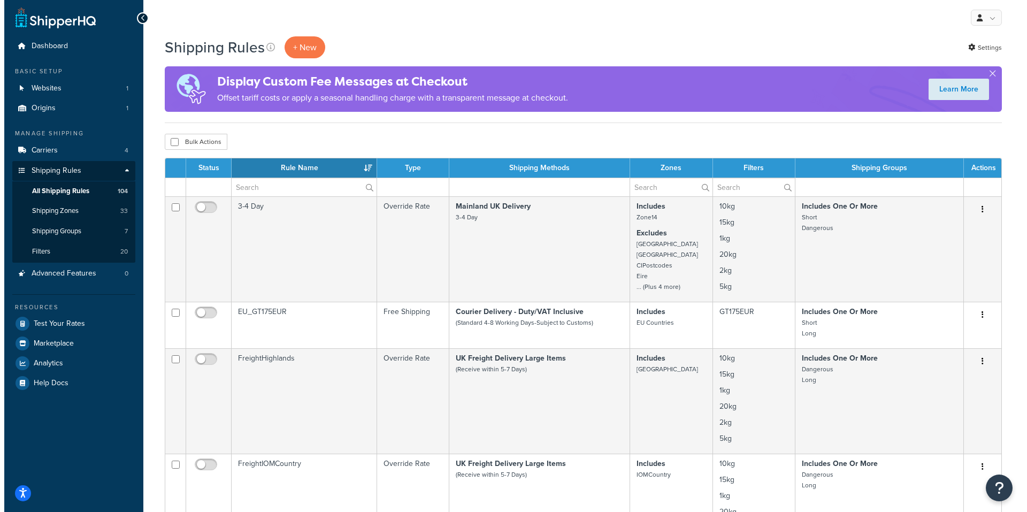
scroll to position [0, 0]
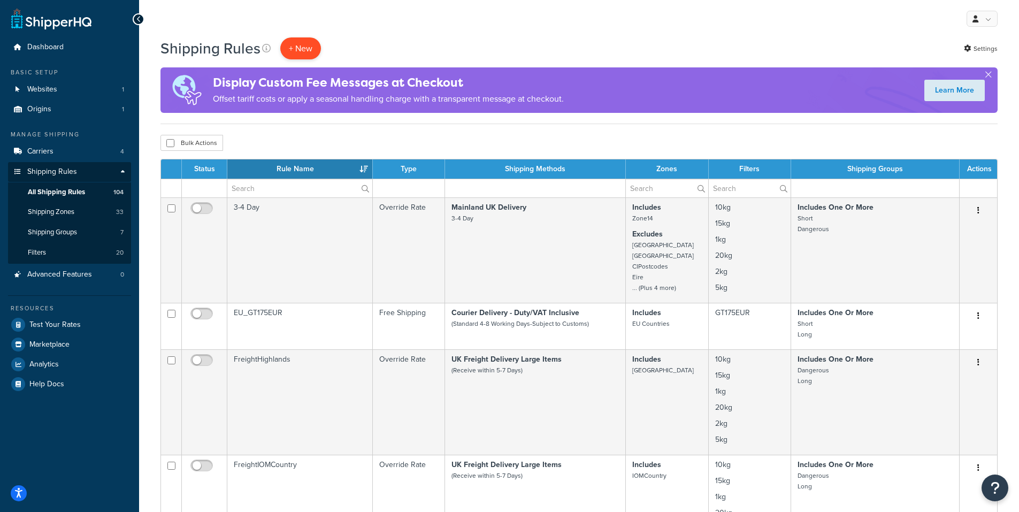
click at [303, 49] on p "+ New" at bounding box center [300, 48] width 41 height 22
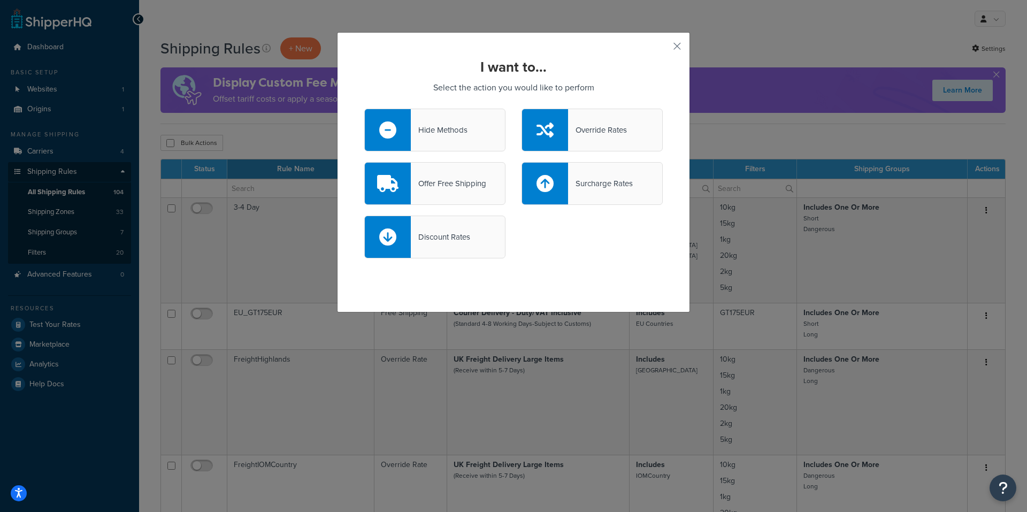
click at [461, 180] on div "Offer Free Shipping" at bounding box center [448, 183] width 75 height 15
click at [0, 0] on input "Offer Free Shipping" at bounding box center [0, 0] width 0 height 0
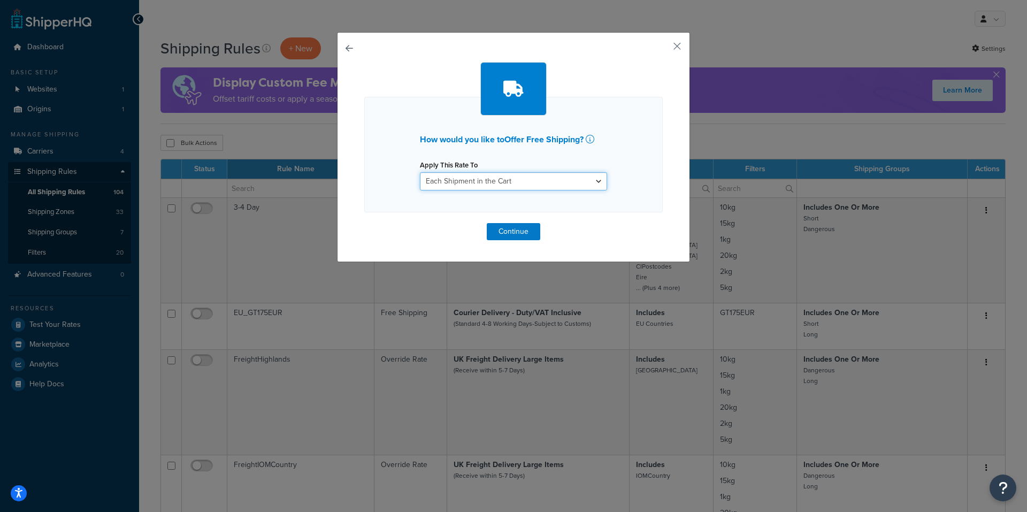
click at [461, 180] on select "Each Shipment in the Cart Each Shipping Group in the Cart Each Item within a Sh…" at bounding box center [513, 181] width 187 height 18
click at [593, 140] on icon at bounding box center [590, 139] width 9 height 9
click at [525, 232] on button "Continue" at bounding box center [513, 231] width 53 height 17
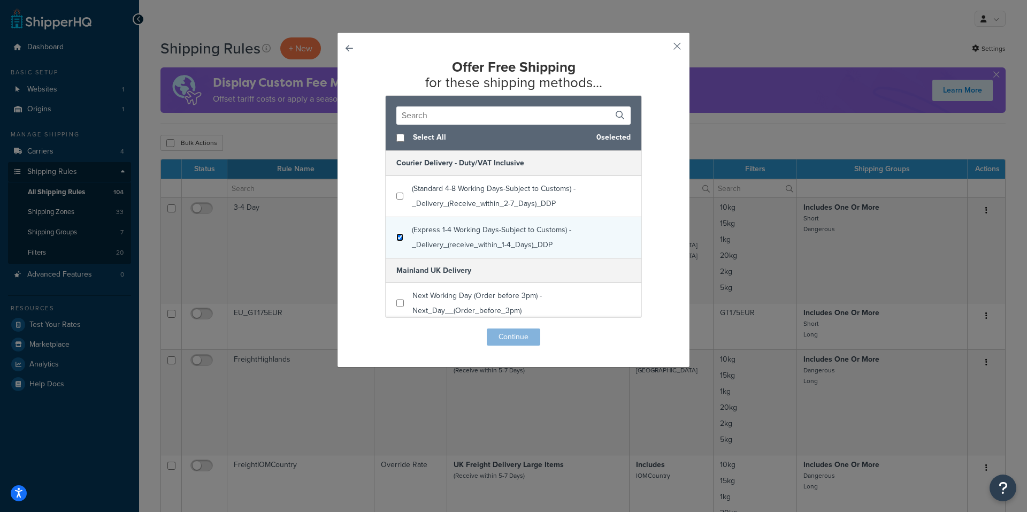
click at [396, 238] on input "checkbox" at bounding box center [399, 237] width 7 height 8
checkbox input "true"
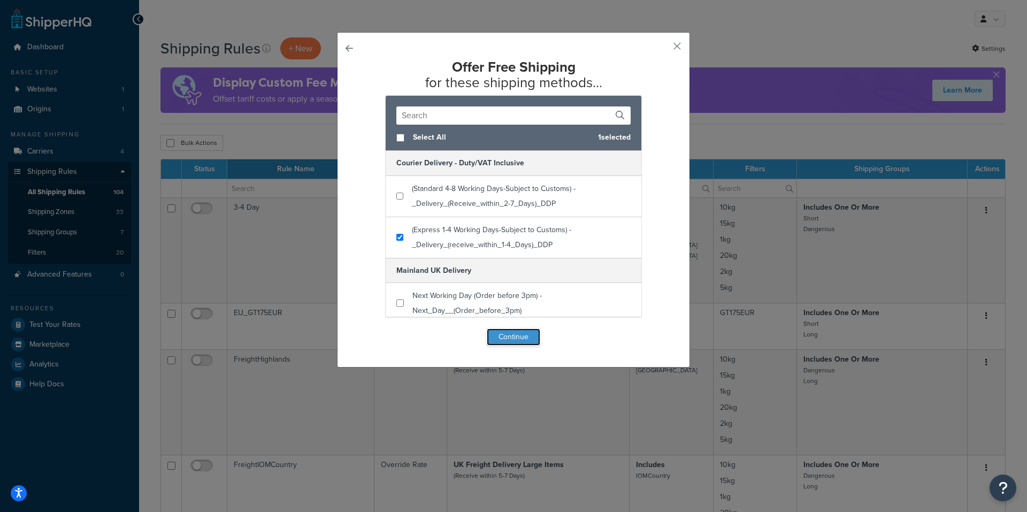
click at [518, 340] on button "Continue" at bounding box center [513, 336] width 53 height 17
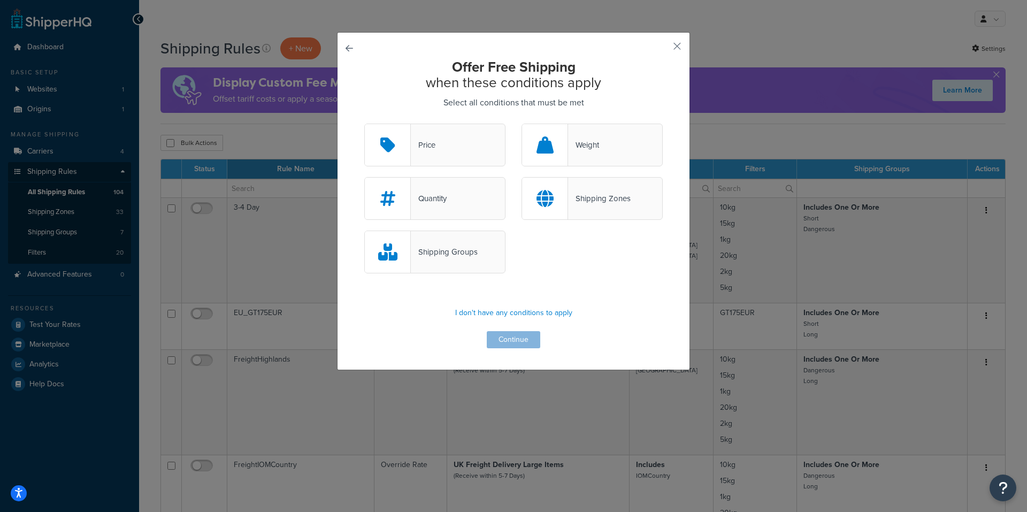
click at [440, 140] on div "Price" at bounding box center [434, 145] width 141 height 43
click at [0, 0] on input "Price" at bounding box center [0, 0] width 0 height 0
click at [505, 340] on button "Continue" at bounding box center [513, 339] width 53 height 17
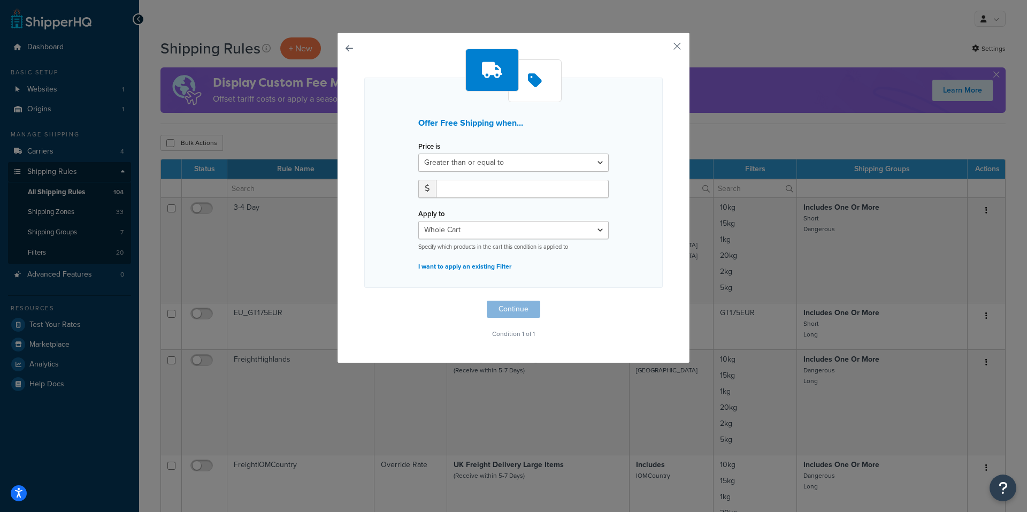
click at [425, 190] on span at bounding box center [427, 187] width 4 height 7
click at [553, 192] on input "number" at bounding box center [522, 189] width 173 height 18
type input "200.00"
click at [590, 279] on div "Offer Free Shipping when... Price is Greater than or equal to Between or equal …" at bounding box center [513, 183] width 298 height 210
click at [513, 312] on button "Continue" at bounding box center [513, 309] width 53 height 17
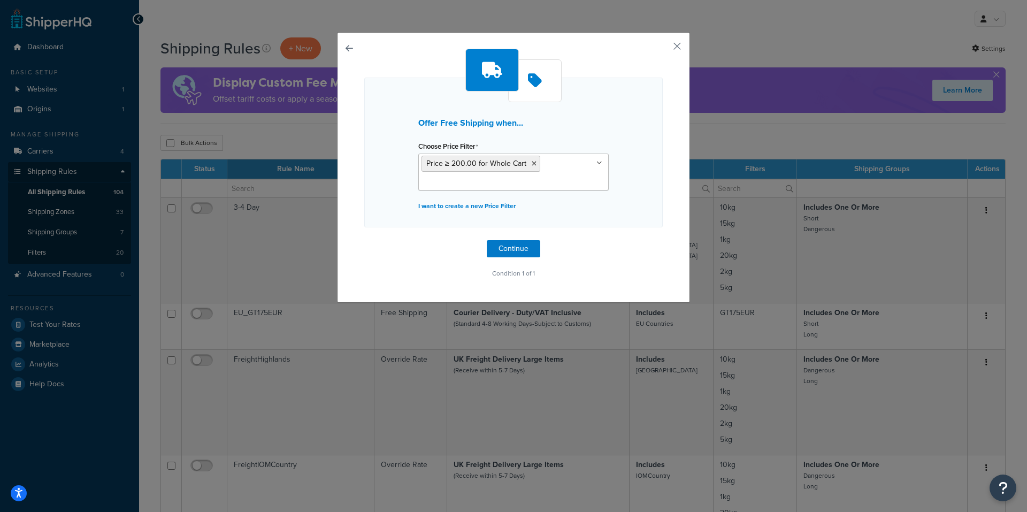
click at [596, 163] on icon at bounding box center [599, 163] width 6 height 6
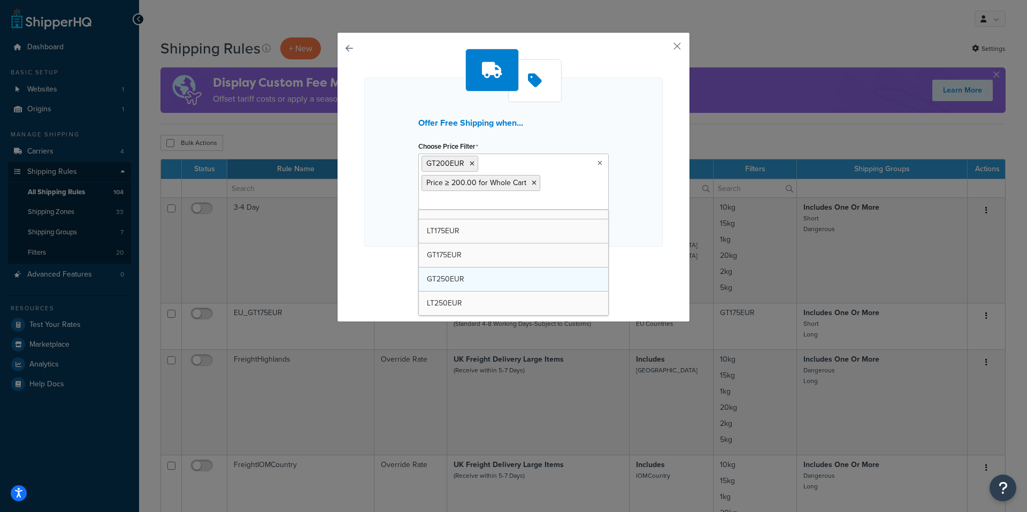
scroll to position [182, 0]
click at [532, 183] on icon at bounding box center [534, 183] width 5 height 6
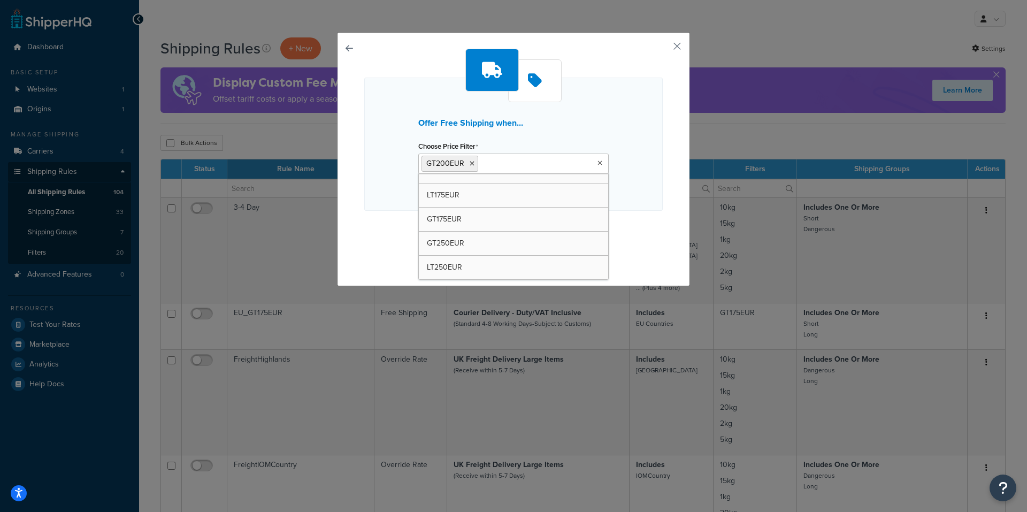
scroll to position [206, 0]
click at [645, 167] on div "Offer Free Shipping when... Choose Price Filter GT200EUR GT36EUR GT330EUR LT36E…" at bounding box center [513, 144] width 298 height 133
click at [524, 232] on button "Continue" at bounding box center [513, 232] width 53 height 17
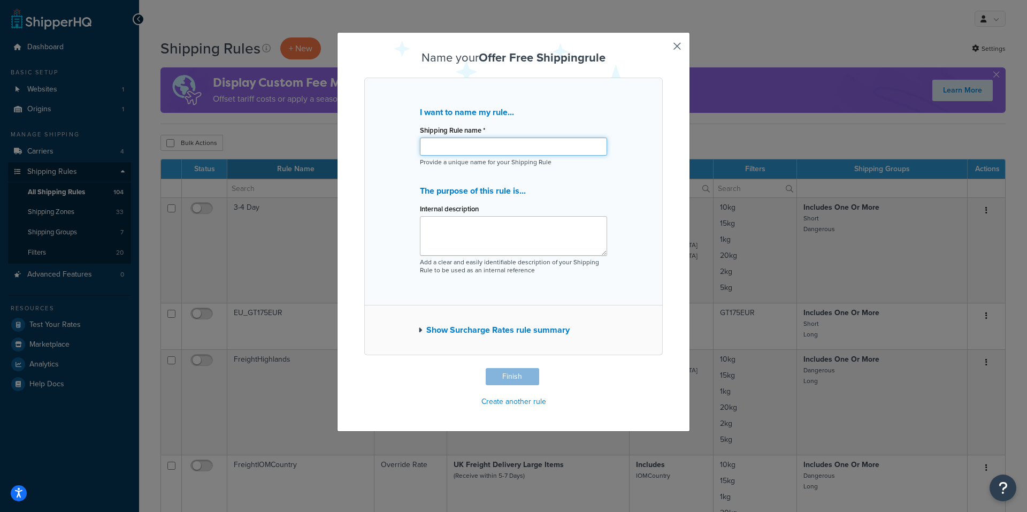
click at [465, 150] on input "Shipping Rule name *" at bounding box center [513, 146] width 187 height 18
type input "EU_GT200EUR_Express"
click at [509, 239] on textarea "Internal description" at bounding box center [513, 236] width 187 height 40
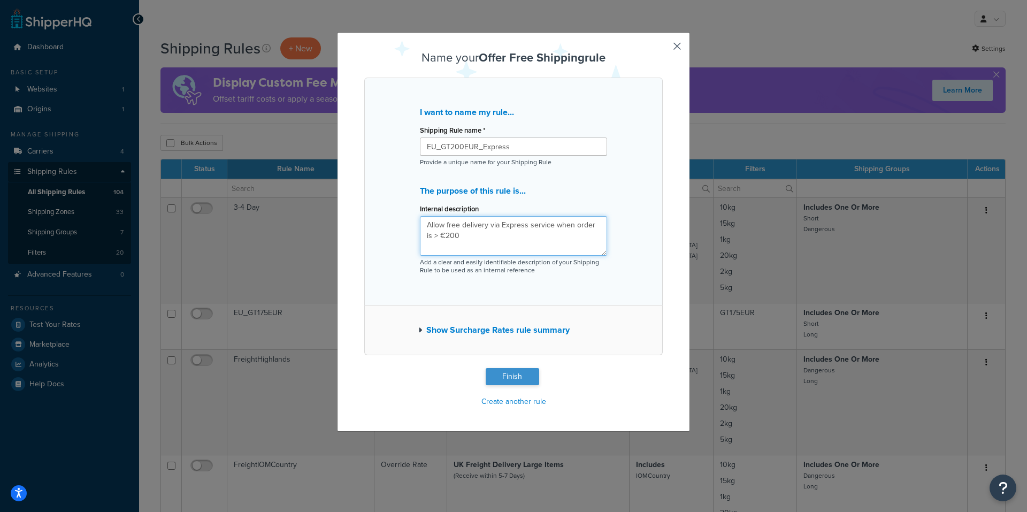
type textarea "Allow free delivery via Express service when order is > €200"
click at [492, 375] on button "Finish" at bounding box center [512, 376] width 53 height 17
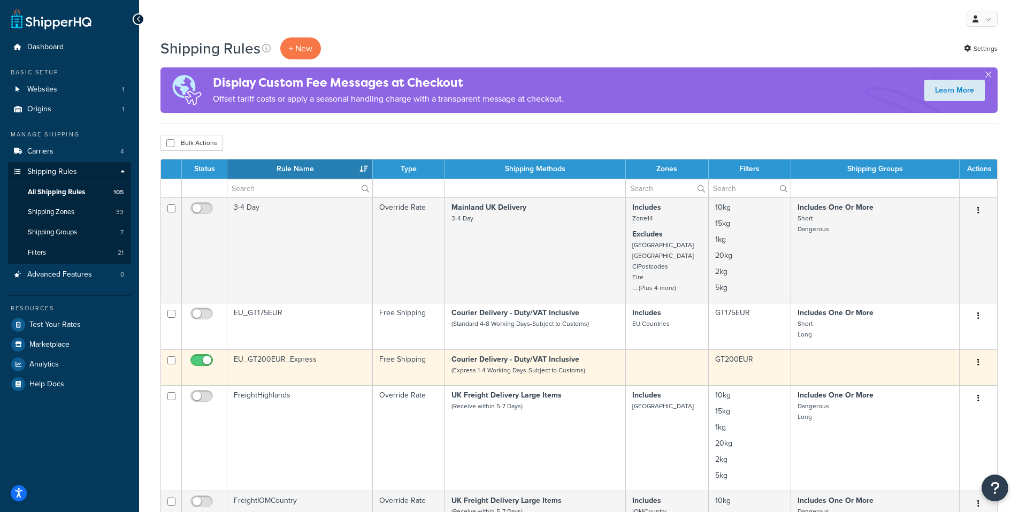
click at [199, 364] on input "checkbox" at bounding box center [202, 362] width 29 height 13
checkbox input "false"
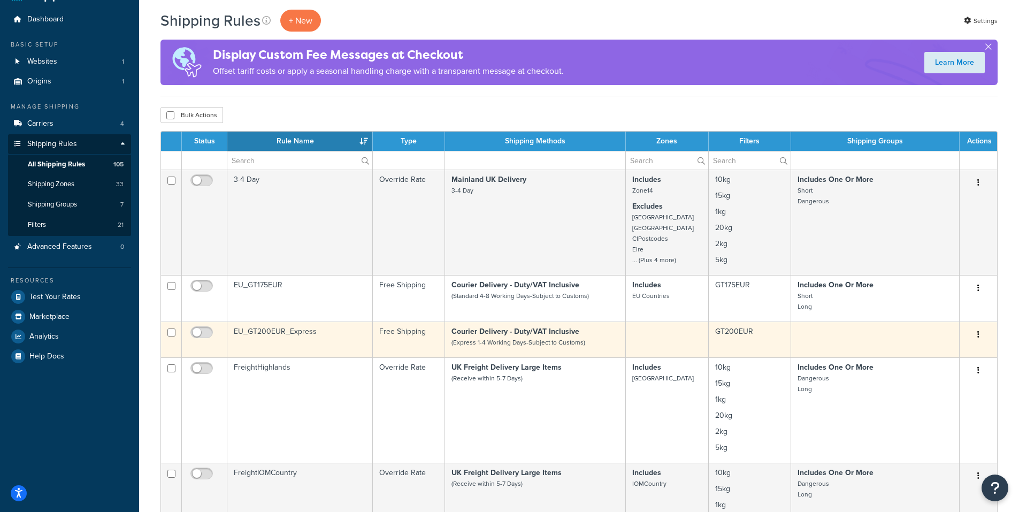
scroll to position [53, 0]
